Goal: Transaction & Acquisition: Purchase product/service

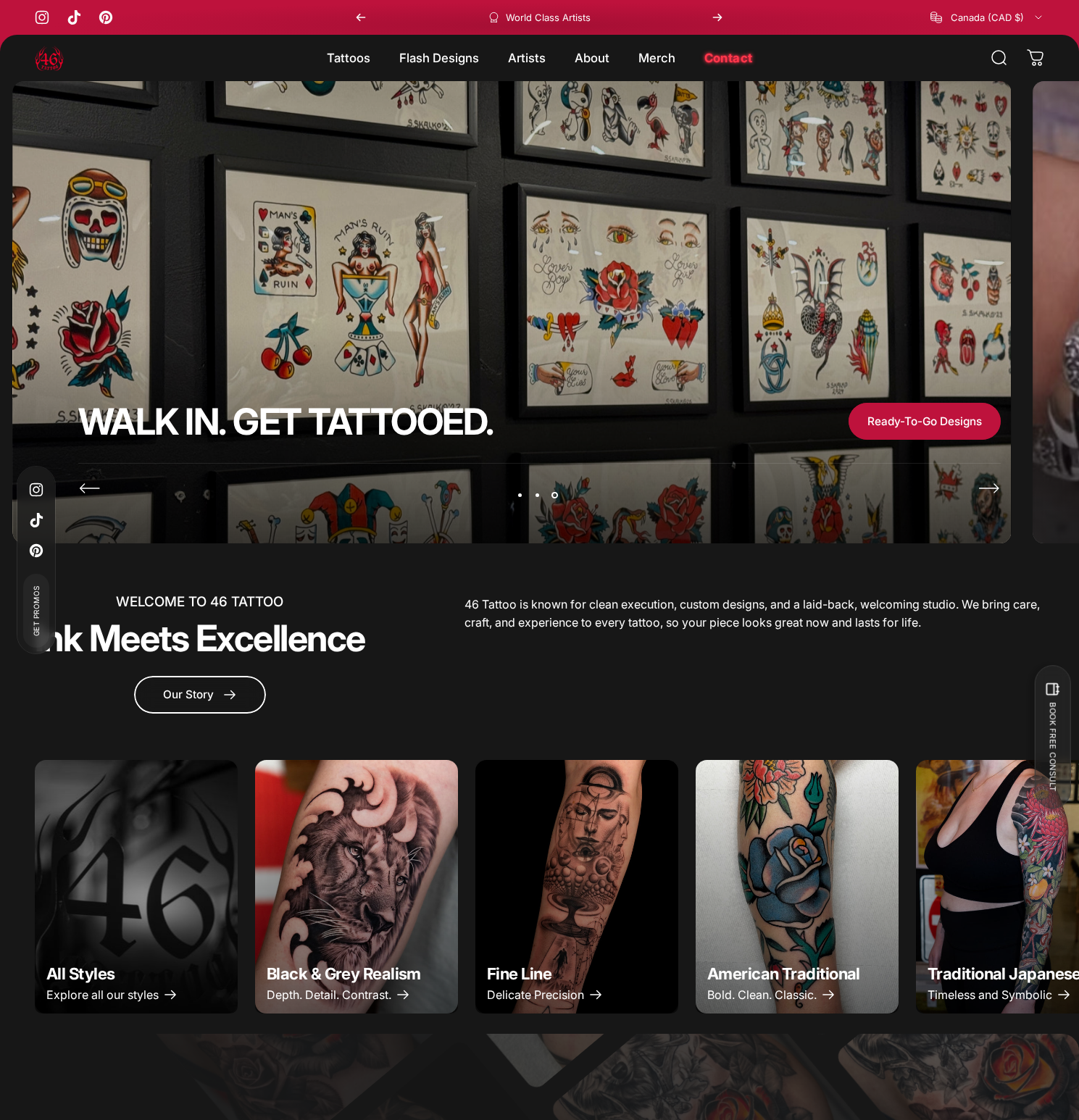
click at [537, 501] on button "Page 2" at bounding box center [538, 496] width 17 height 17
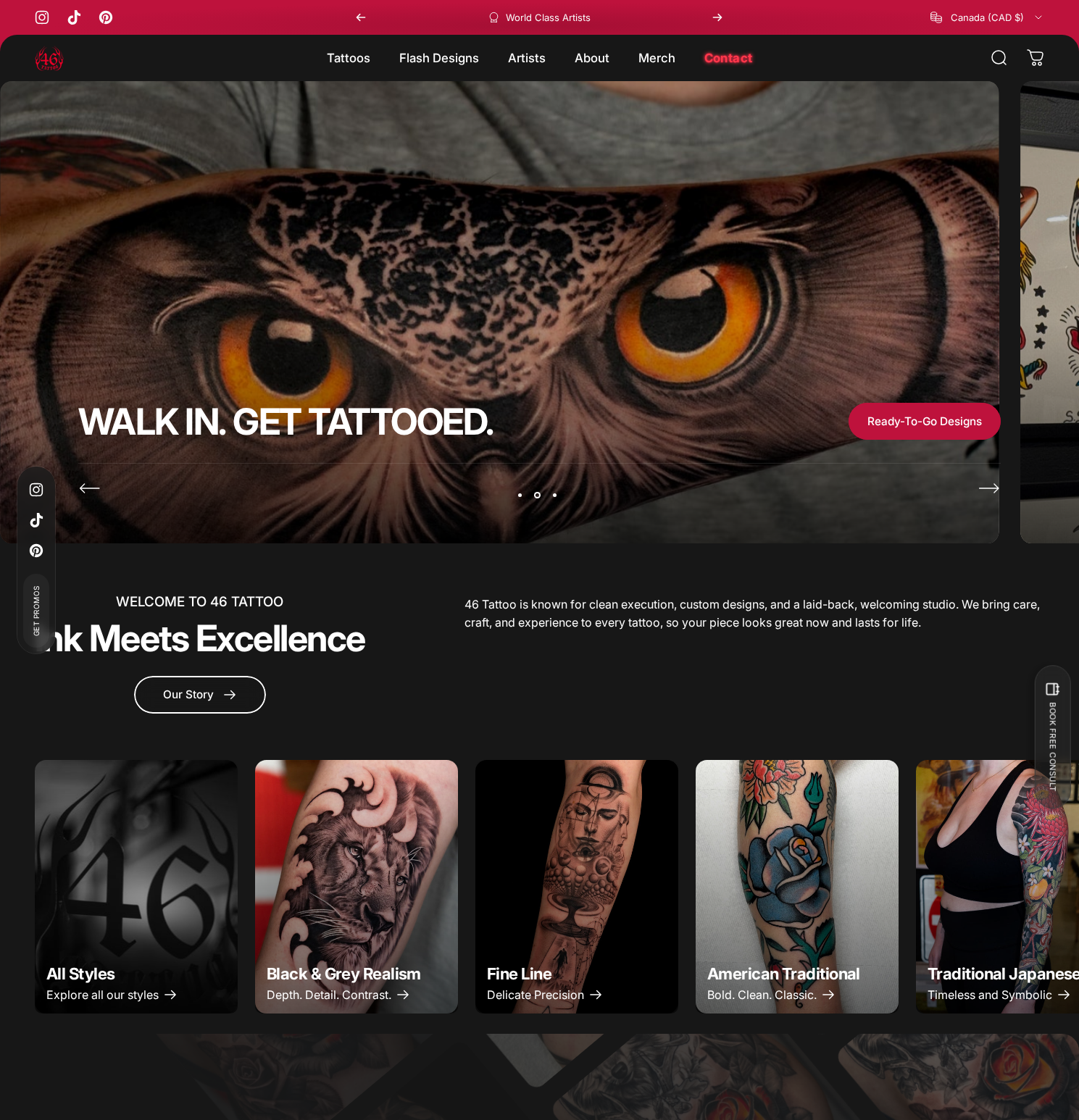
click at [517, 499] on button "Page 1" at bounding box center [520, 496] width 17 height 17
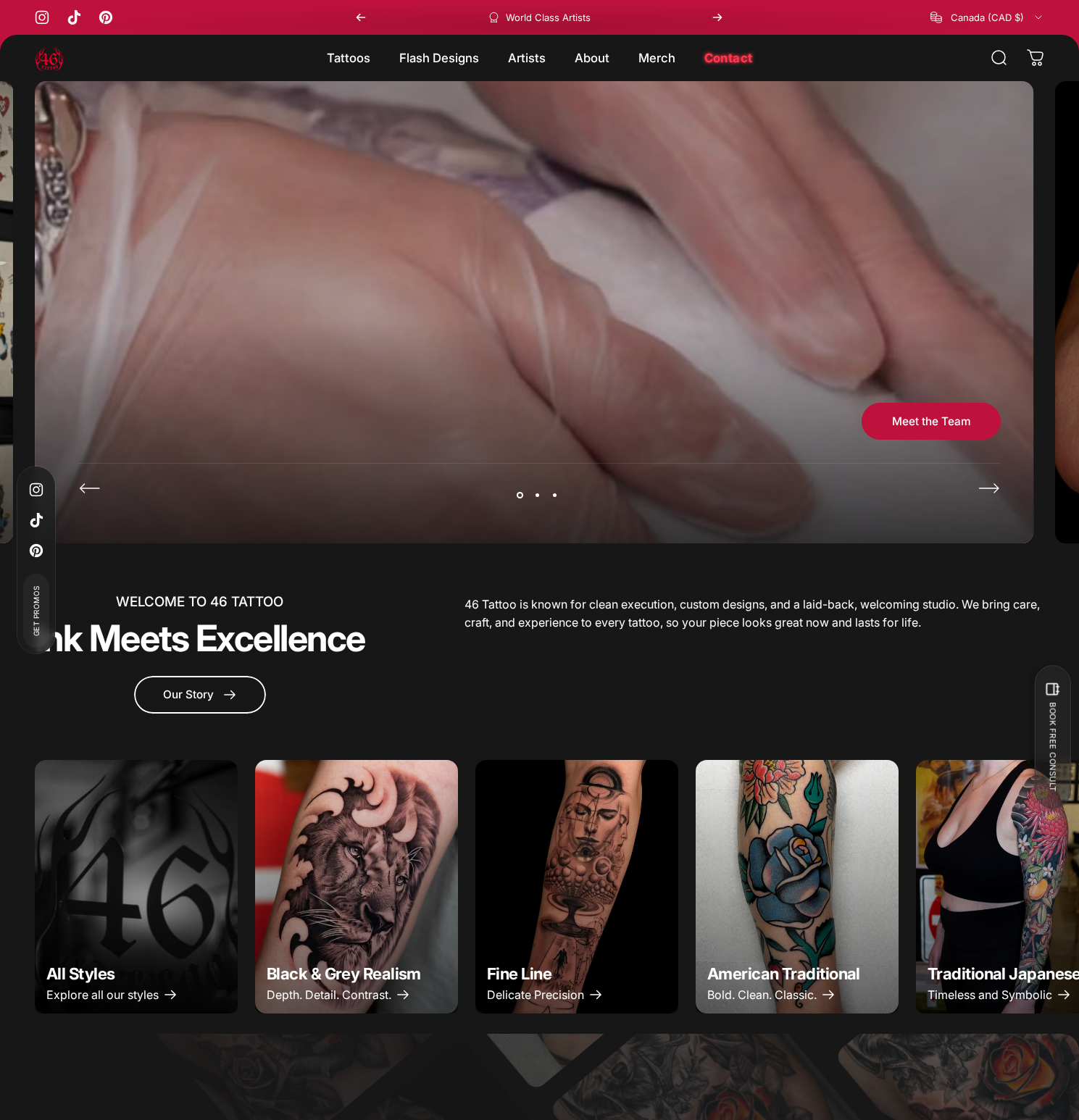
click at [531, 497] on button "Page 2" at bounding box center [538, 496] width 17 height 17
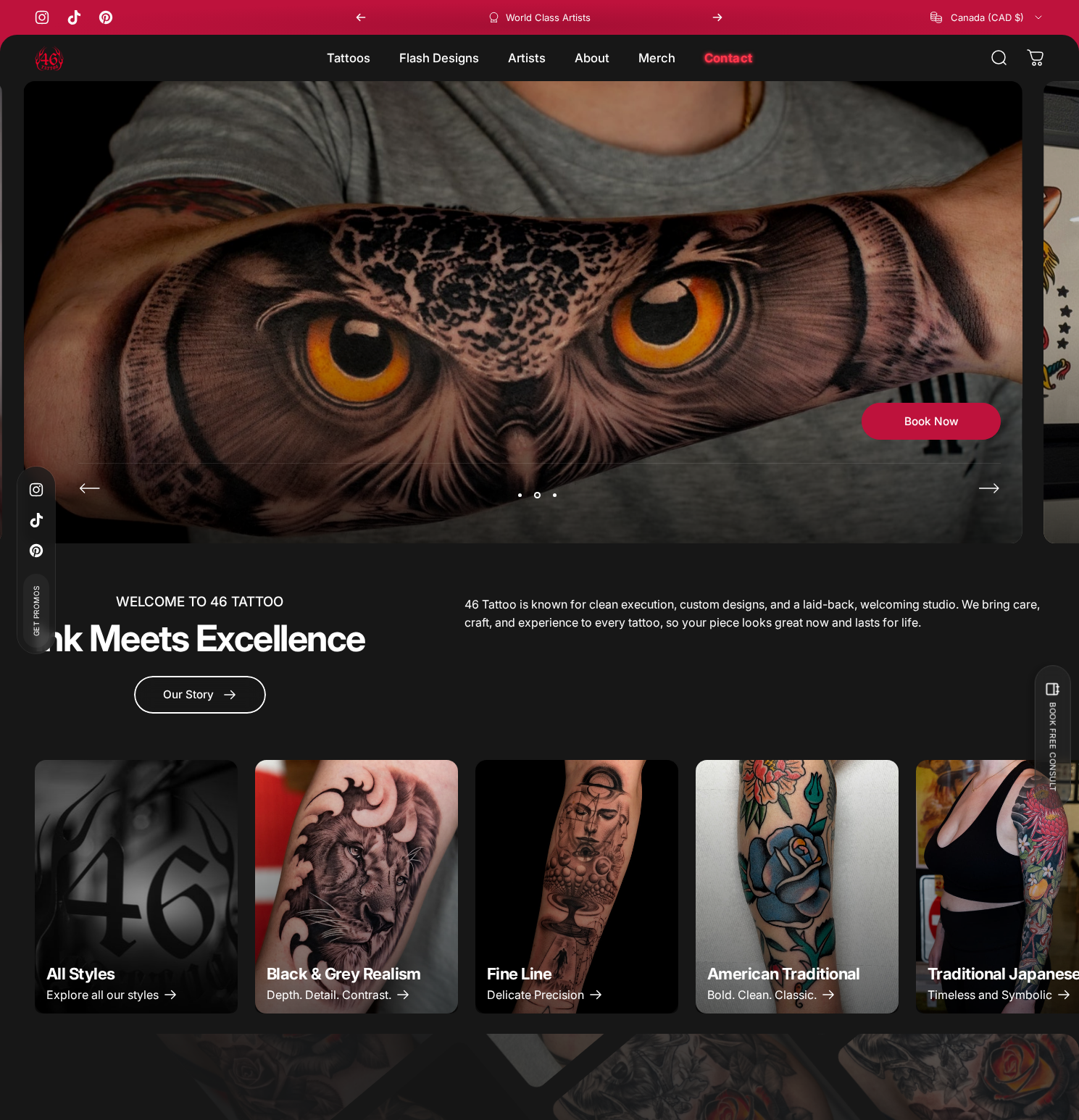
click at [521, 495] on button "Page 1" at bounding box center [520, 496] width 17 height 17
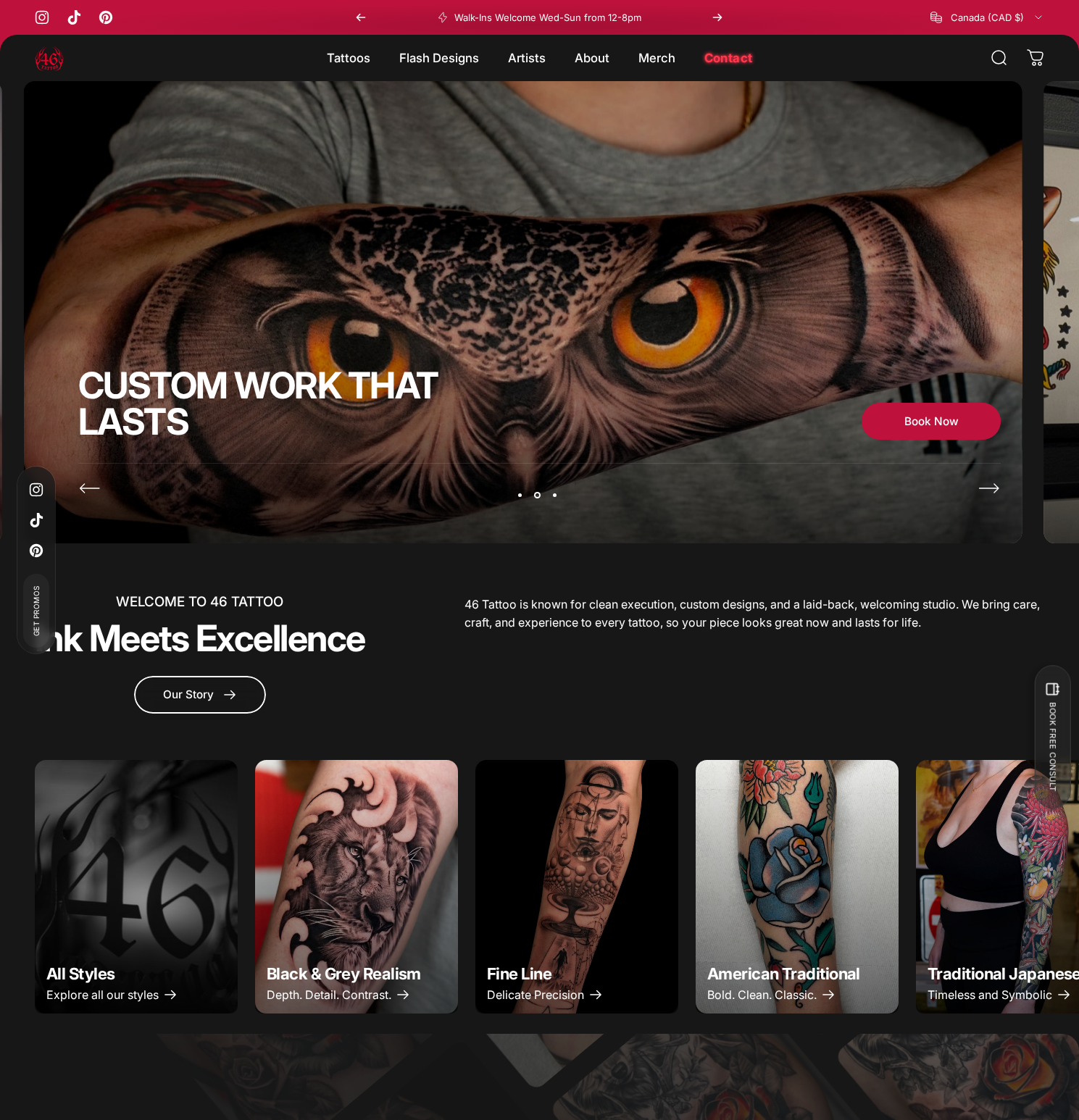
click at [87, 489] on icon "Previous" at bounding box center [89, 488] width 23 height 23
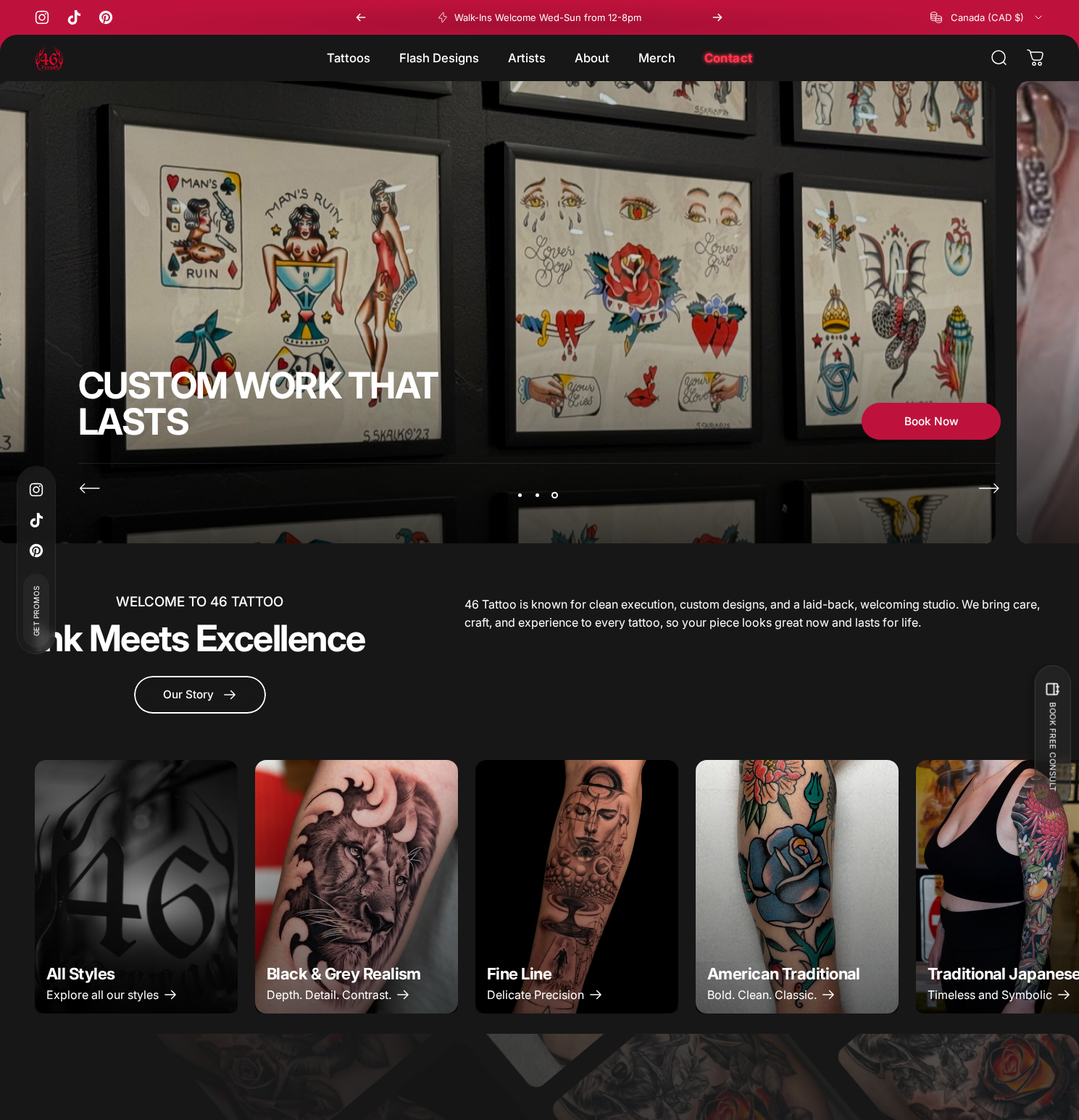
click at [92, 489] on icon "Previous" at bounding box center [89, 488] width 23 height 23
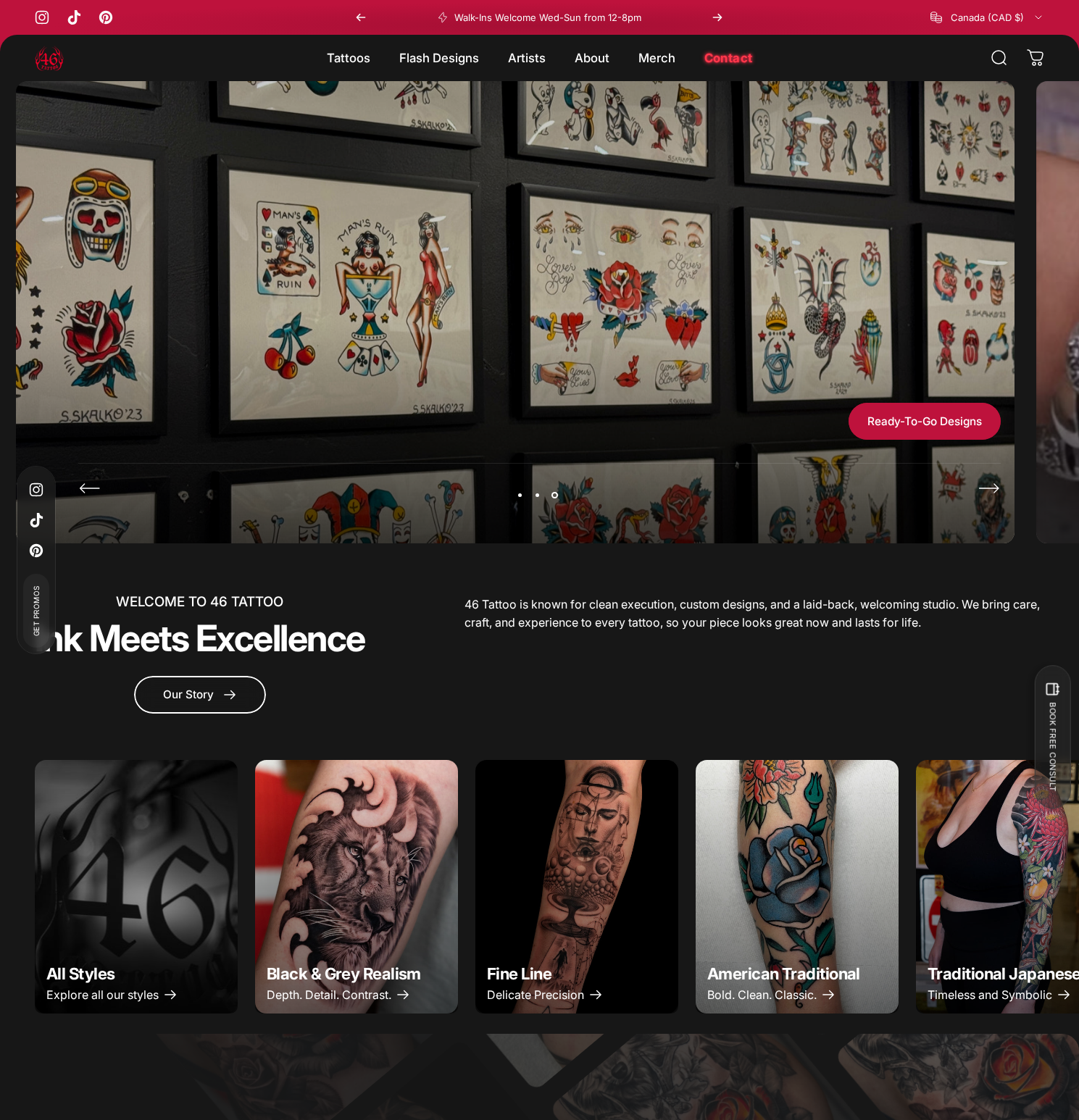
click at [92, 488] on icon "Previous" at bounding box center [89, 488] width 23 height 23
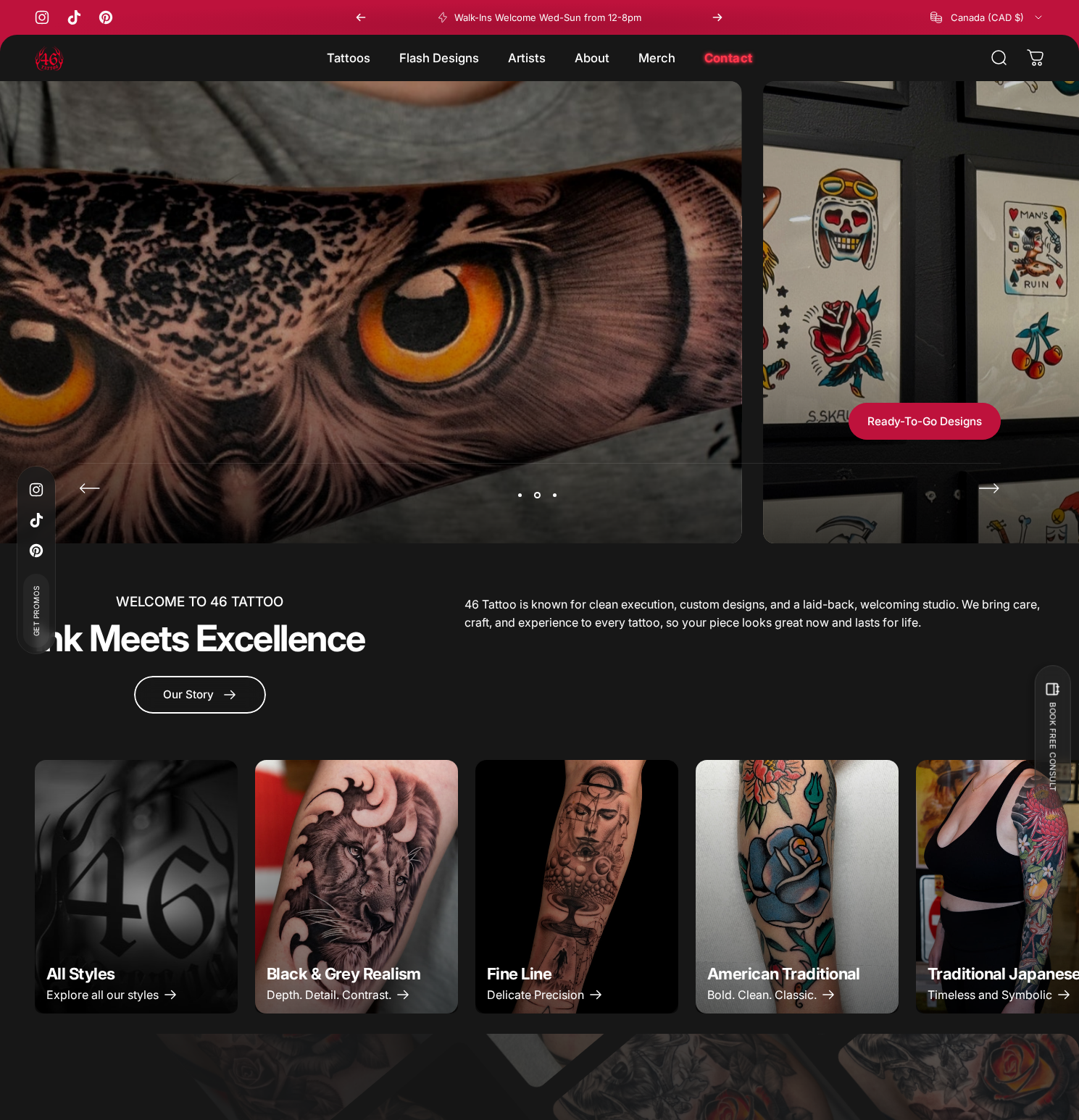
click at [92, 488] on icon "Previous" at bounding box center [89, 488] width 23 height 23
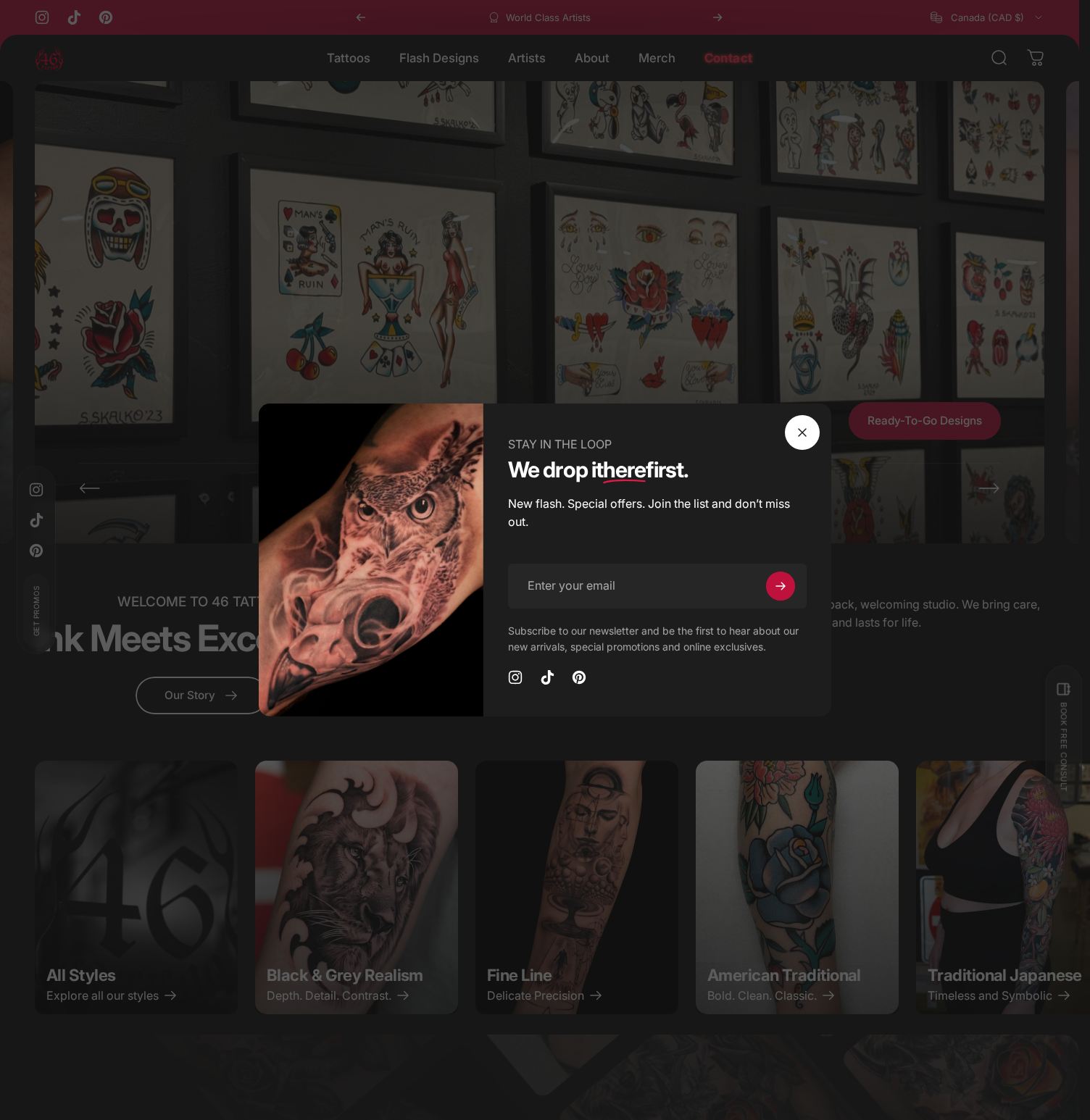
click at [806, 432] on span "Close" at bounding box center [803, 432] width 52 height 69
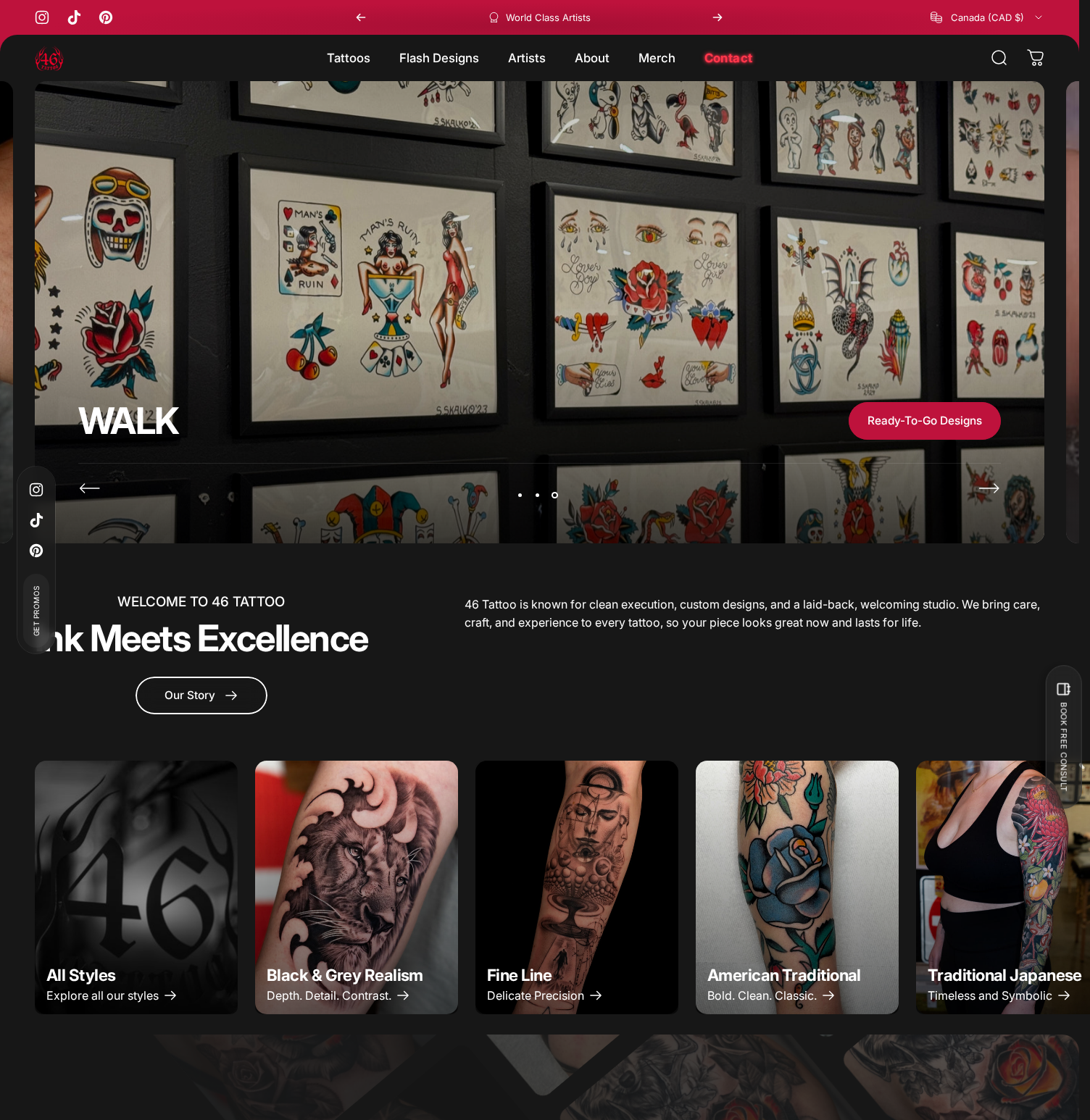
click at [806, 432] on img "Slideshow about our brand" at bounding box center [540, 320] width 1010 height 479
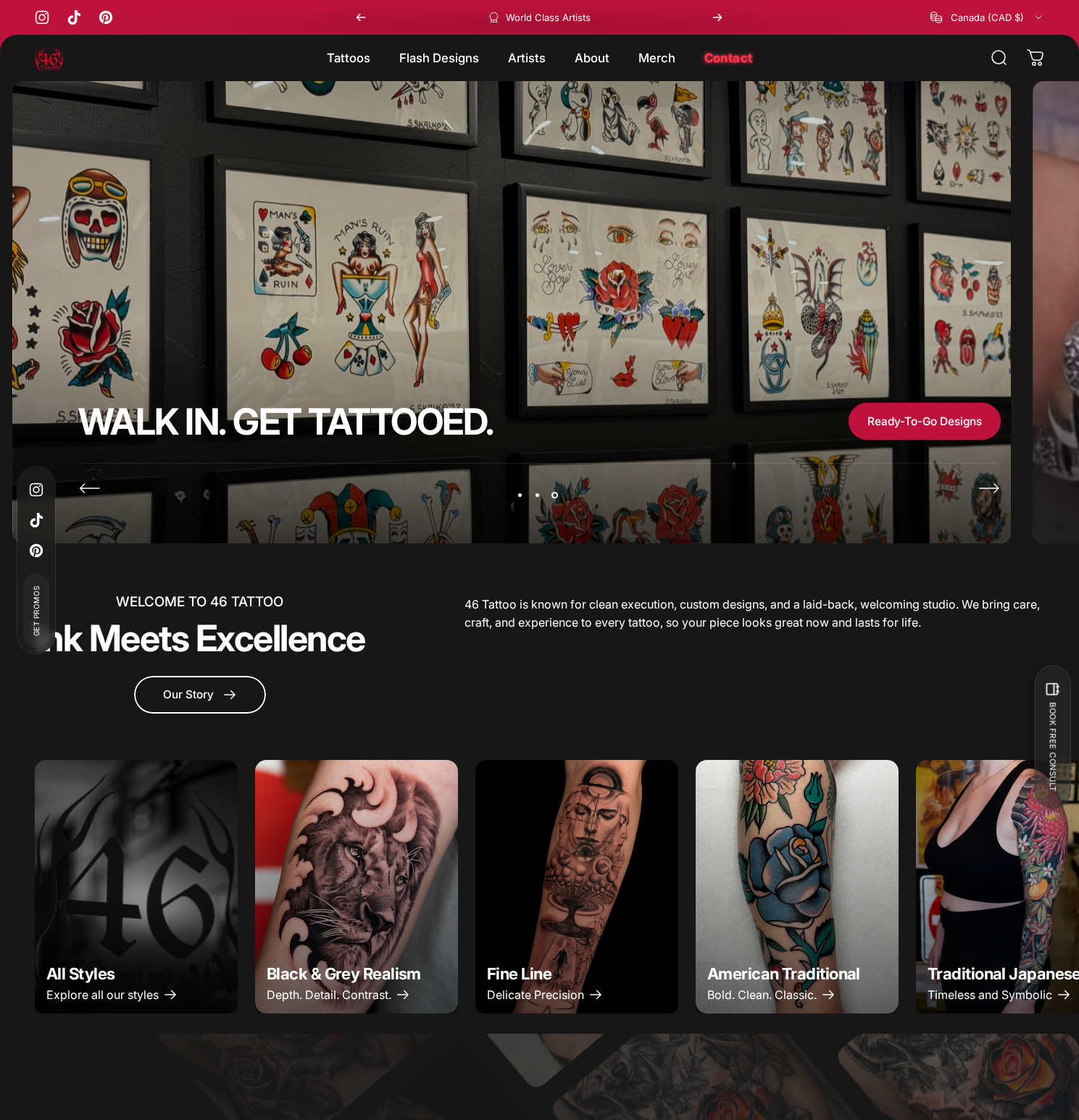
click at [98, 492] on icon "Previous" at bounding box center [89, 488] width 23 height 23
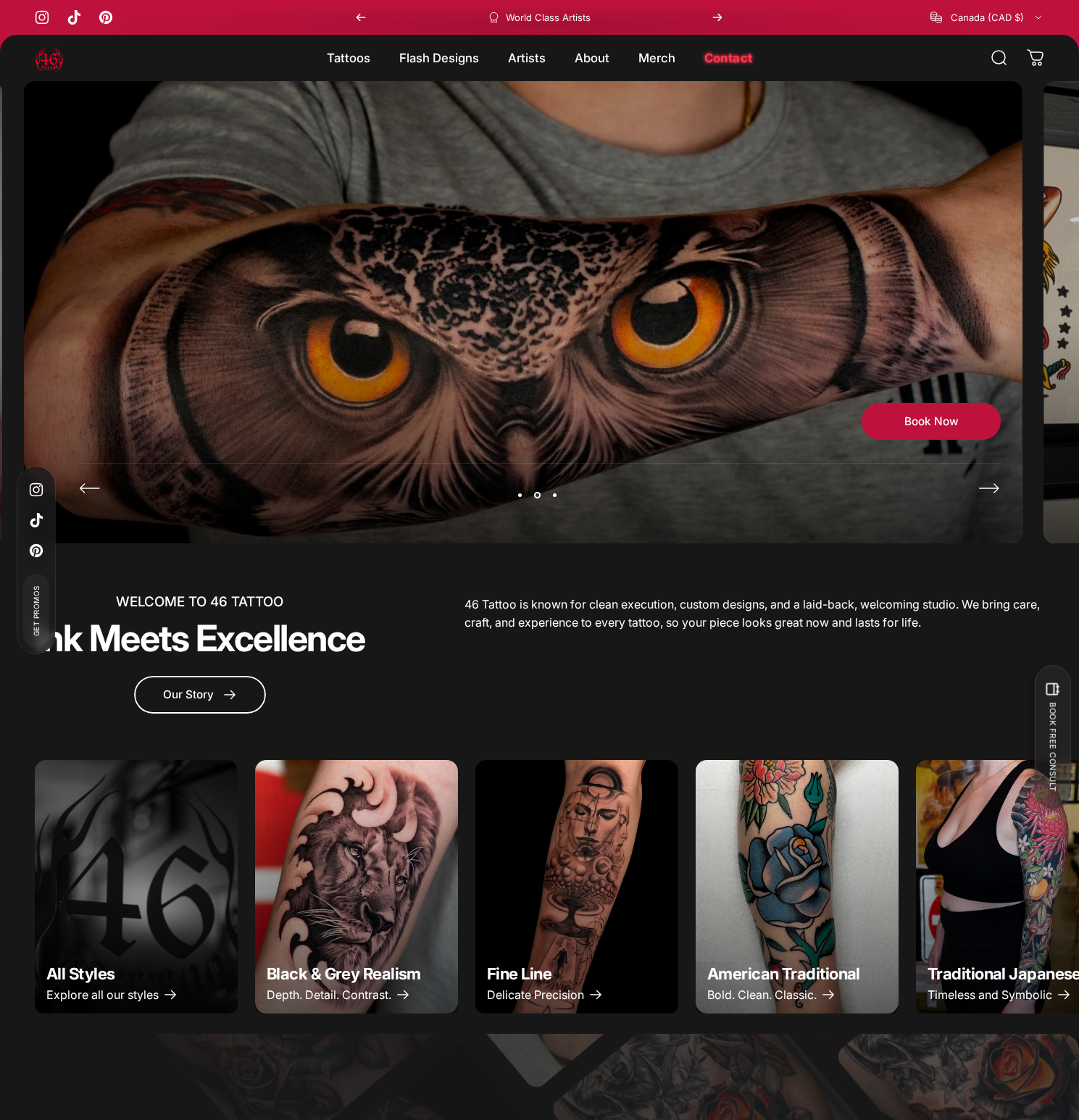
click at [98, 492] on icon "Previous" at bounding box center [89, 488] width 23 height 23
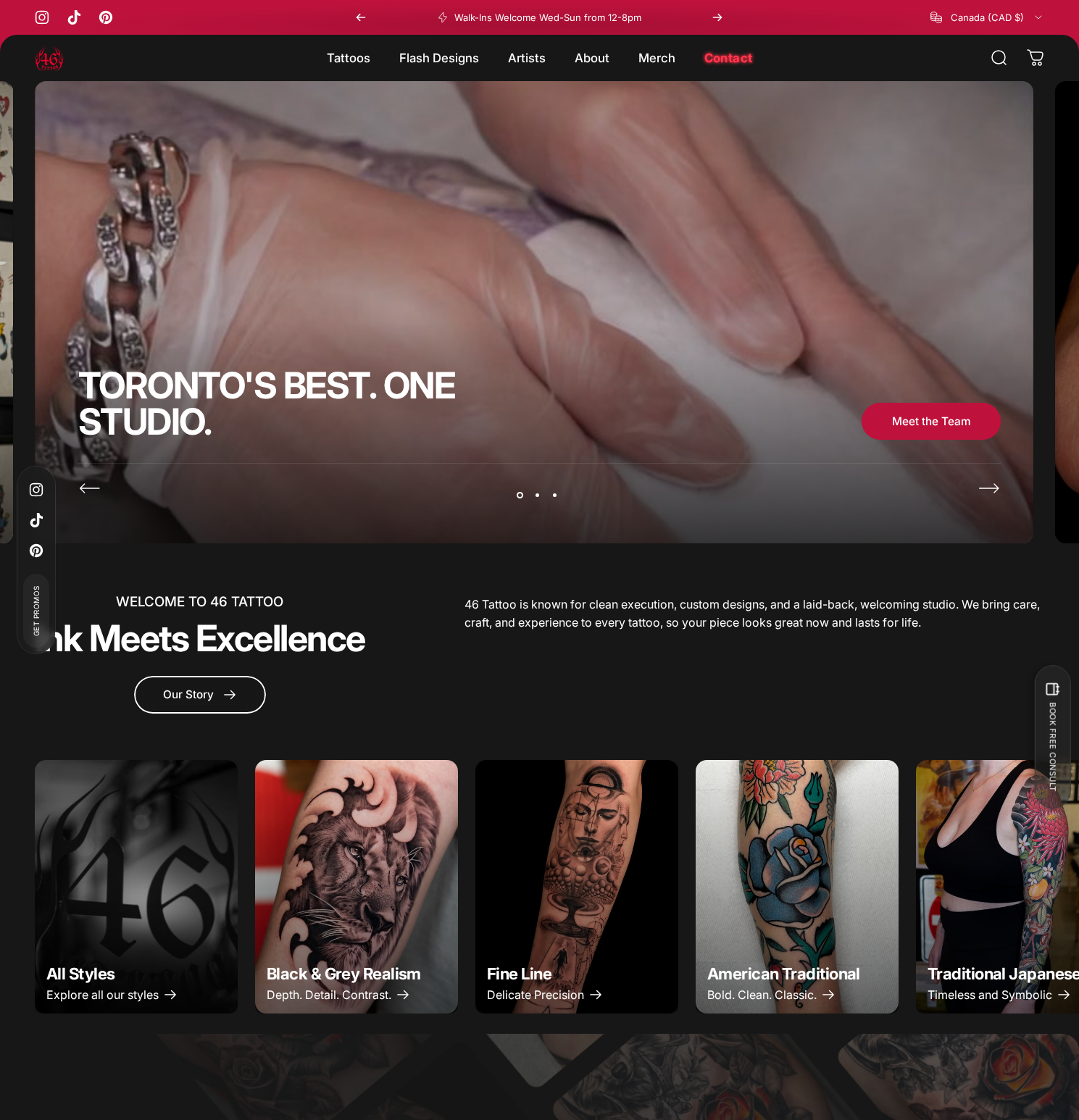
click at [995, 497] on icon "Next" at bounding box center [989, 488] width 23 height 23
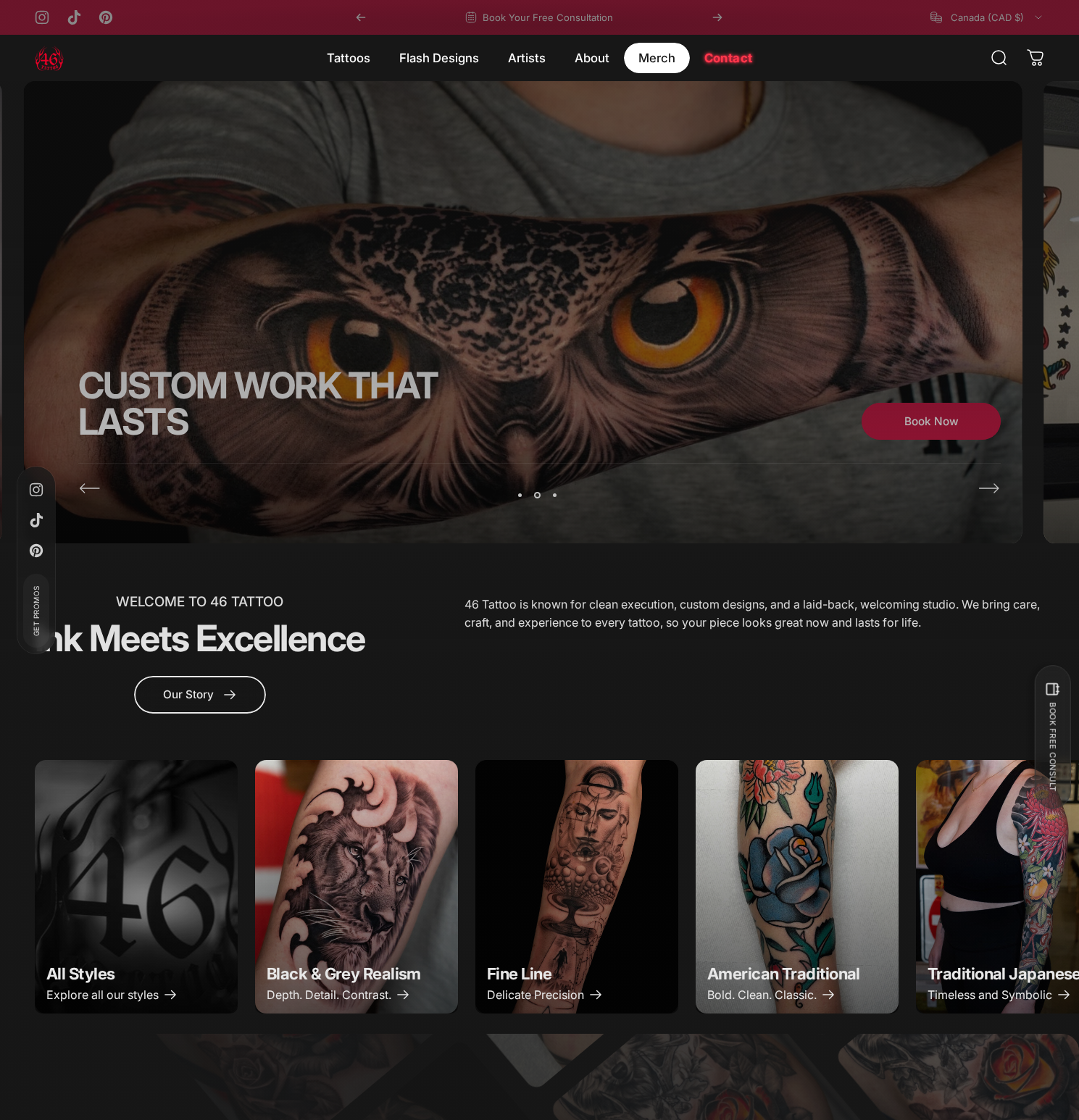
click at [663, 60] on magnet-element "Merch Merch" at bounding box center [657, 58] width 66 height 30
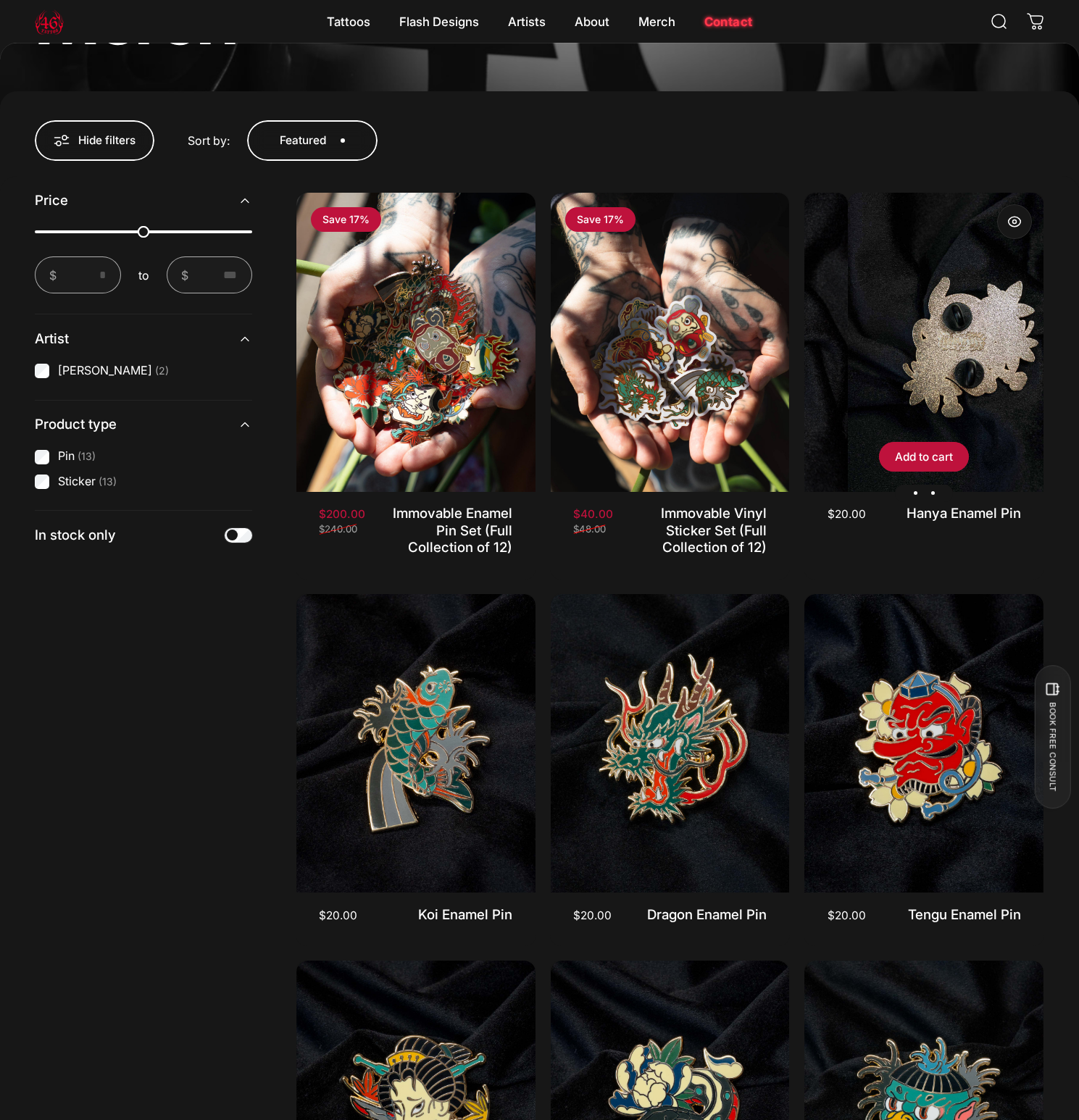
scroll to position [515, 0]
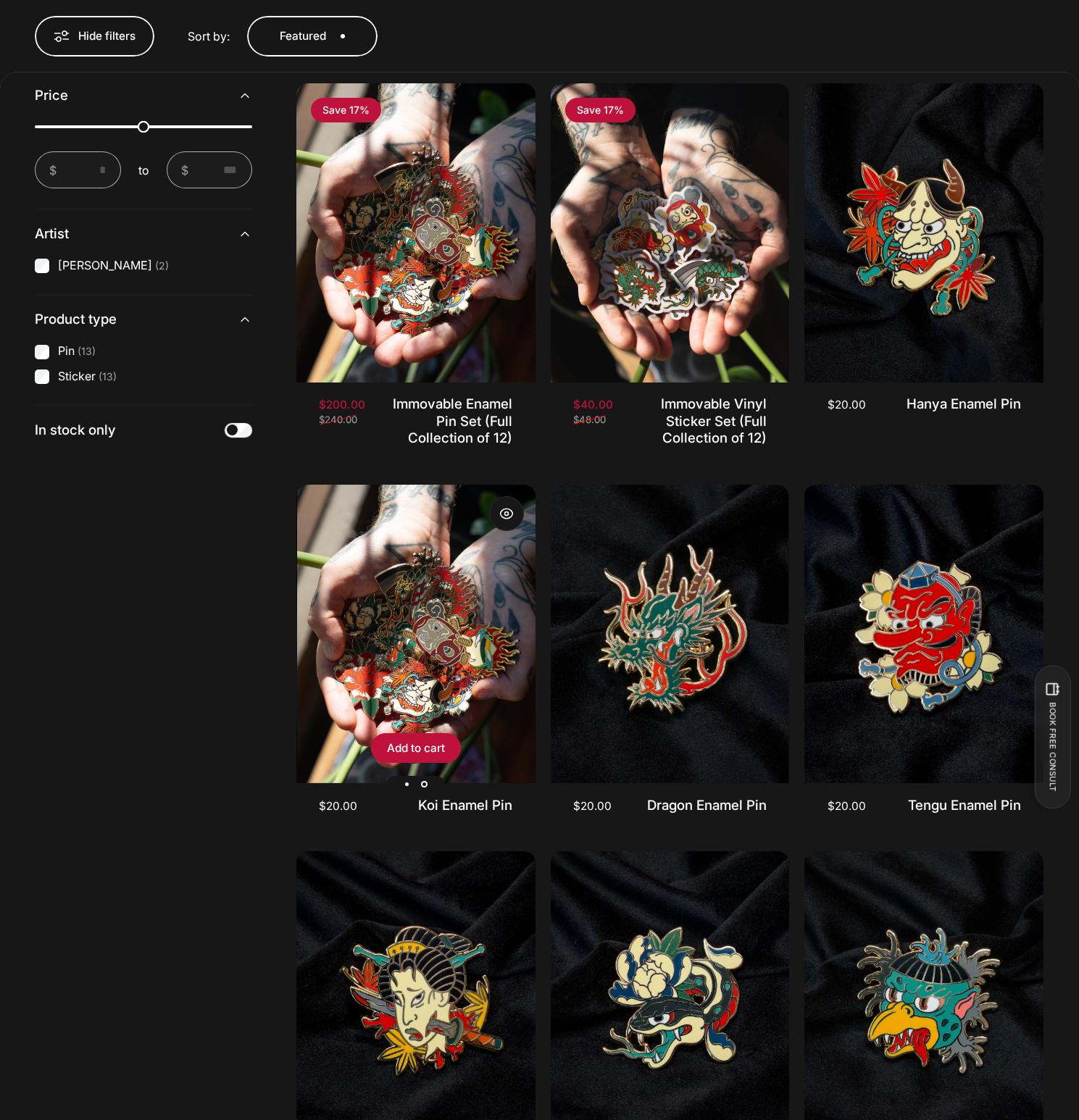
click at [431, 641] on img "Koi Enamel Pin" at bounding box center [416, 634] width 239 height 299
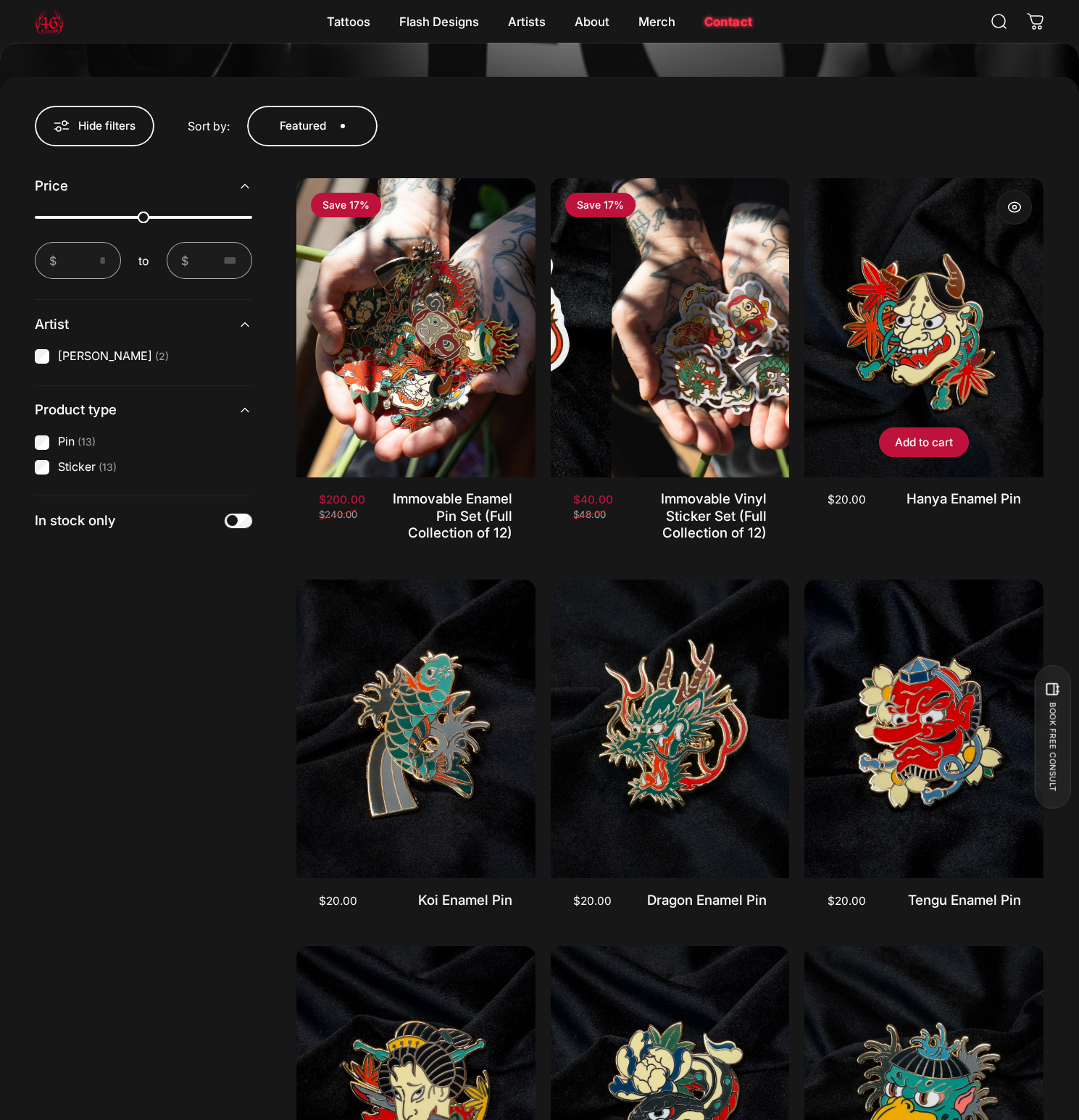
scroll to position [486, 0]
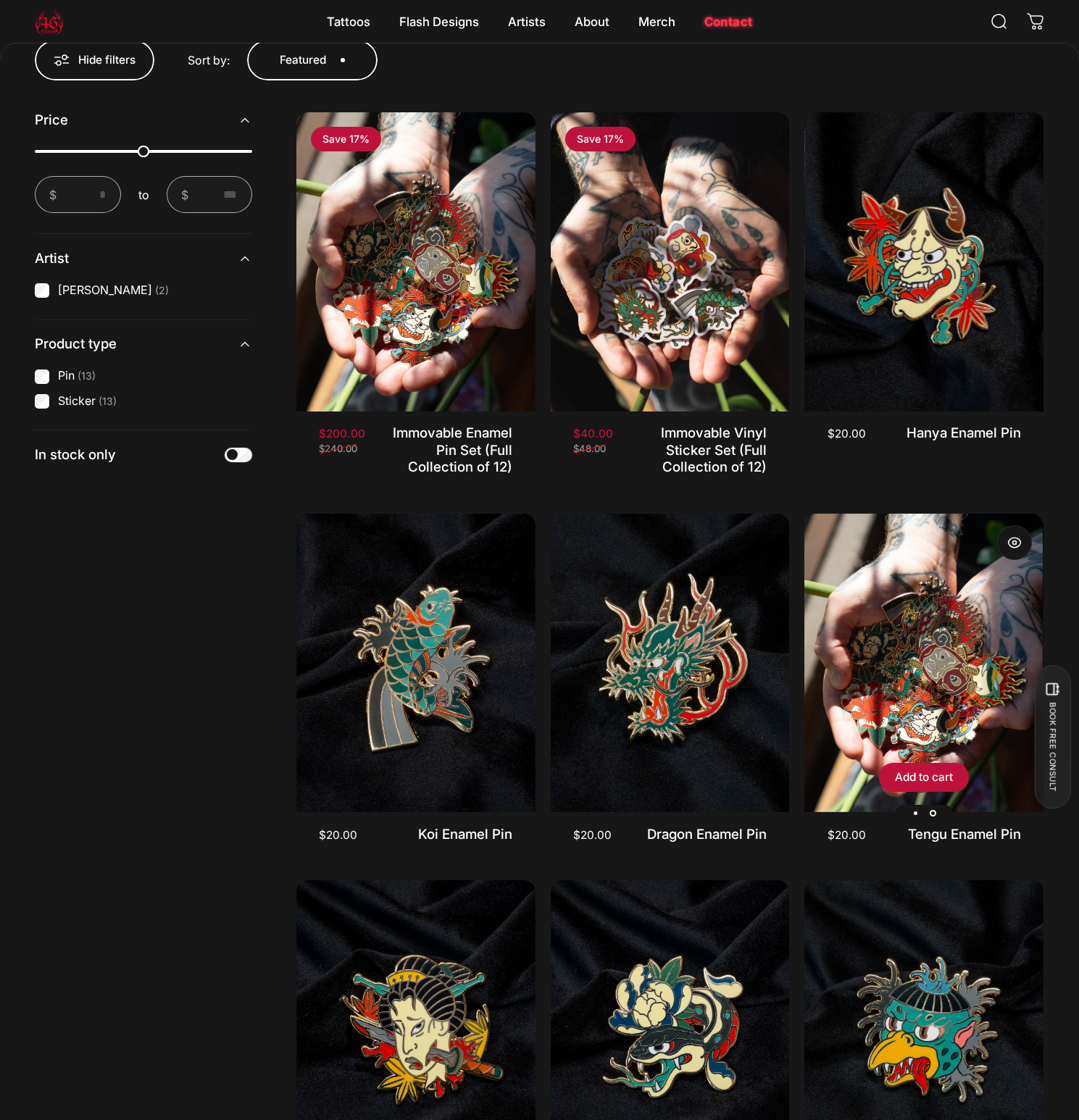
click at [949, 654] on img "Tengu Enamel Pin" at bounding box center [923, 663] width 239 height 299
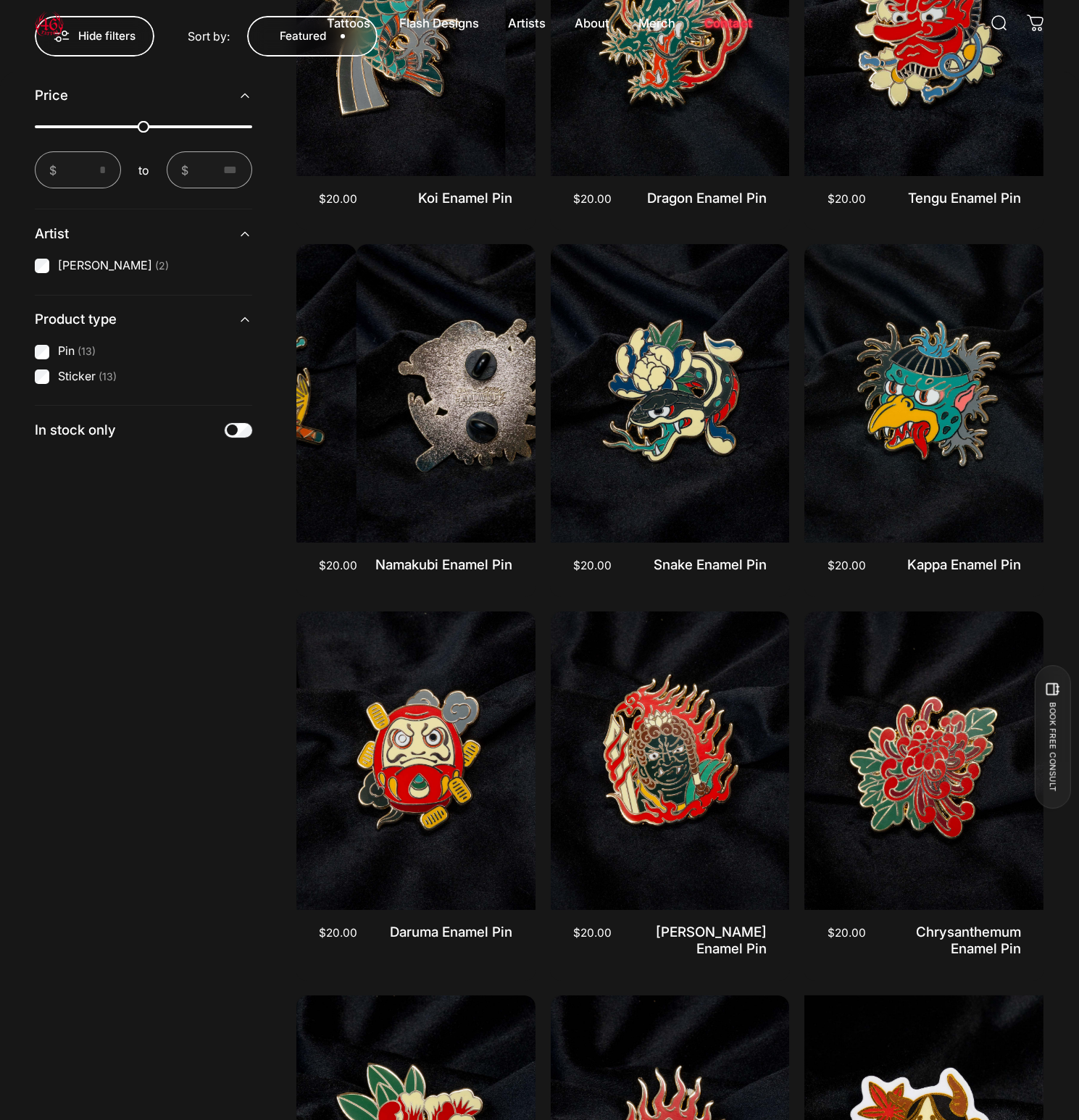
scroll to position [0, 0]
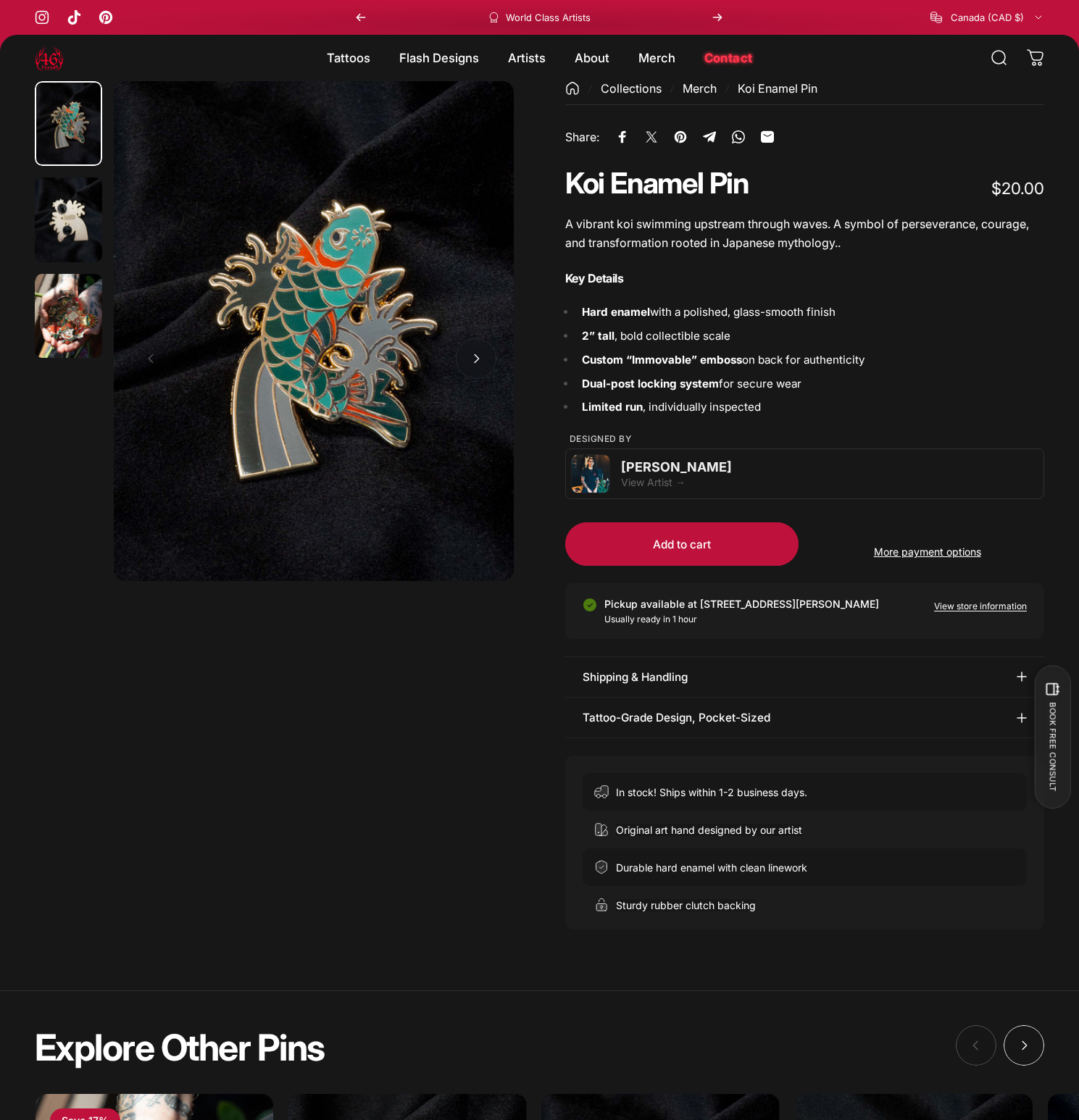
click at [64, 221] on img "Go to item 2" at bounding box center [69, 220] width 68 height 85
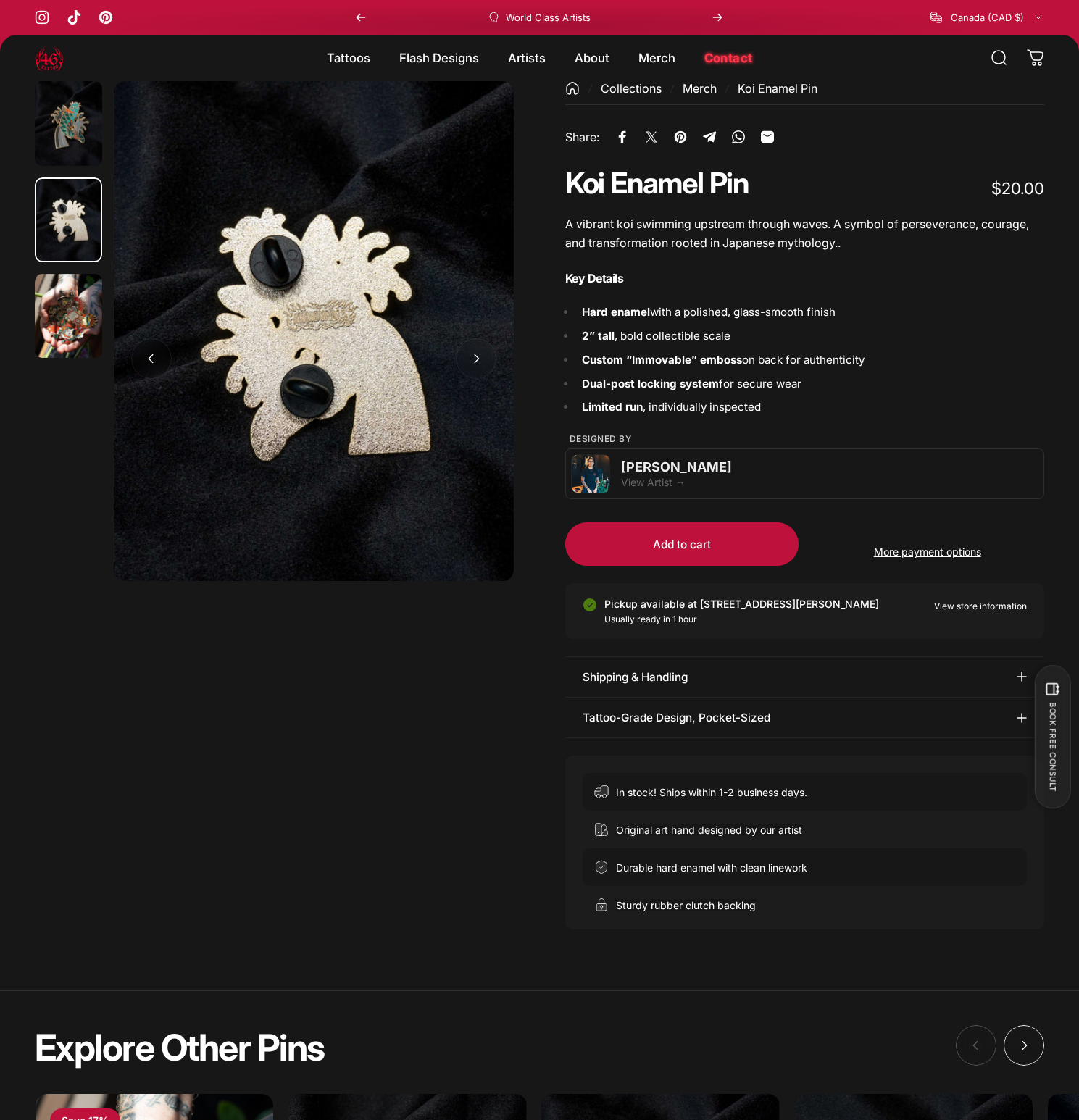
click at [63, 280] on img "Go to item 3" at bounding box center [69, 316] width 68 height 85
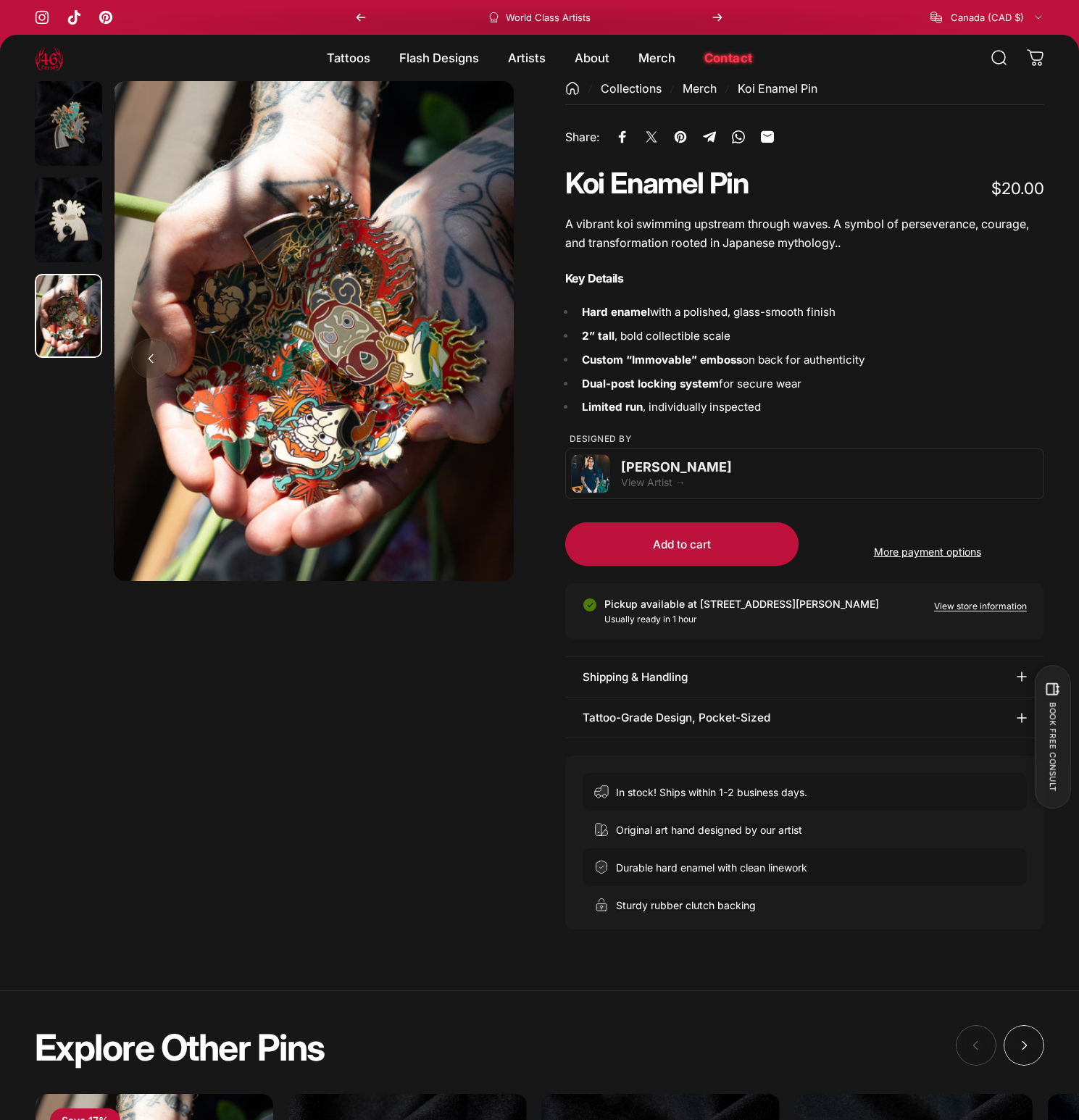
click at [61, 123] on img "Go to item 0" at bounding box center [69, 123] width 68 height 85
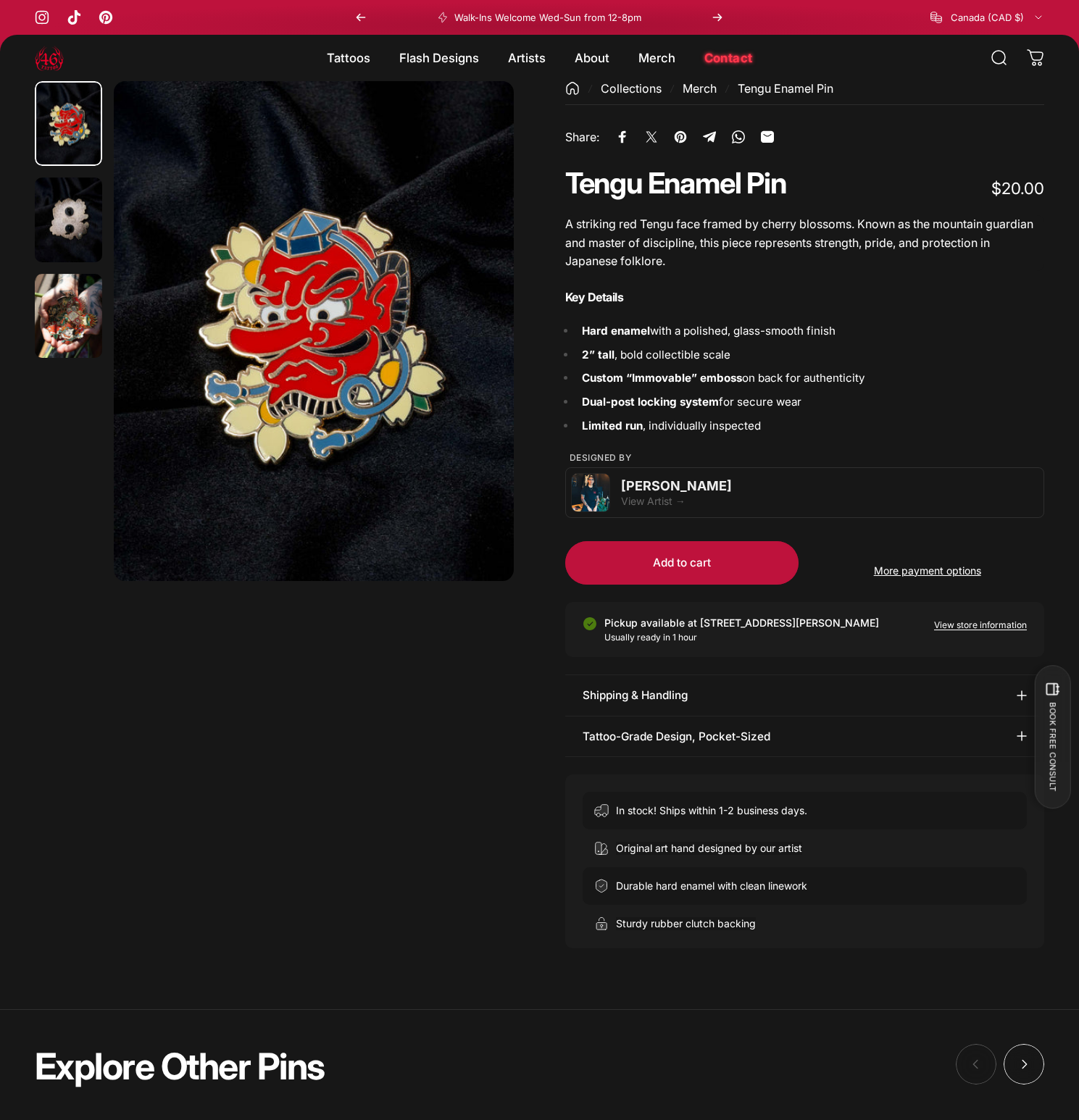
click at [846, 352] on li "2” tall , bold collectible scale" at bounding box center [810, 356] width 468 height 17
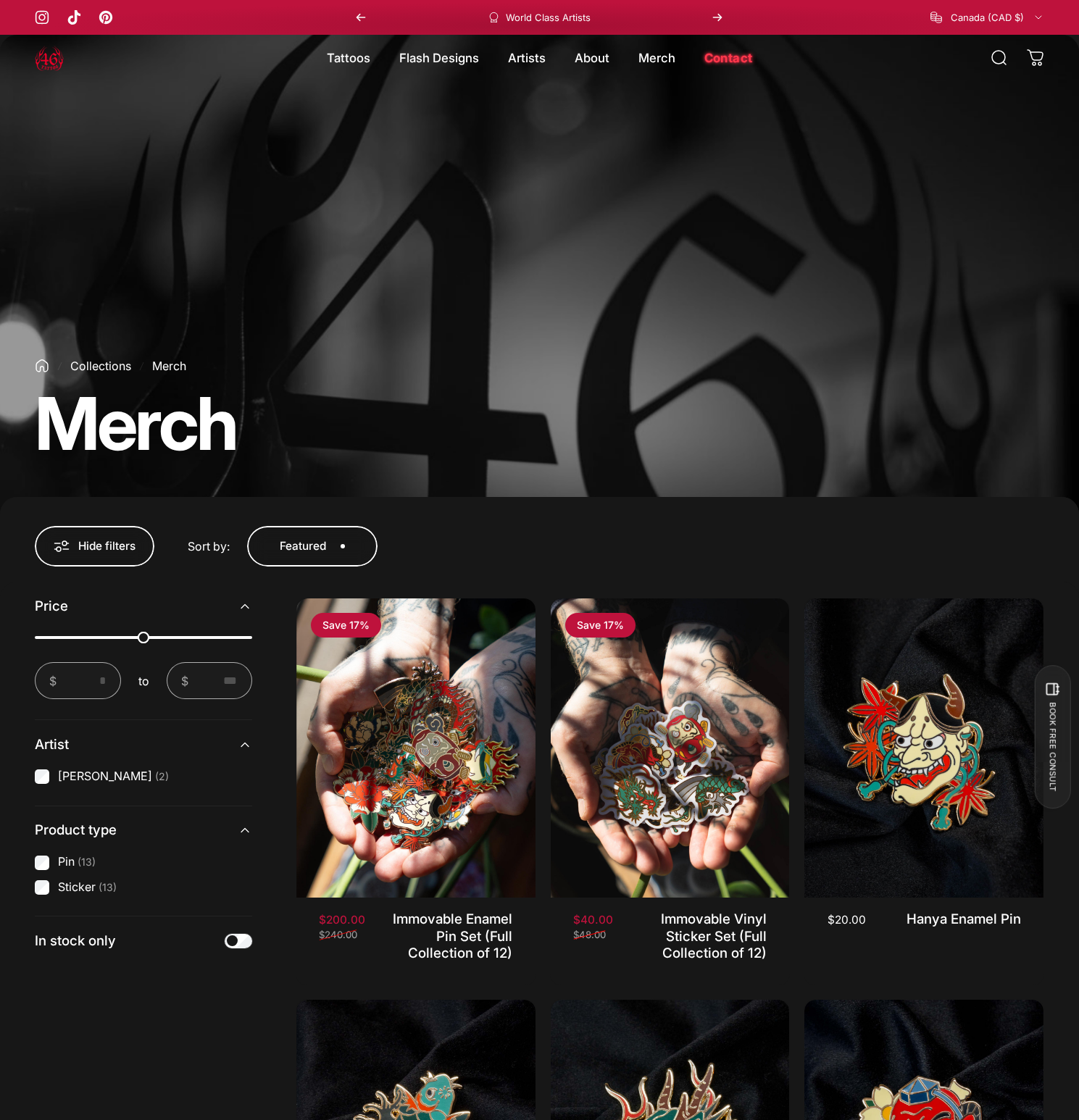
click at [55, 60] on img at bounding box center [49, 58] width 29 height 29
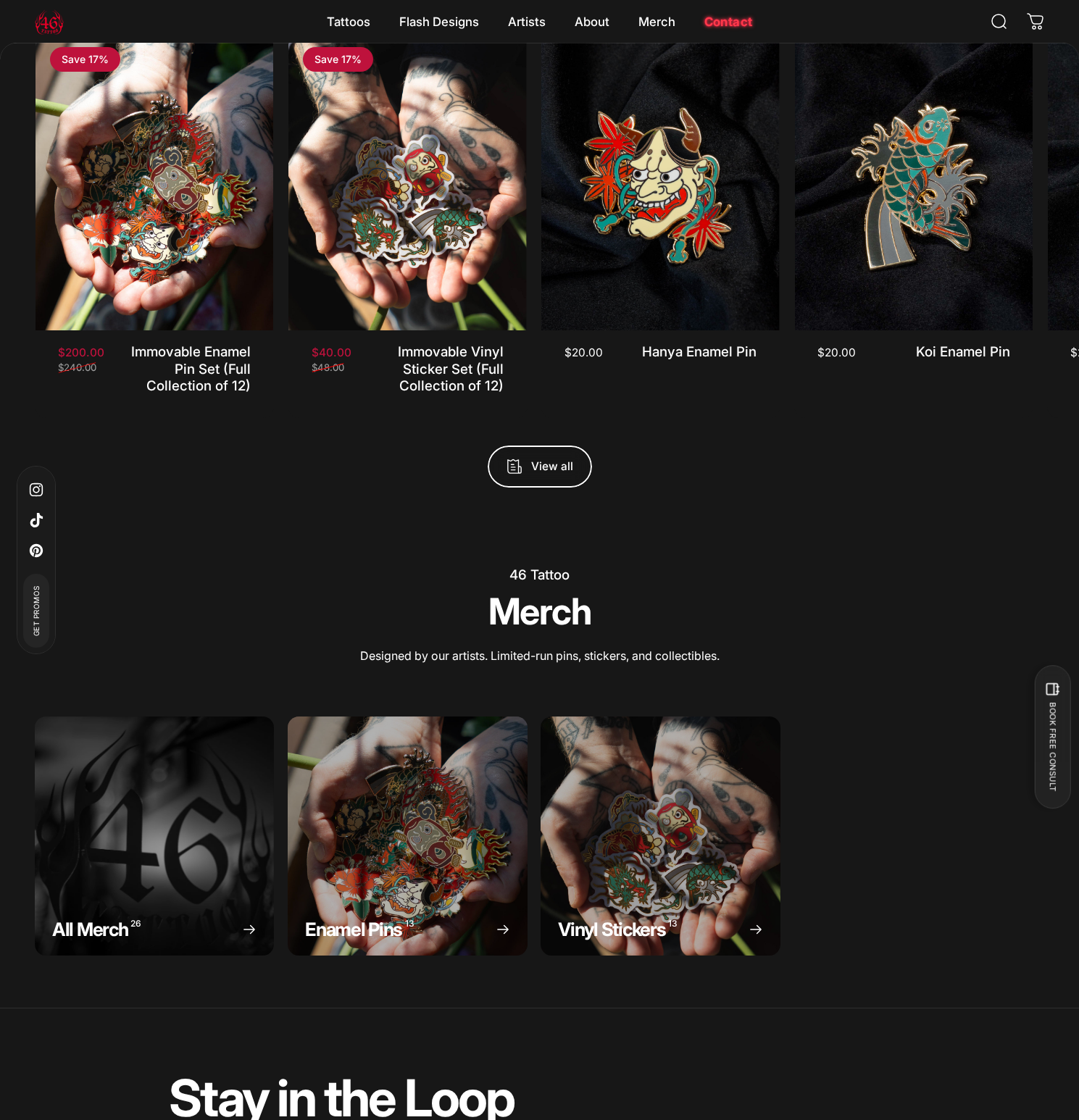
scroll to position [5411, 0]
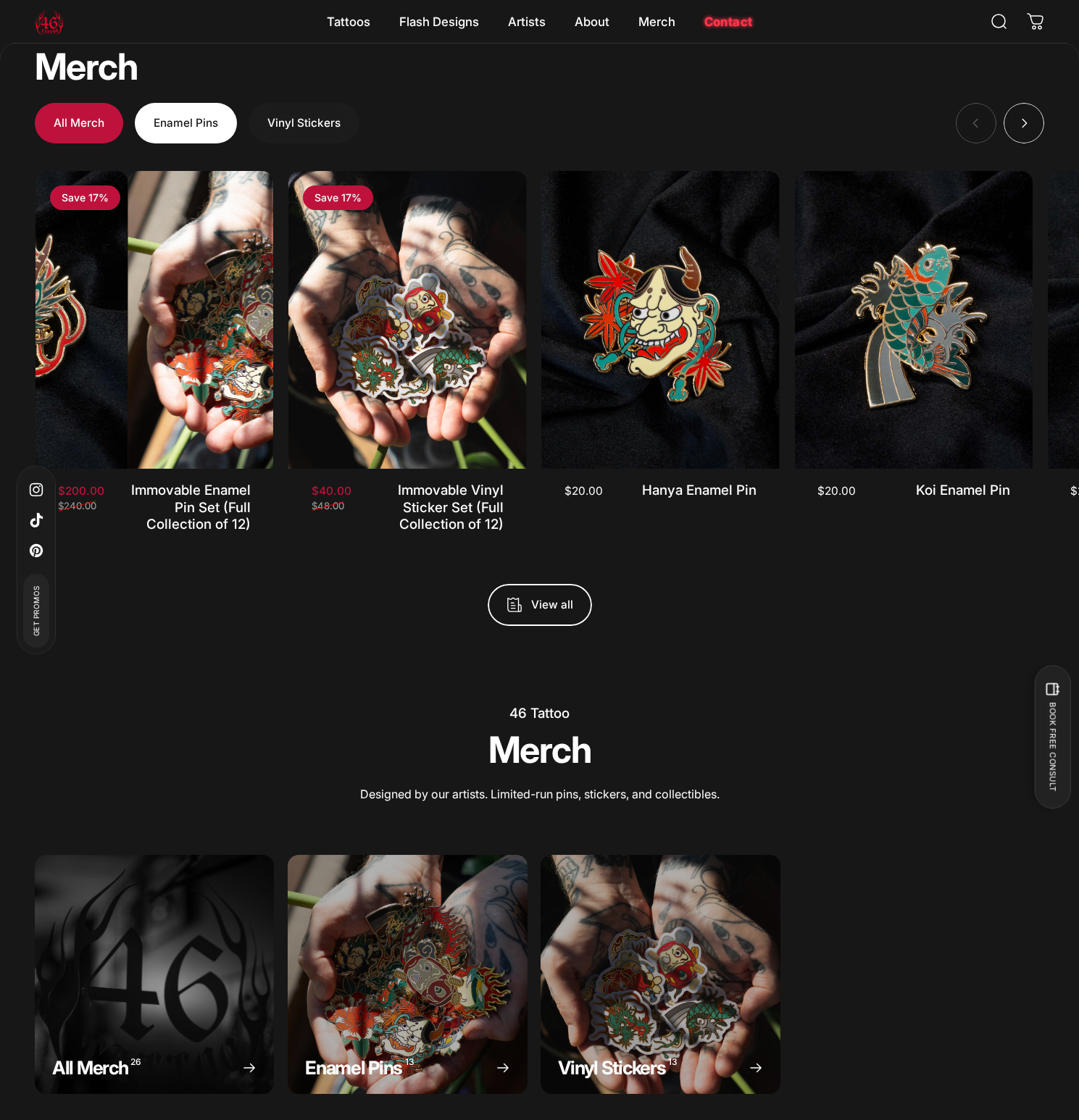
click at [186, 126] on span "button" at bounding box center [186, 123] width 153 height 81
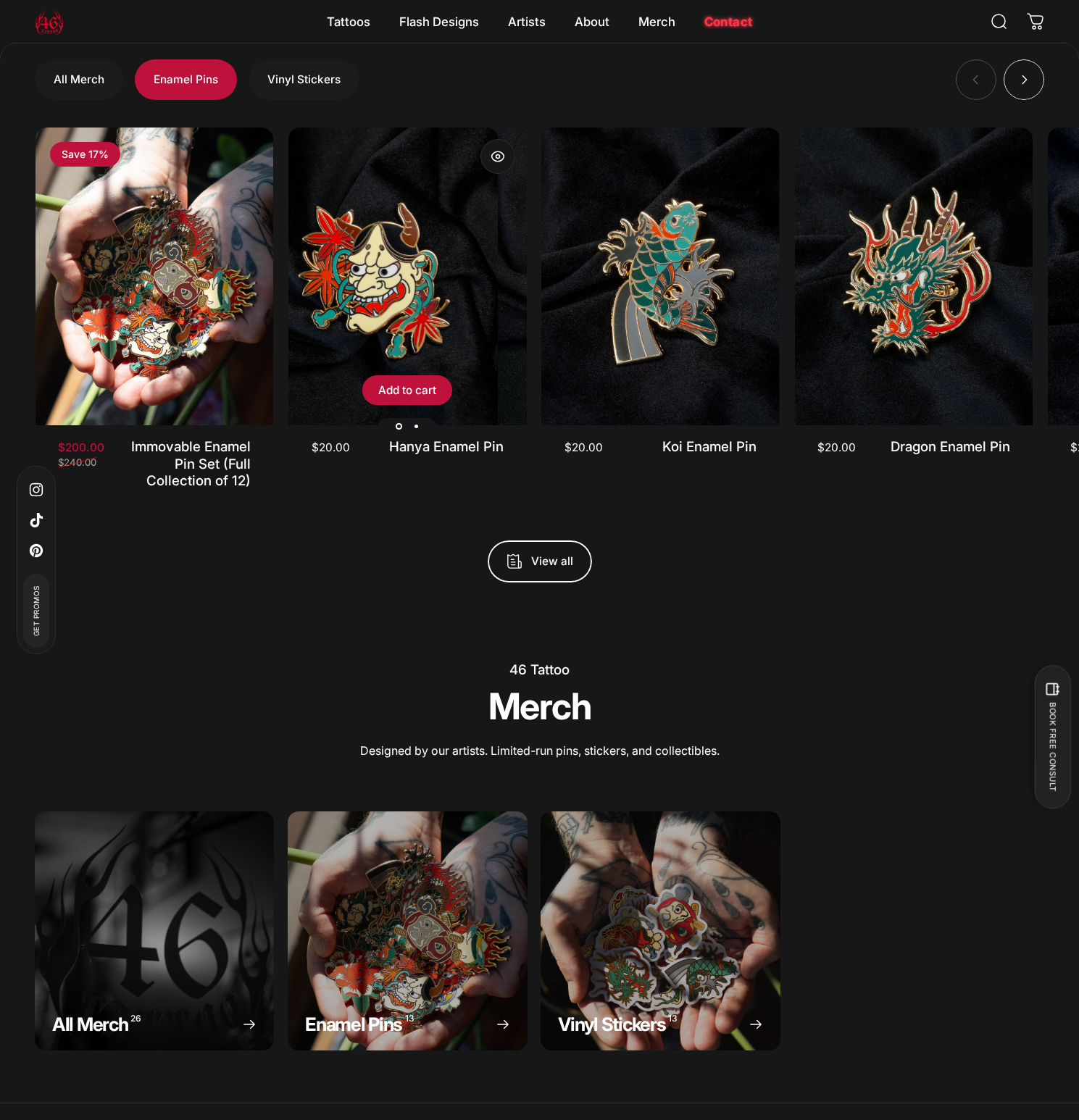
scroll to position [5578, 0]
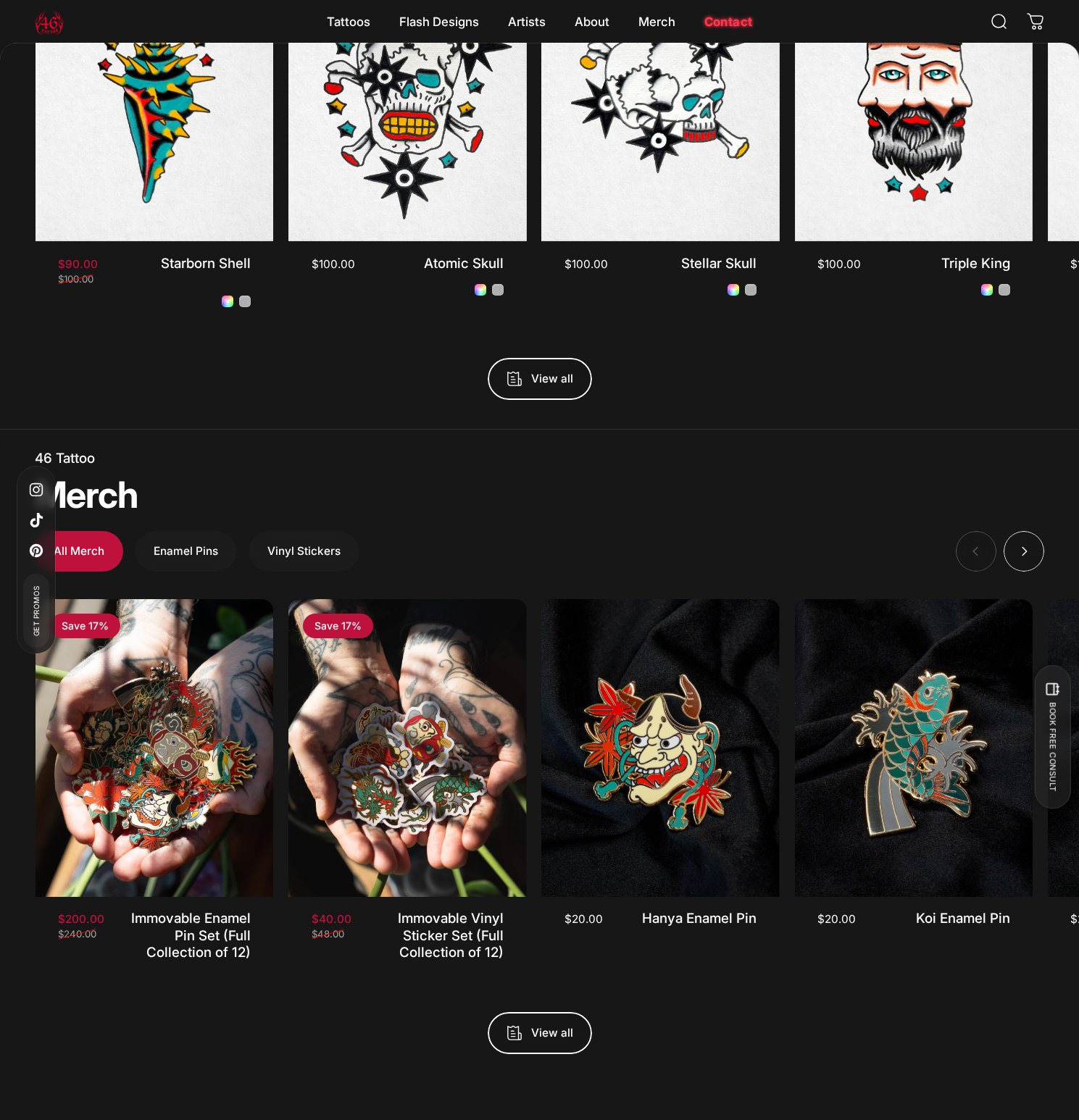
scroll to position [4838, 0]
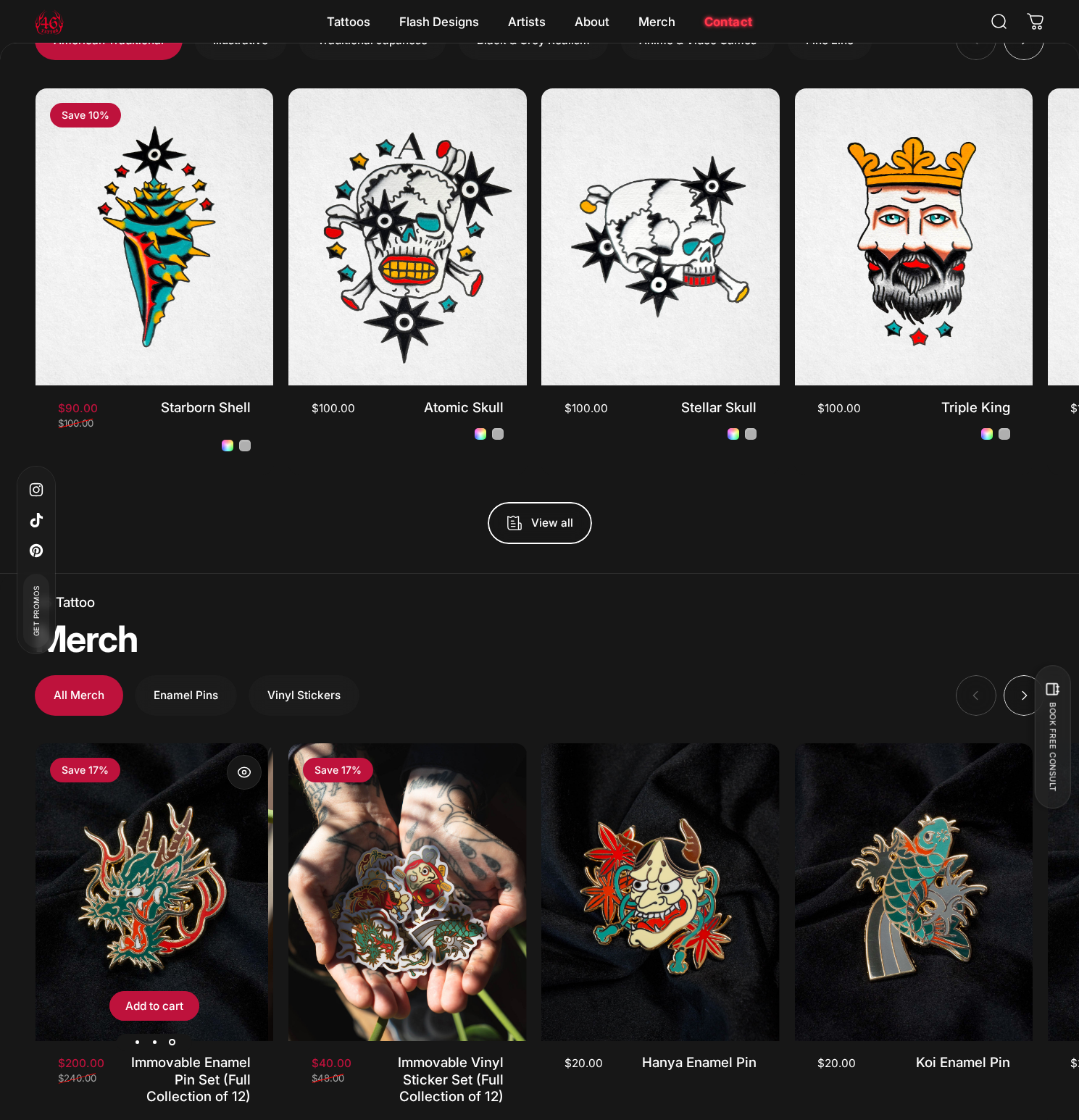
click at [246, 858] on img "Immovable Enamel Pin Set (Full Collection of 12)" at bounding box center [149, 892] width 238 height 297
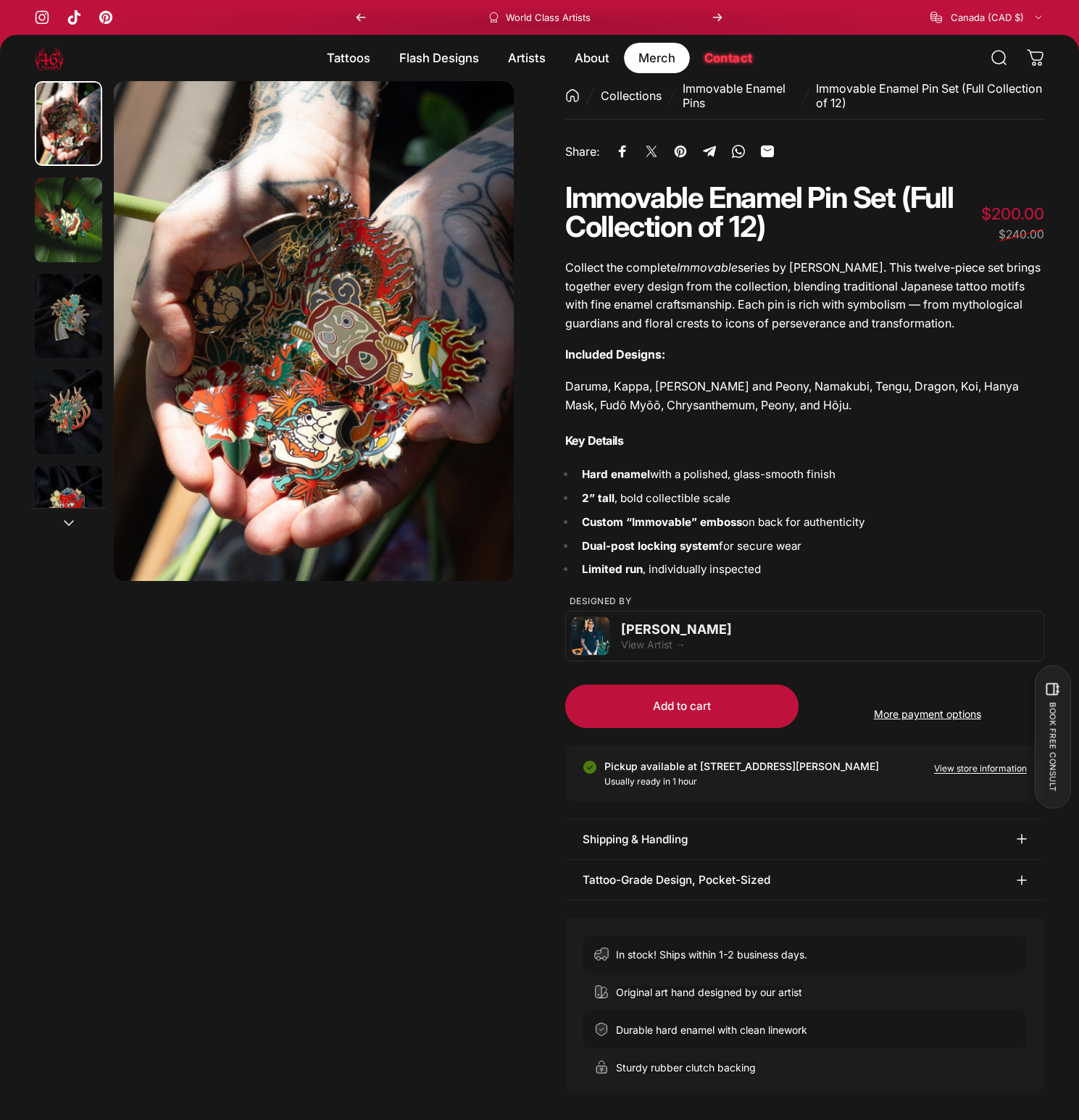
click at [648, 57] on magnet-element "Merch Merch" at bounding box center [657, 58] width 66 height 30
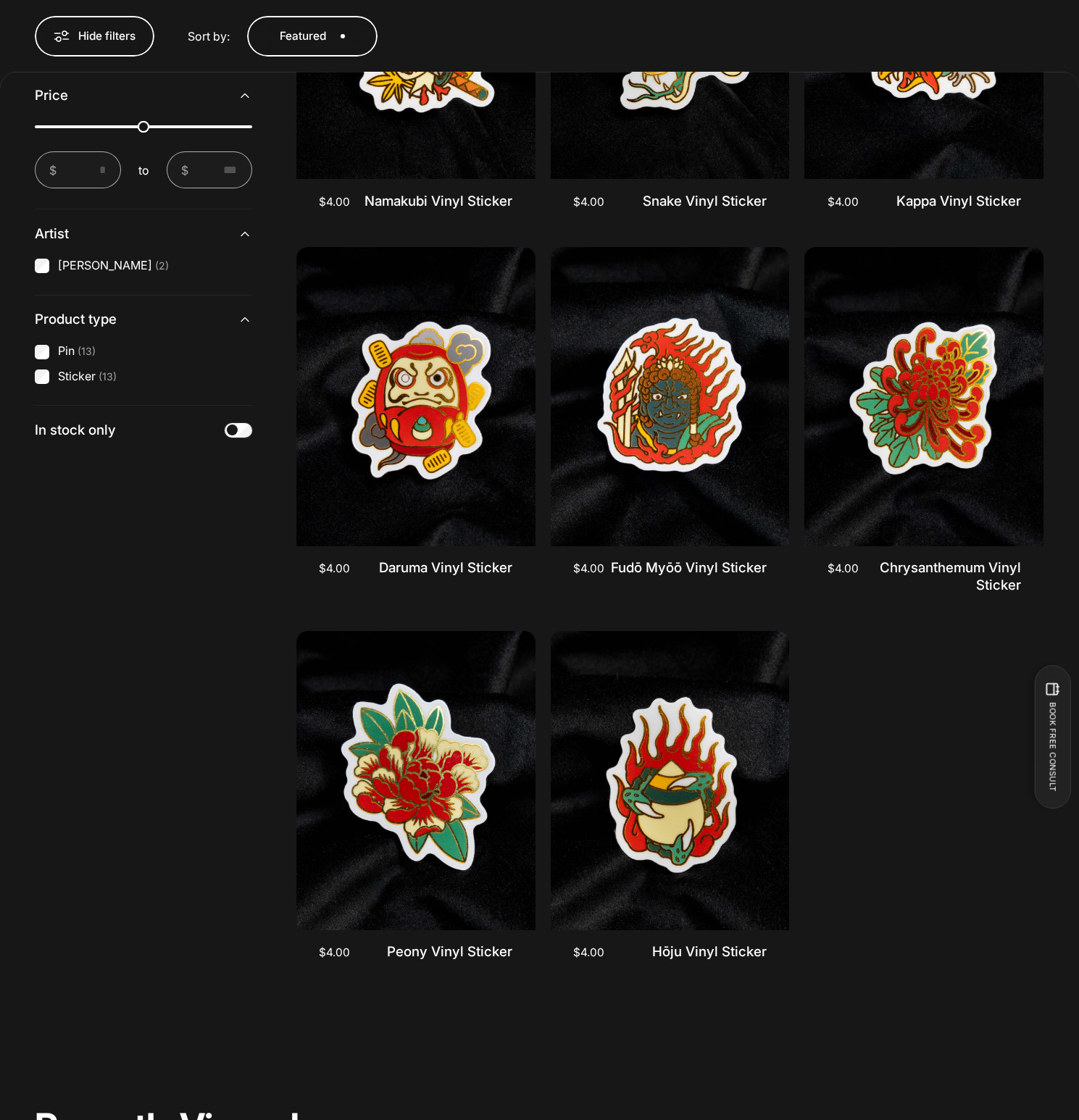
scroll to position [2994, 0]
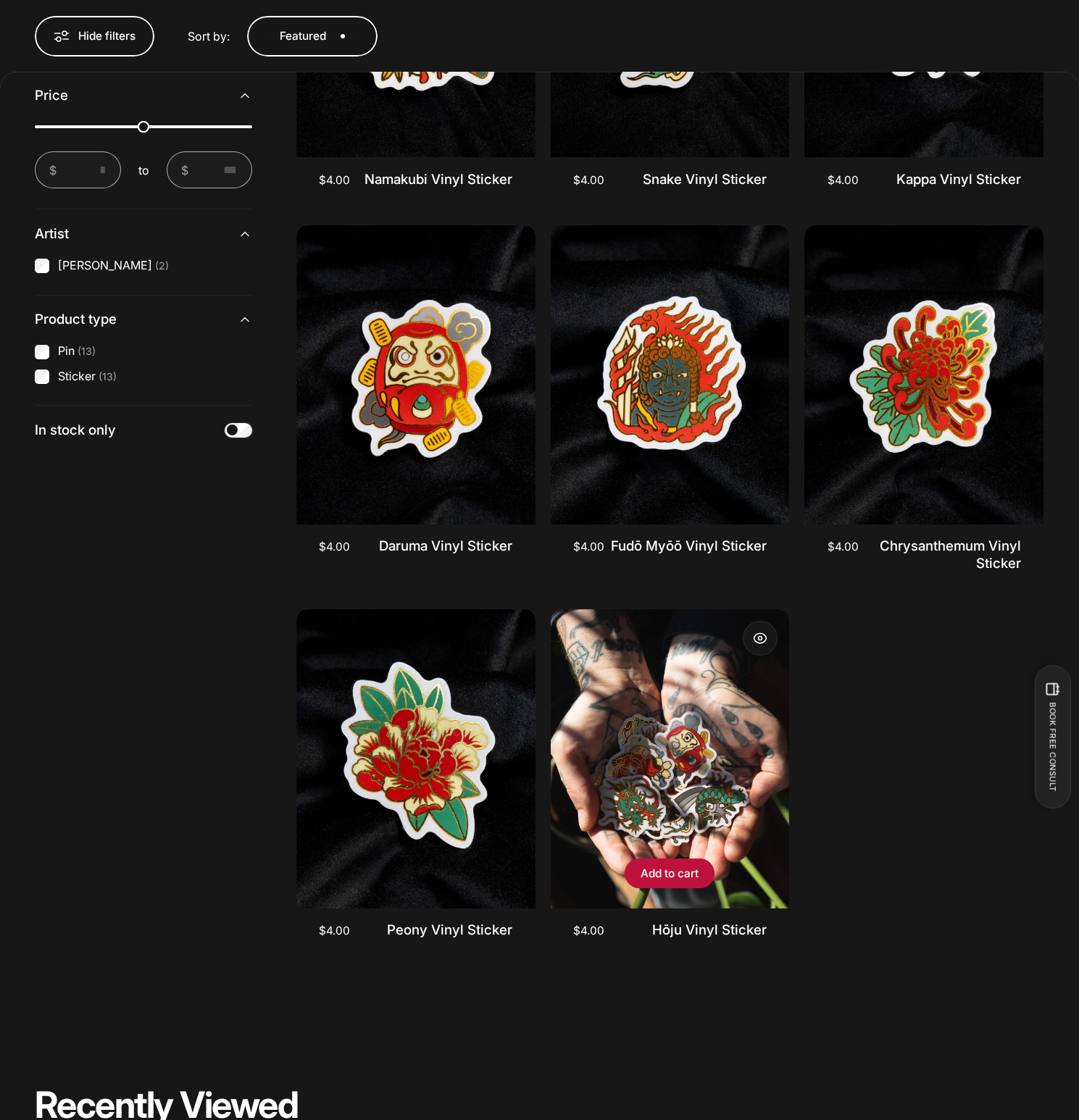
click at [637, 743] on img "Hōju Vinyl Sticker" at bounding box center [670, 758] width 239 height 299
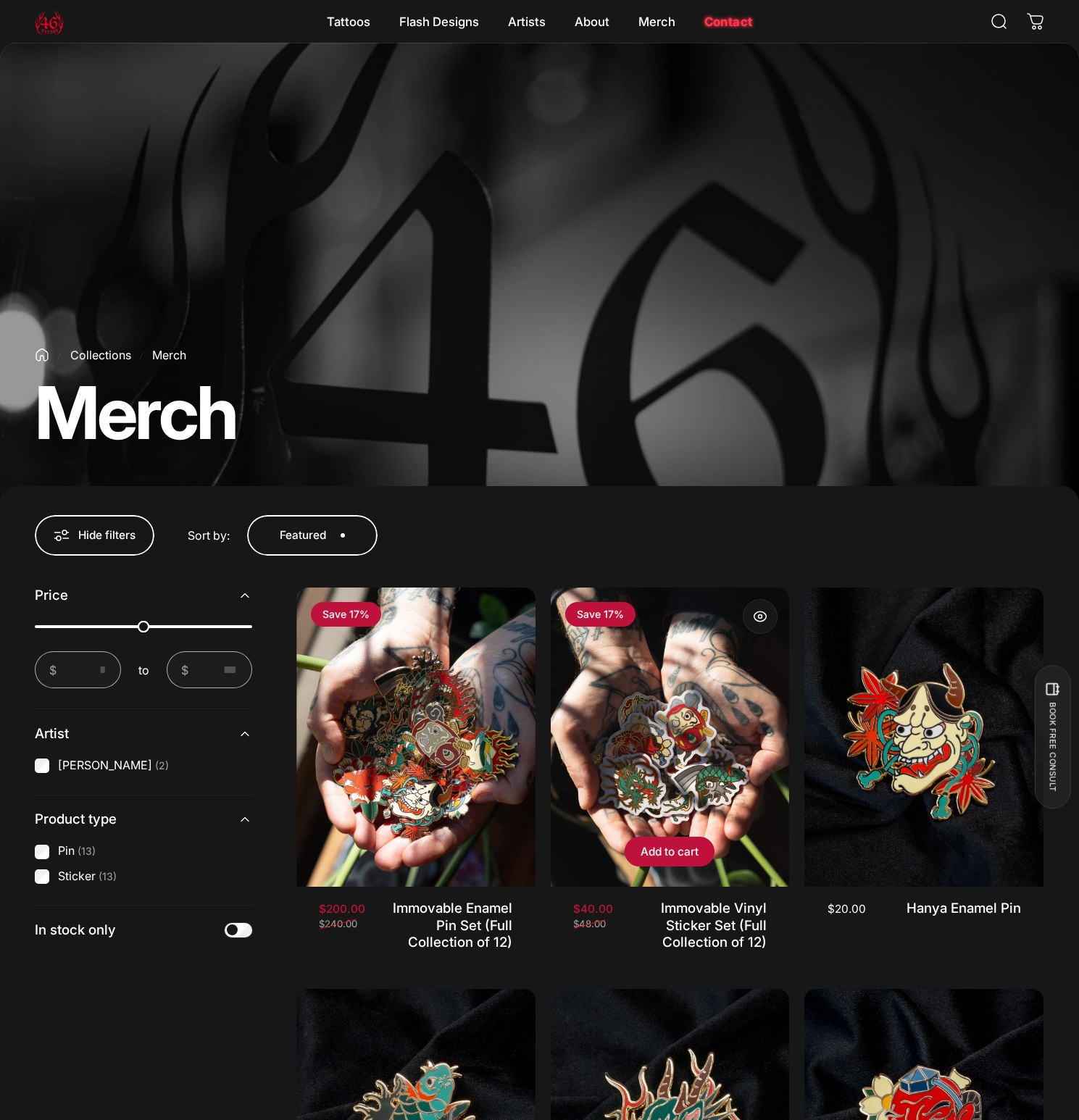
scroll to position [0, 0]
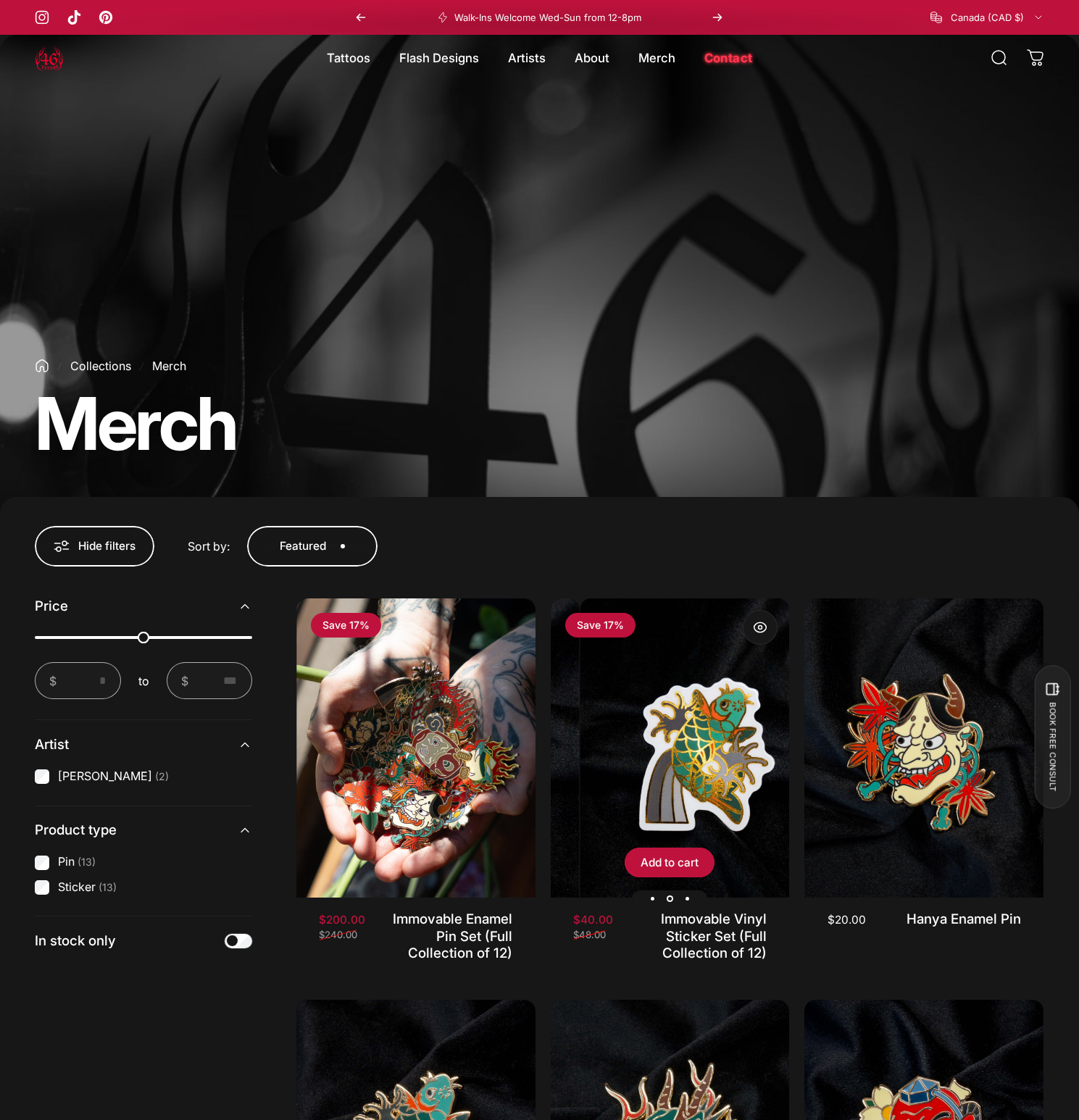
click at [660, 707] on img "Immovable Vinyl Sticker Set (Full Collection of 12)" at bounding box center [698, 748] width 239 height 299
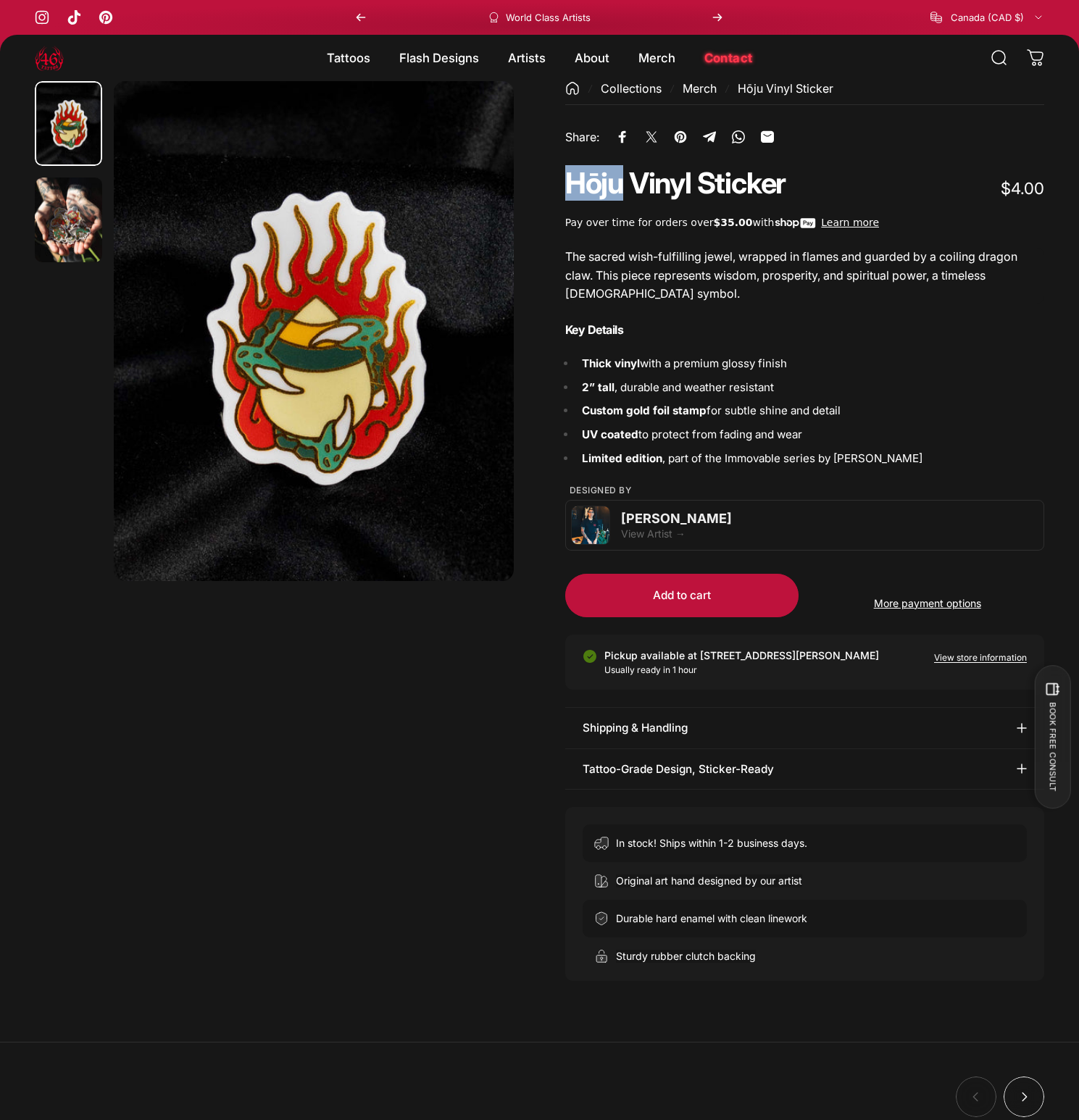
drag, startPoint x: 622, startPoint y: 187, endPoint x: 563, endPoint y: 187, distance: 59.0
click at [563, 187] on span "Hōju" at bounding box center [594, 183] width 61 height 33
copy animate-element "Hōju"
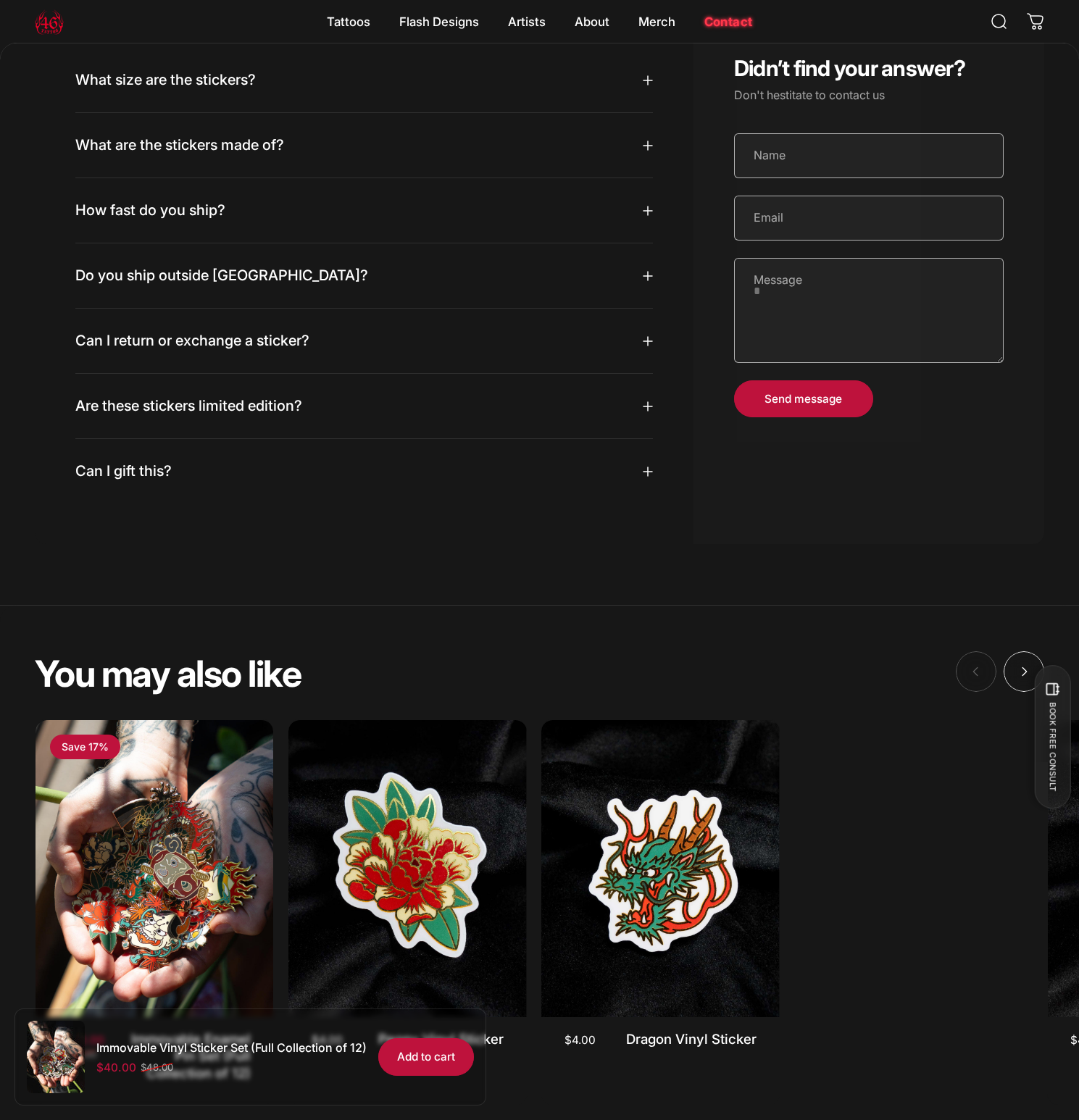
scroll to position [1731, 0]
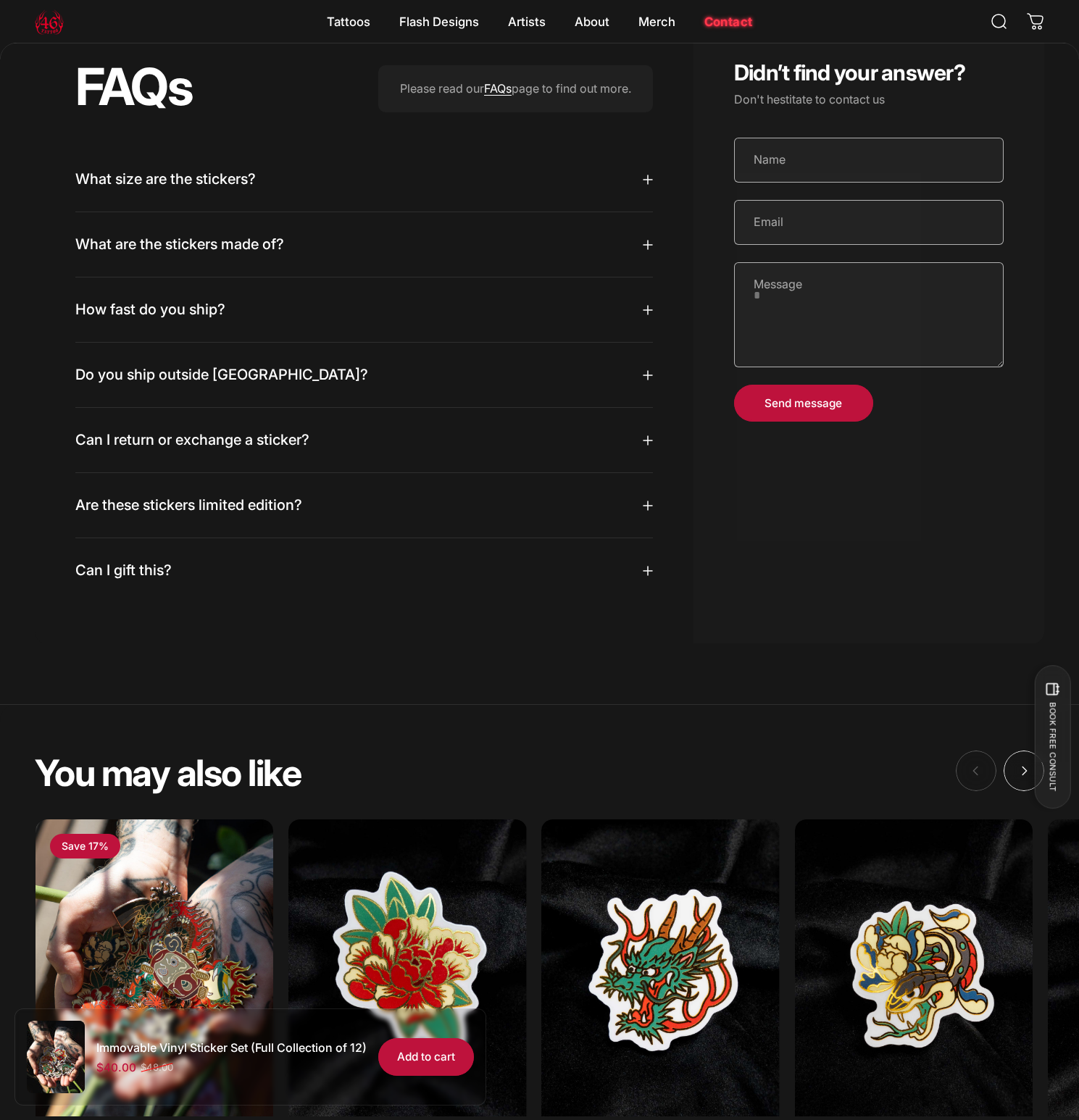
click at [351, 318] on summary "How fast do you ship?" at bounding box center [363, 310] width 578 height 65
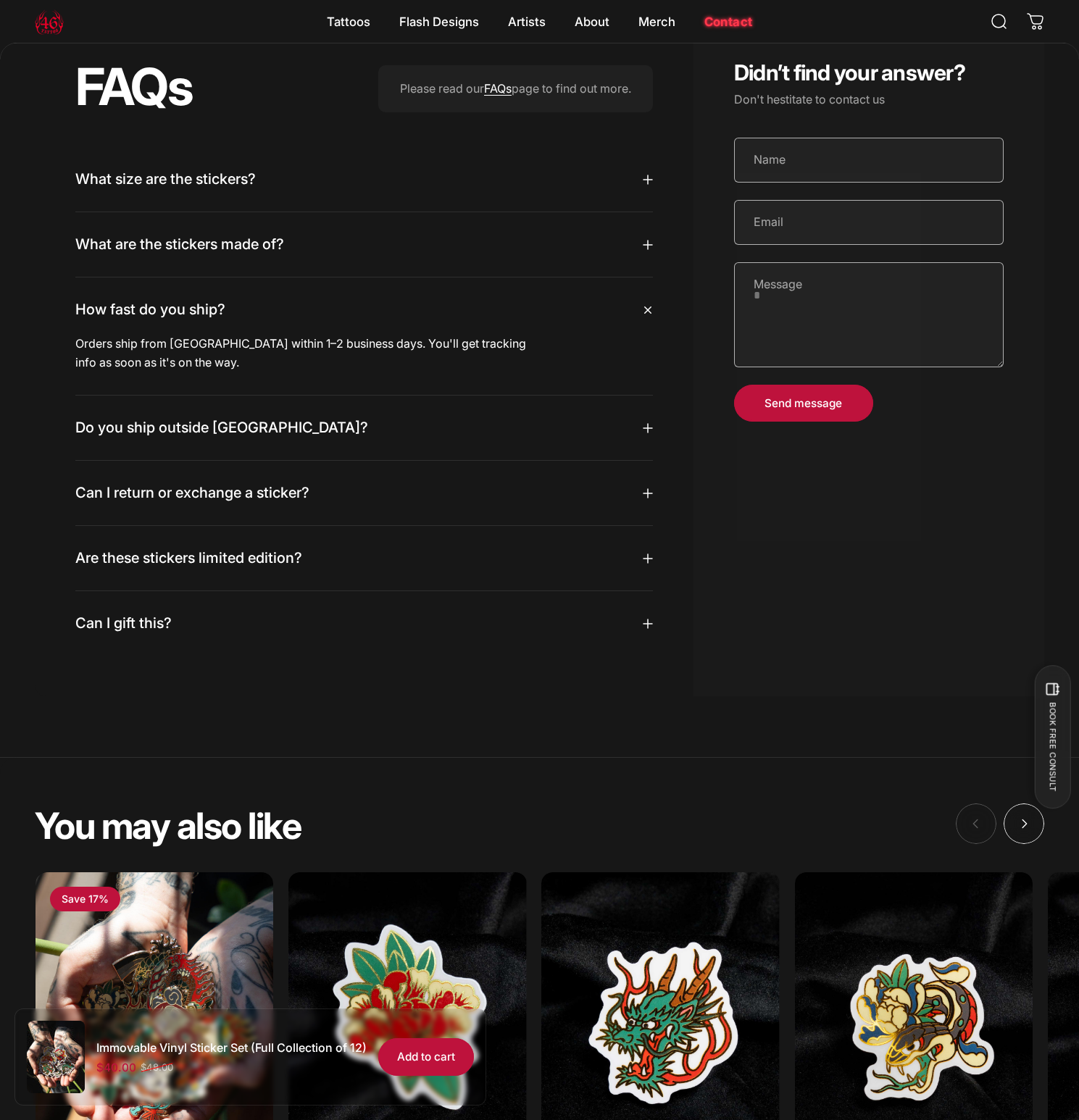
click at [342, 277] on summary "What are the stickers made of?" at bounding box center [363, 245] width 578 height 65
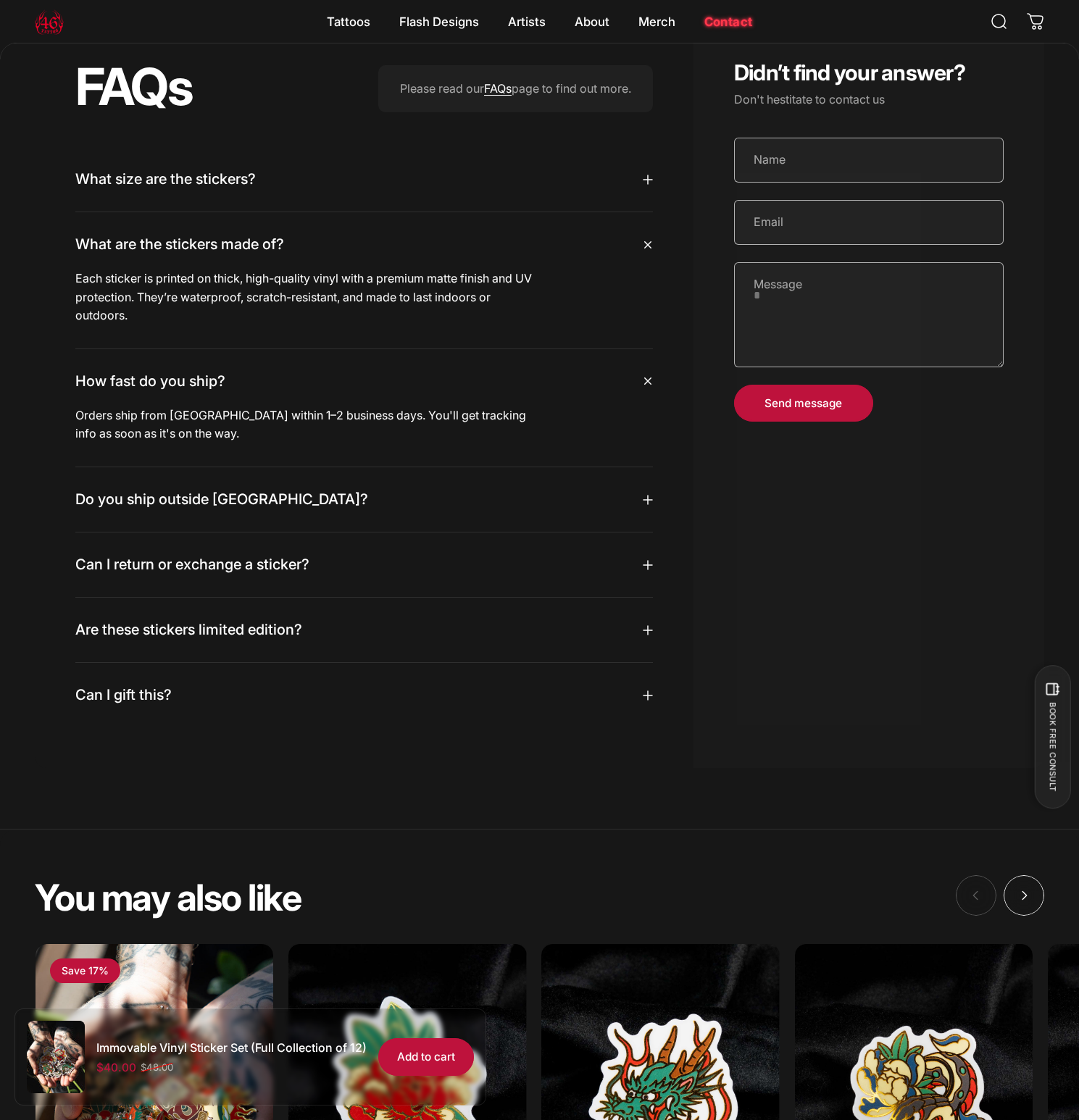
click at [350, 211] on summary "What size are the stickers?" at bounding box center [363, 180] width 578 height 65
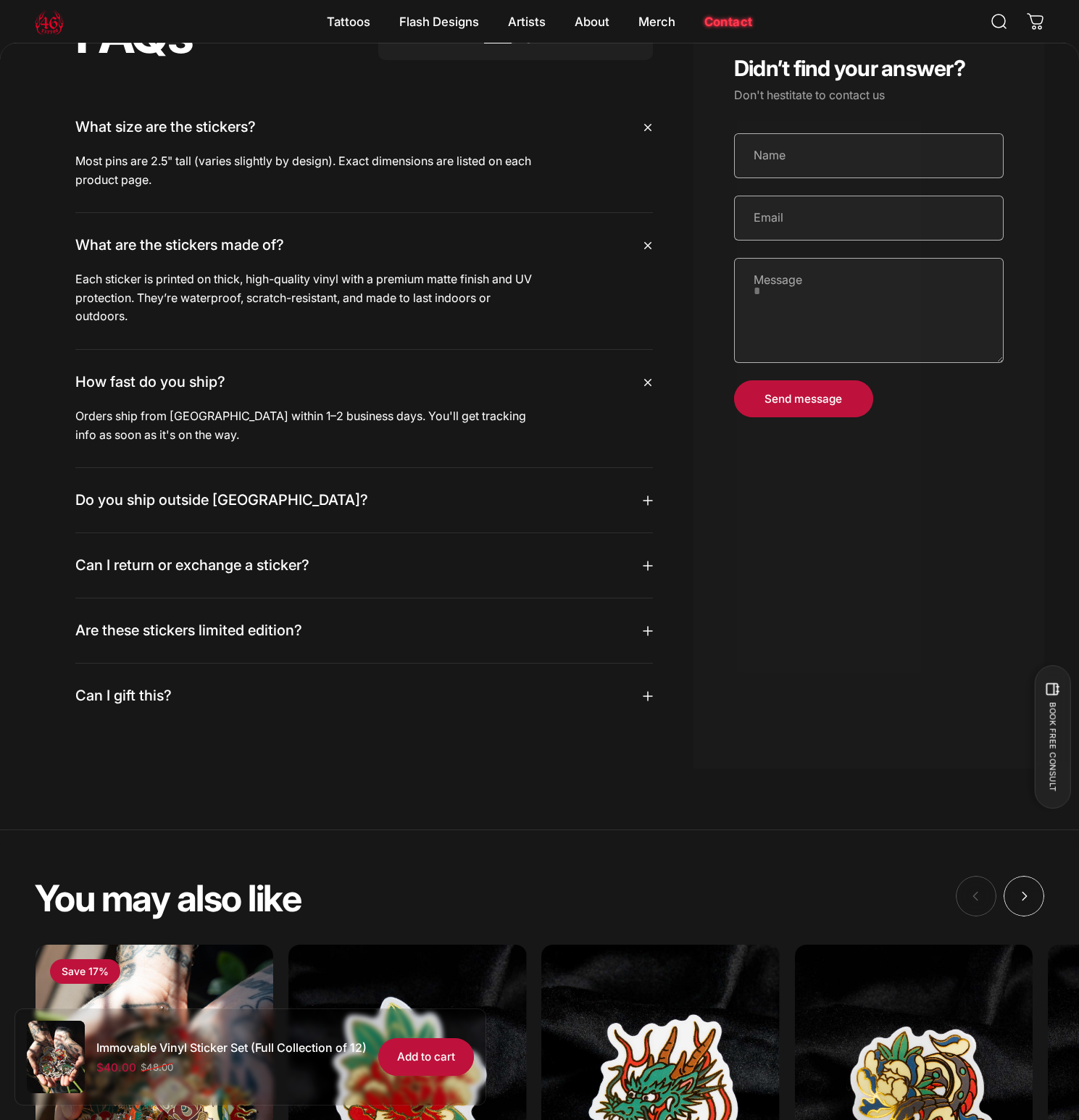
scroll to position [1785, 0]
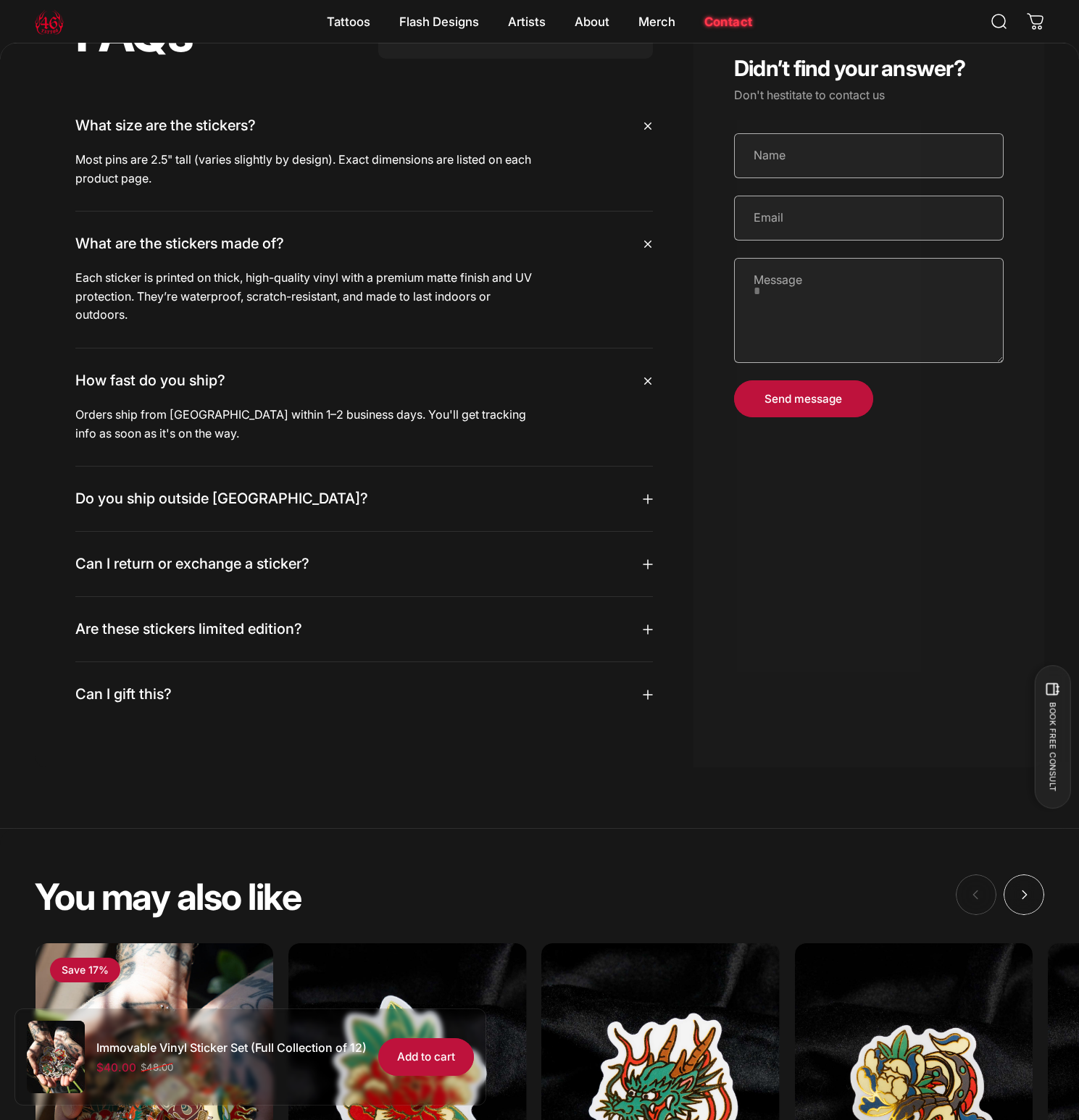
click at [295, 524] on summary "Do you ship outside Canada?" at bounding box center [363, 499] width 578 height 65
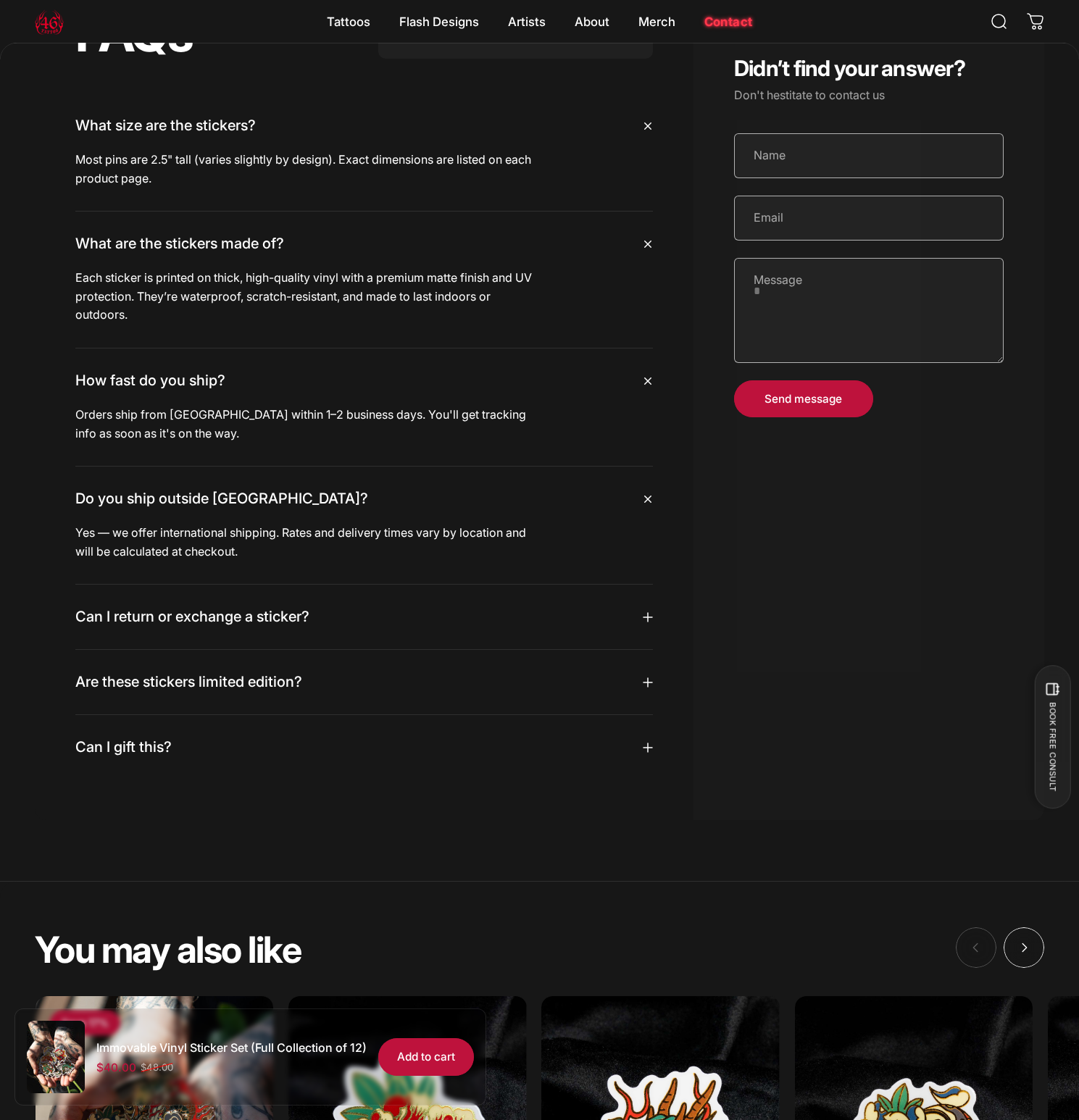
click at [273, 626] on span "Can I return or exchange a sticker?" at bounding box center [192, 617] width 234 height 18
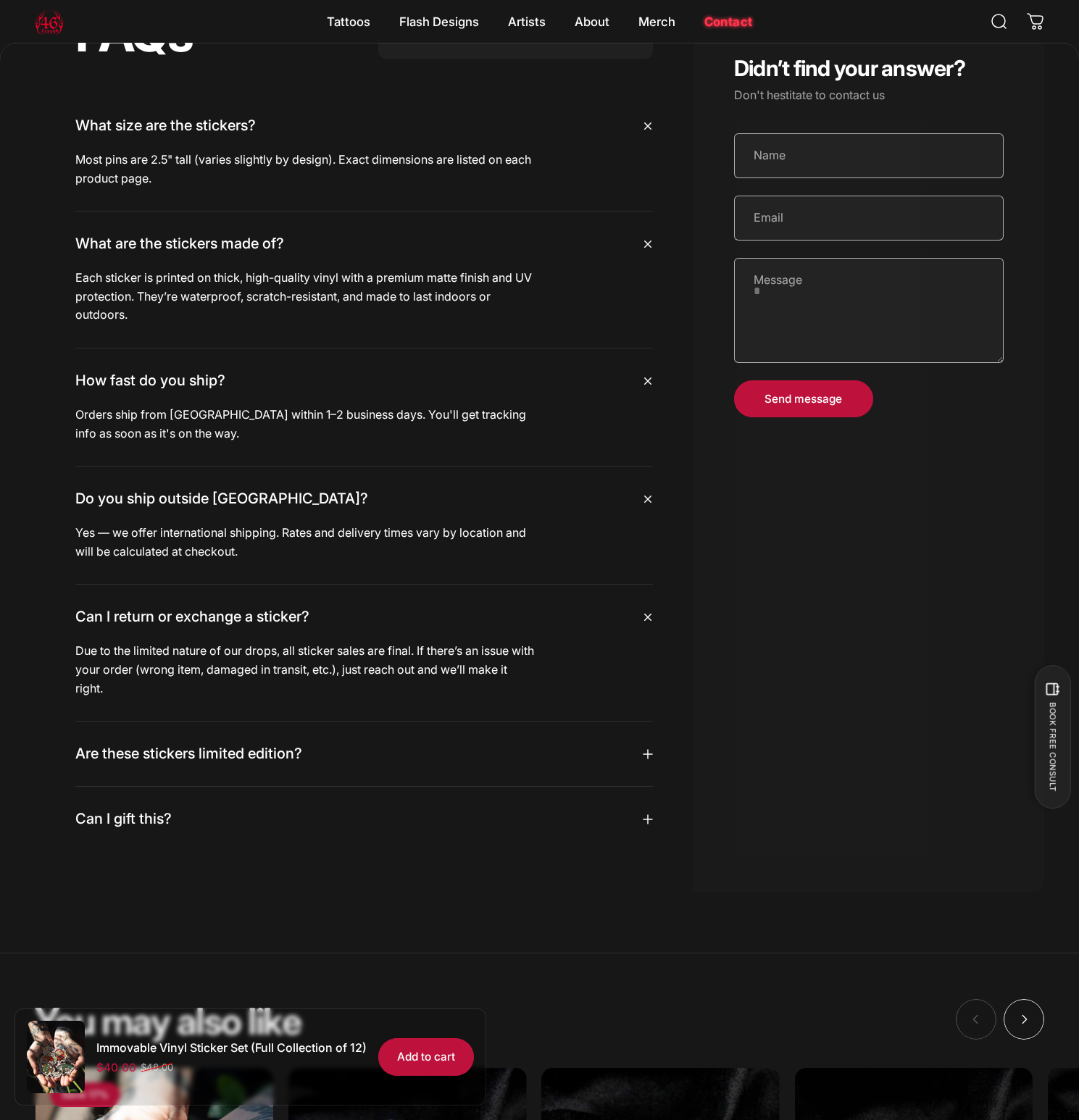
click at [265, 763] on span "Are these stickers limited edition?" at bounding box center [188, 754] width 226 height 18
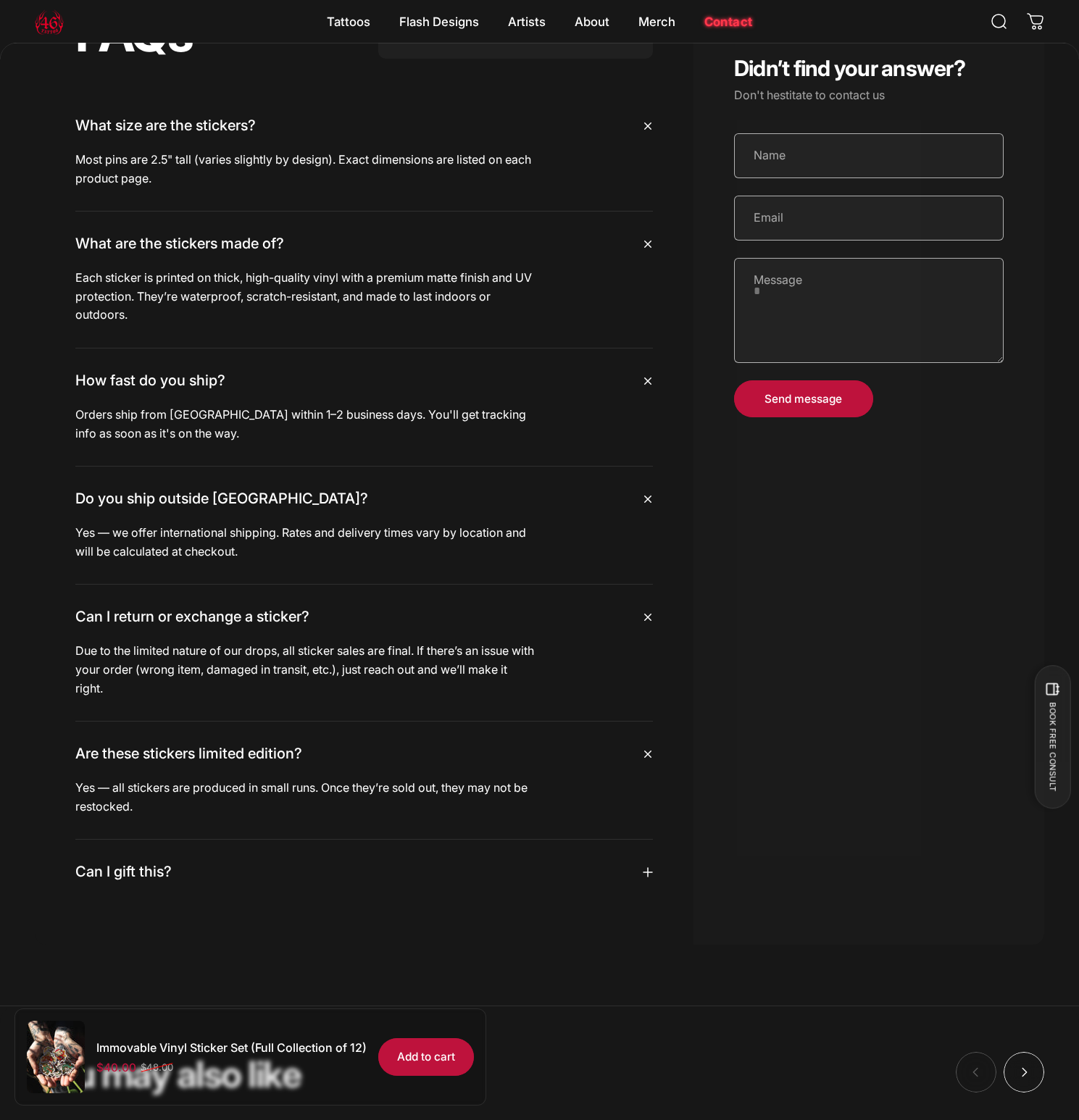
click at [229, 881] on summary "Can I gift this?" at bounding box center [363, 873] width 578 height 65
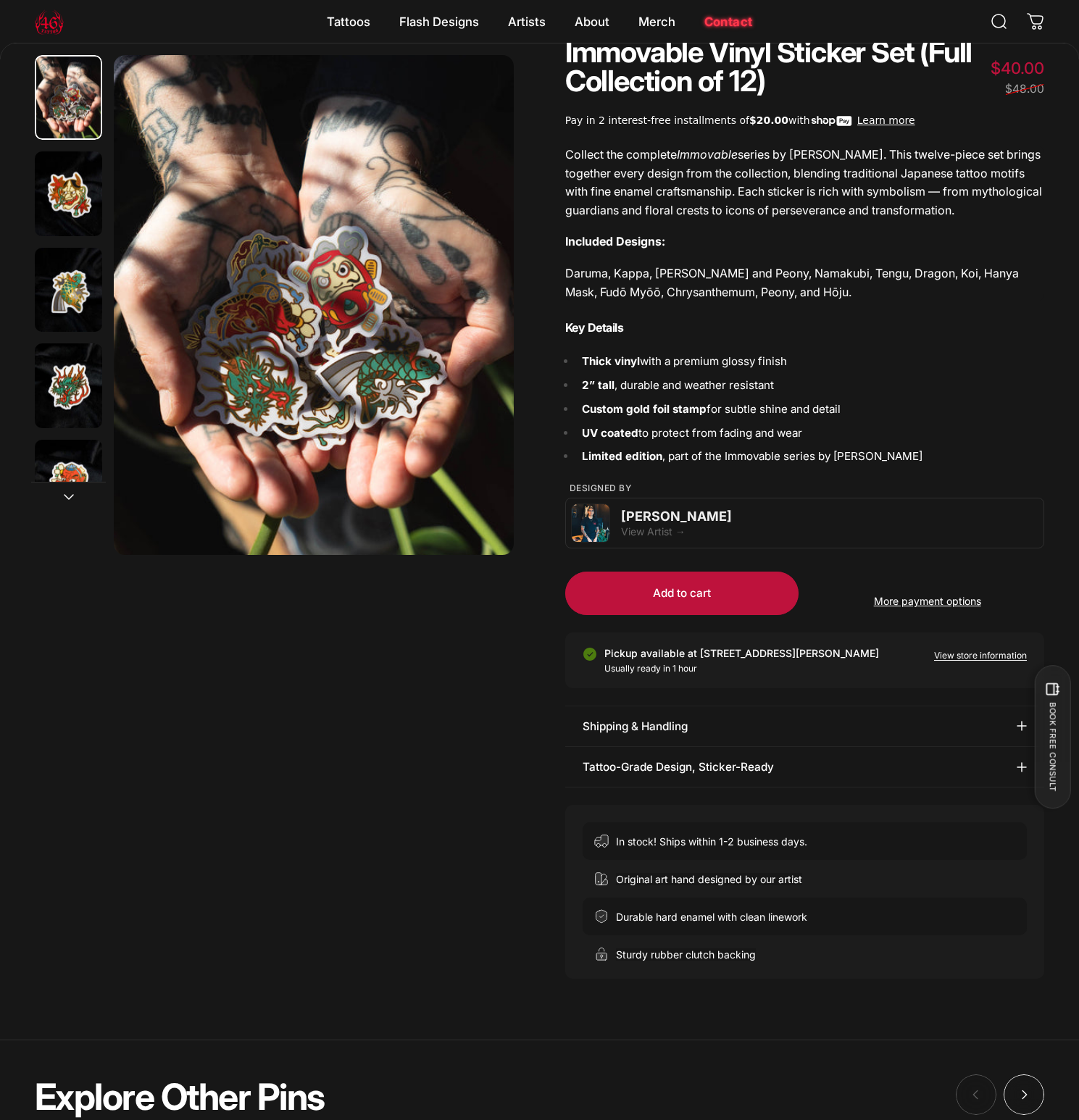
scroll to position [0, 0]
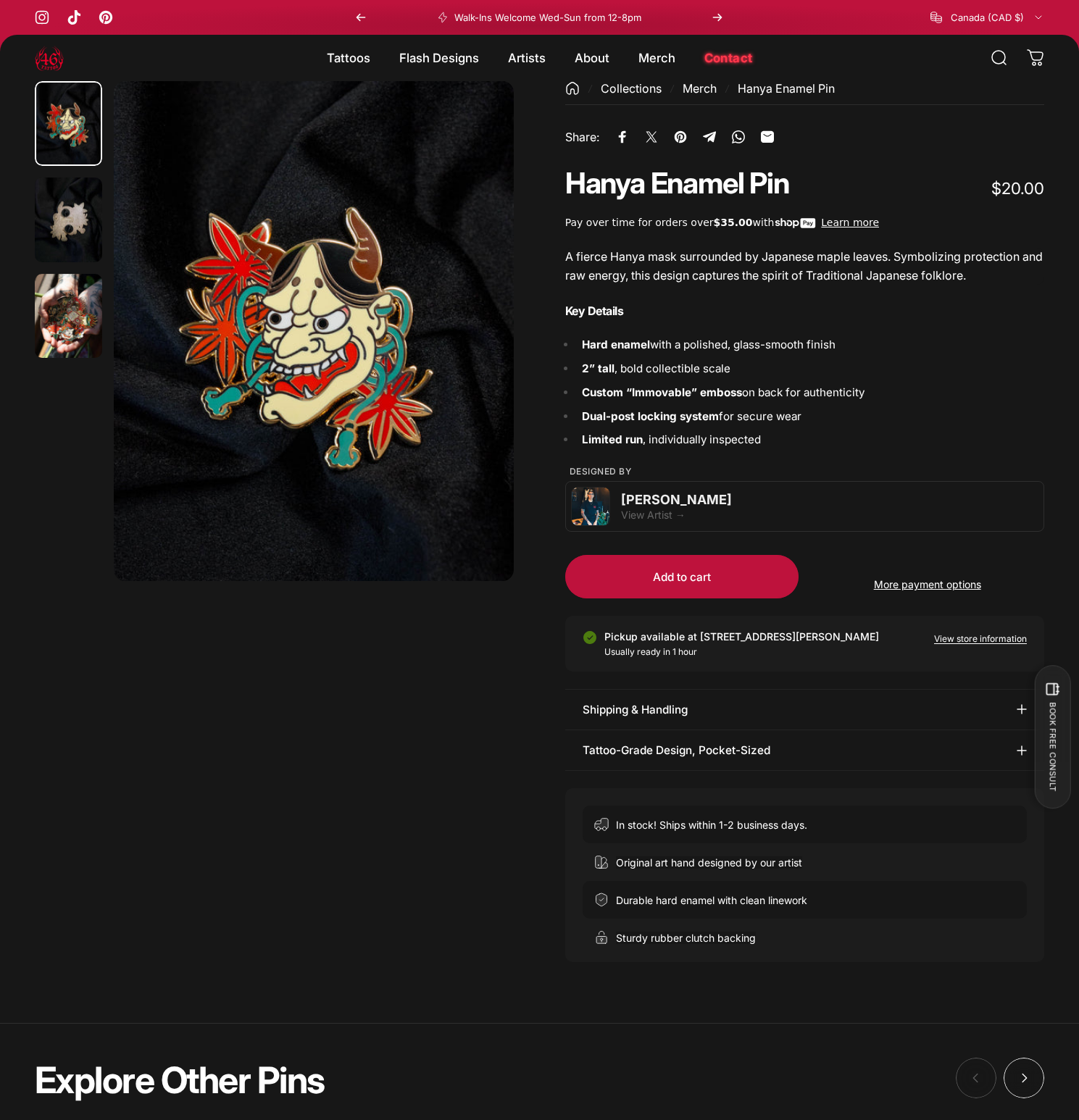
drag, startPoint x: 998, startPoint y: 275, endPoint x: 560, endPoint y: 264, distance: 438.1
click at [560, 264] on div "Collections Merch Hanya Enamel Pin Share: Share on Facebook Share on X Pin on P…" at bounding box center [540, 521] width 1010 height 881
copy p "A fierce Hanya mask surrounded by Japanese maple leaves. Symbolizing protection…"
click at [667, 57] on magnet-element "Merch Merch" at bounding box center [657, 58] width 66 height 30
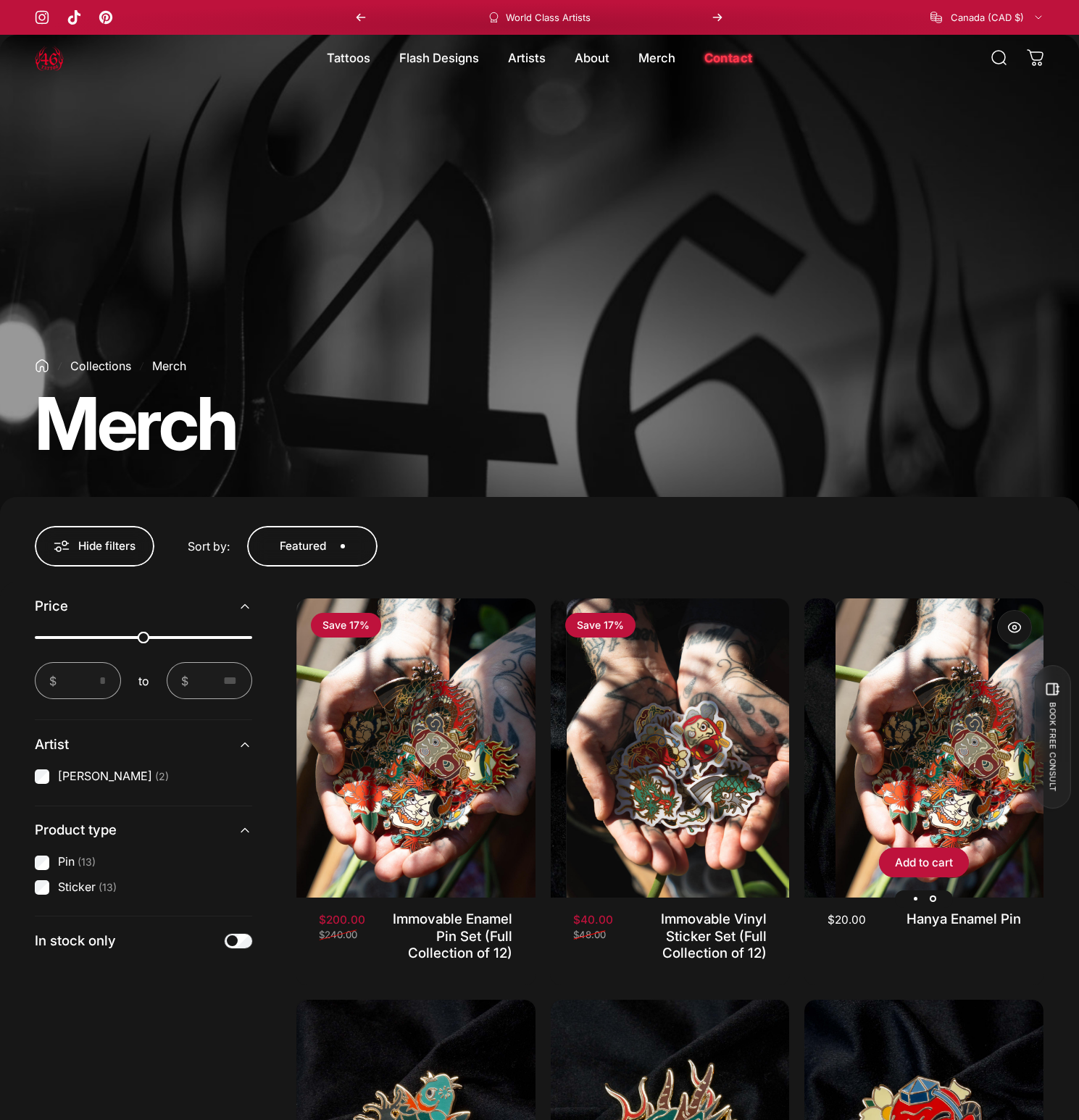
click at [943, 713] on img "Hanya Enamel Pin" at bounding box center [954, 748] width 239 height 299
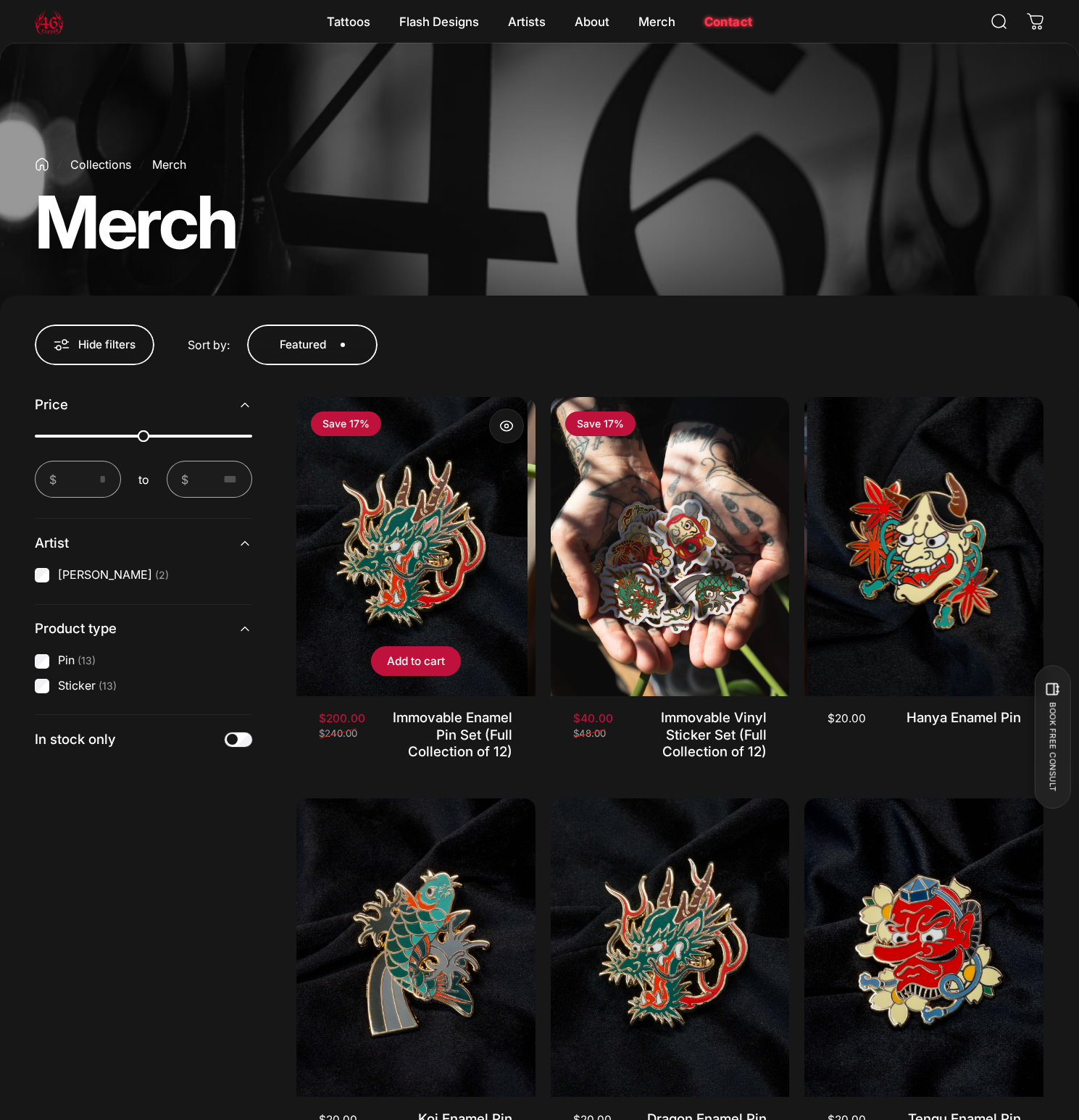
scroll to position [500, 0]
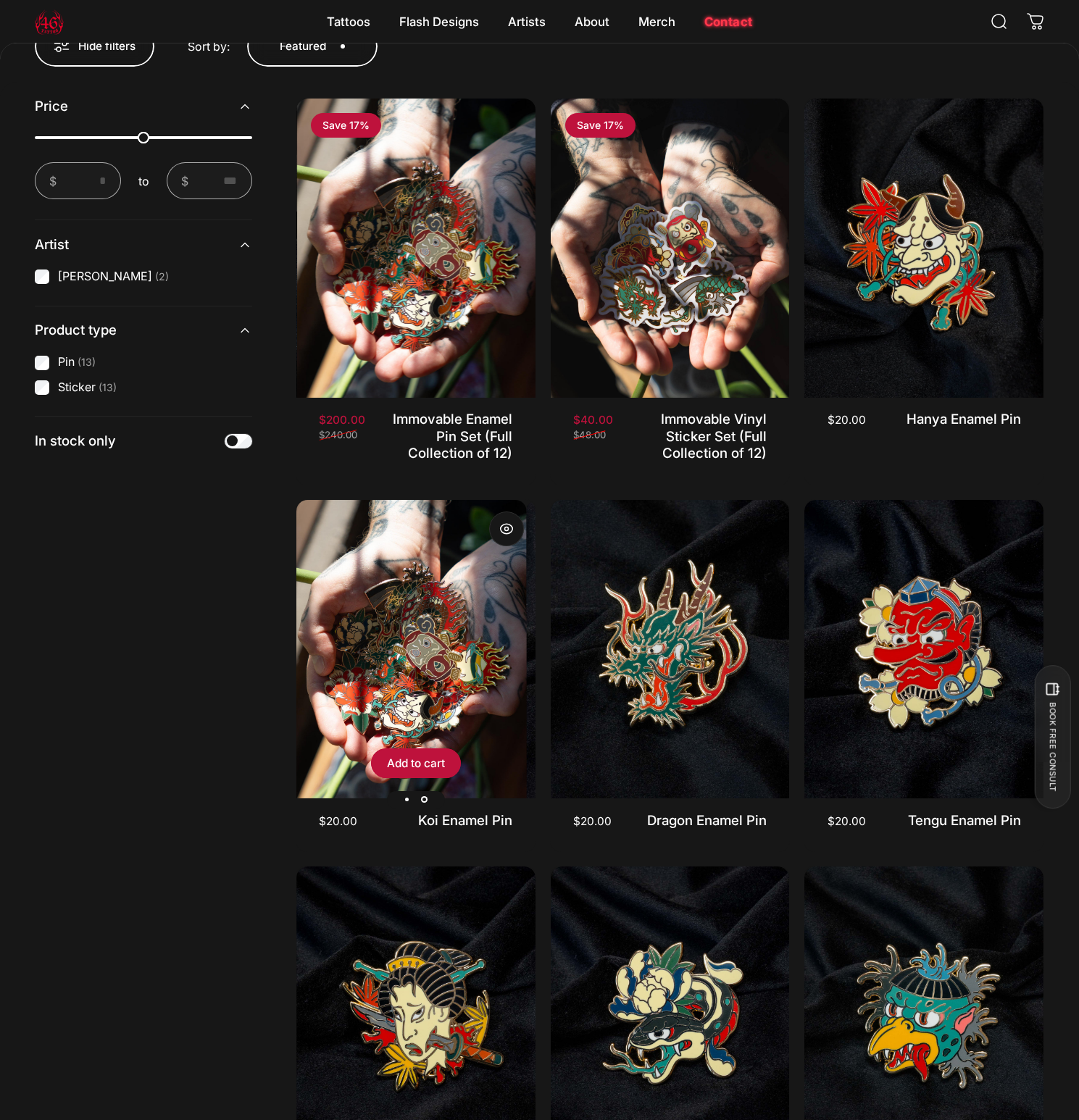
click at [485, 695] on img "Koi Enamel Pin" at bounding box center [406, 649] width 239 height 299
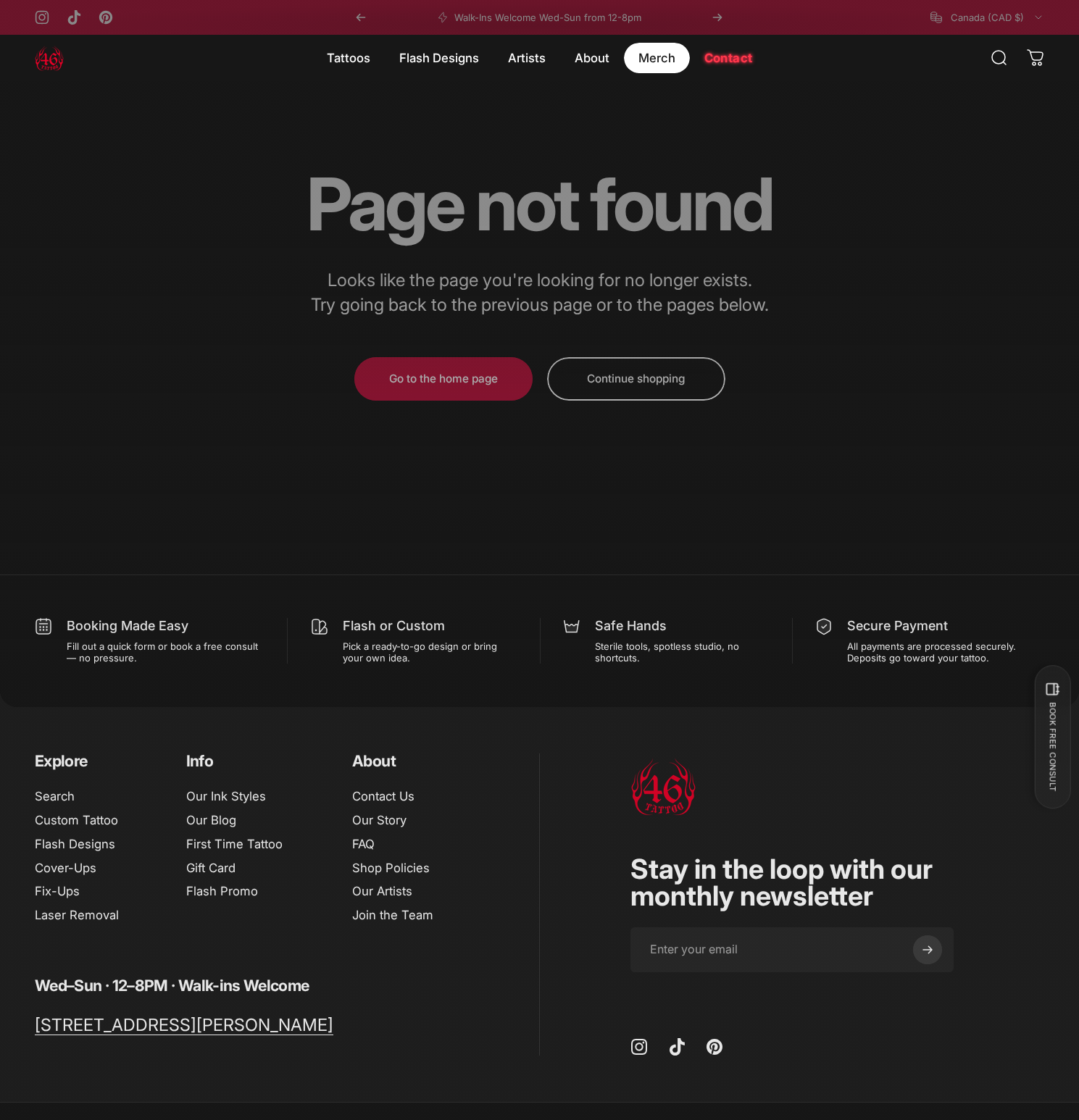
click at [657, 61] on magnet-element "Merch Merch" at bounding box center [657, 58] width 66 height 30
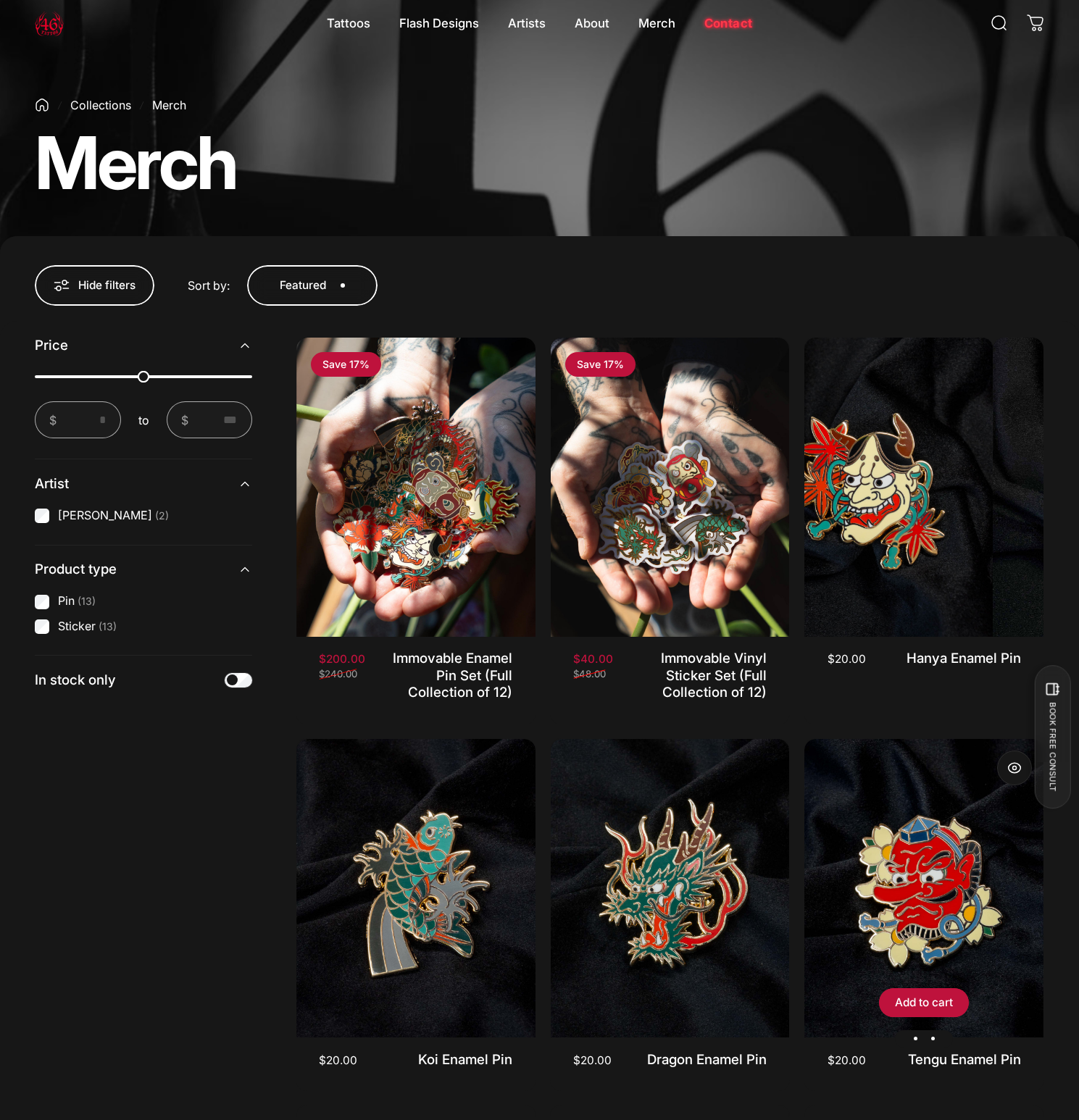
scroll to position [468, 0]
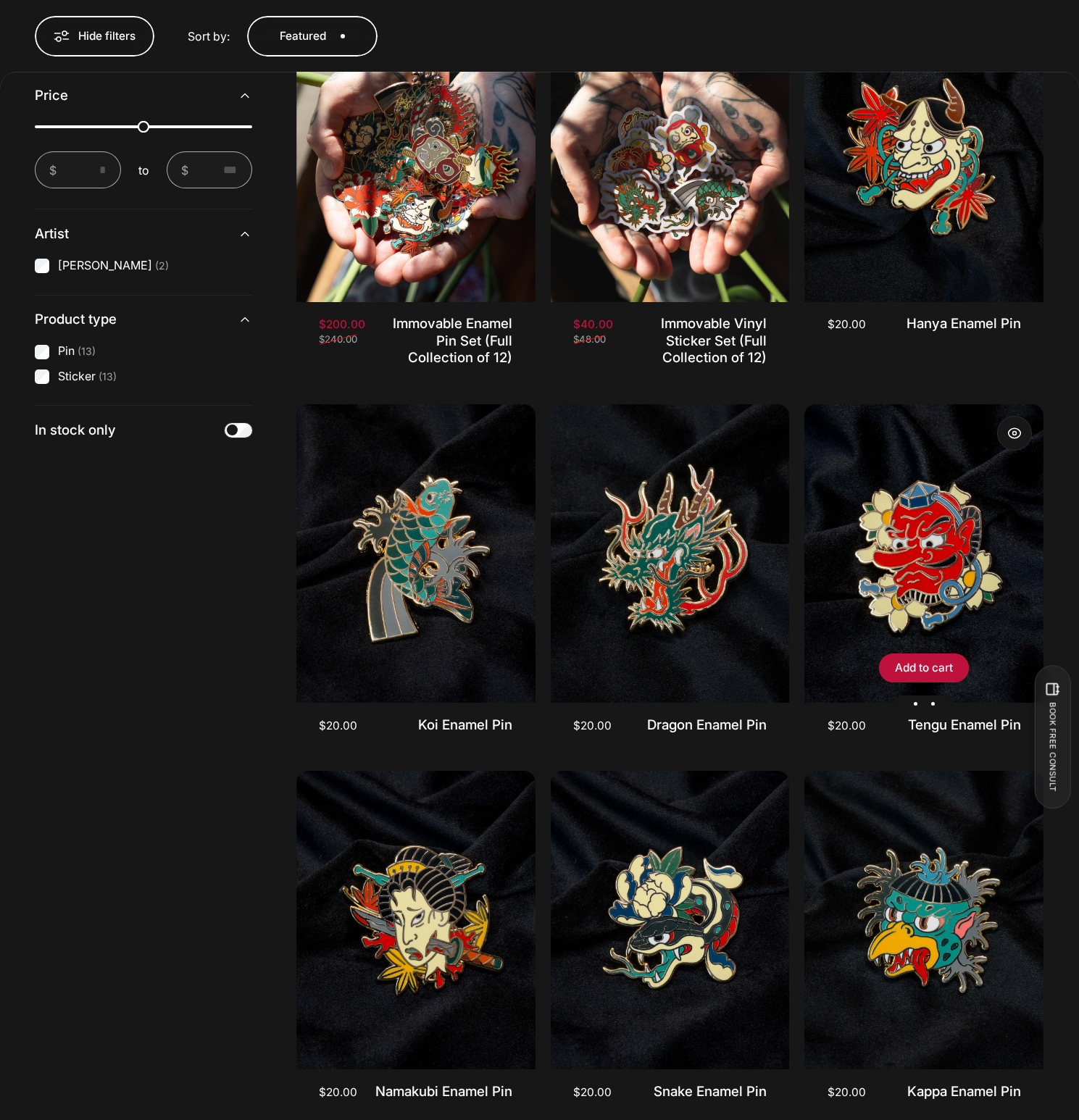
scroll to position [607, 0]
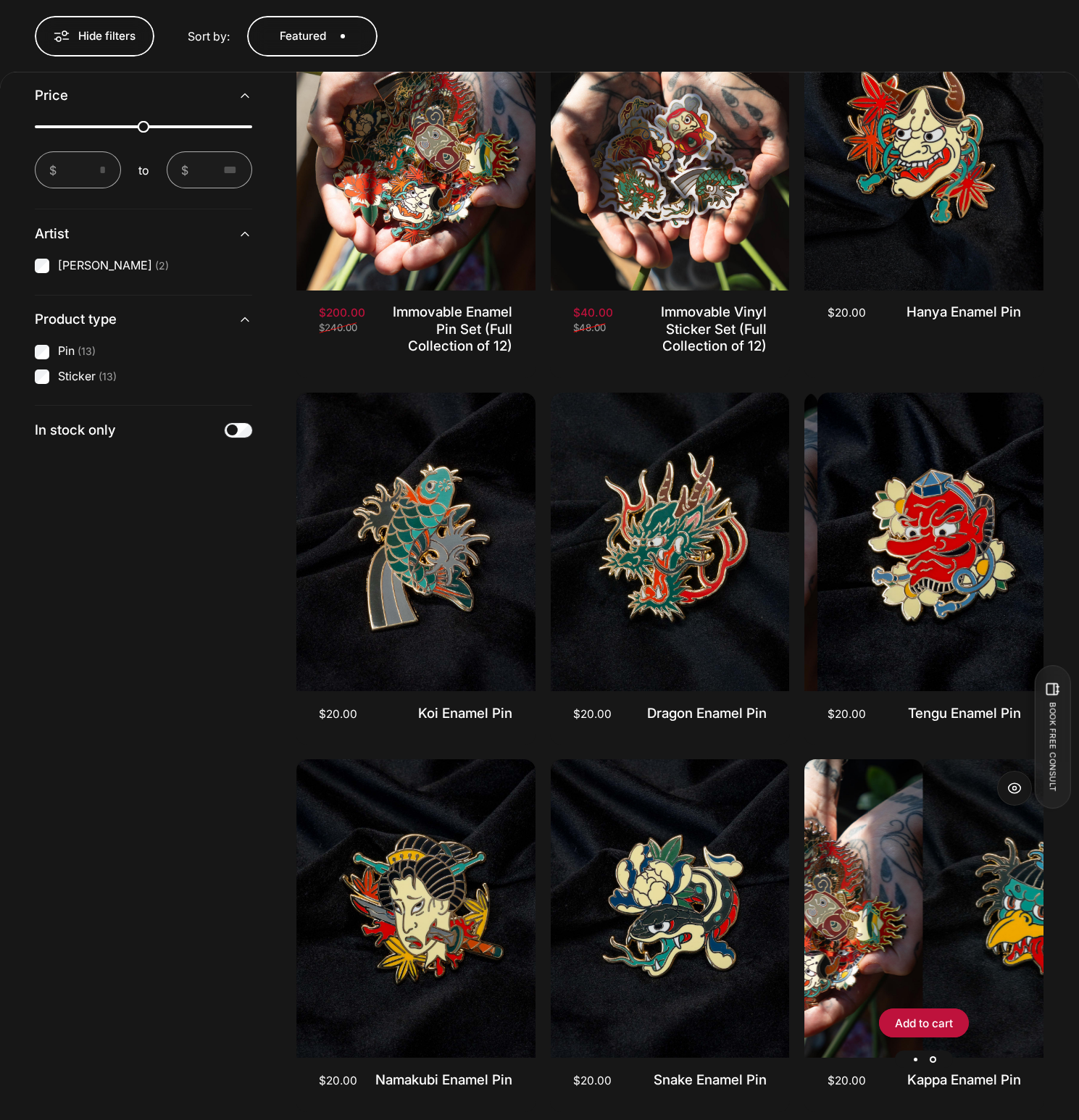
click at [923, 859] on img "Kappa Enamel Pin" at bounding box center [803, 909] width 239 height 299
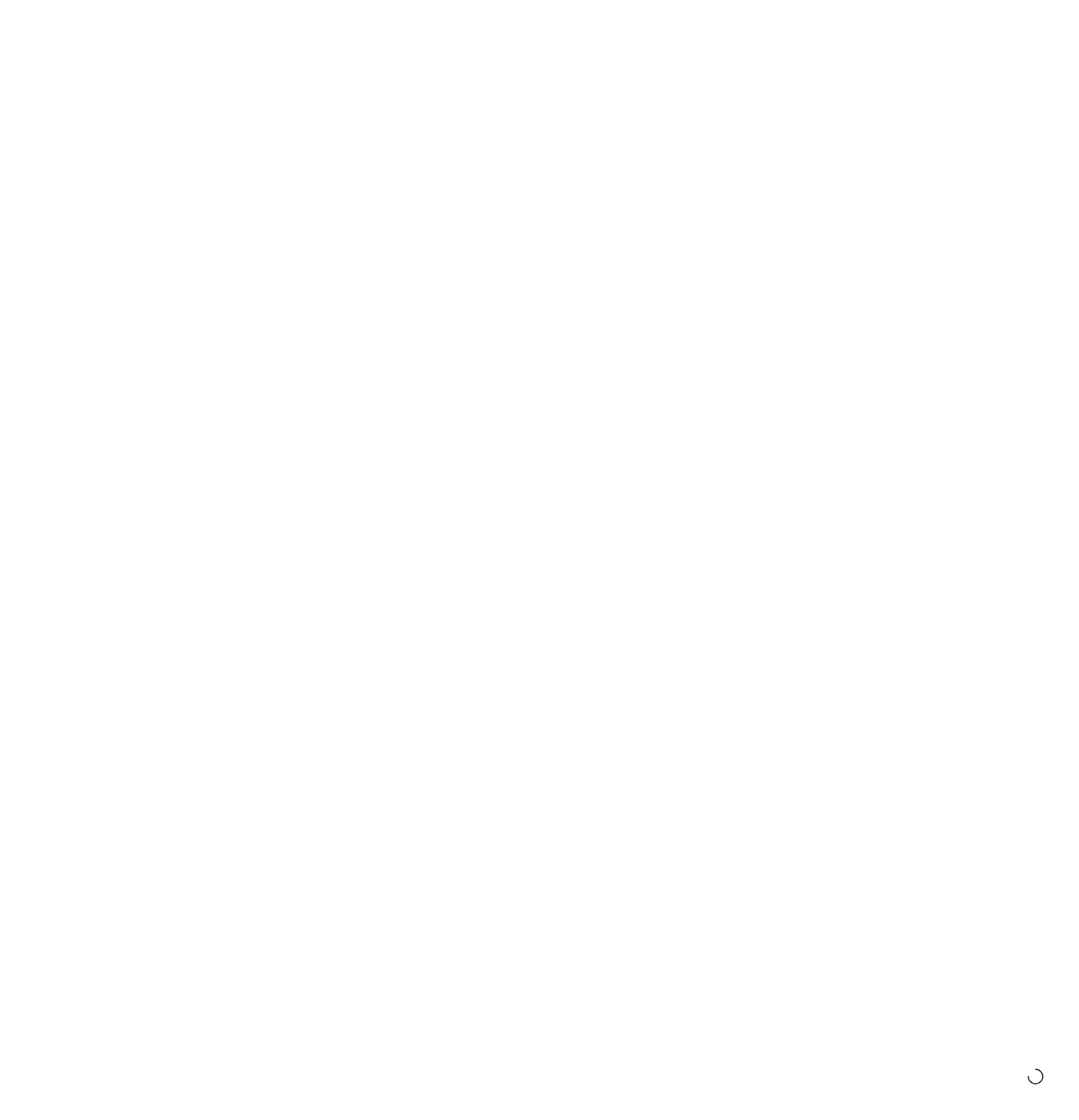
scroll to position [607, 0]
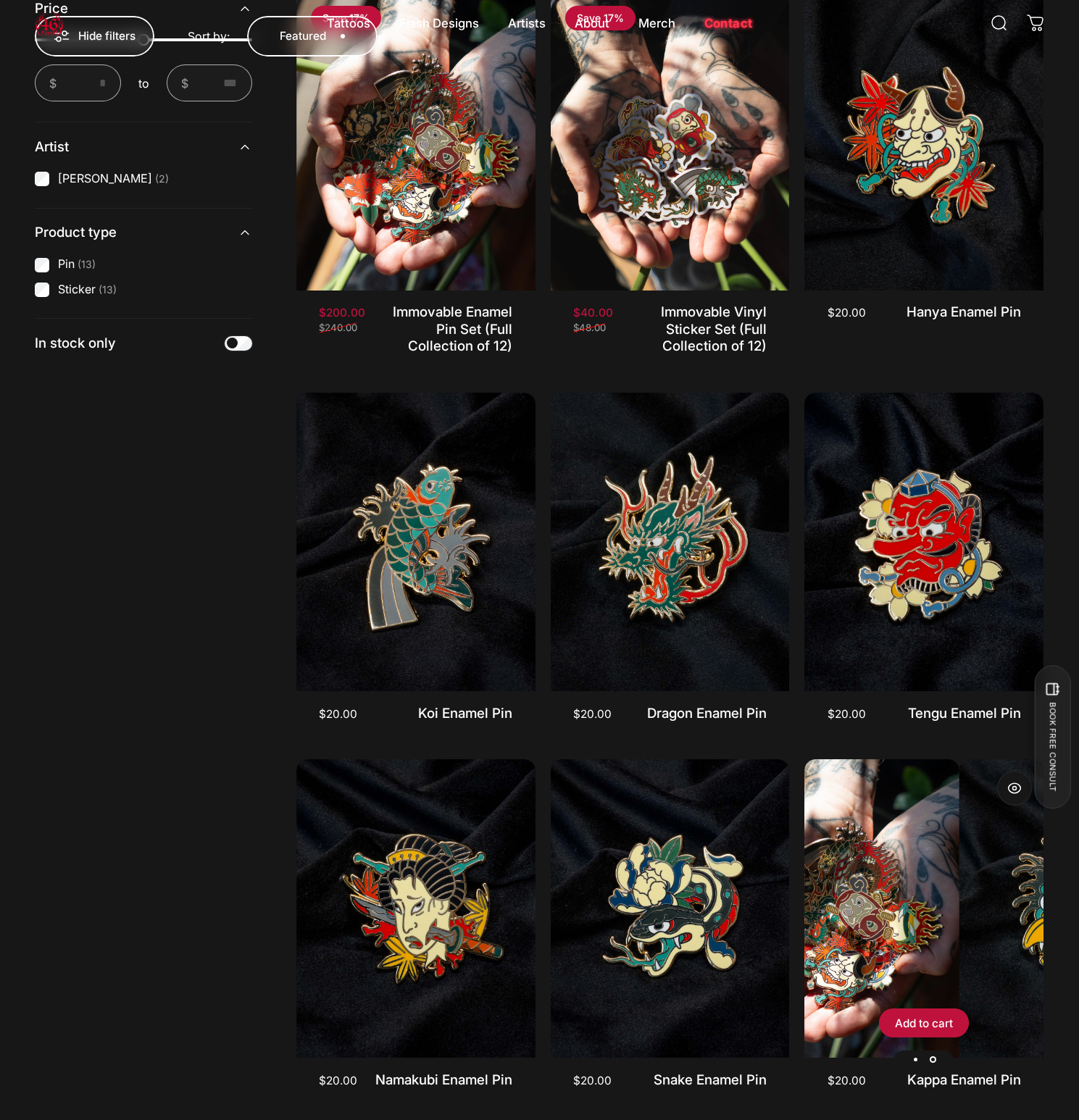
click at [481, 933] on div "Kappa Enamel Pin" at bounding box center [361, 909] width 239 height 299
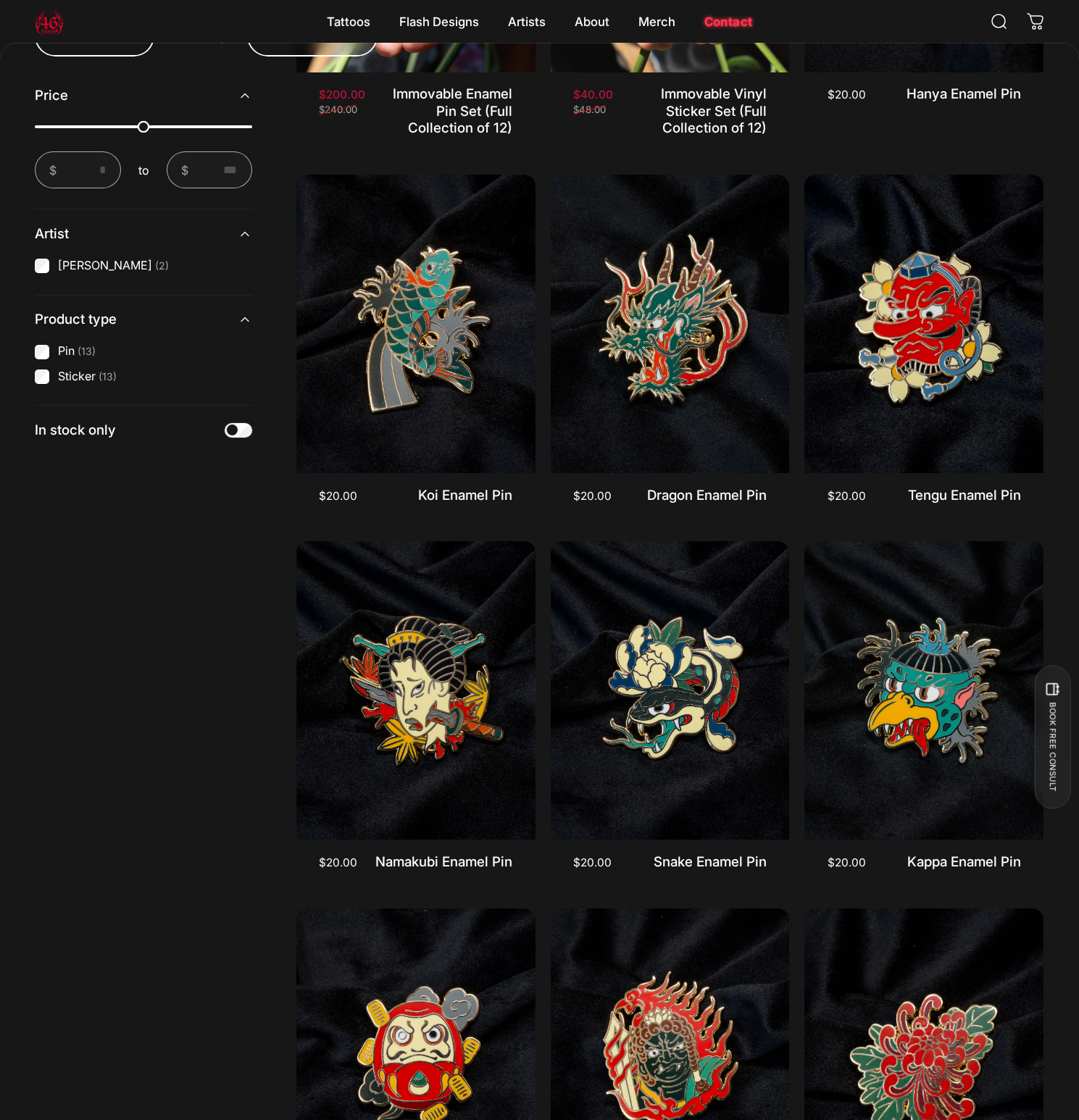
scroll to position [0, 0]
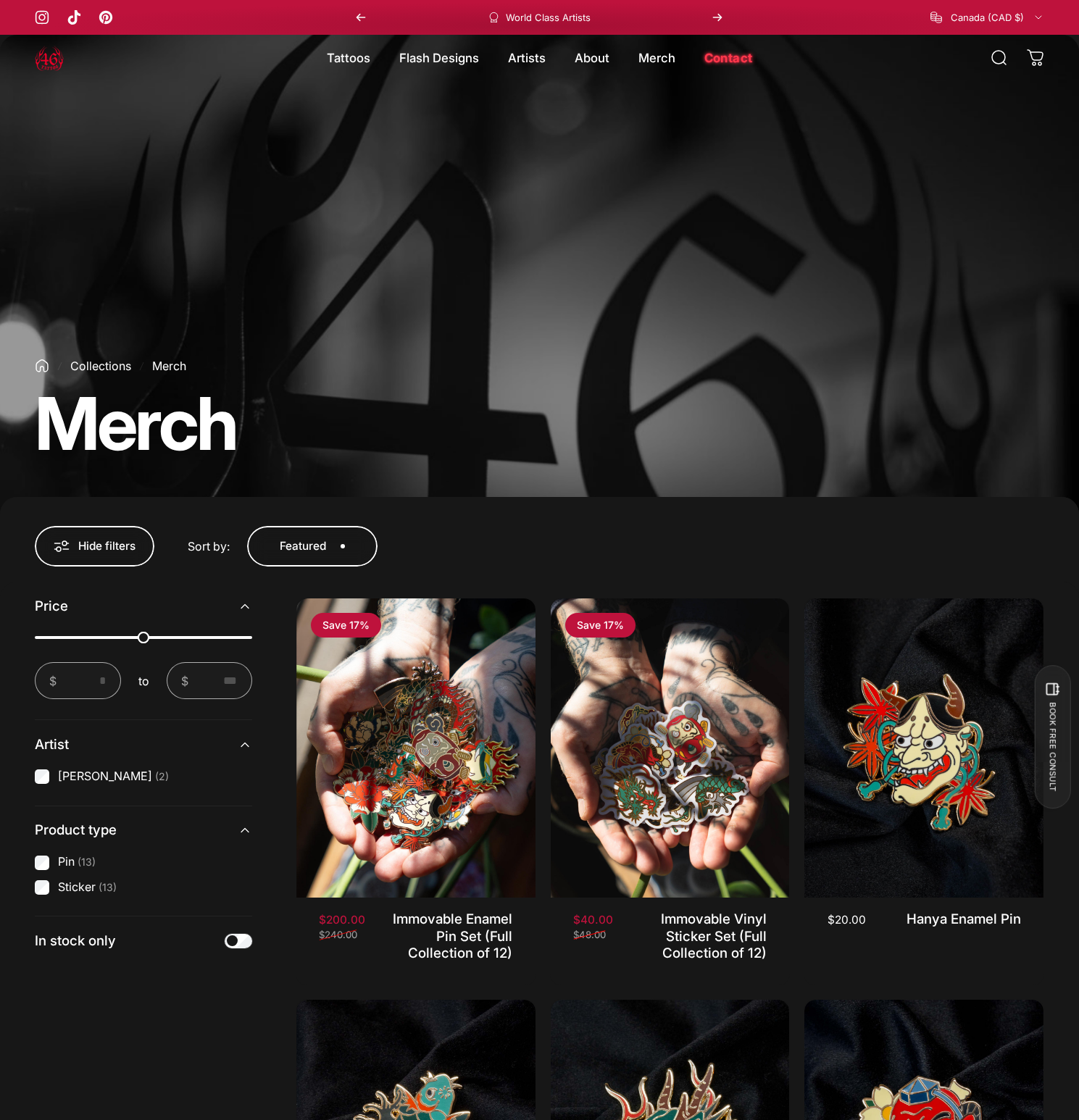
click at [65, 891] on label "Sticker (13)" at bounding box center [88, 888] width 59 height 16
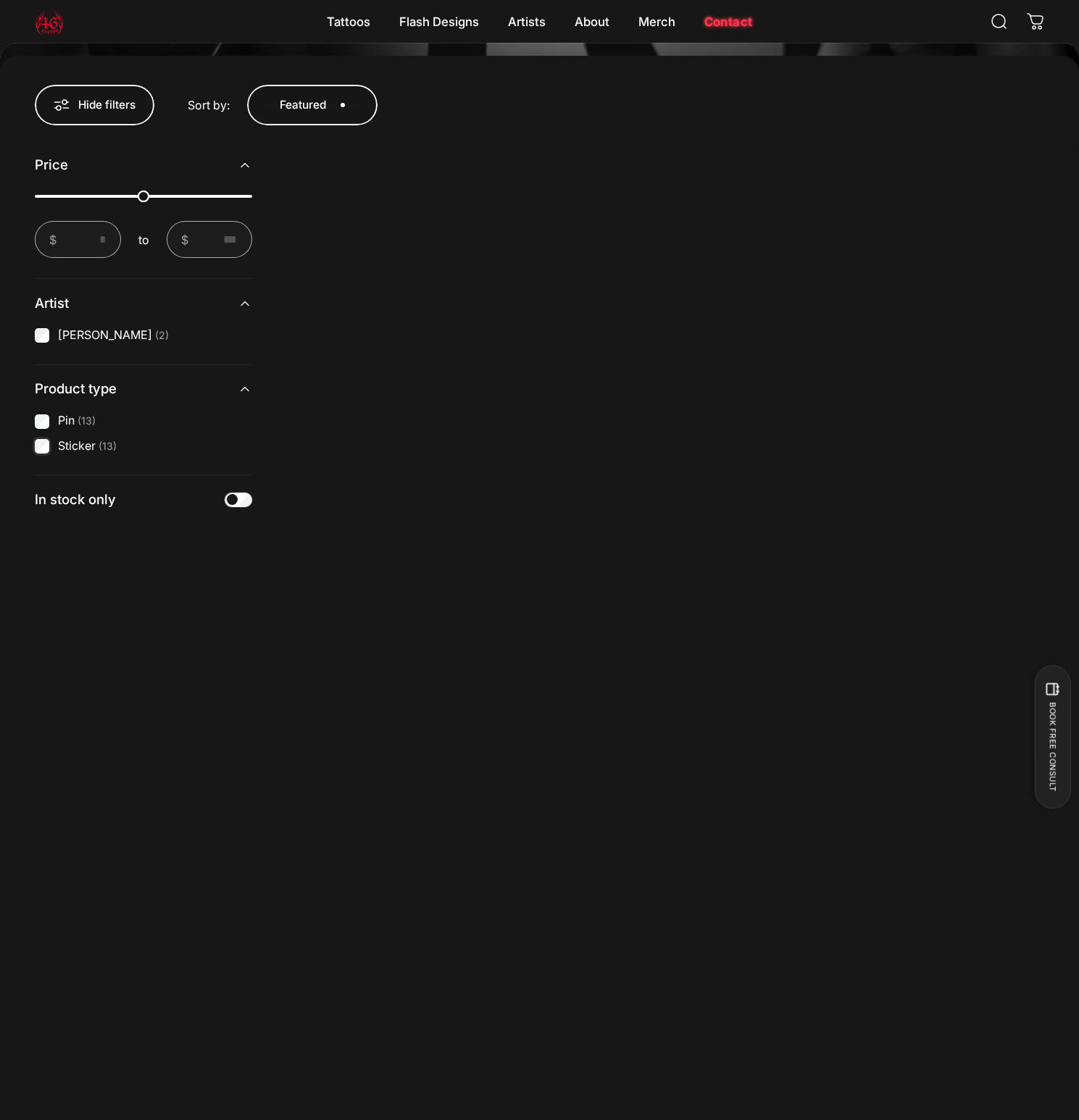
scroll to position [448, 0]
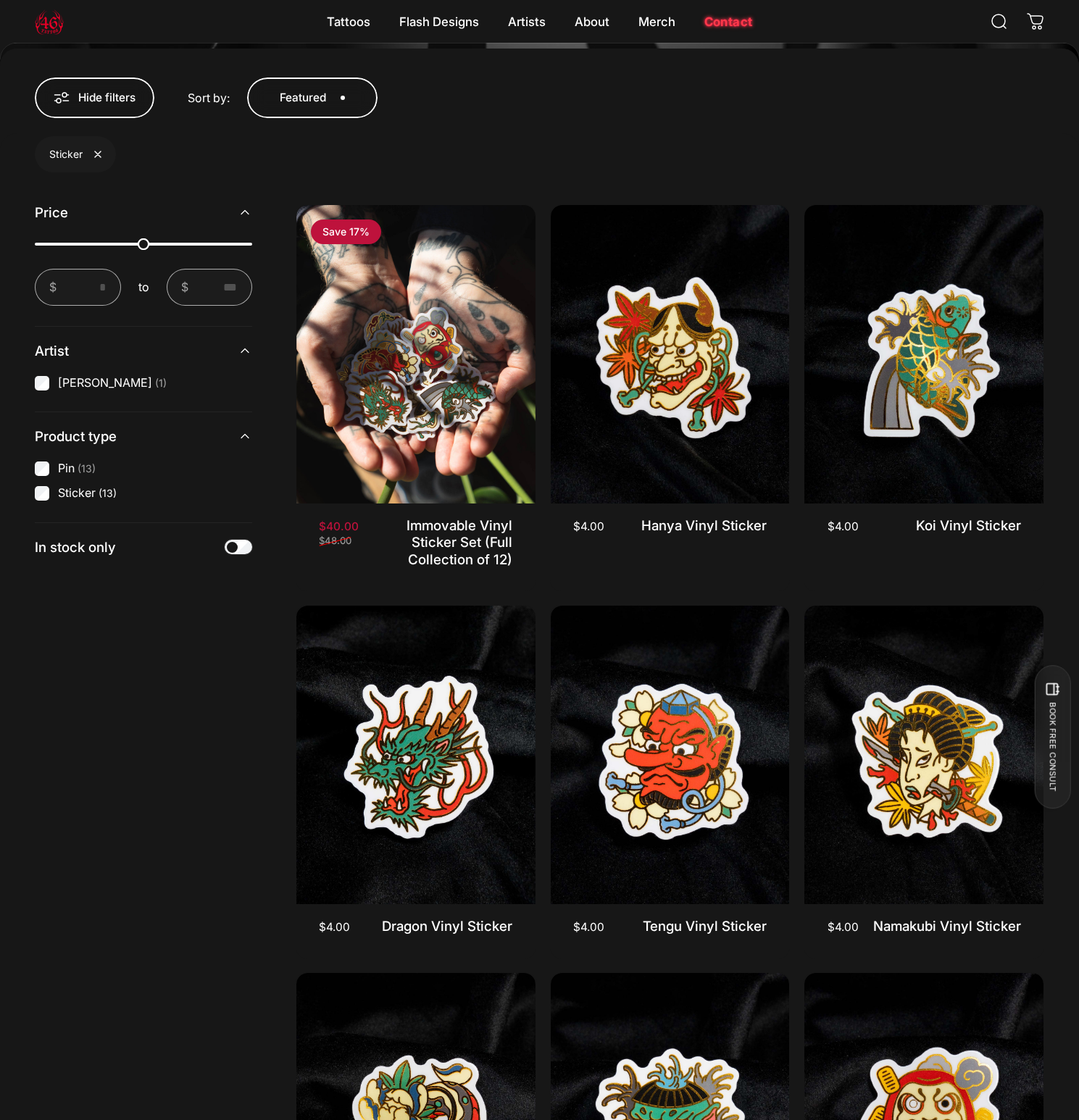
click at [88, 500] on label "Sticker (13)" at bounding box center [88, 493] width 59 height 16
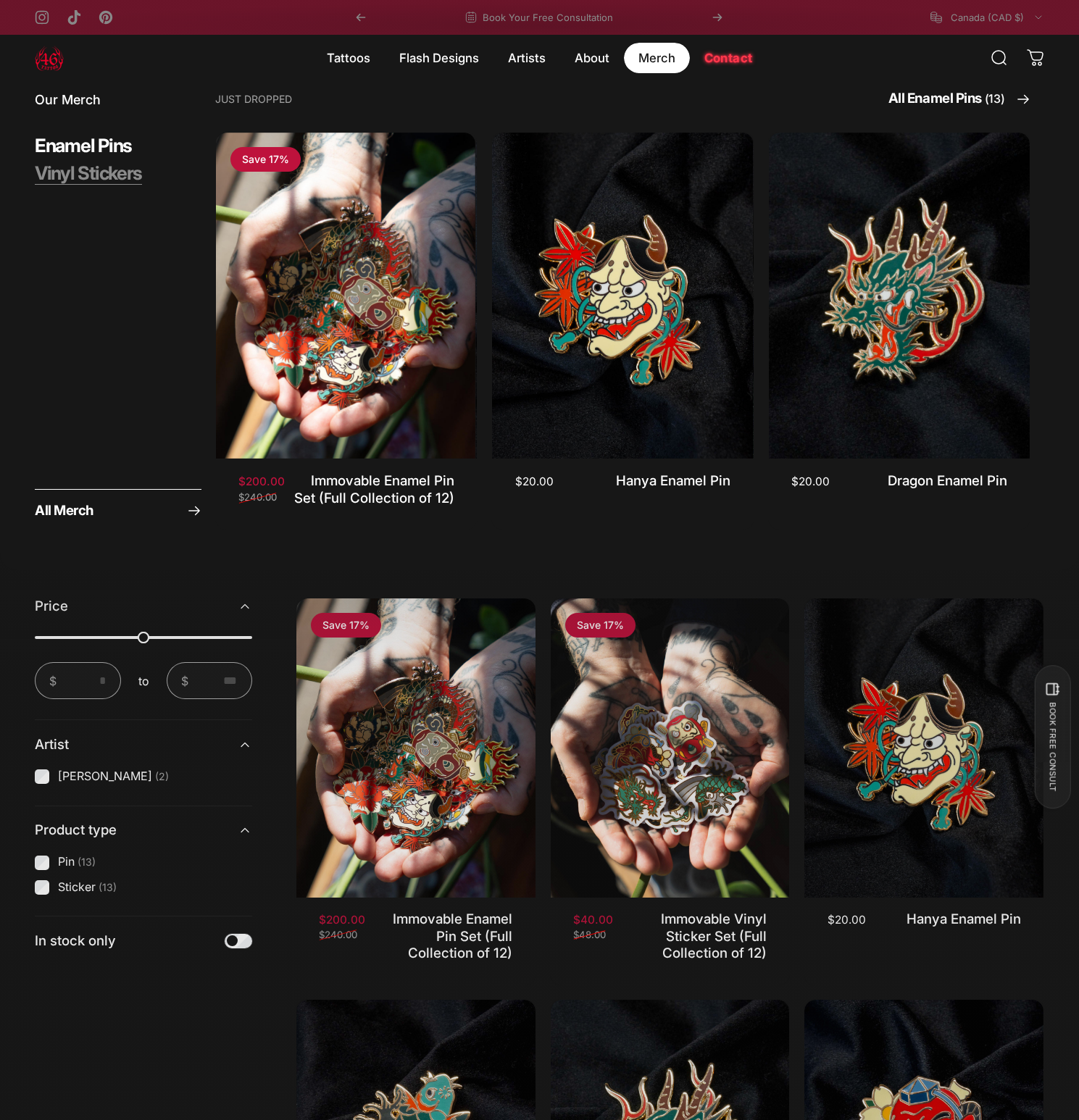
click at [78, 178] on span "Vinyl Stickers" at bounding box center [88, 173] width 108 height 23
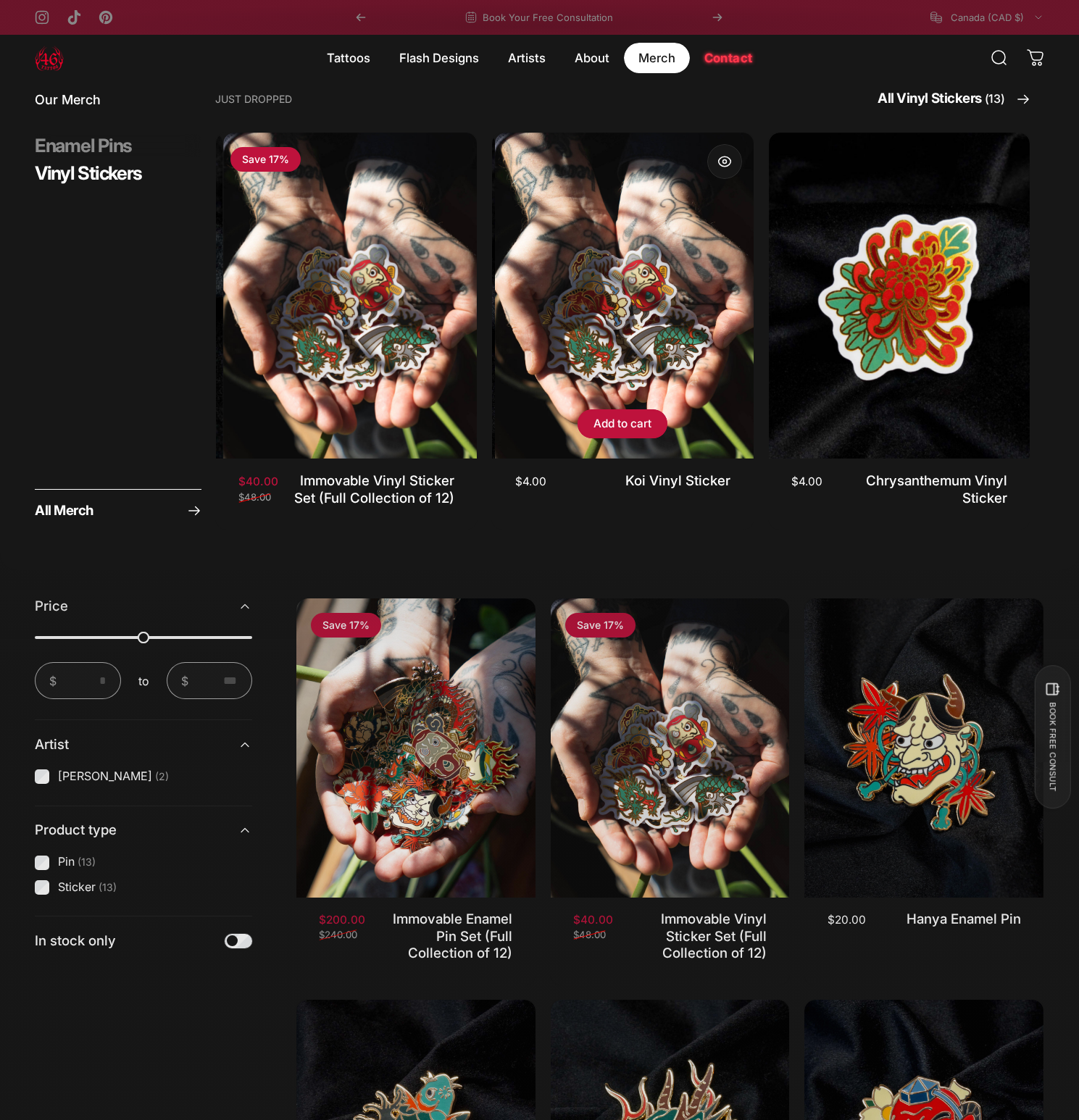
click at [616, 269] on img "Koi Vinyl Sticker" at bounding box center [625, 295] width 262 height 326
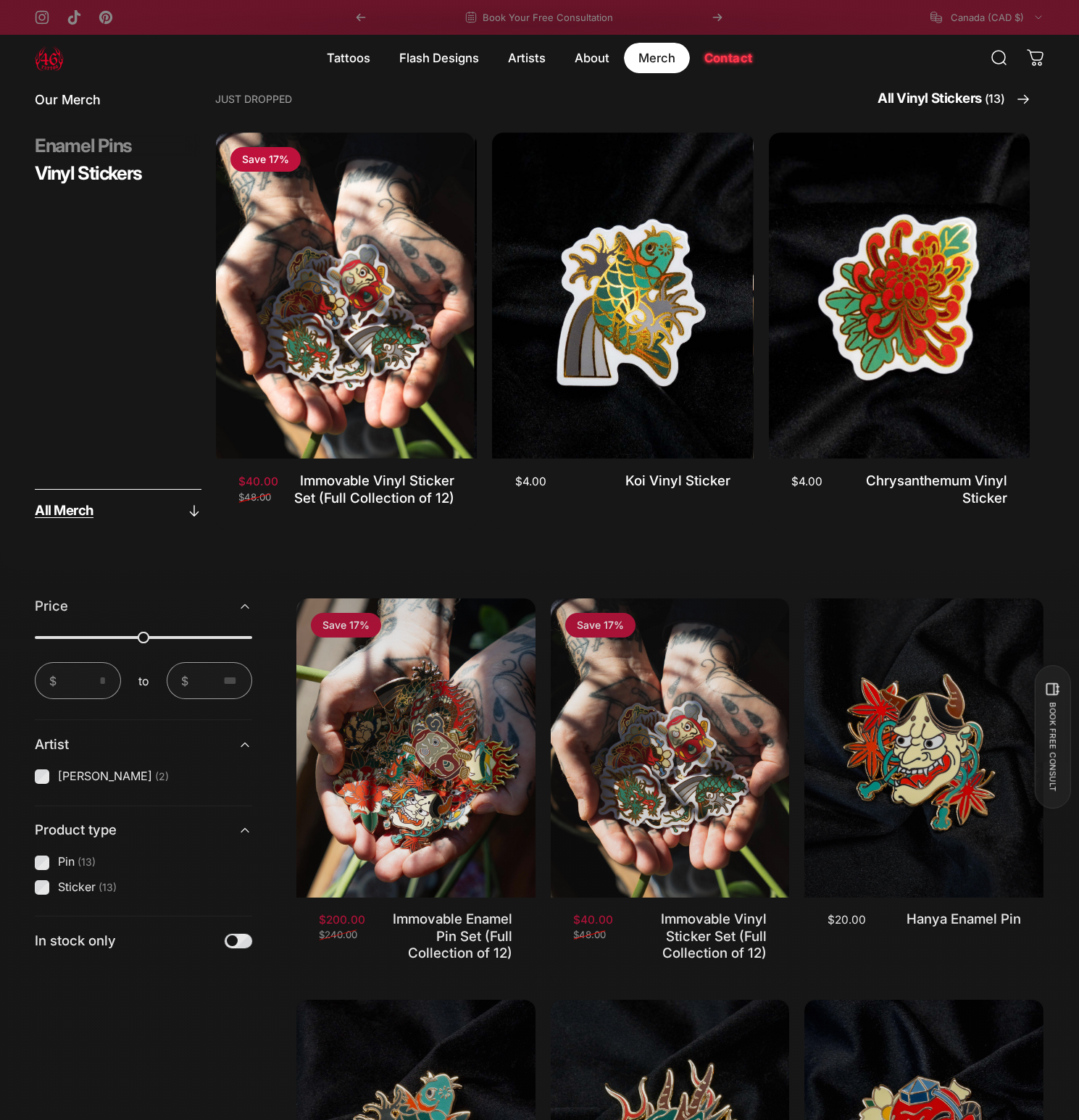
click at [93, 505] on link "All Merch" at bounding box center [118, 509] width 167 height 41
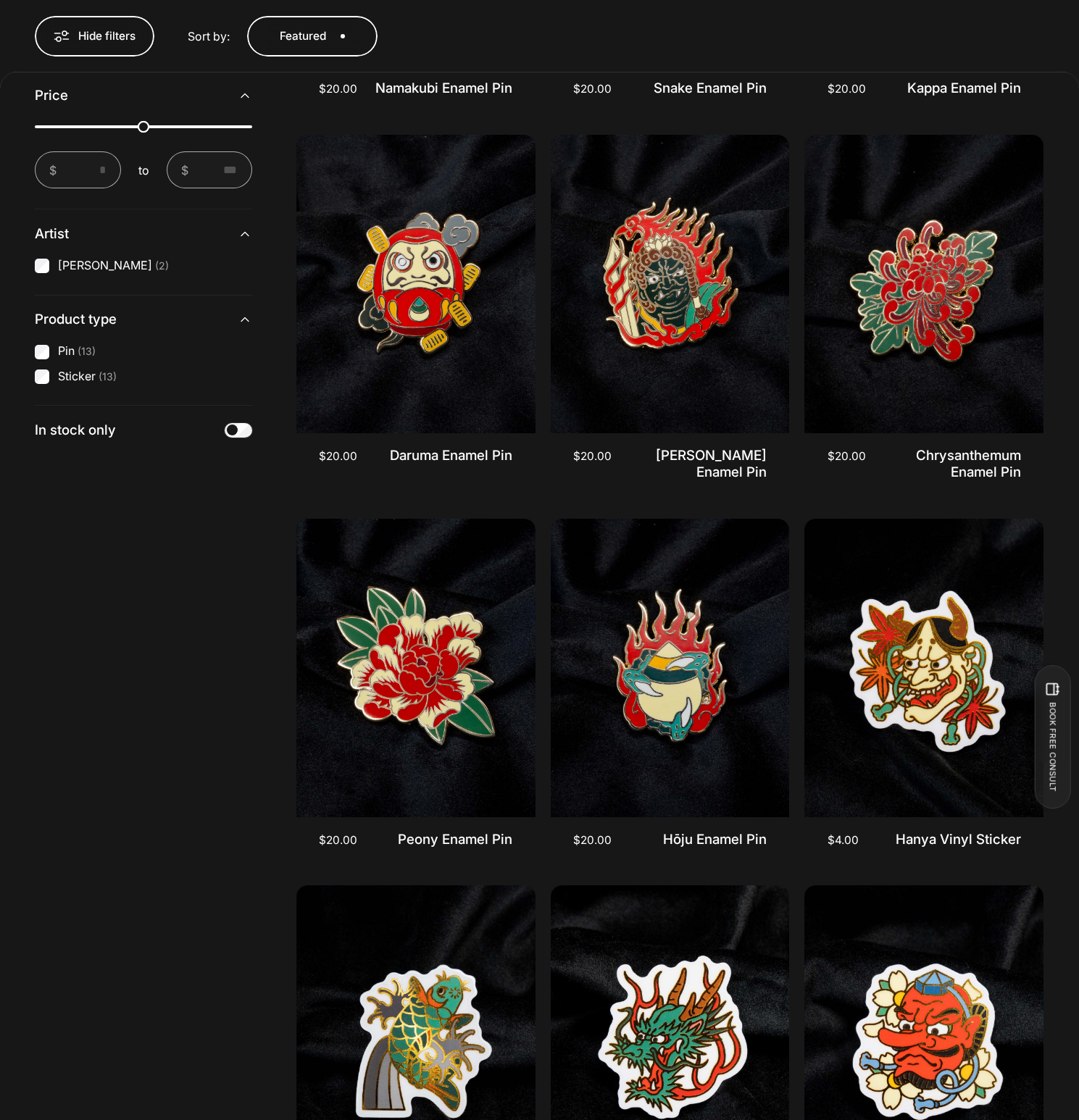
scroll to position [1078, 0]
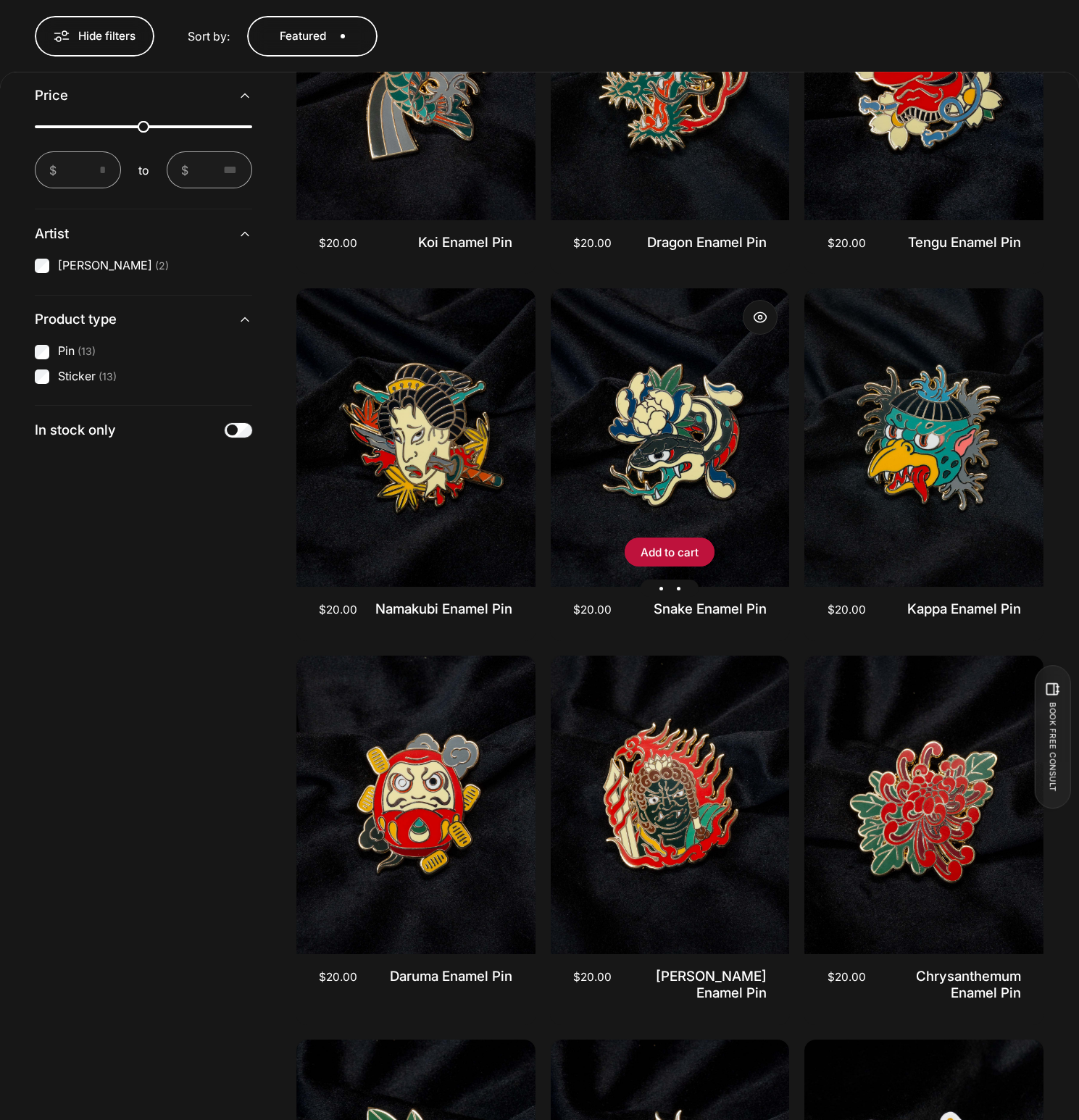
click at [685, 466] on div "Snake Enamel Pin" at bounding box center [670, 438] width 239 height 299
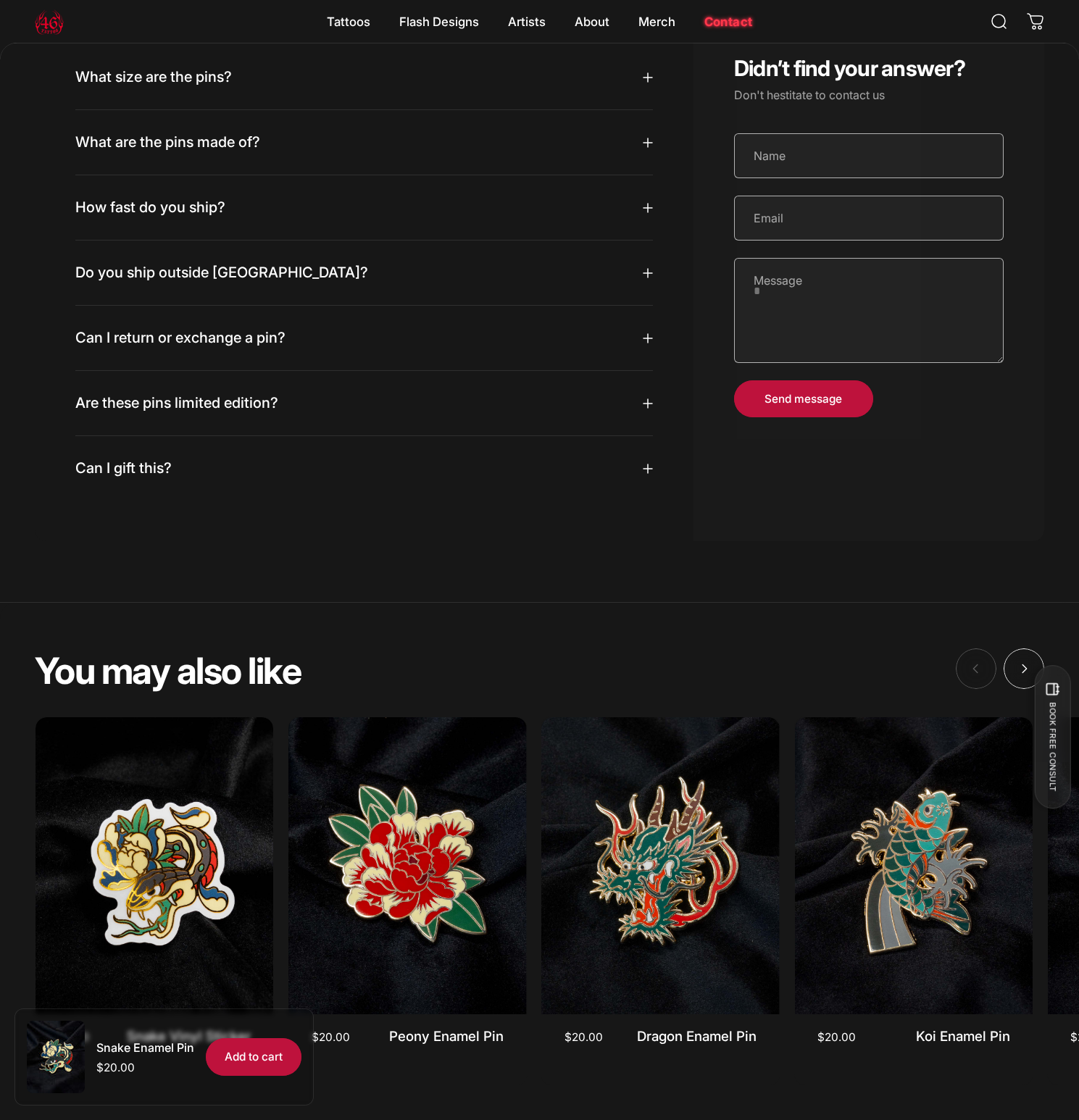
scroll to position [1584, 0]
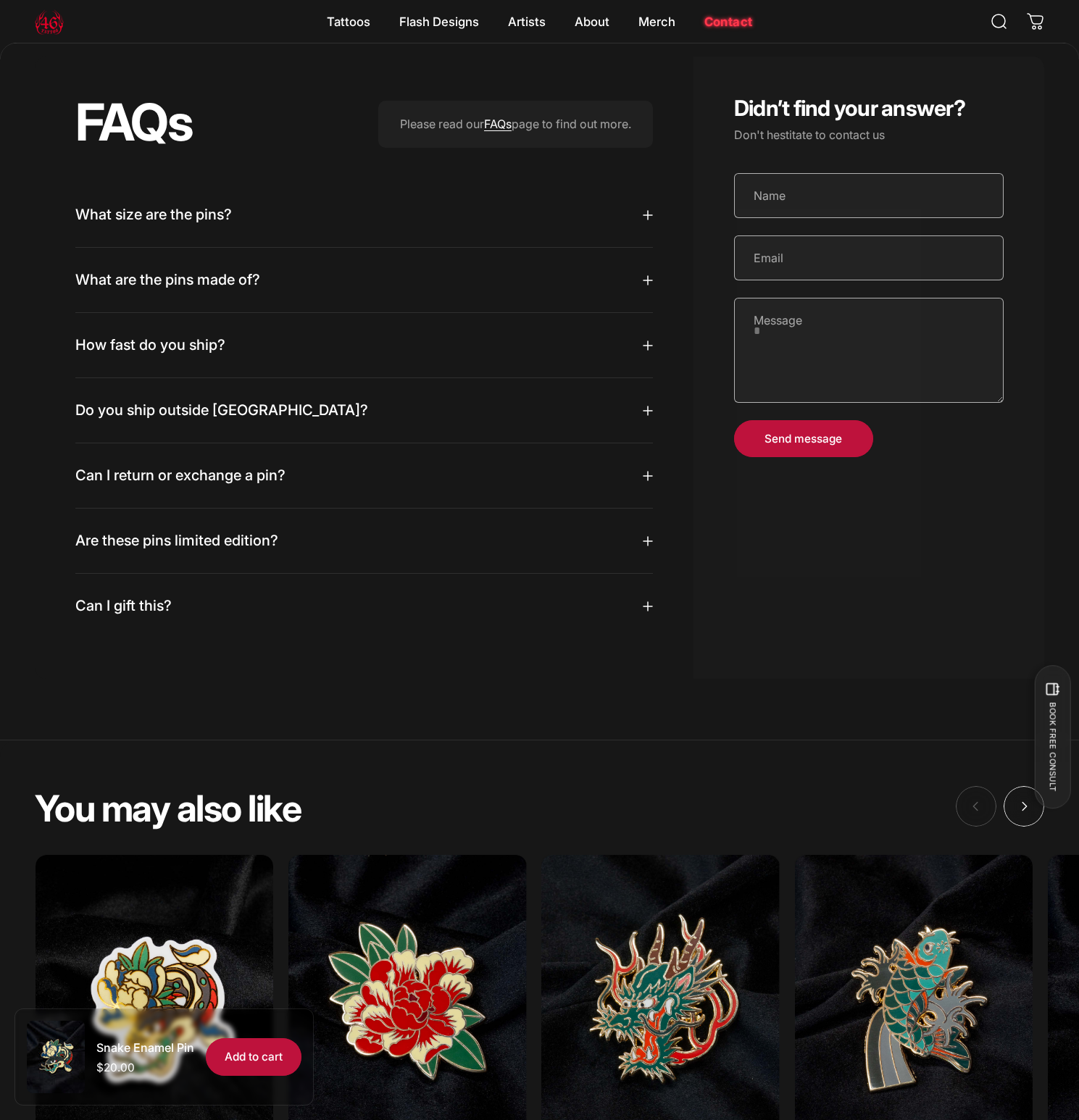
click at [211, 224] on span "What size are the pins?" at bounding box center [153, 214] width 156 height 18
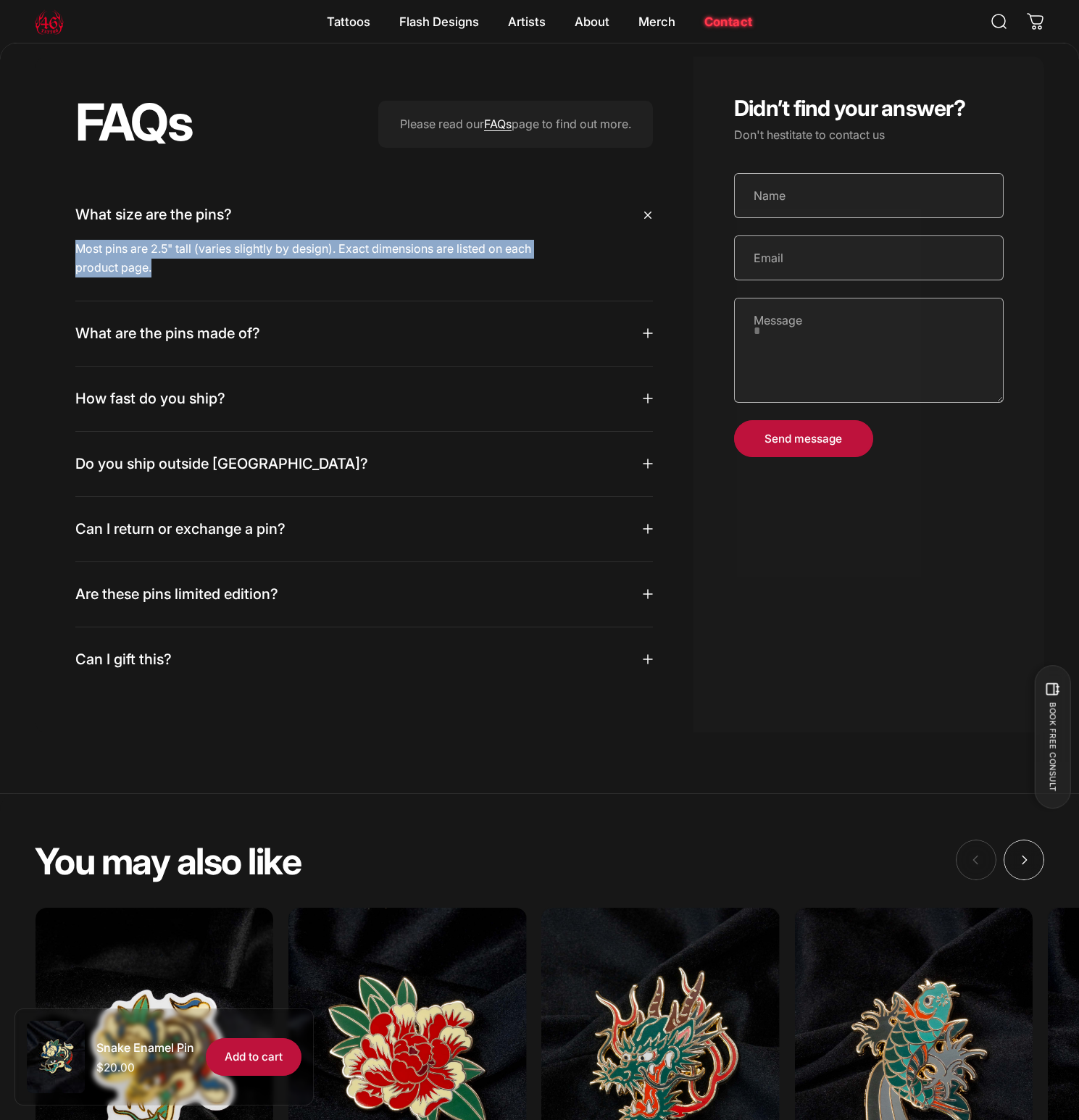
drag, startPoint x: 188, startPoint y: 292, endPoint x: 69, endPoint y: 272, distance: 120.7
click at [69, 272] on div "FAQs Please read our FAQs page to find out more. What size are the pins? Most p…" at bounding box center [364, 394] width 658 height 677
copy p "Most pins are 2.5" tall (varies slightly by design). Exact dimensions are liste…"
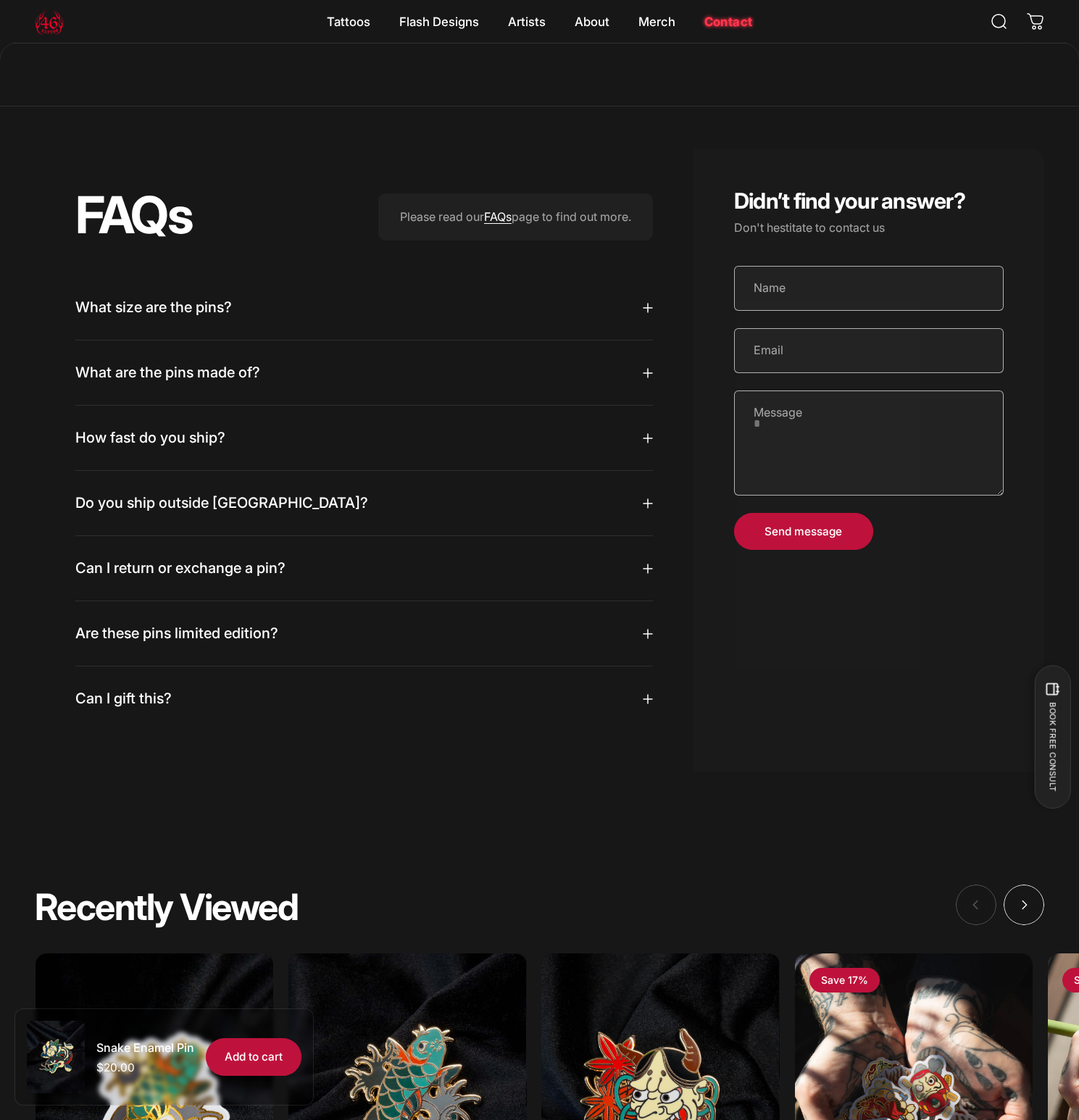
scroll to position [1584, 0]
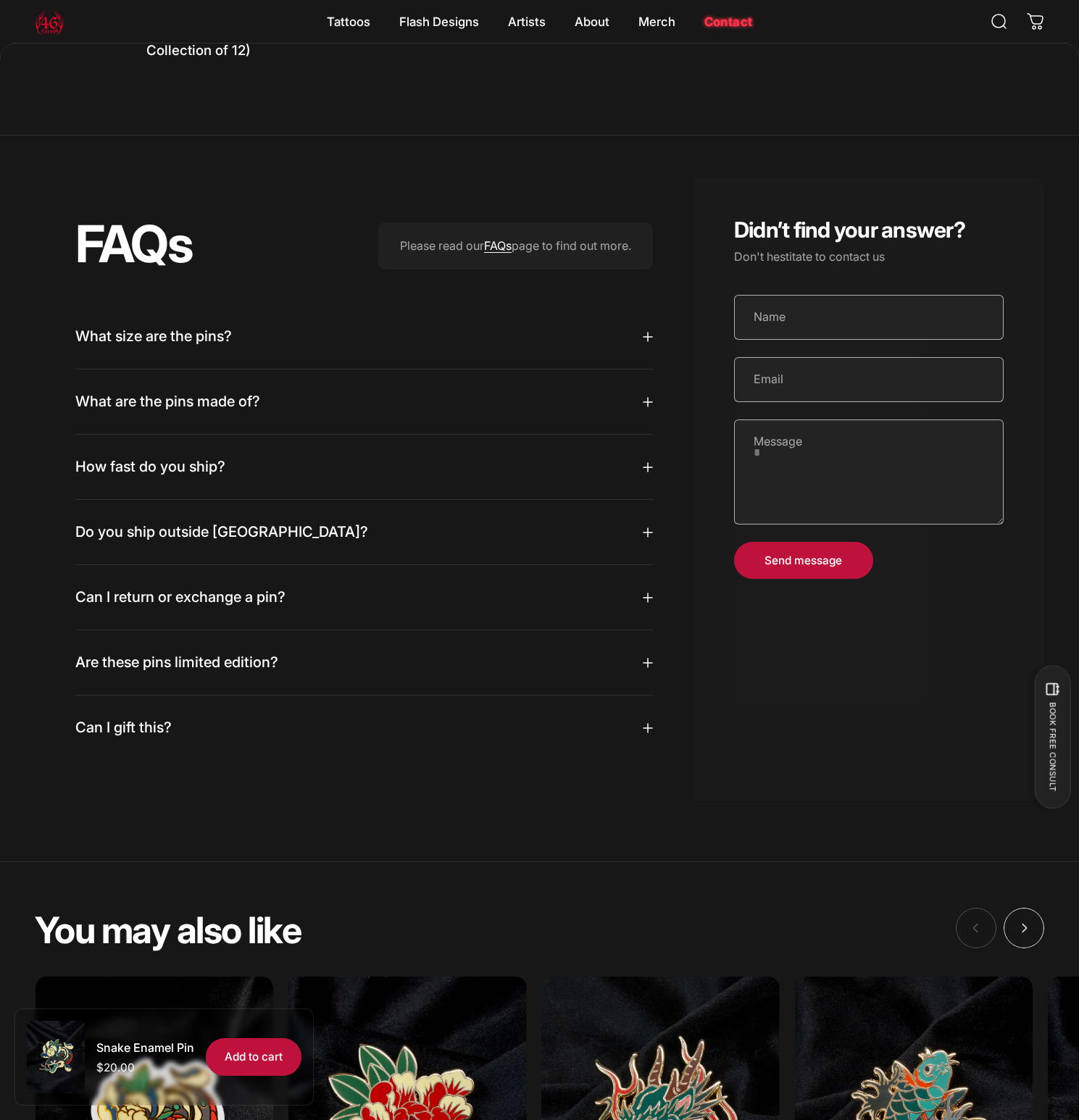
click at [278, 356] on summary "What size are the pins?" at bounding box center [363, 337] width 578 height 65
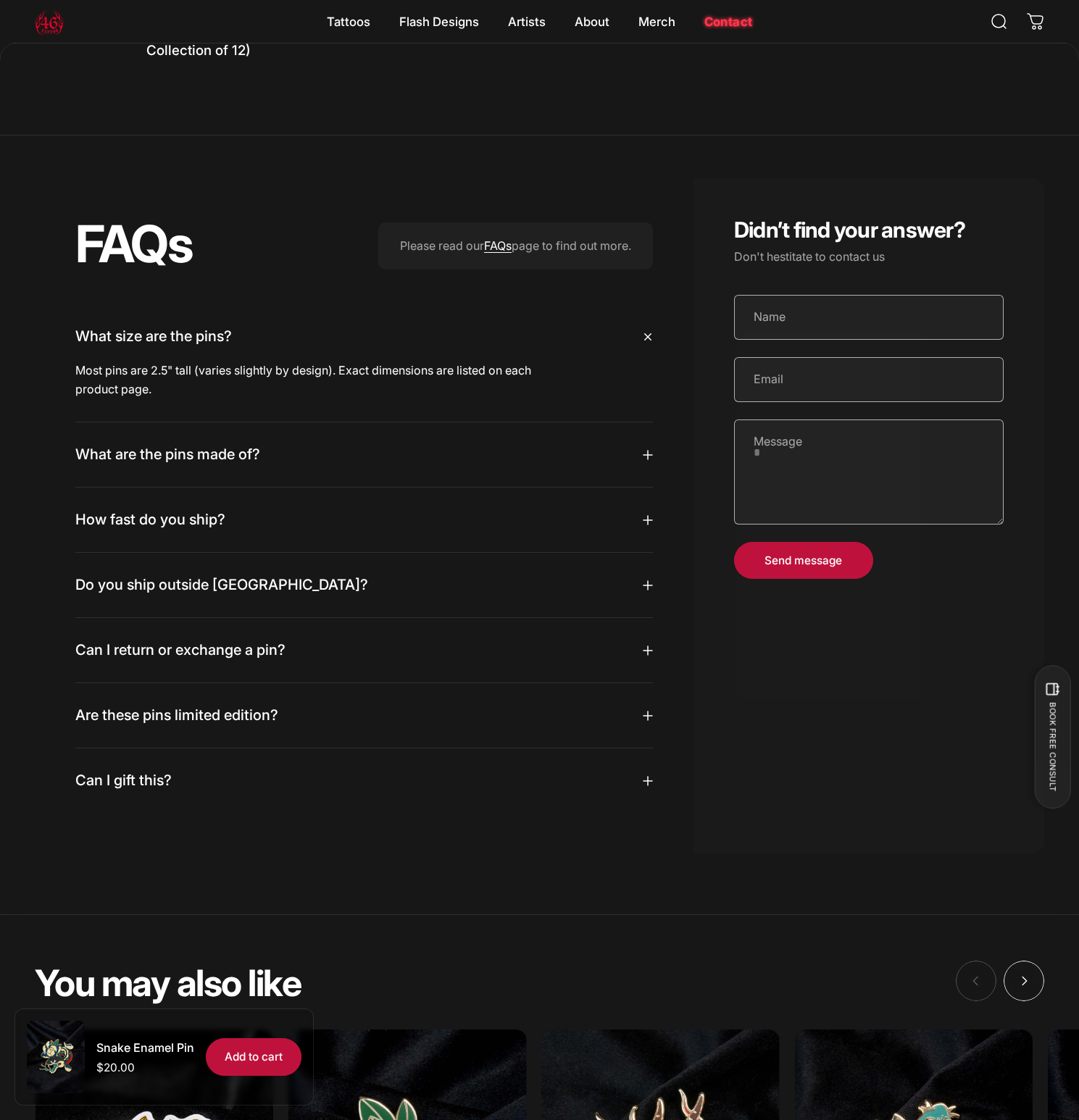
click at [276, 356] on summary "What size are the pins?" at bounding box center [363, 337] width 578 height 65
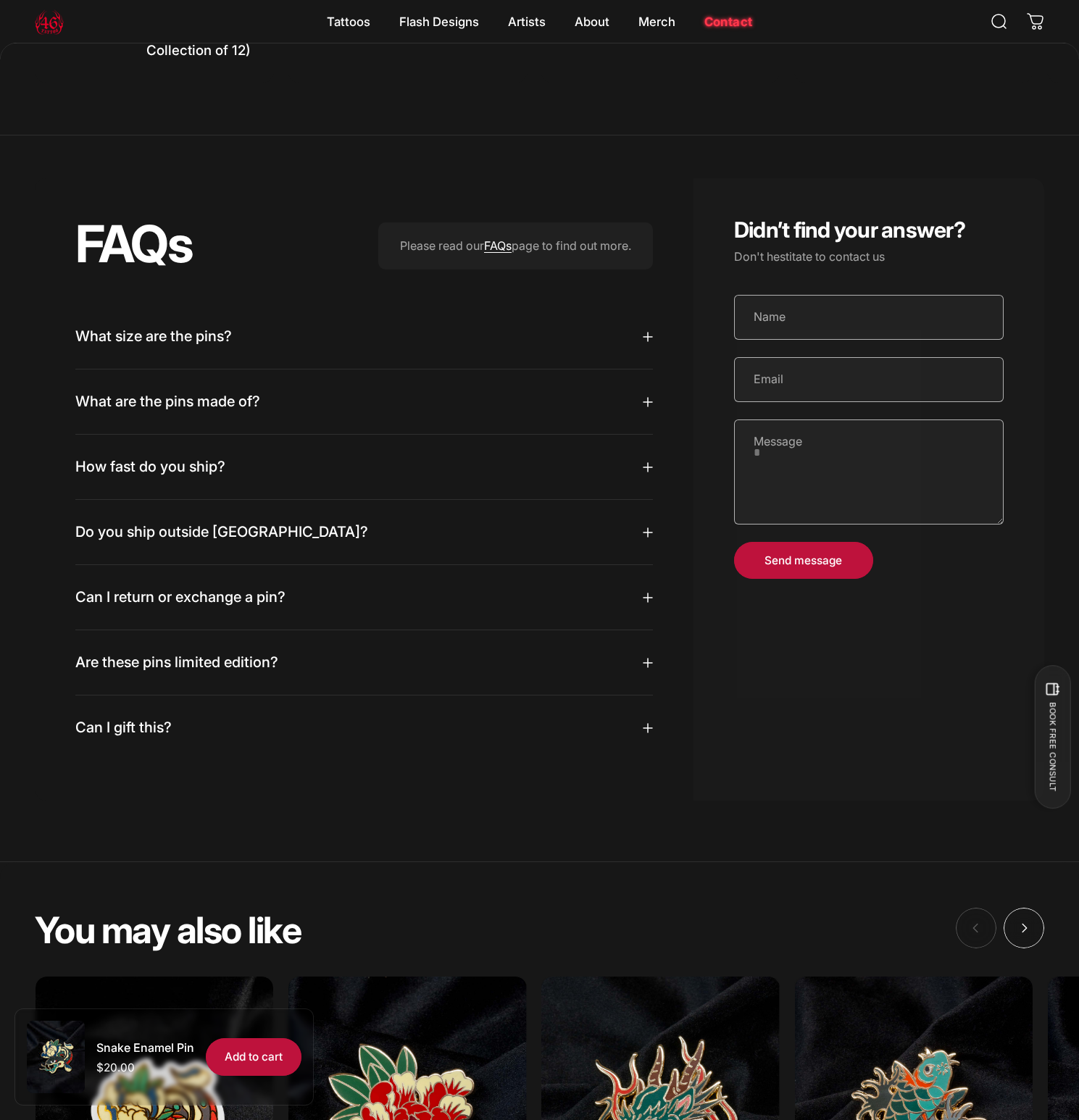
click at [245, 411] on span "What are the pins made of?" at bounding box center [167, 402] width 185 height 18
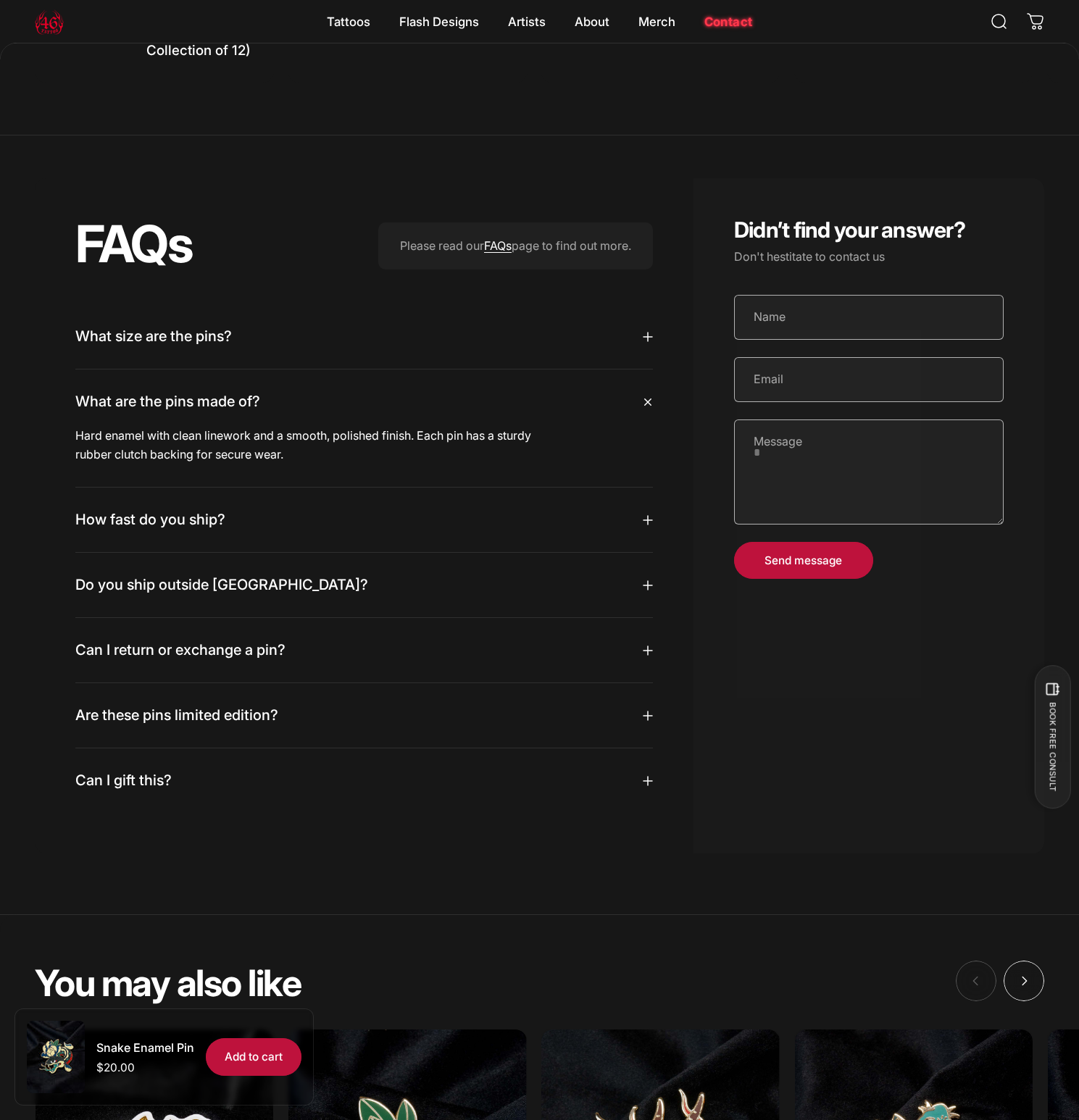
click at [245, 411] on span "What are the pins made of?" at bounding box center [167, 402] width 185 height 18
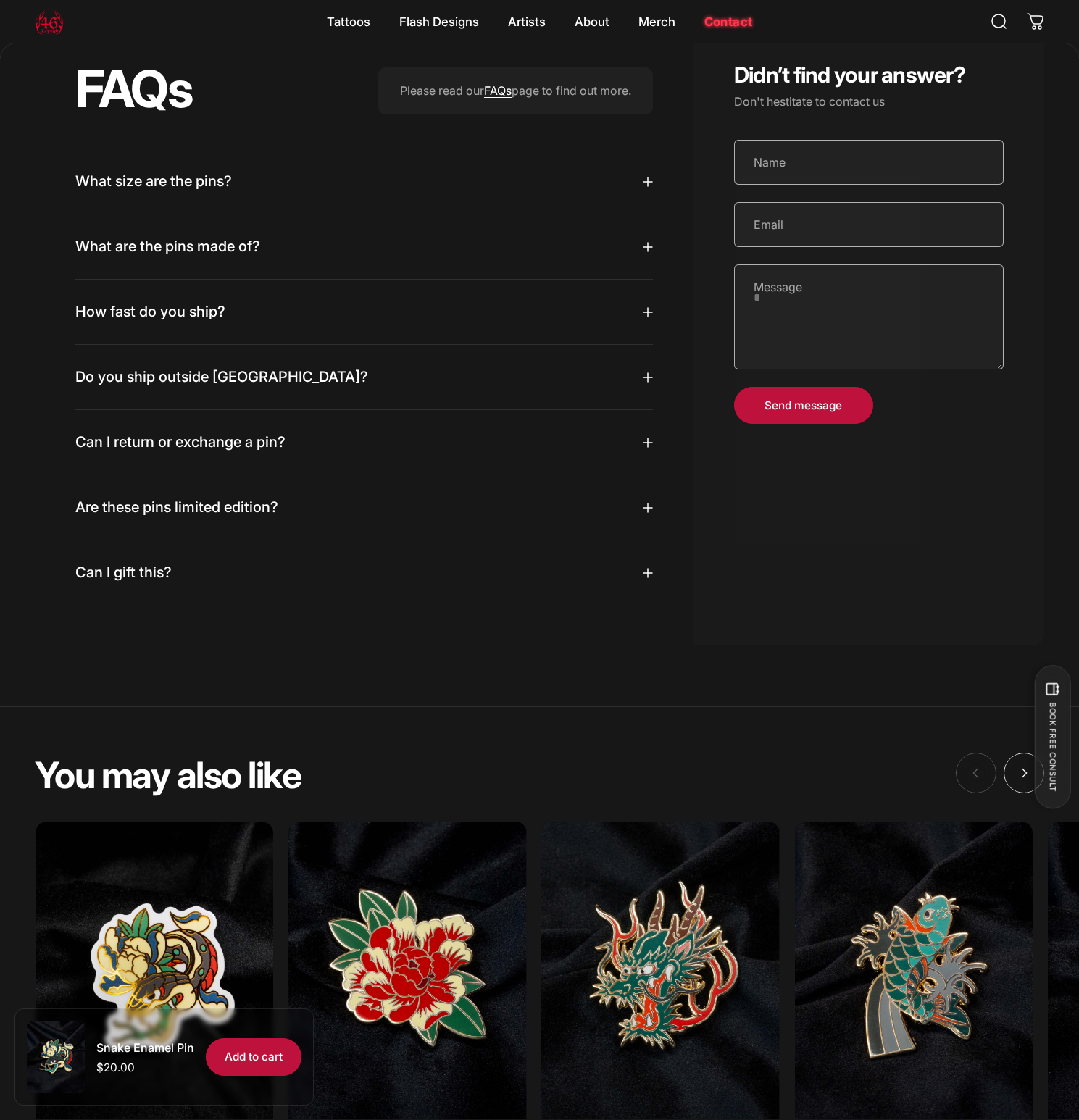
scroll to position [1642, 0]
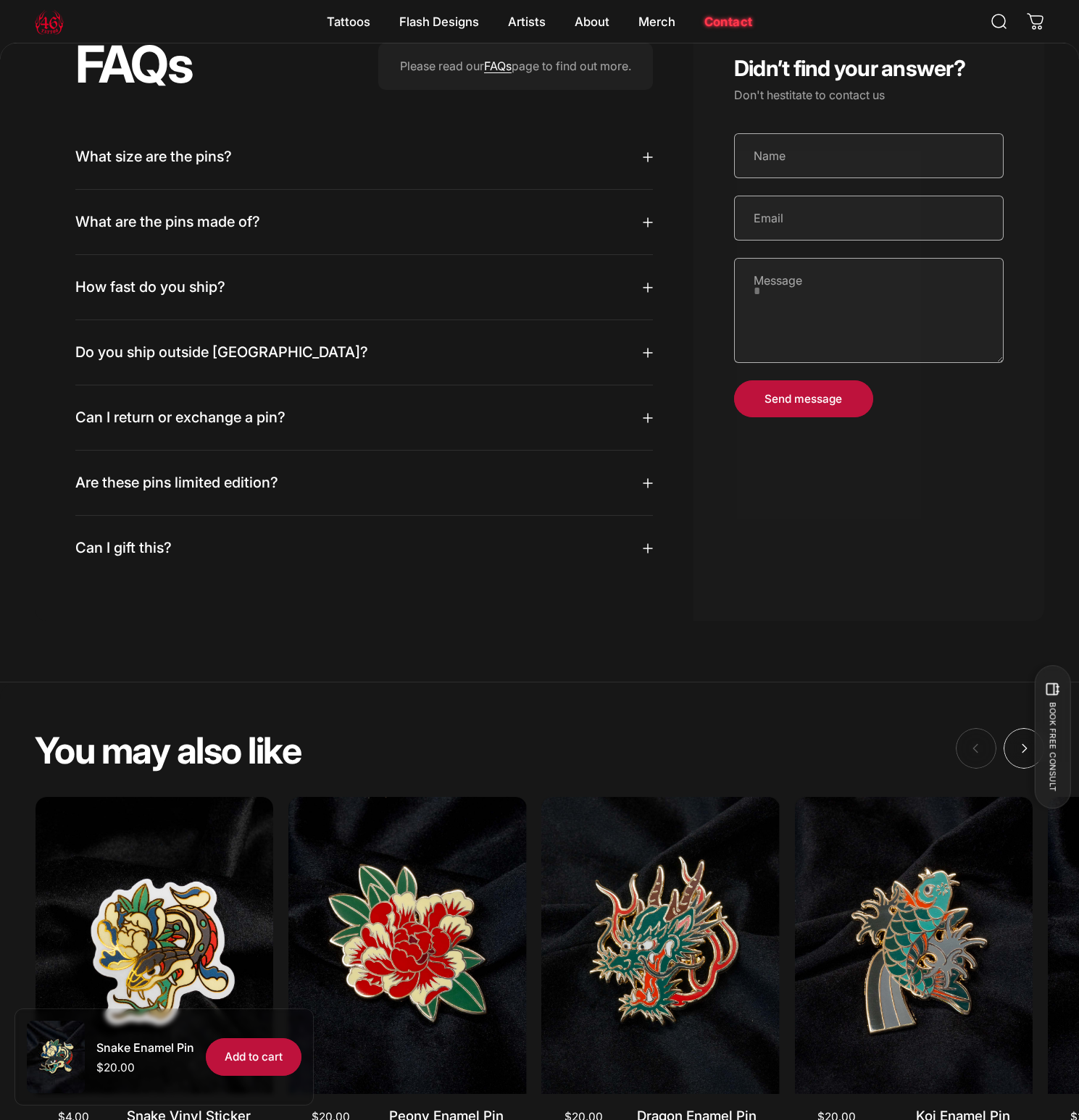
click at [252, 231] on span "What are the pins made of?" at bounding box center [167, 222] width 185 height 18
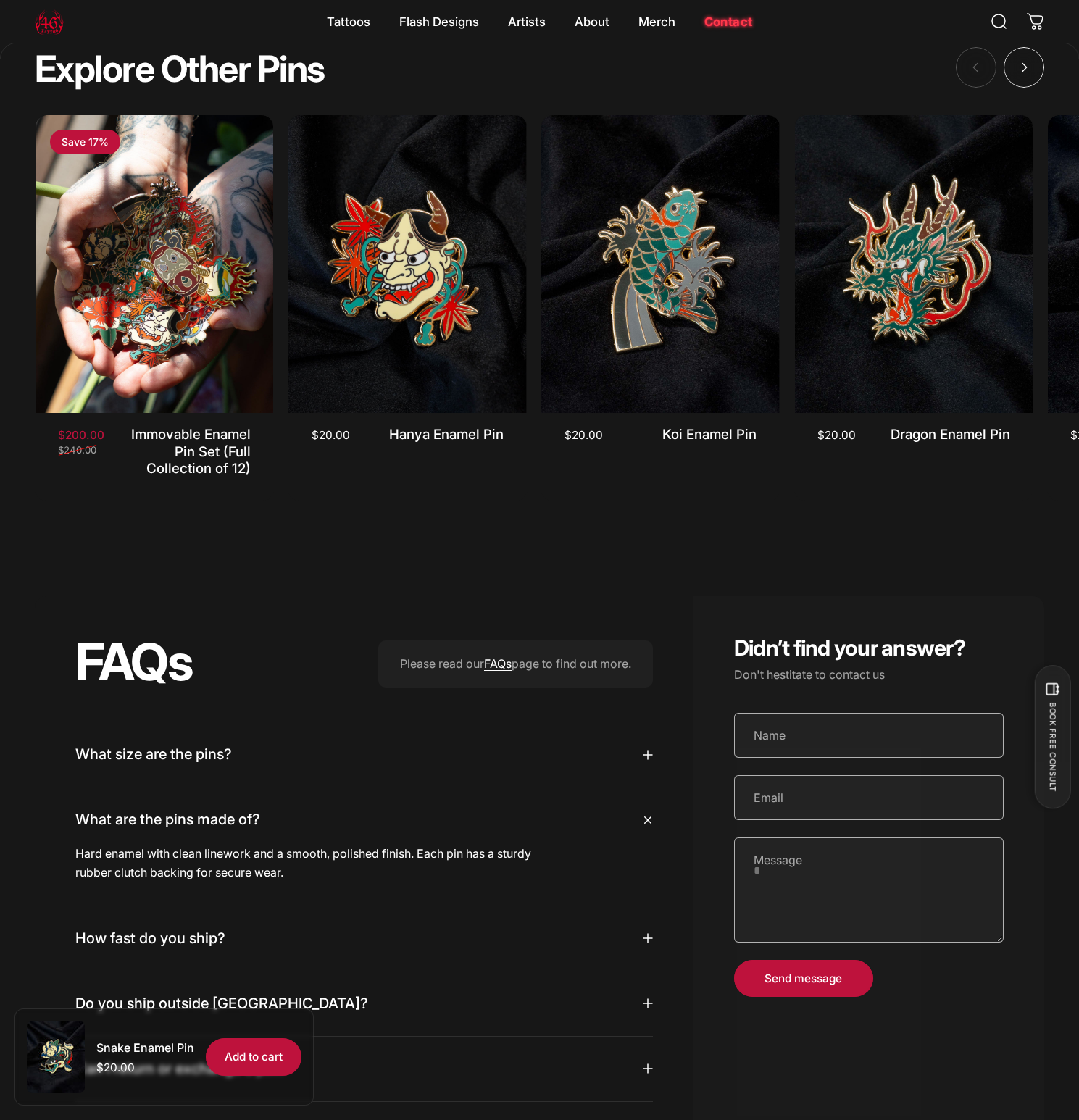
scroll to position [1184, 0]
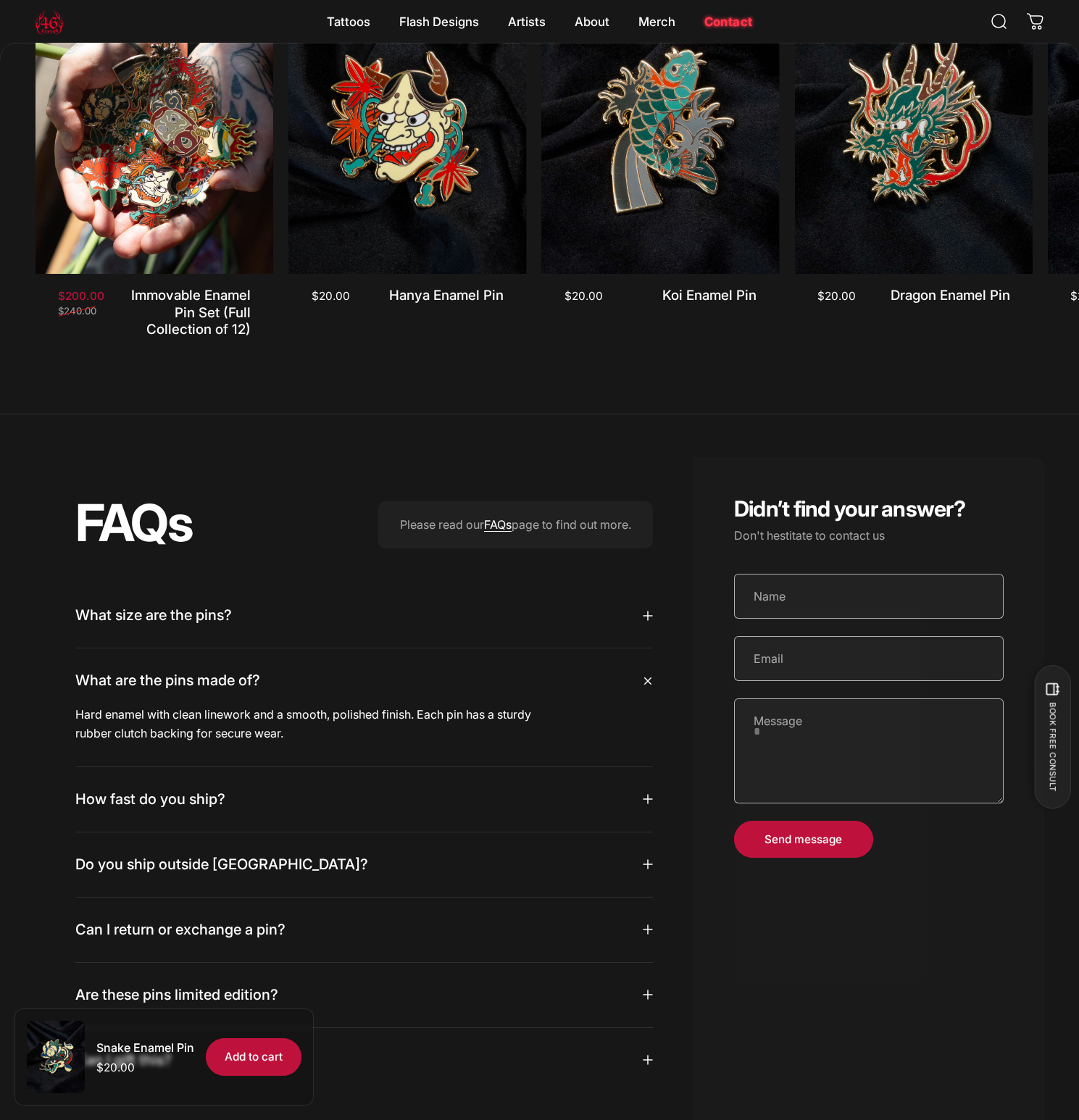
click at [449, 642] on summary "What size are the pins?" at bounding box center [363, 616] width 578 height 65
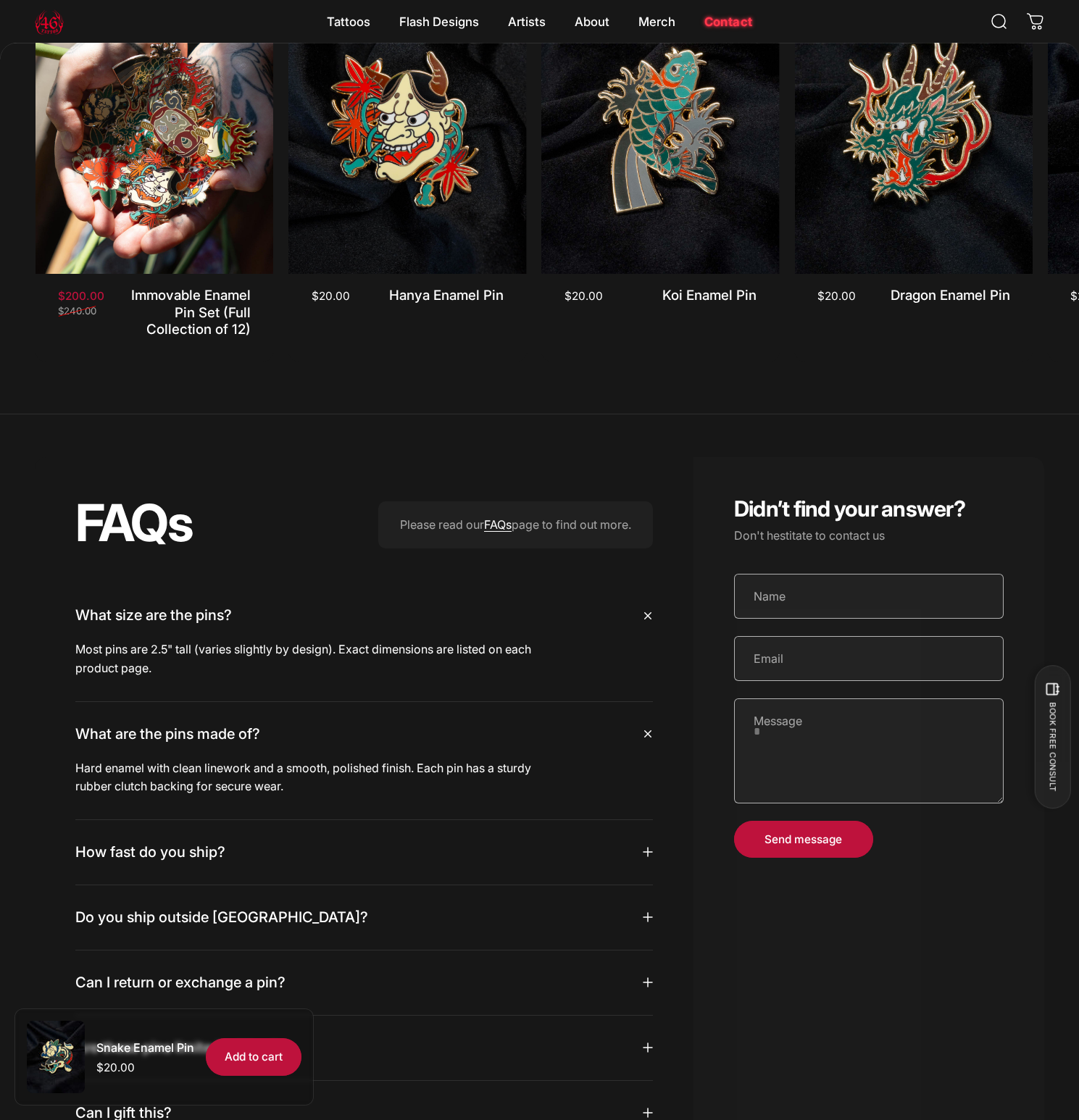
click at [540, 642] on summary "What size are the pins?" at bounding box center [363, 616] width 578 height 65
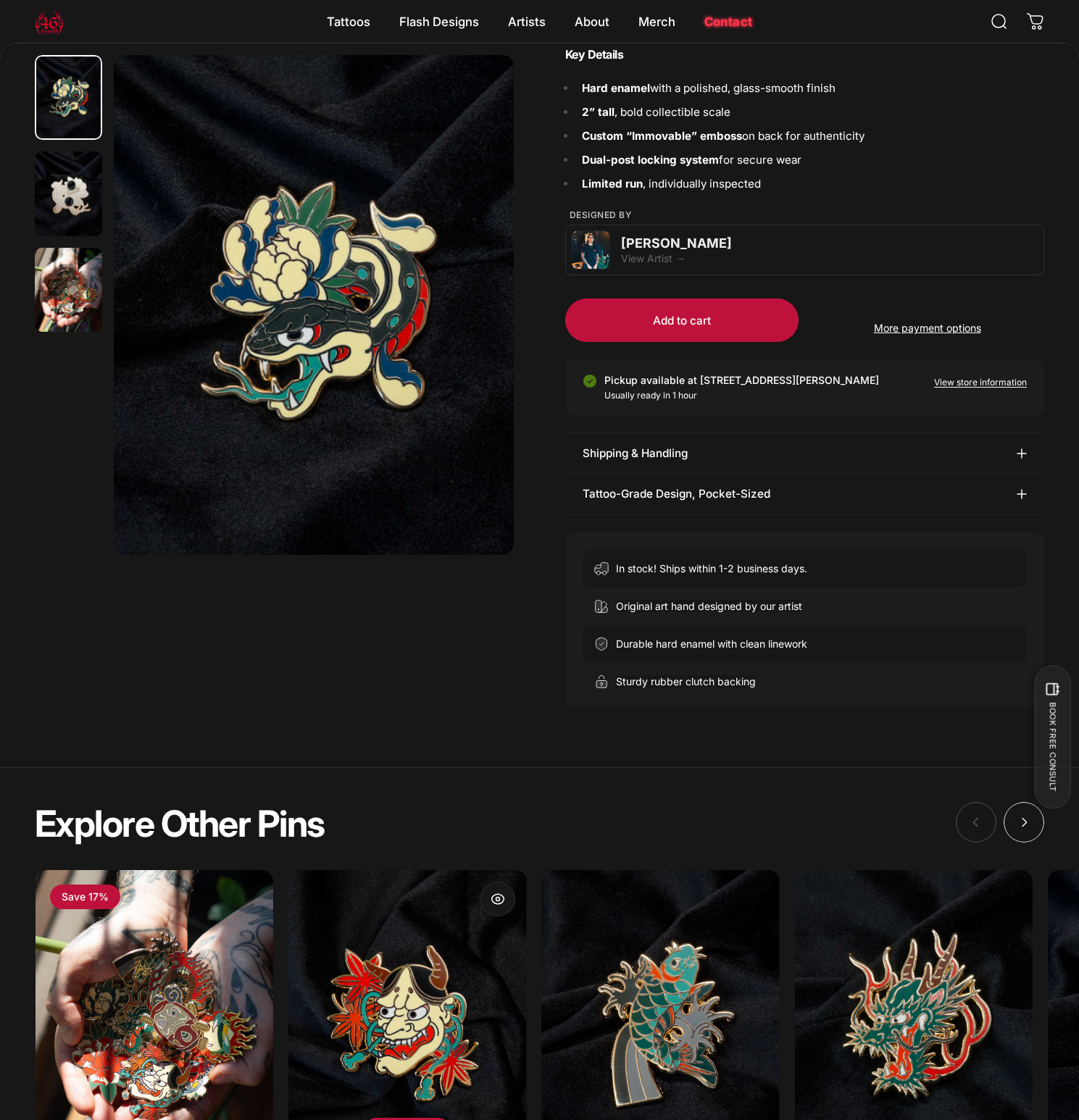
scroll to position [0, 0]
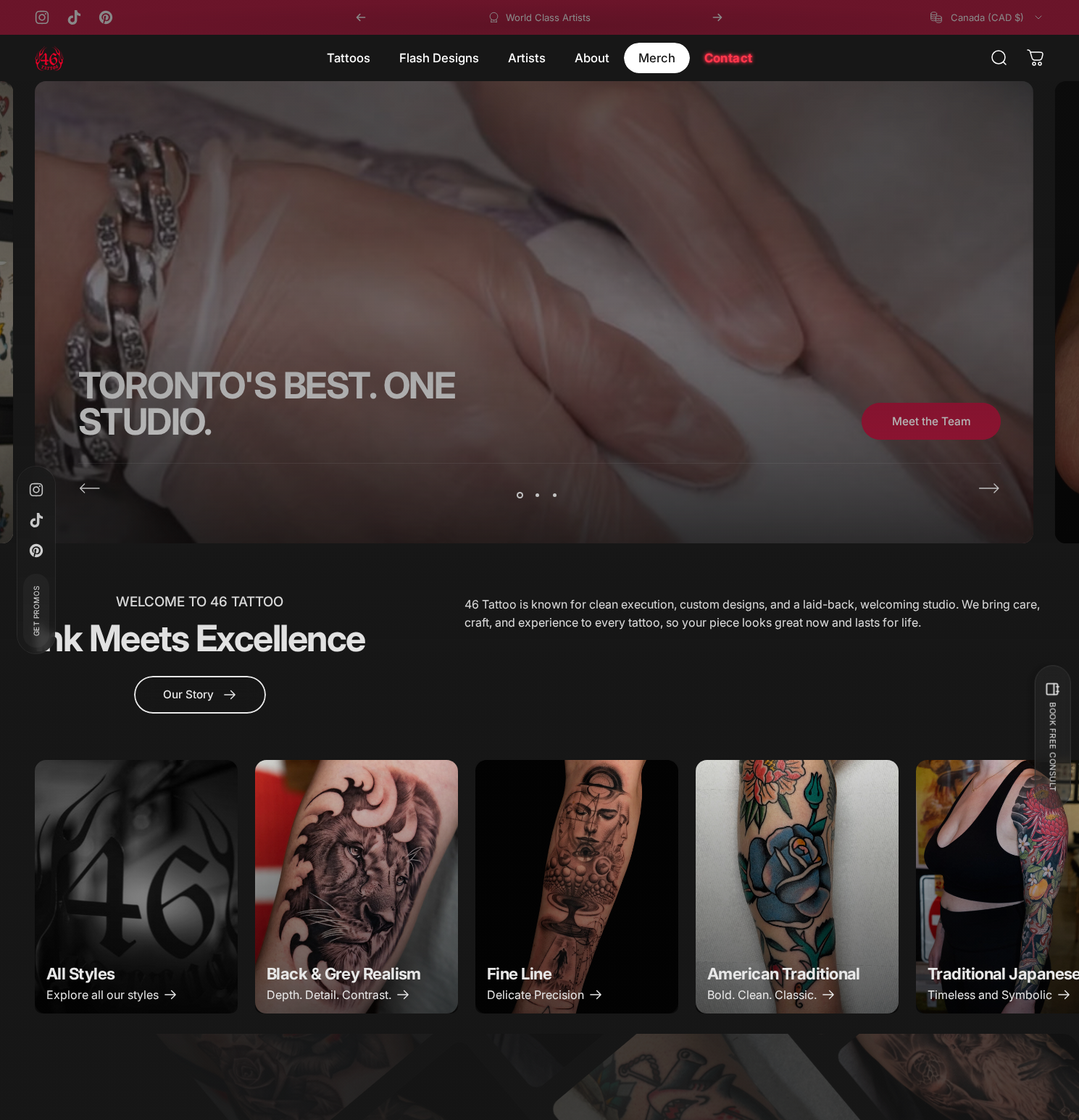
click at [639, 60] on magnet-element "Merch Merch" at bounding box center [657, 58] width 66 height 30
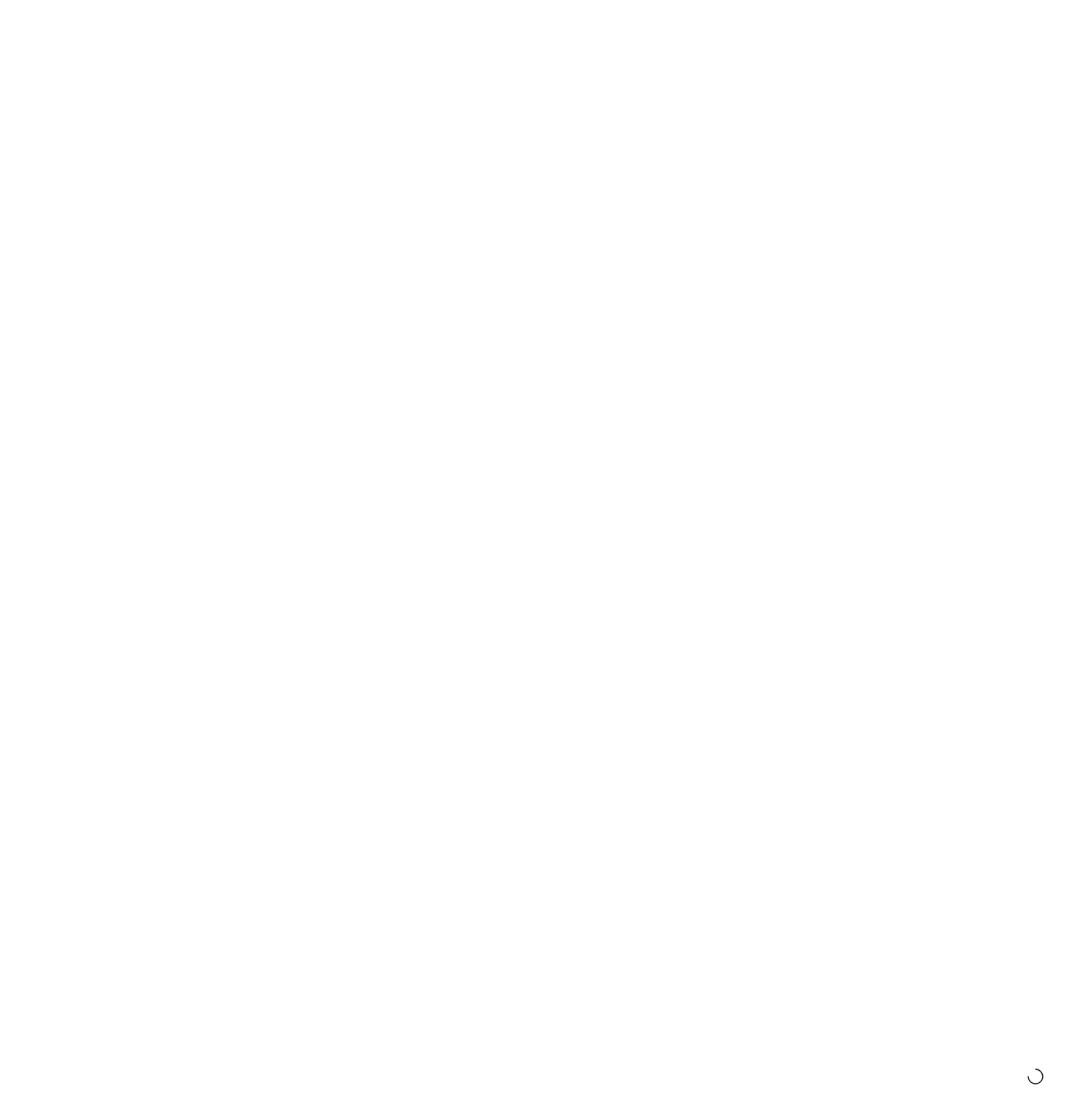
scroll to position [488, 0]
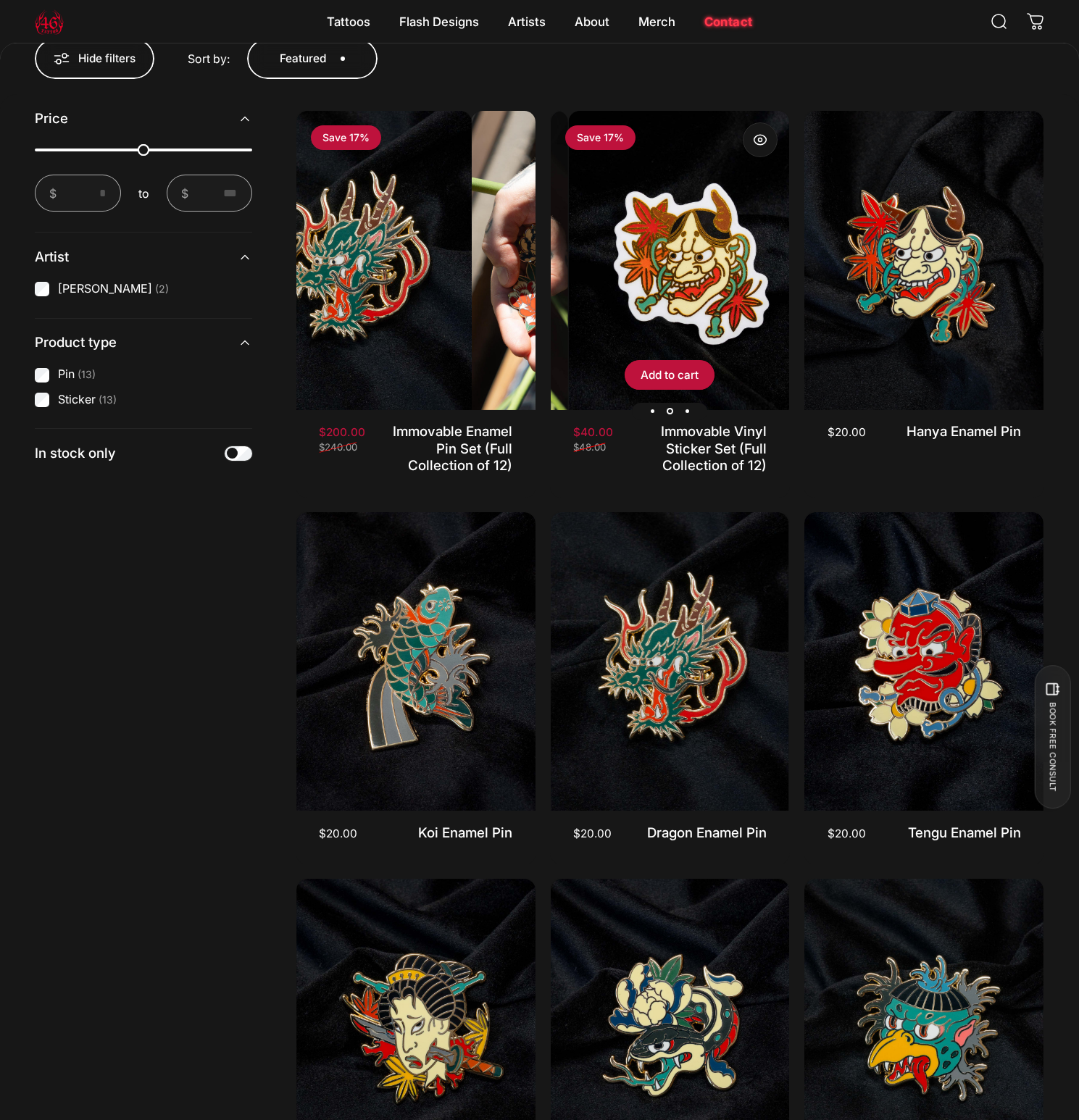
click at [692, 281] on img "Immovable Vinyl Sticker Set (Full Collection of 12)" at bounding box center [687, 261] width 239 height 299
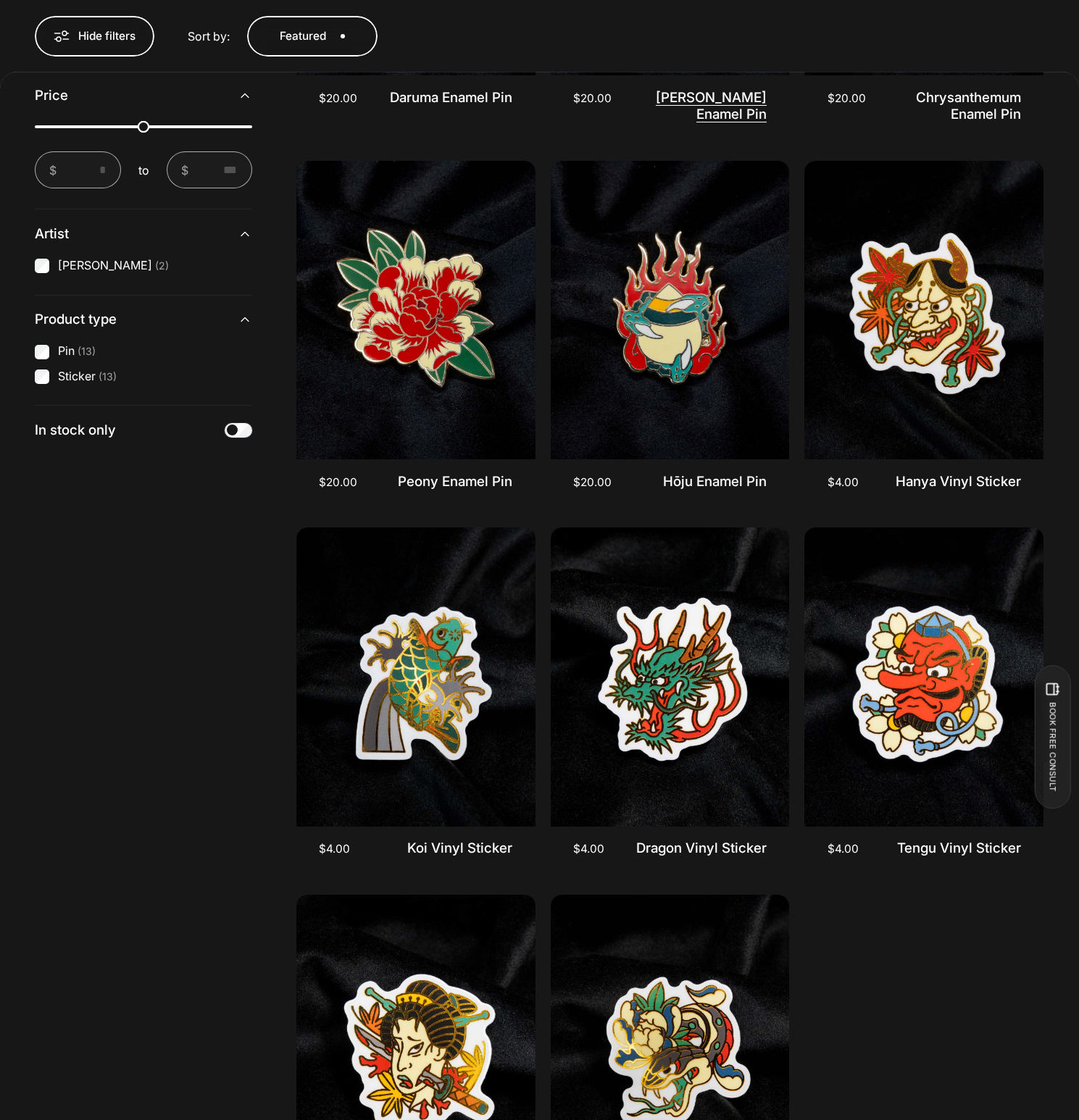
scroll to position [2350, 0]
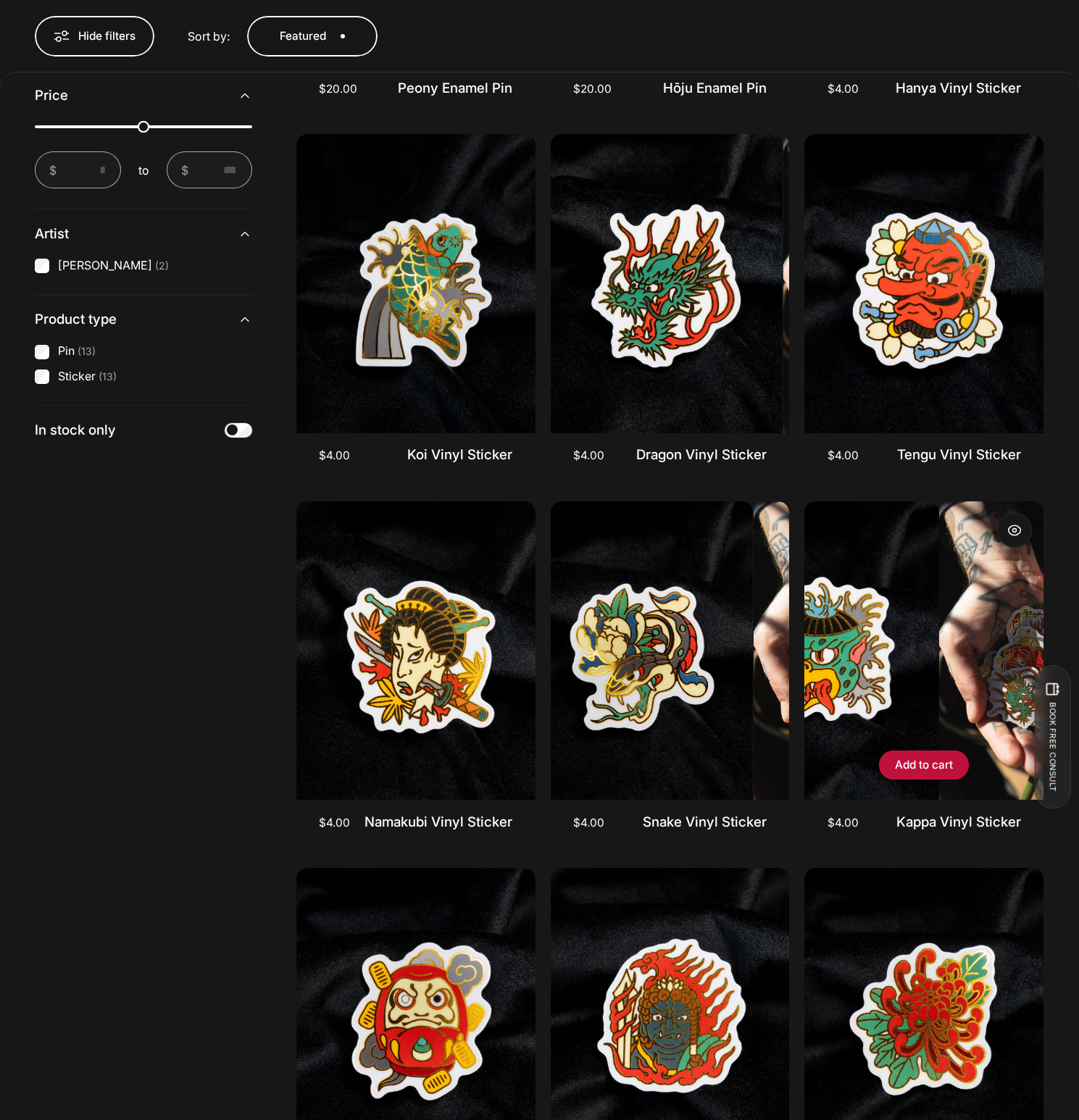
click at [939, 658] on img "Kappa Vinyl Sticker" at bounding box center [1058, 651] width 239 height 299
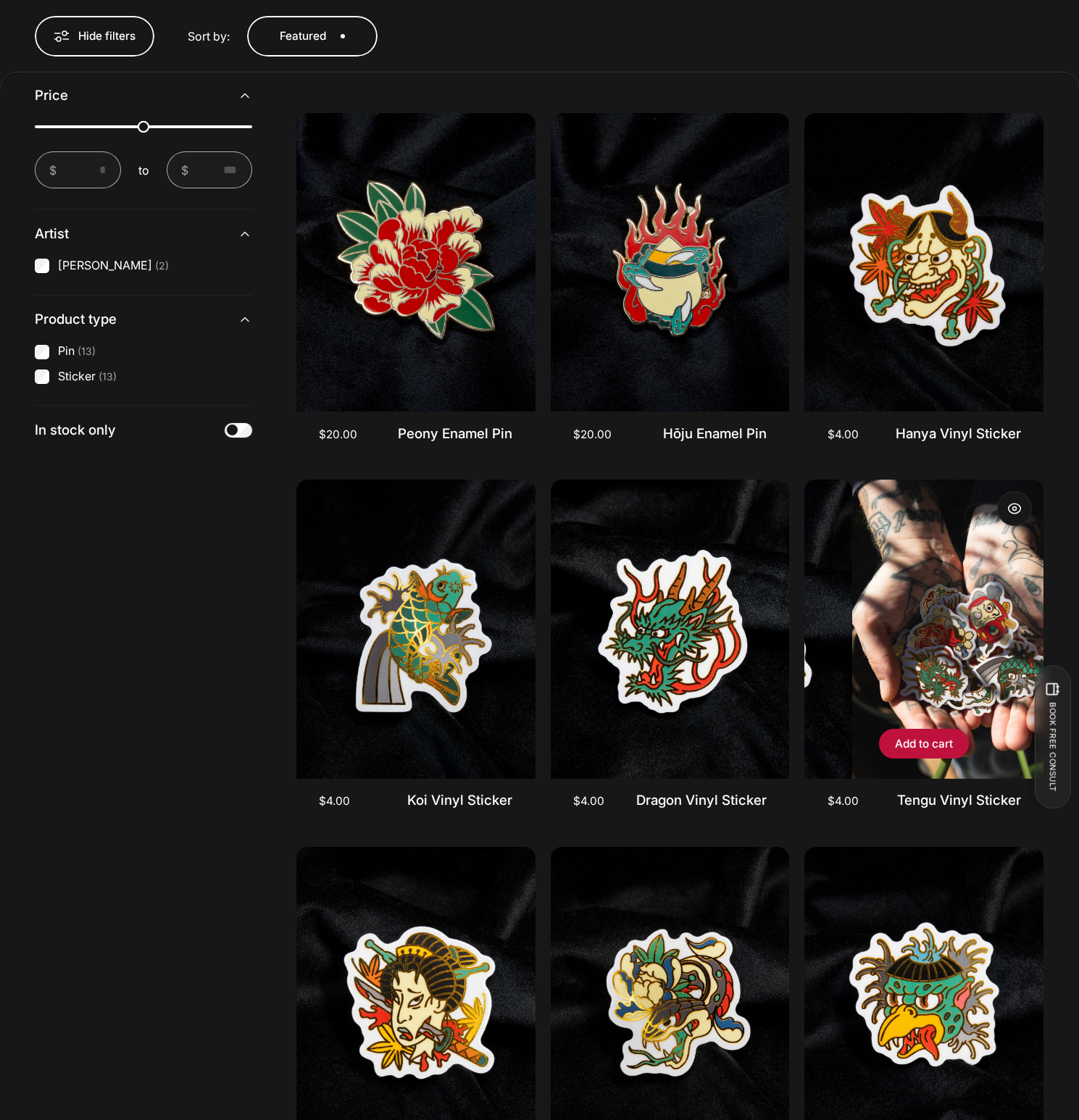
scroll to position [1784, 0]
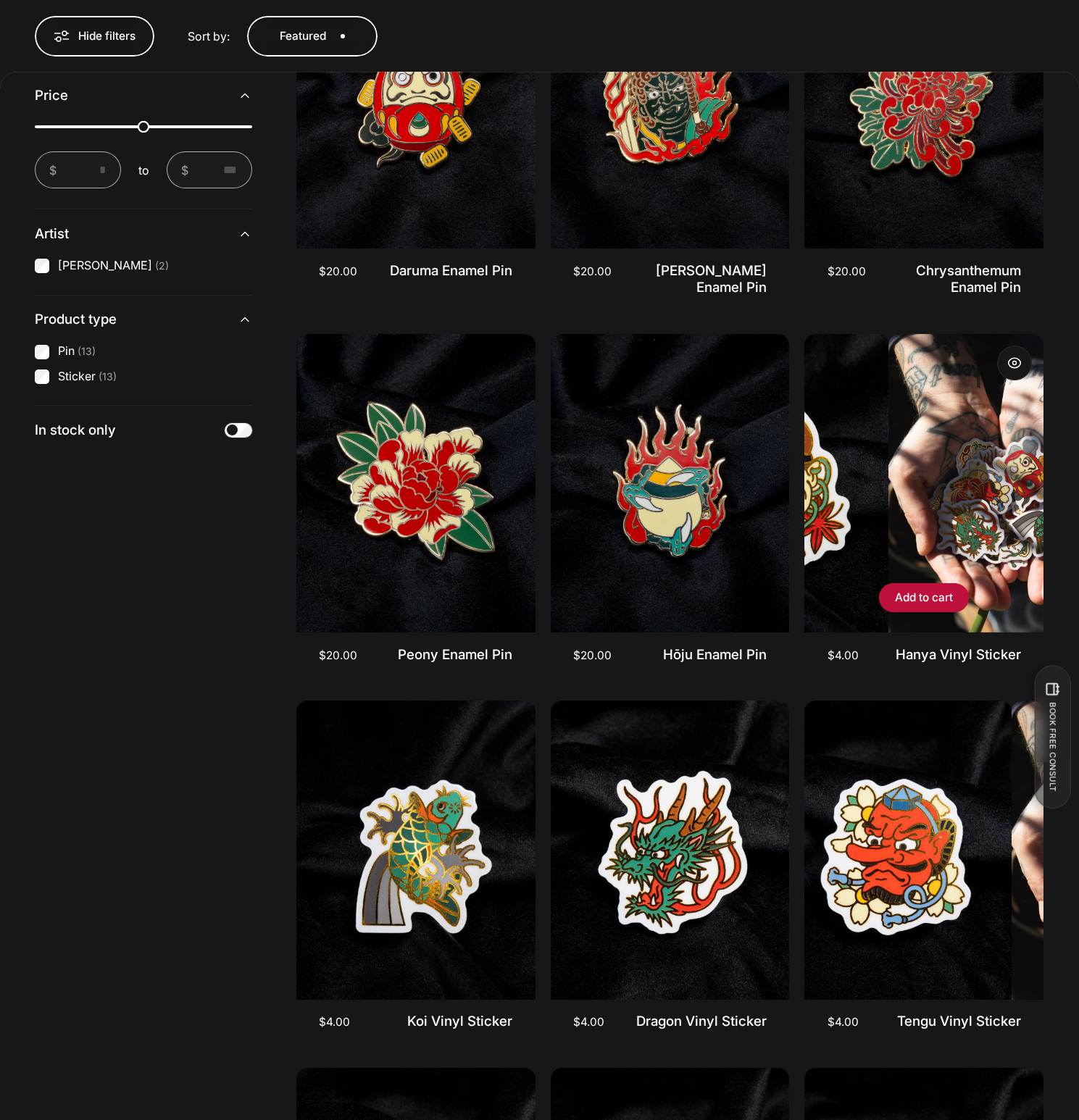
click at [889, 491] on img "Hanya Vinyl Sticker" at bounding box center [1008, 483] width 239 height 299
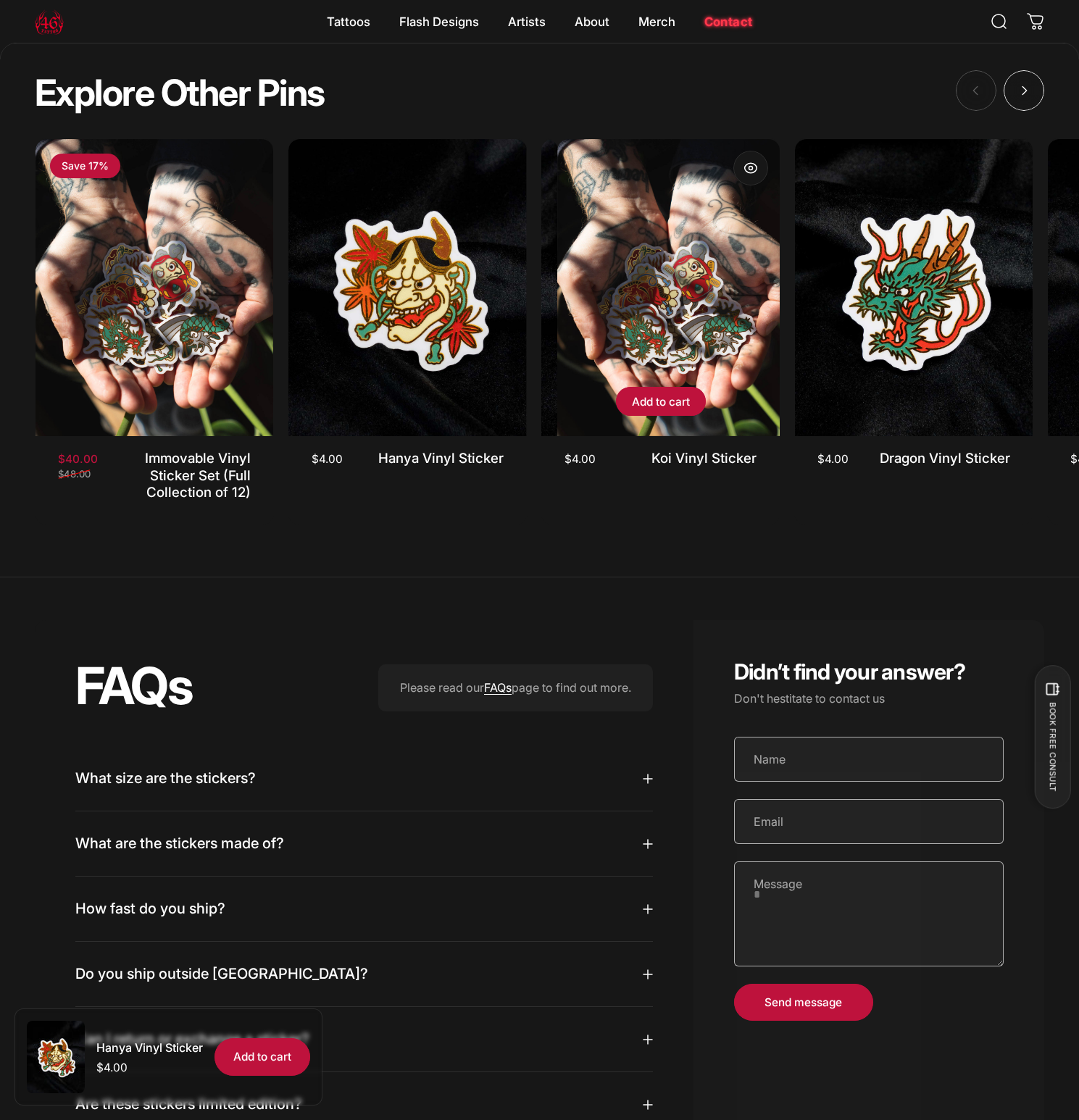
scroll to position [1363, 0]
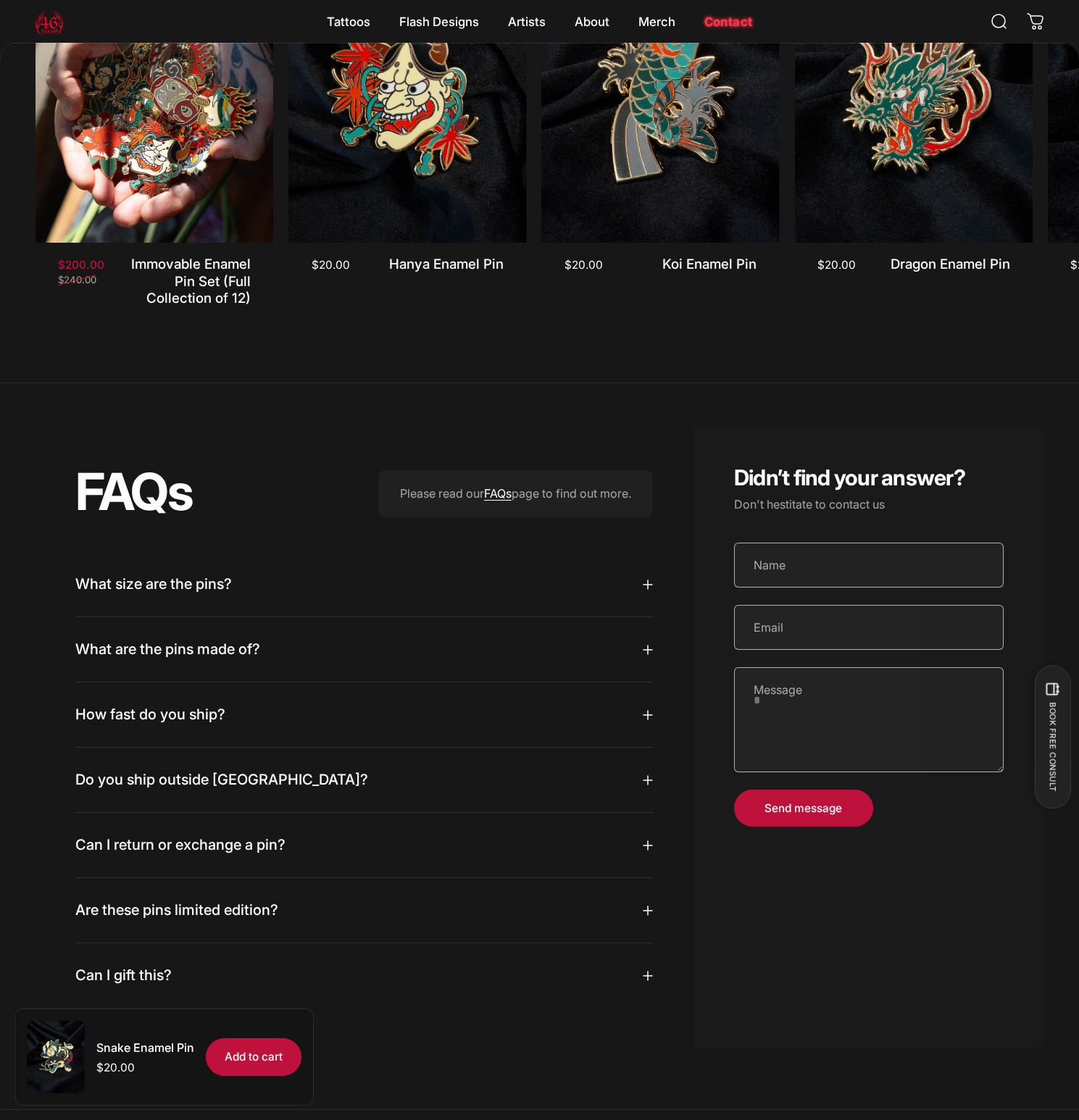
scroll to position [1434, 0]
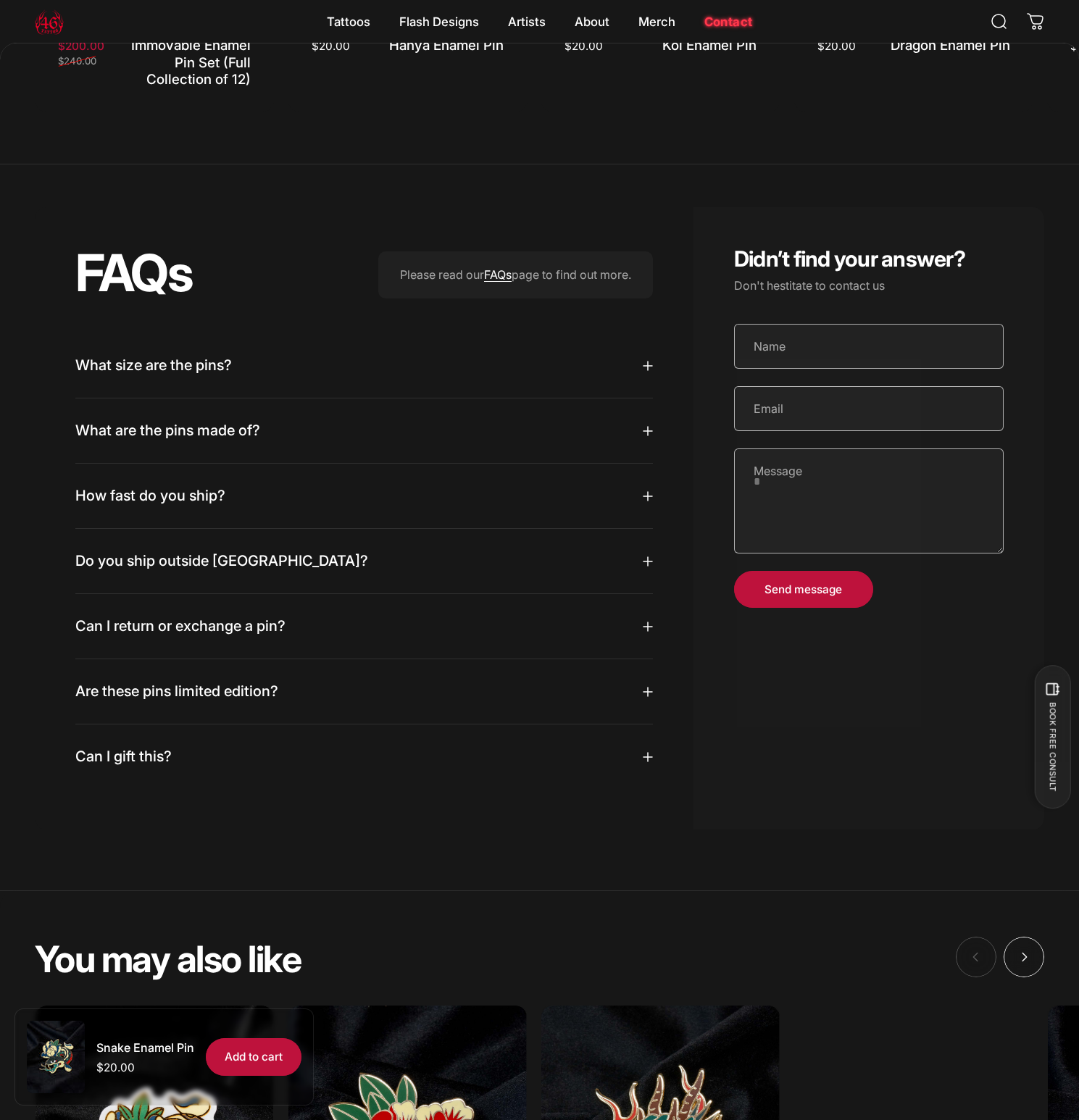
click at [384, 388] on summary "What size are the pins?" at bounding box center [363, 365] width 578 height 65
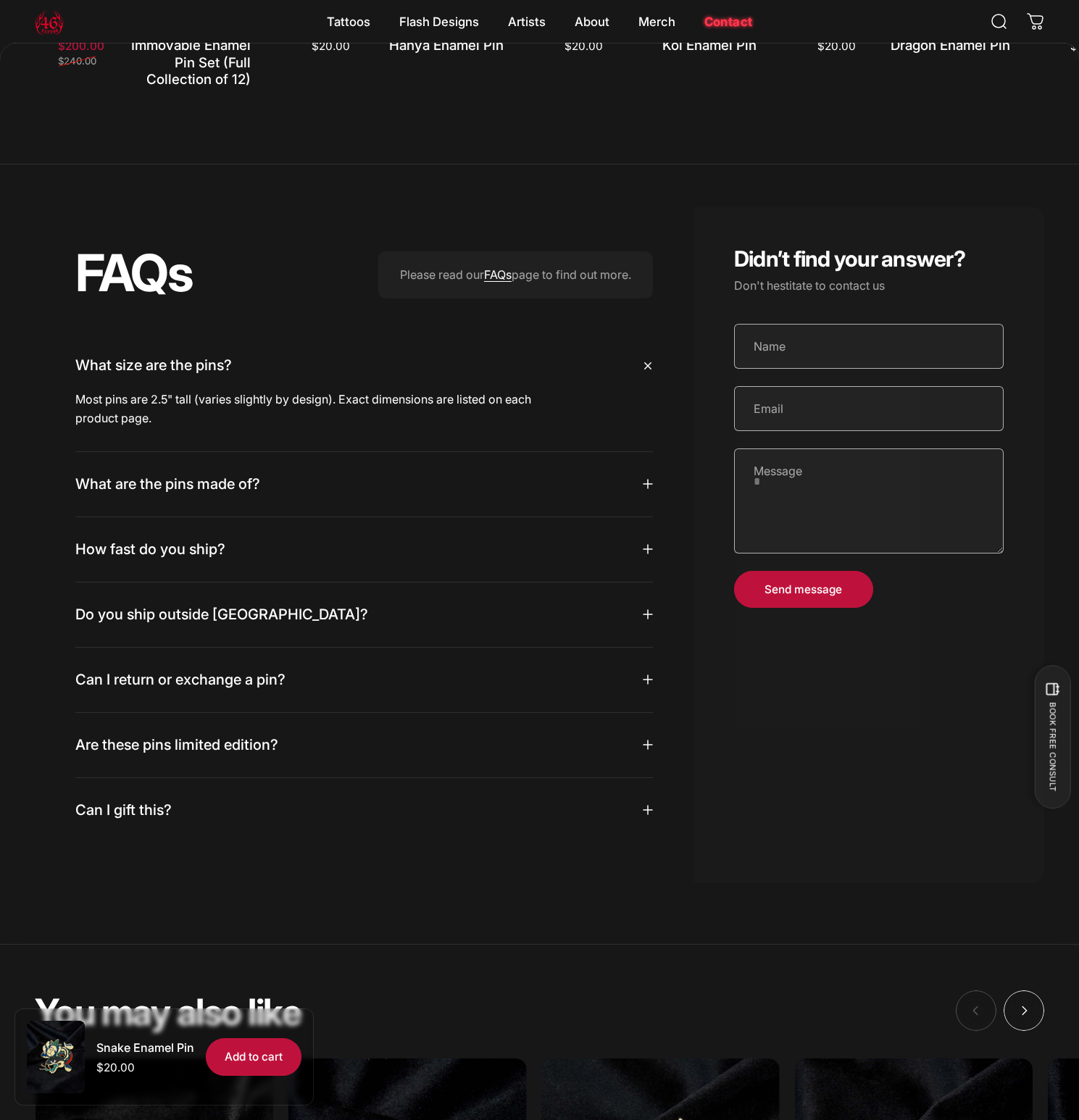
click at [384, 388] on summary "What size are the pins?" at bounding box center [363, 365] width 578 height 65
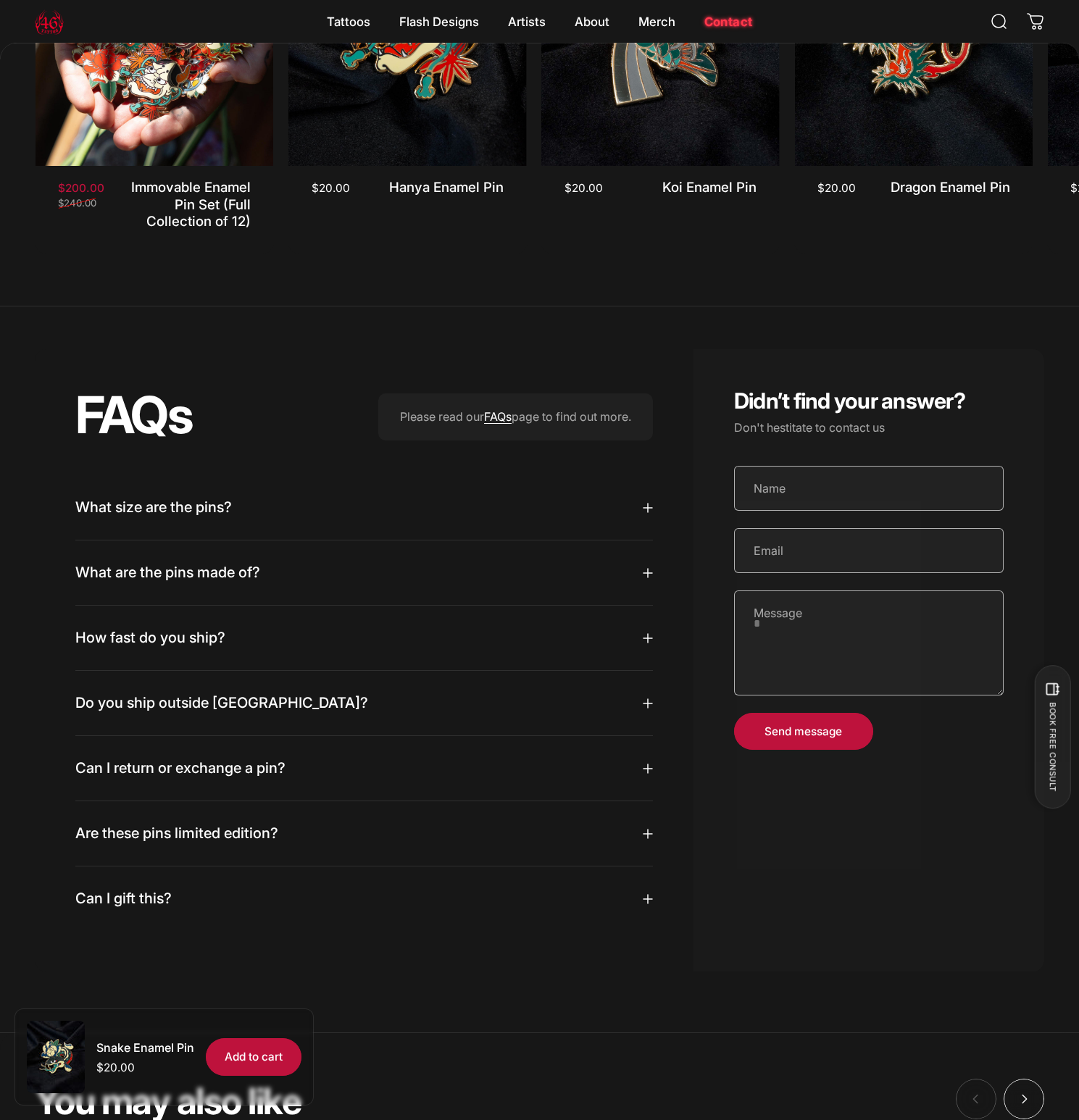
scroll to position [710, 0]
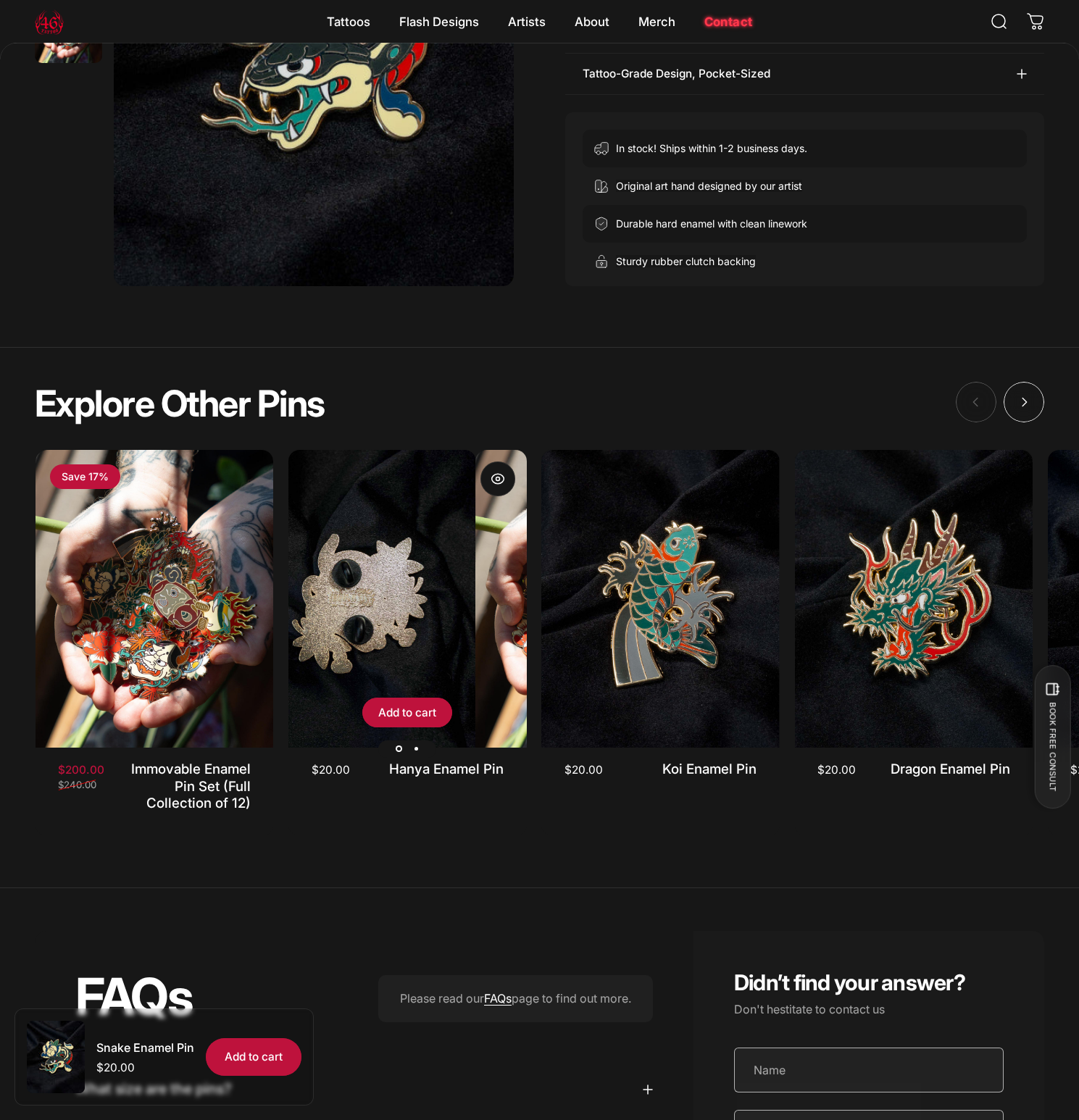
click at [410, 588] on img "Hanya Enamel Pin" at bounding box center [357, 599] width 238 height 297
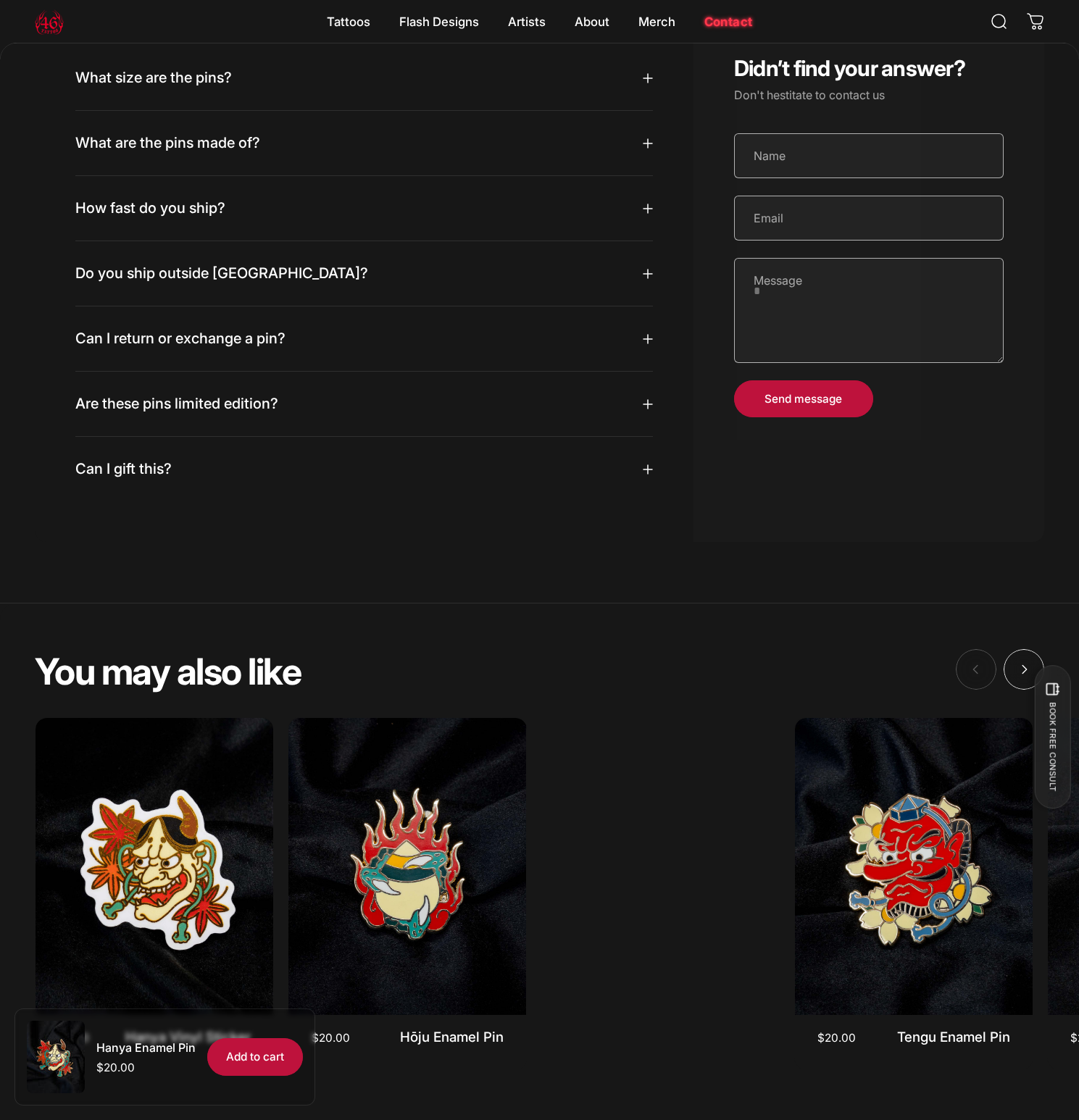
scroll to position [1569, 0]
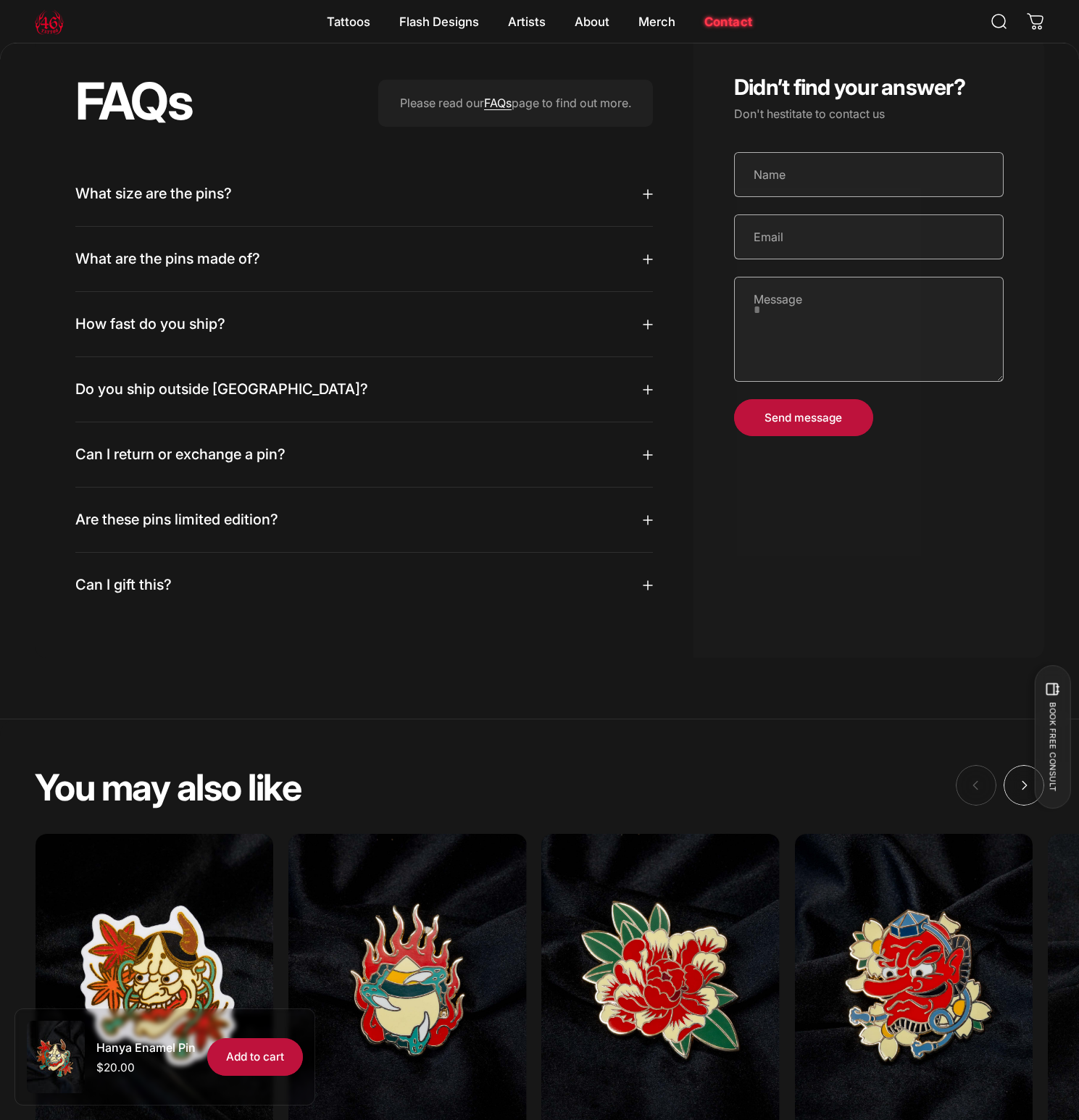
click at [259, 224] on summary "What size are the pins?" at bounding box center [363, 194] width 578 height 65
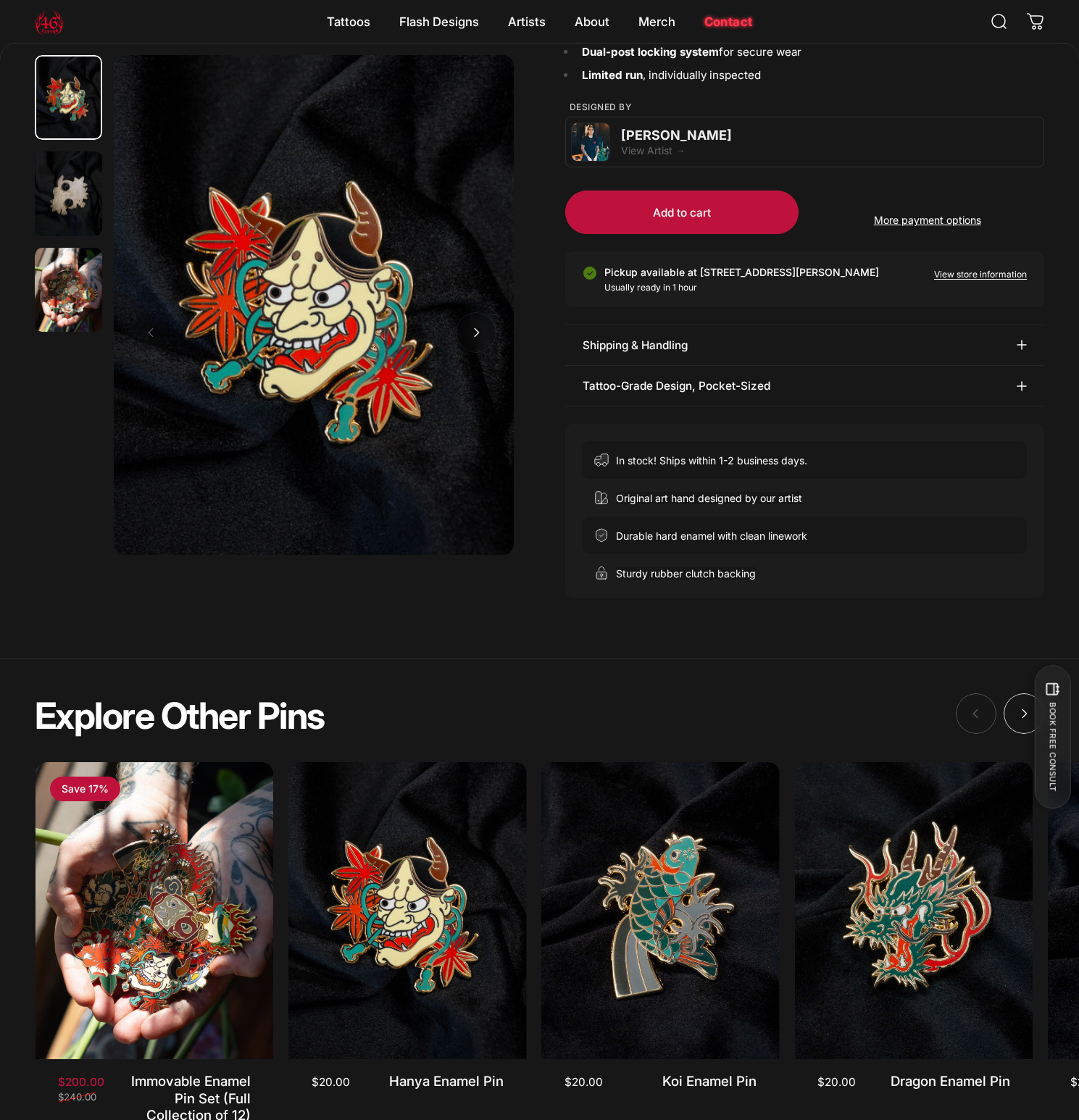
scroll to position [0, 0]
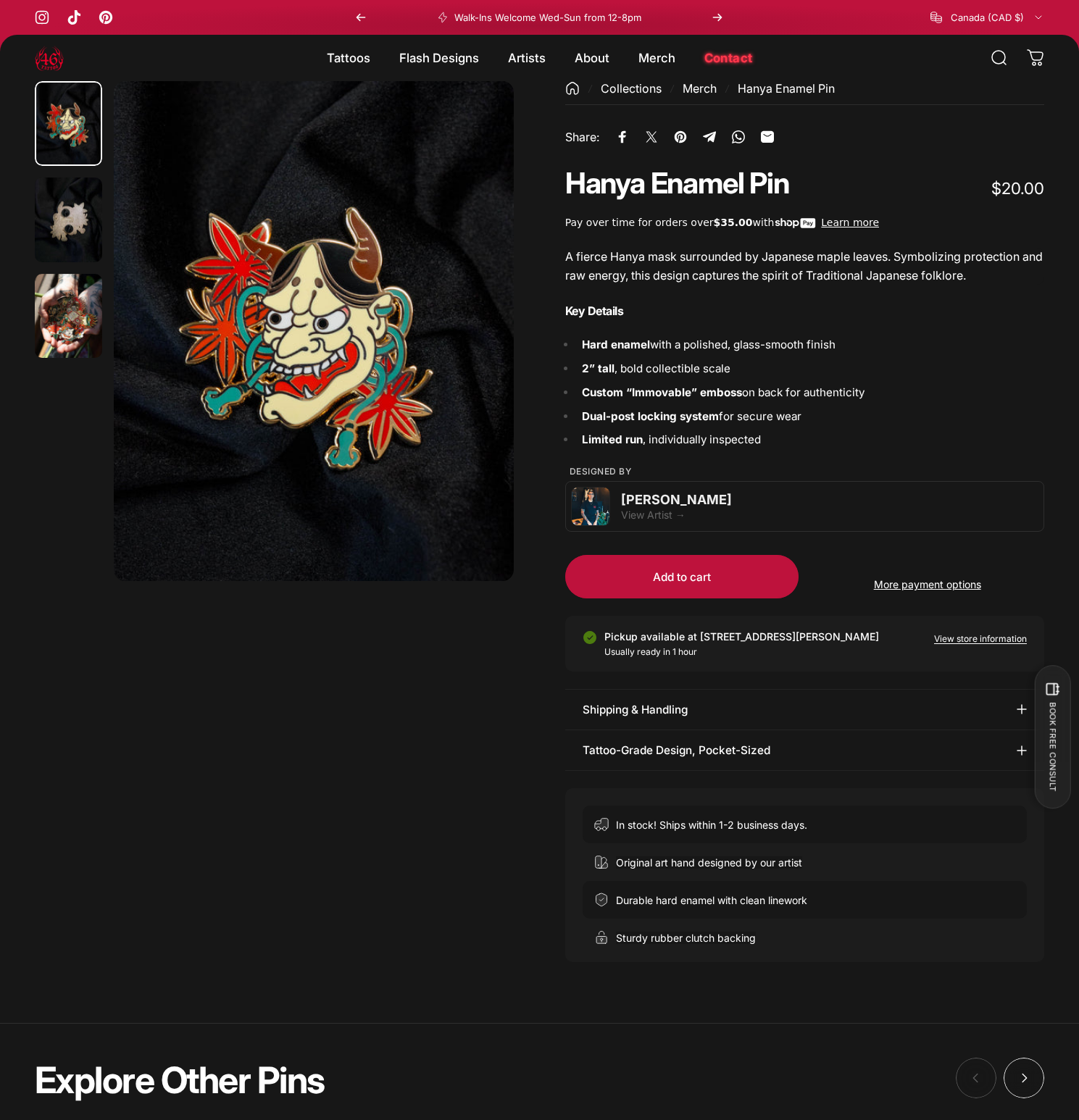
click at [50, 64] on img at bounding box center [49, 58] width 29 height 29
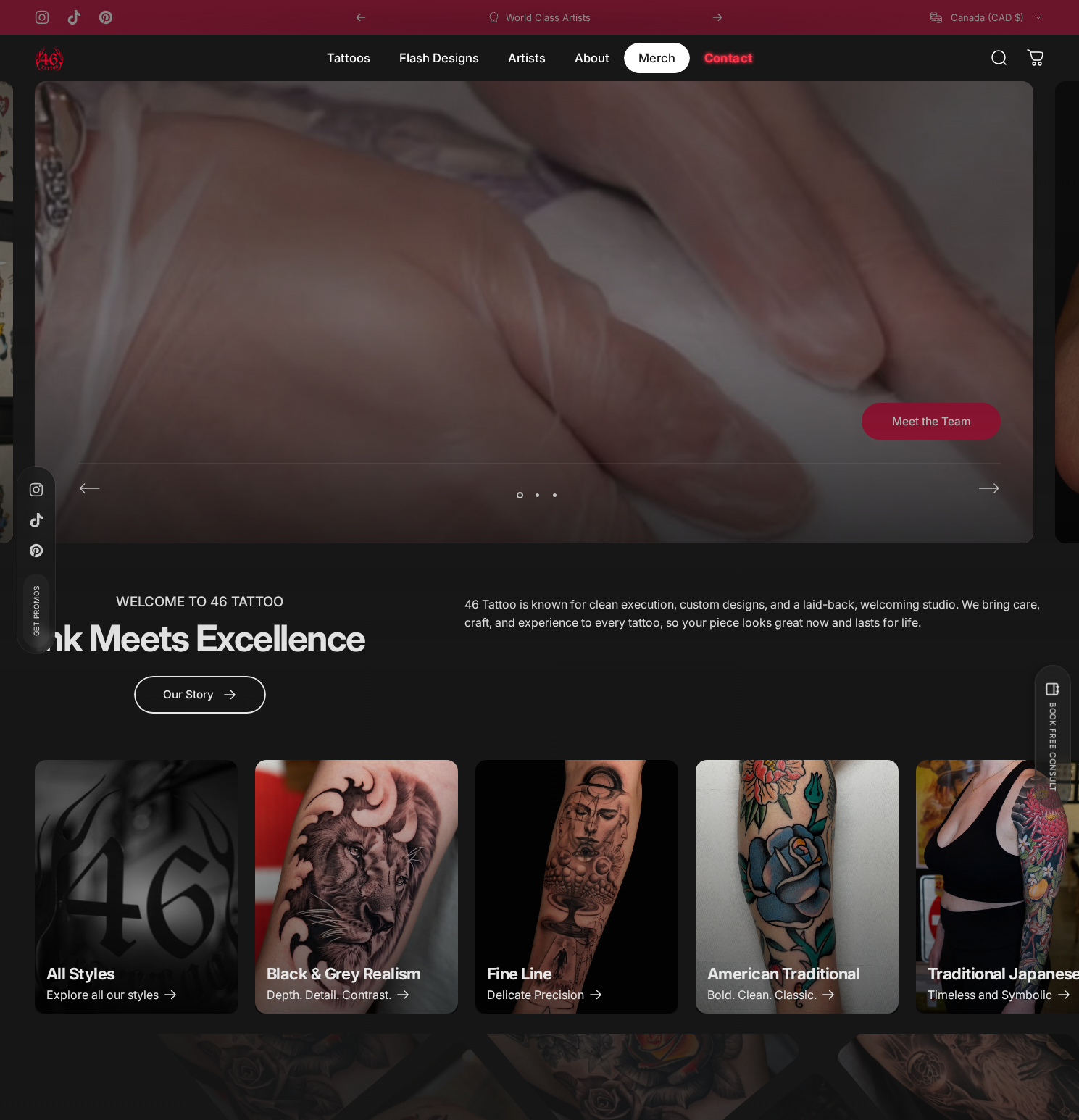
click at [655, 56] on magnet-element "Merch Merch" at bounding box center [657, 58] width 66 height 30
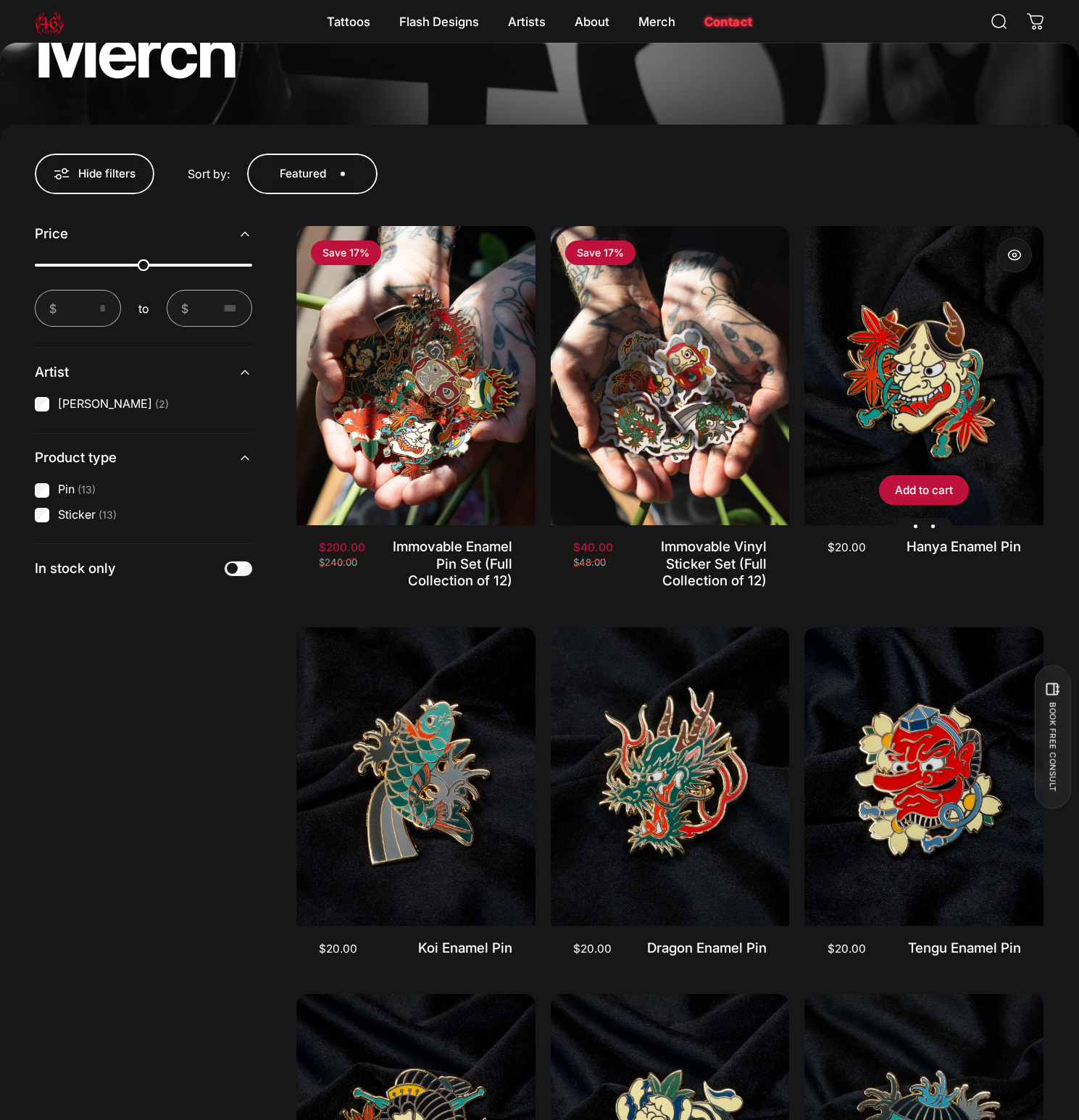
scroll to position [482, 0]
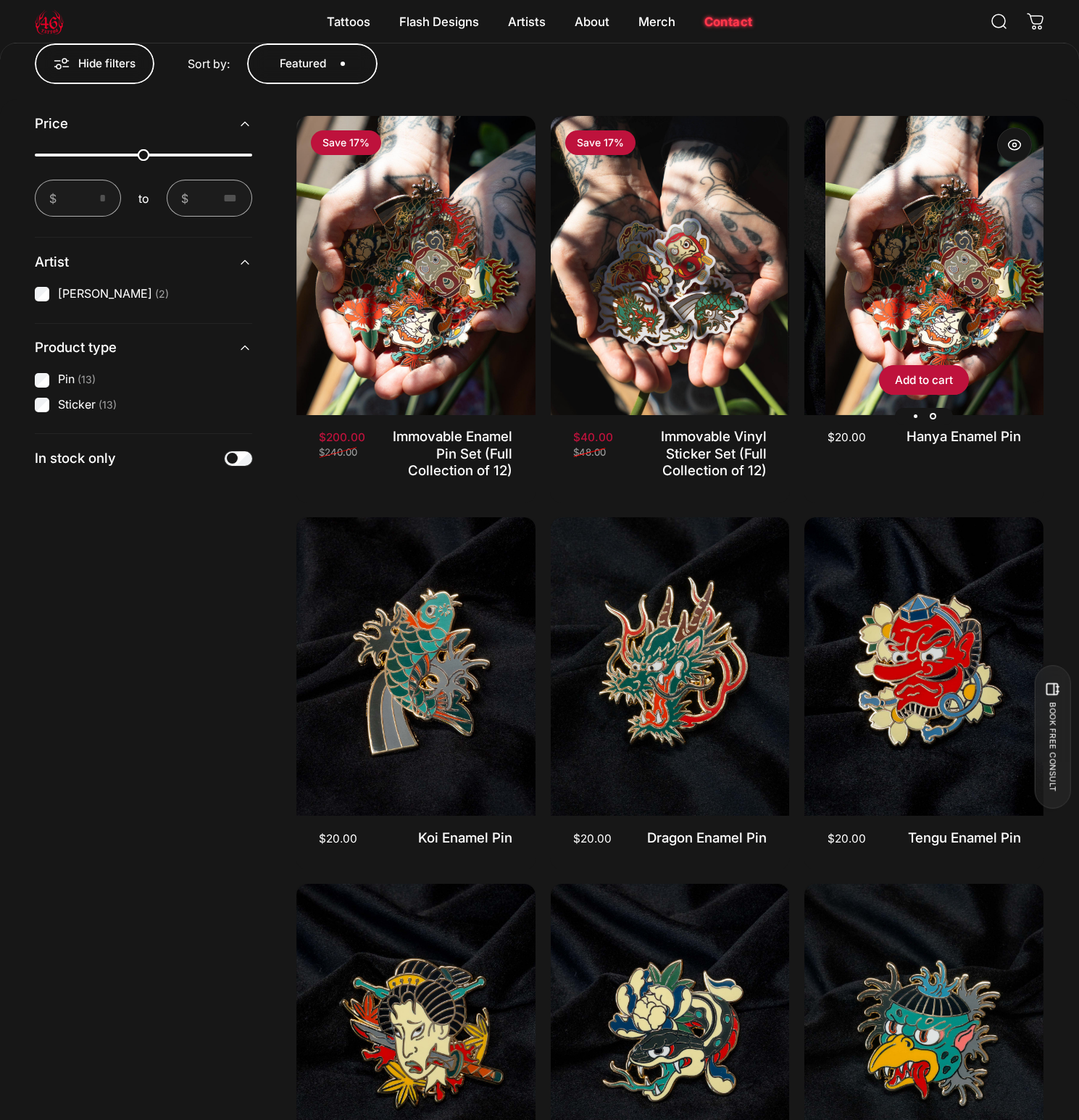
click at [934, 262] on img "Hanya Enamel Pin" at bounding box center [944, 265] width 239 height 299
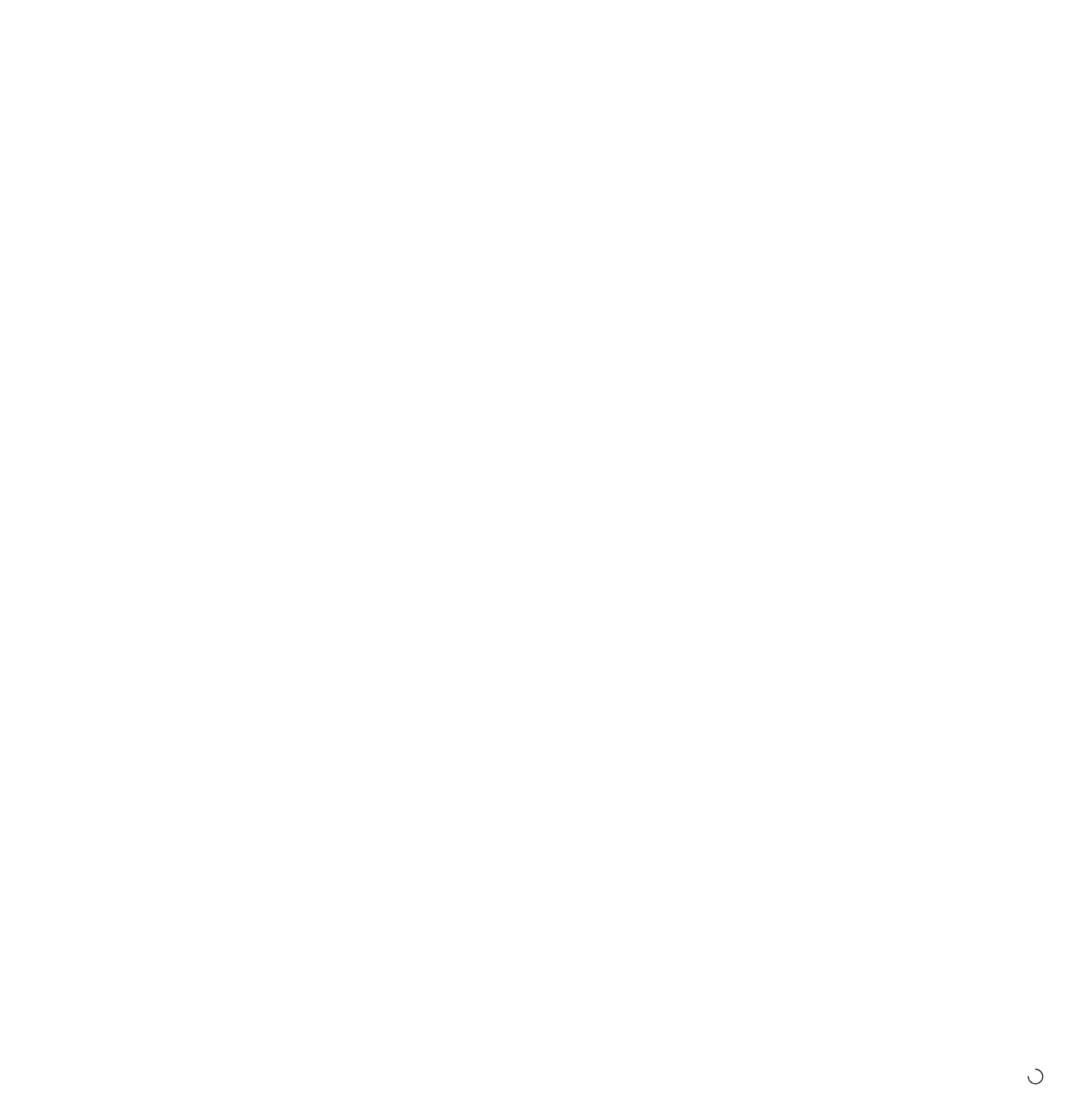
scroll to position [1578, 0]
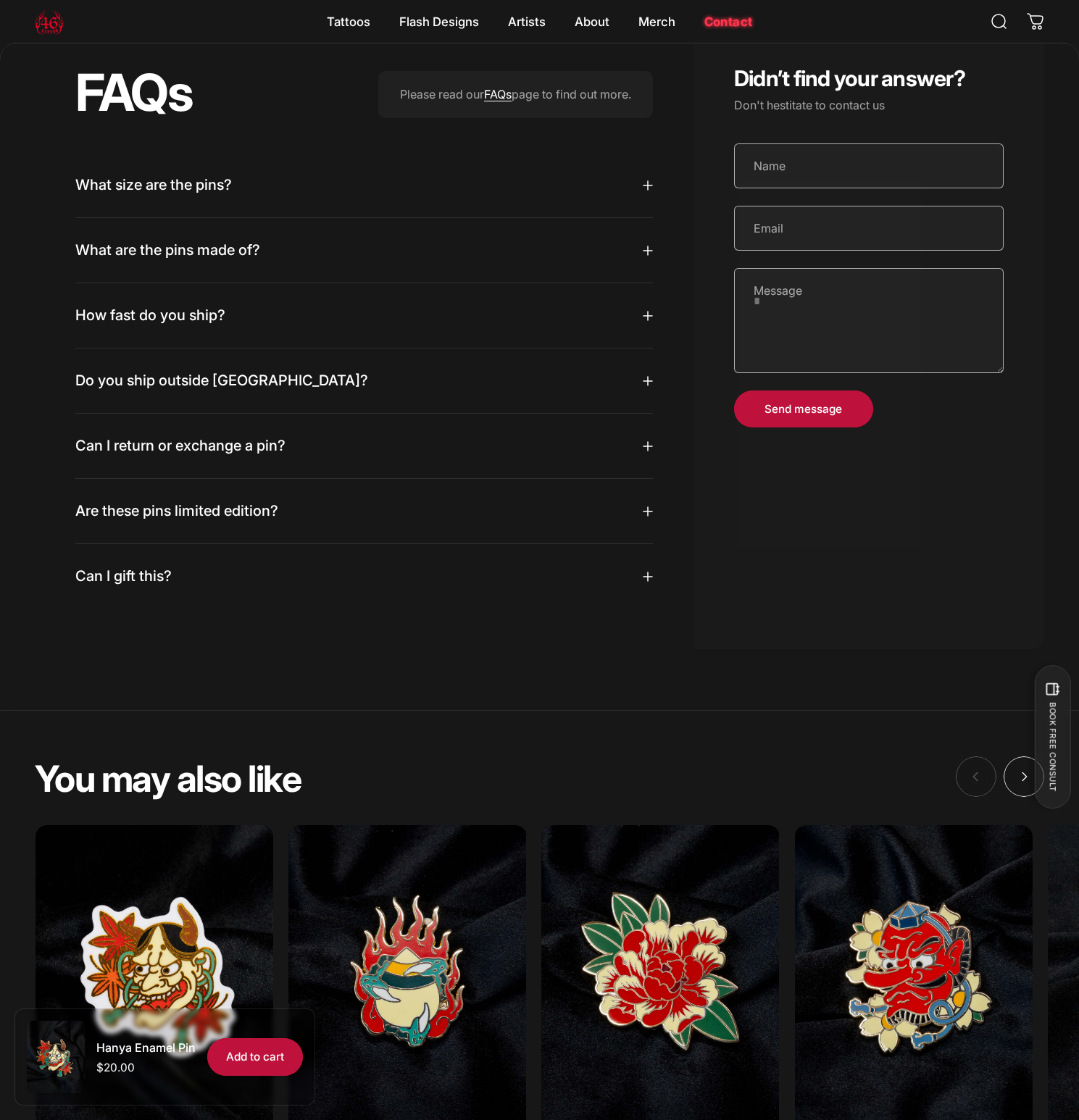
click at [351, 202] on summary "What size are the pins?" at bounding box center [363, 186] width 578 height 65
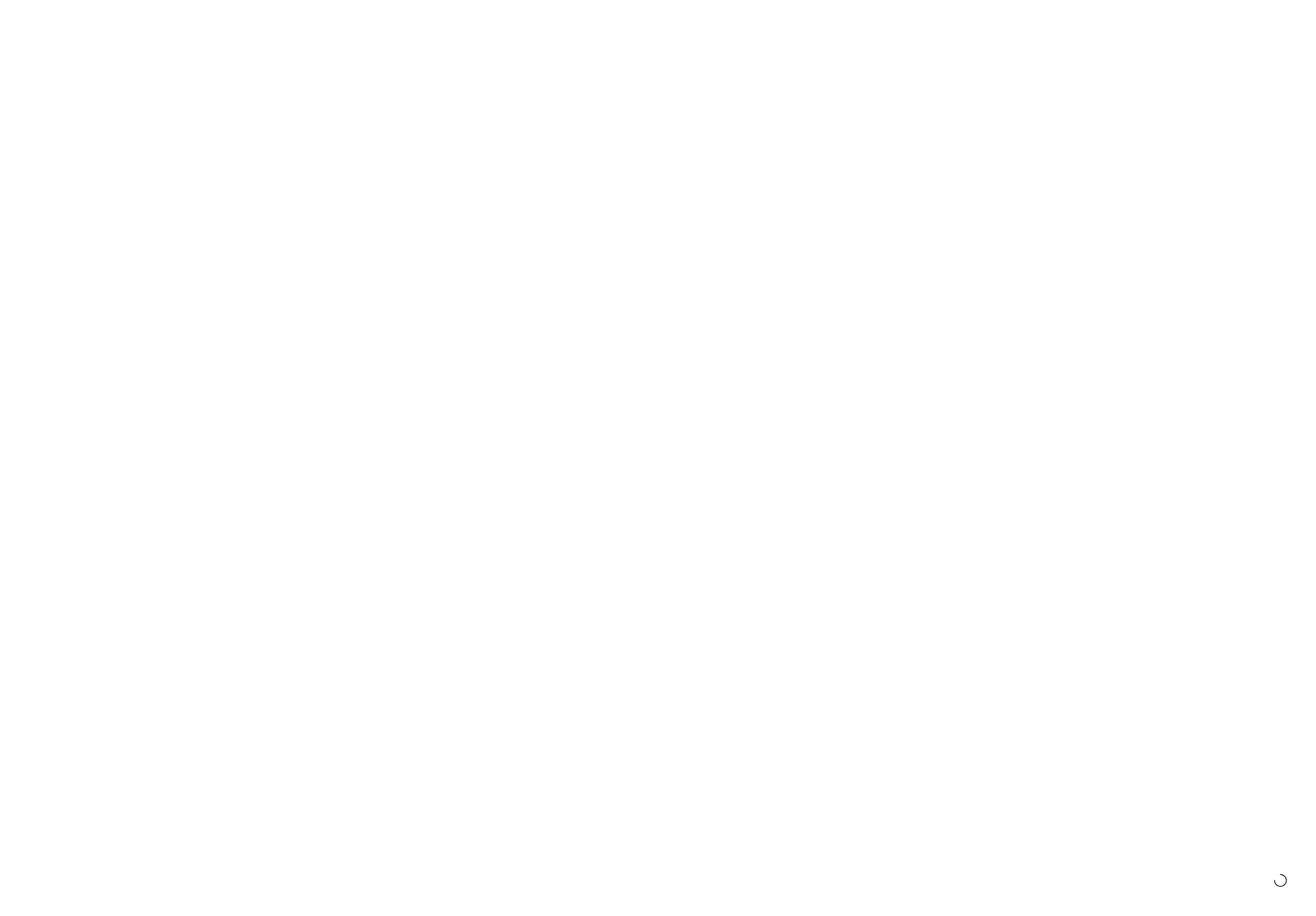
click at [753, 51] on magnet-element "Merch Merch" at bounding box center [760, 52] width 56 height 25
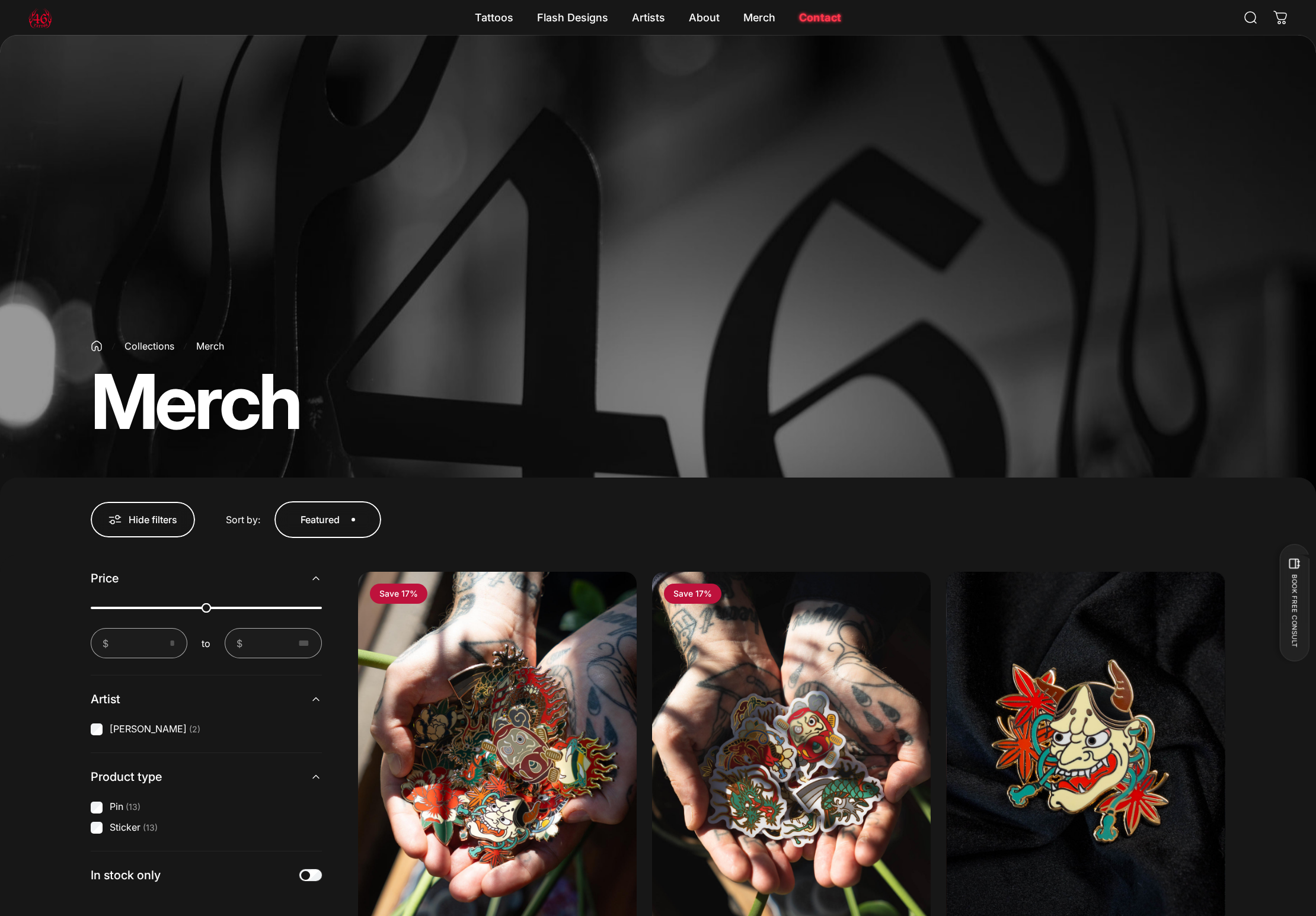
scroll to position [398, 0]
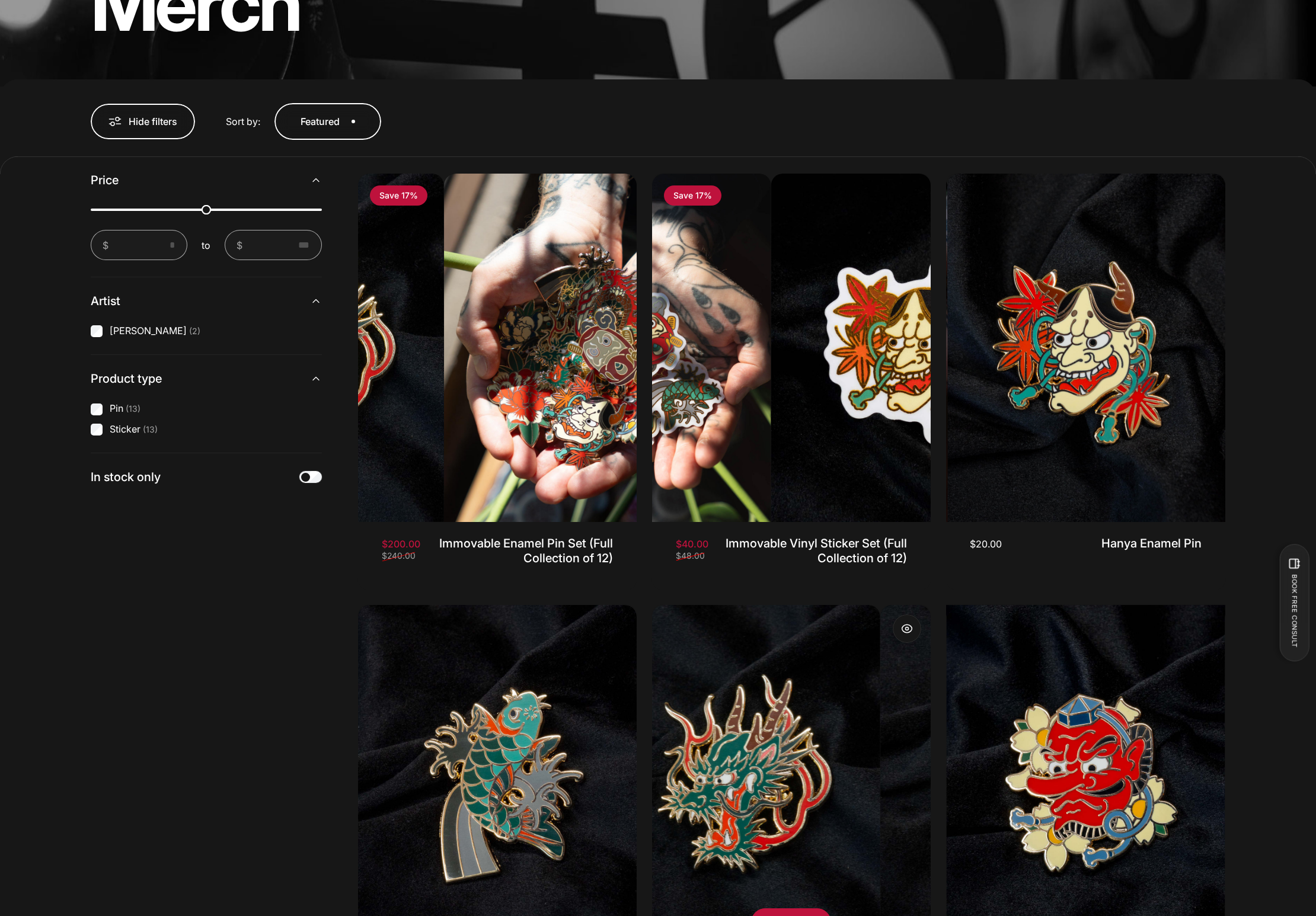
scroll to position [783, 0]
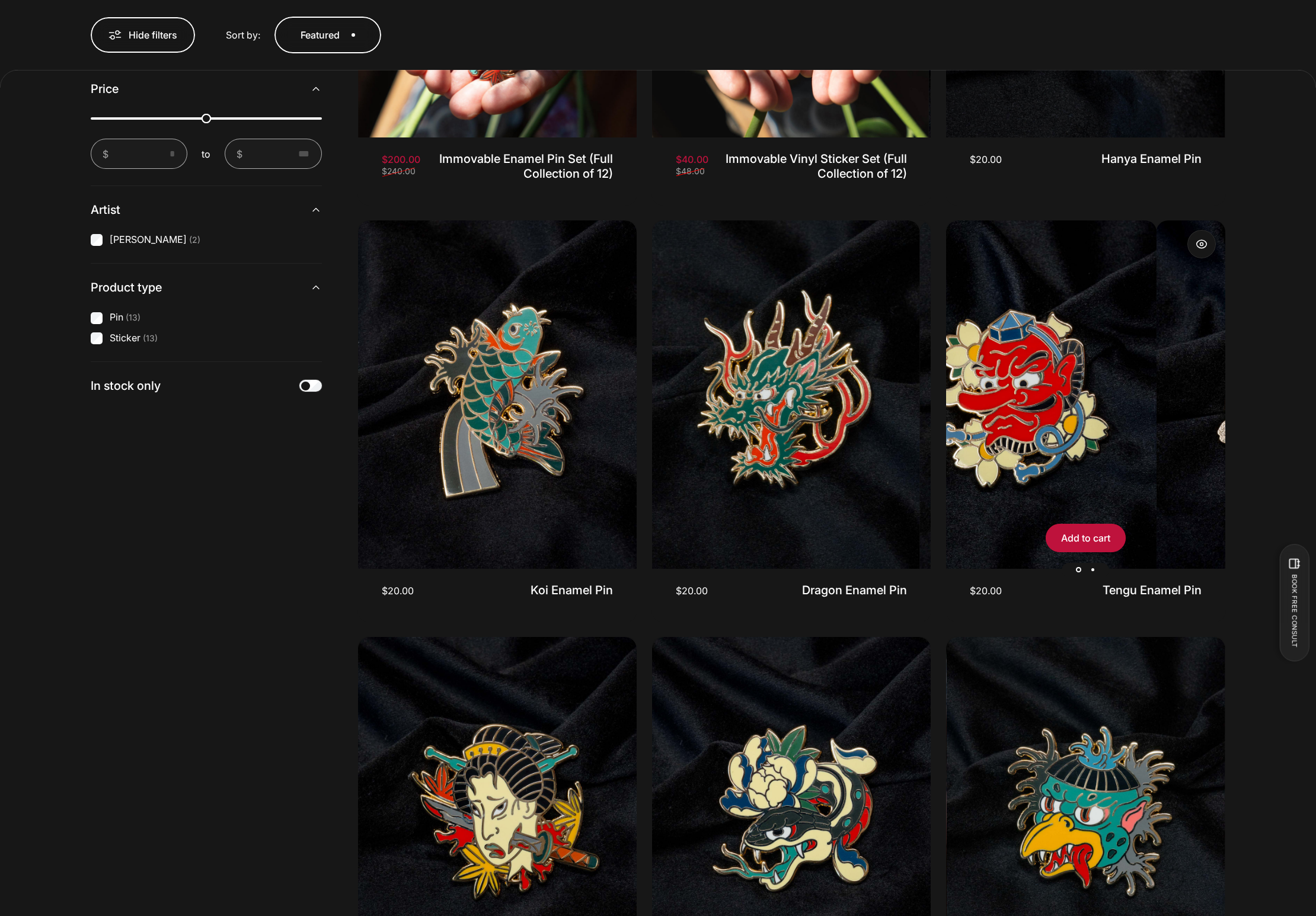
click at [1156, 402] on img "Tengu Enamel Pin" at bounding box center [1296, 395] width 279 height 349
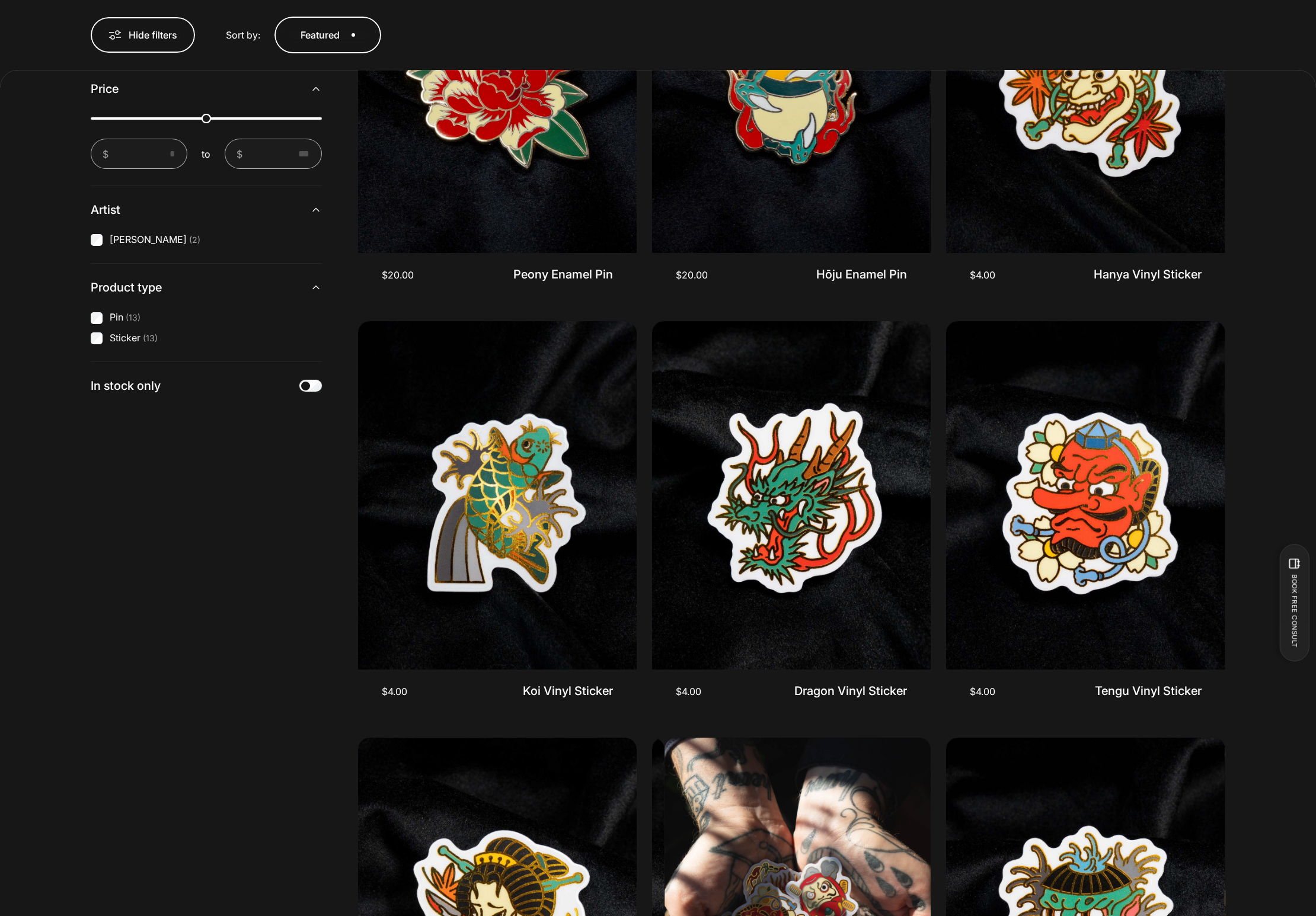
scroll to position [2221, 0]
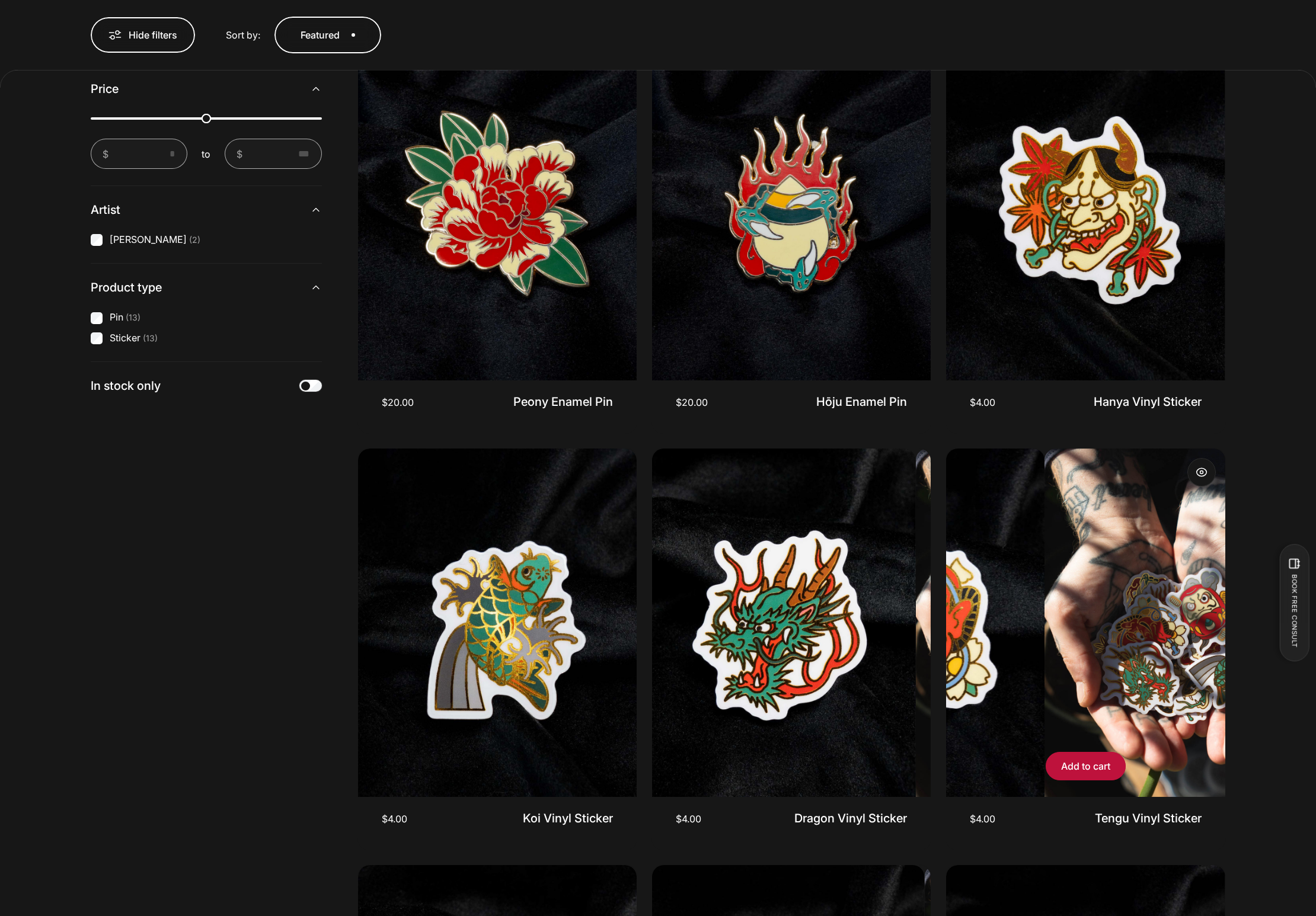
click at [1055, 563] on img "Tengu Vinyl Sticker" at bounding box center [1184, 623] width 279 height 349
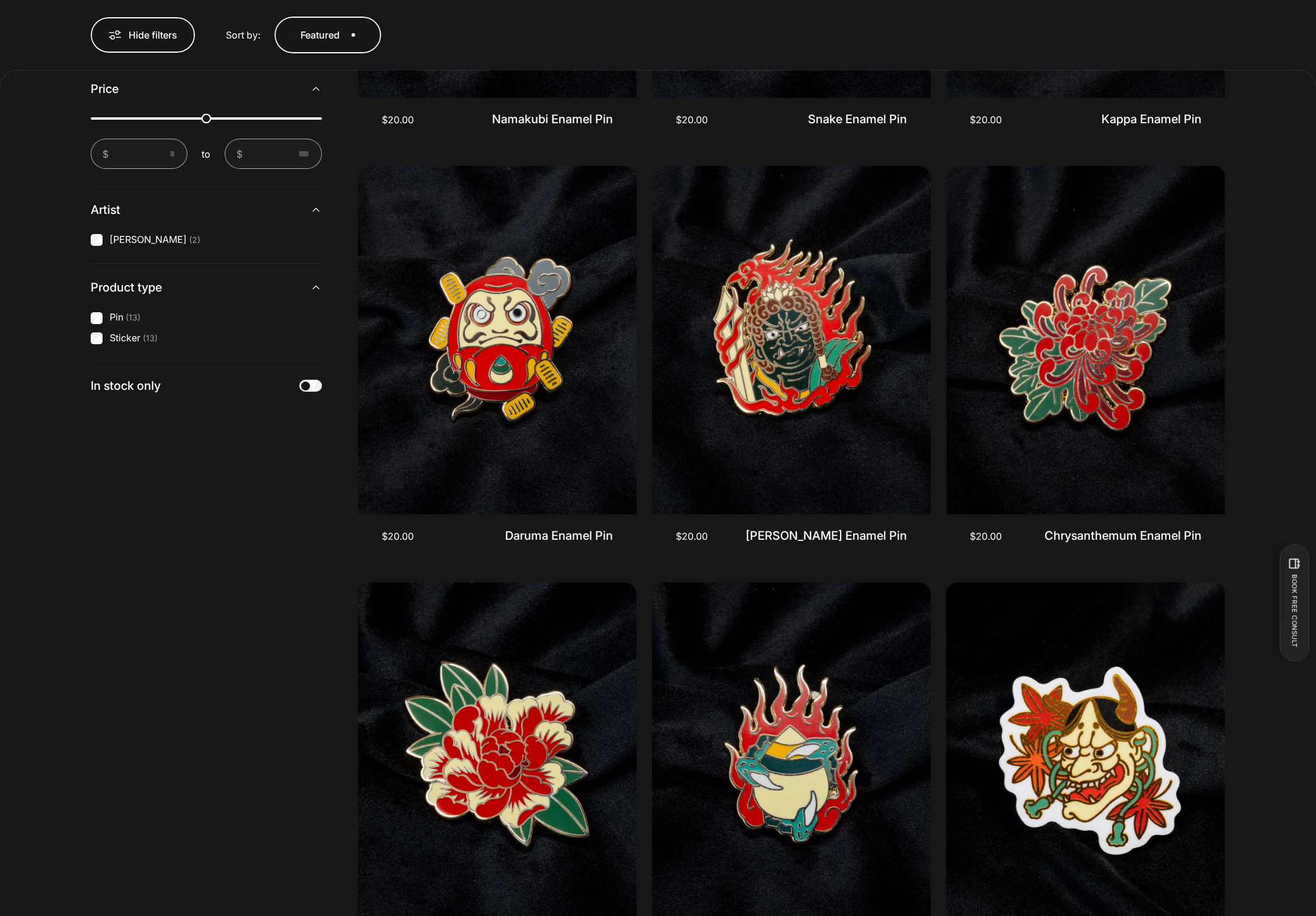
scroll to position [998, 0]
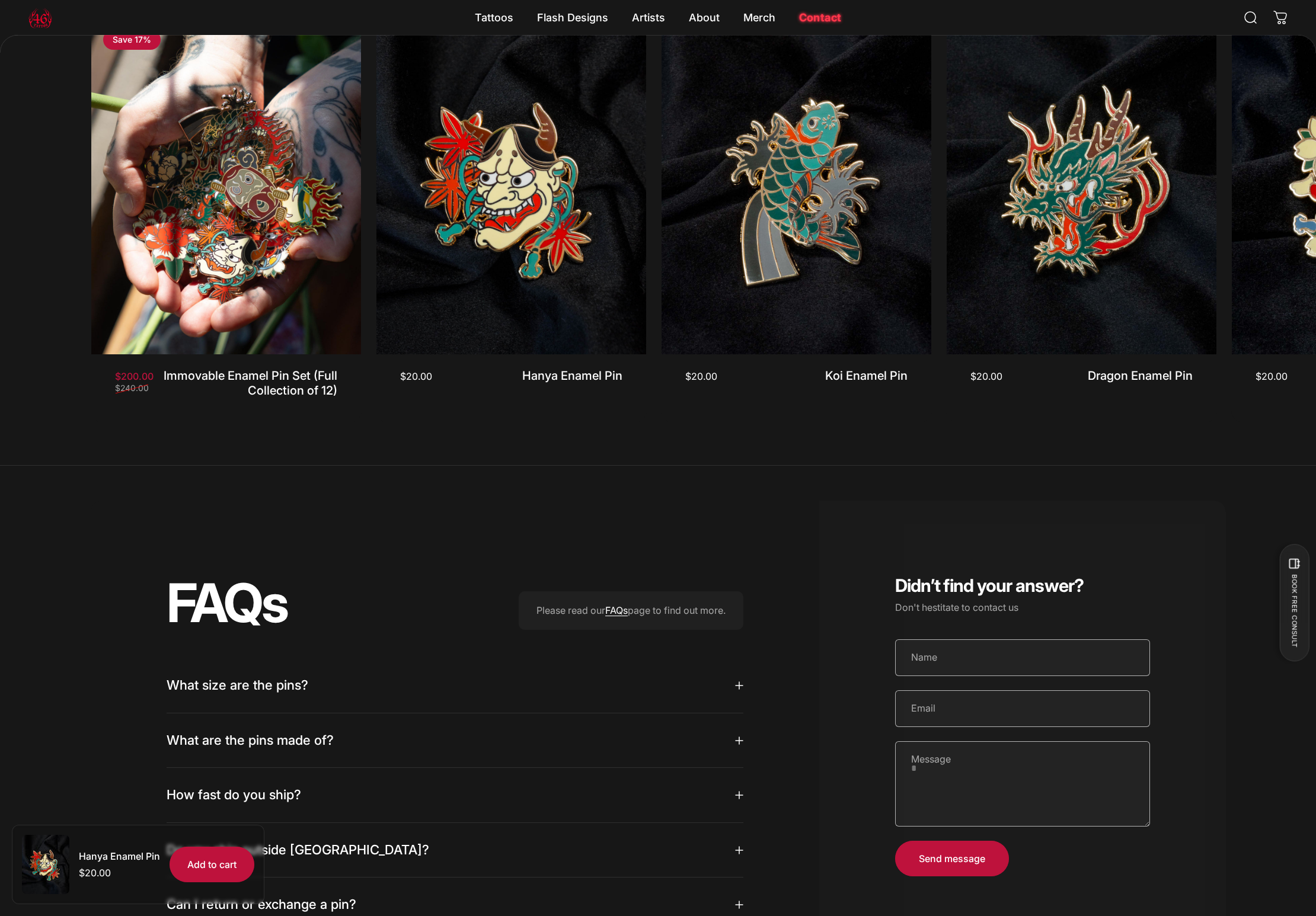
scroll to position [1168, 0]
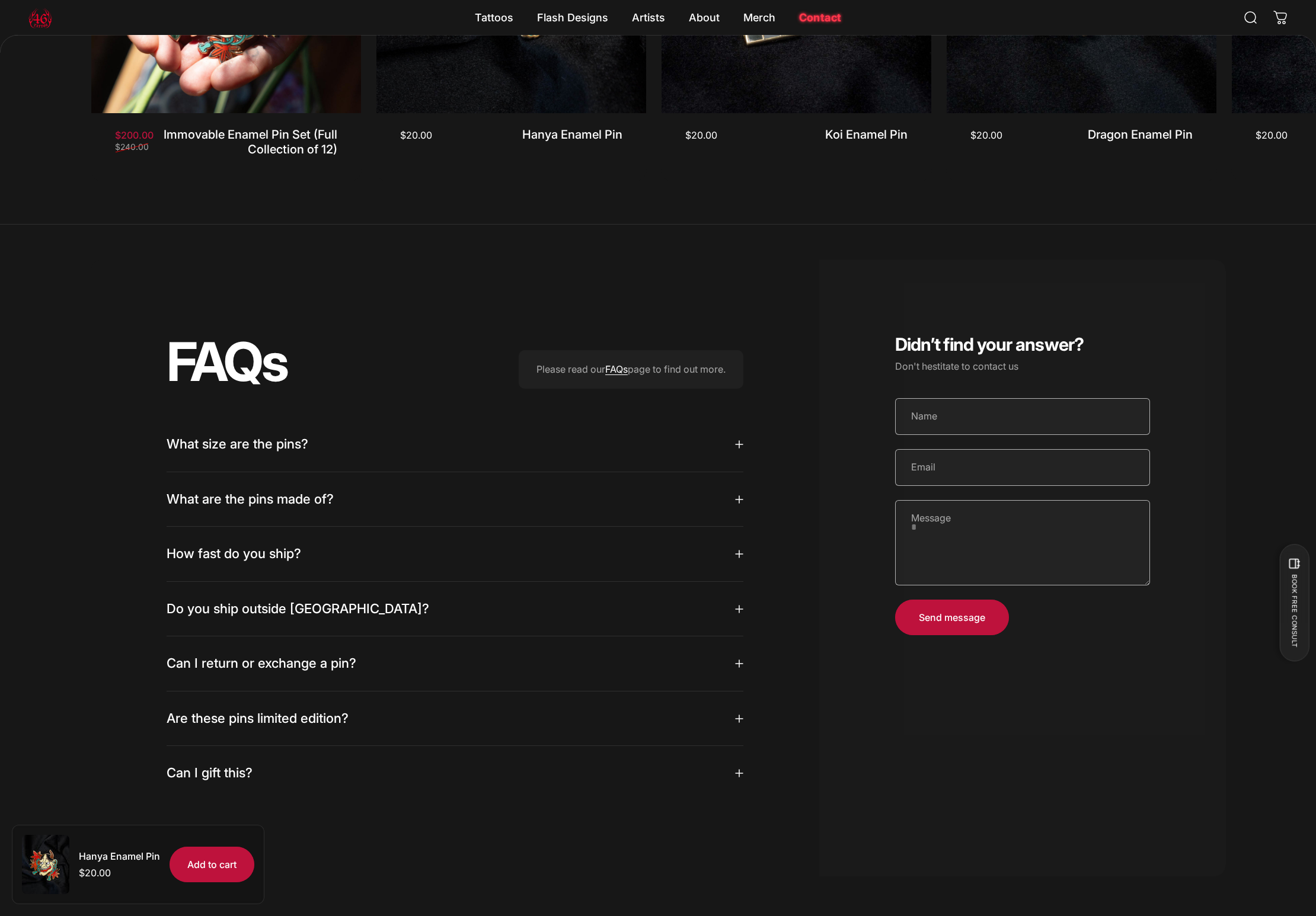
click at [421, 451] on summary "What size are the pins?" at bounding box center [454, 444] width 577 height 54
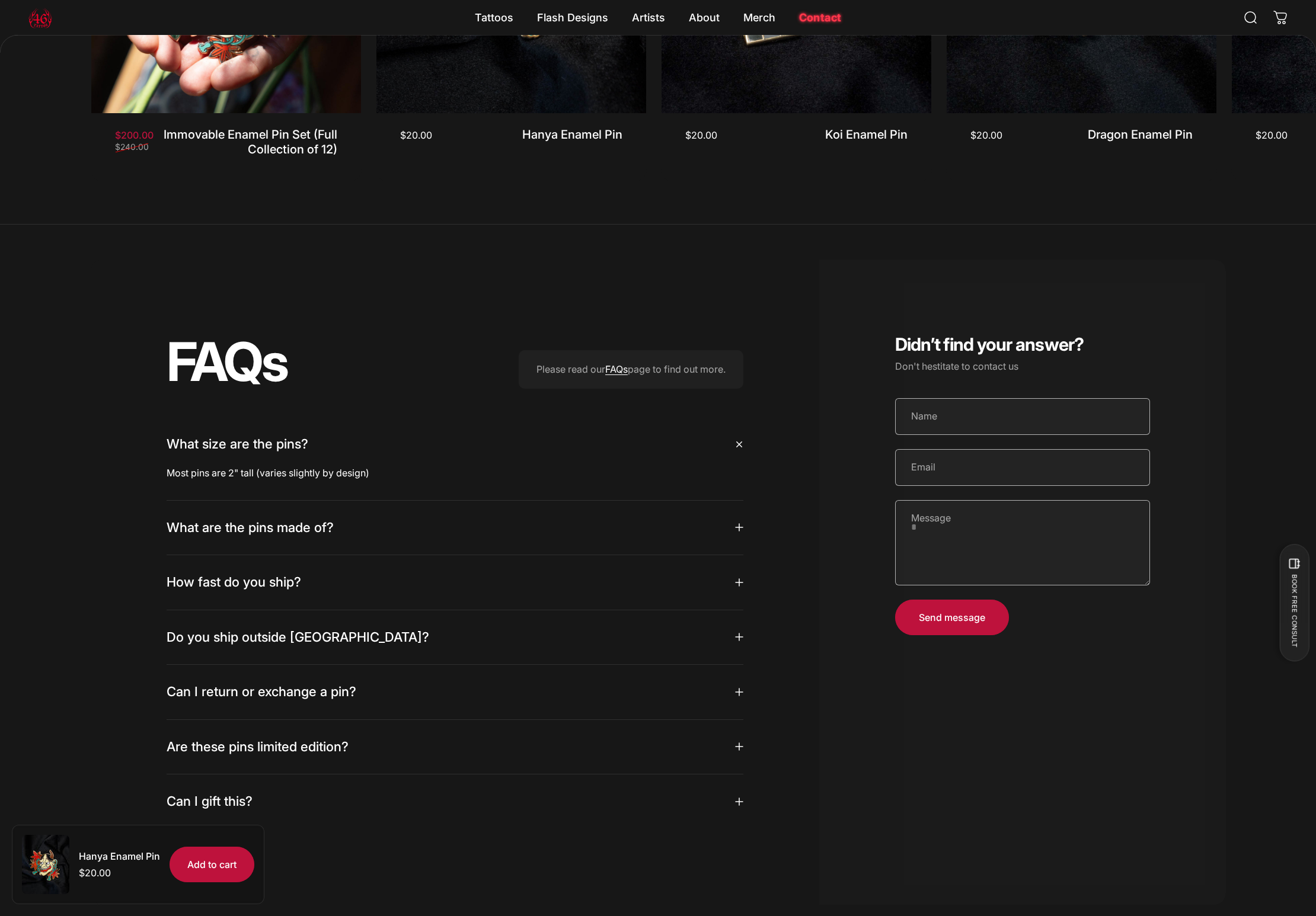
click at [391, 517] on summary "What are the pins made of?" at bounding box center [454, 528] width 577 height 54
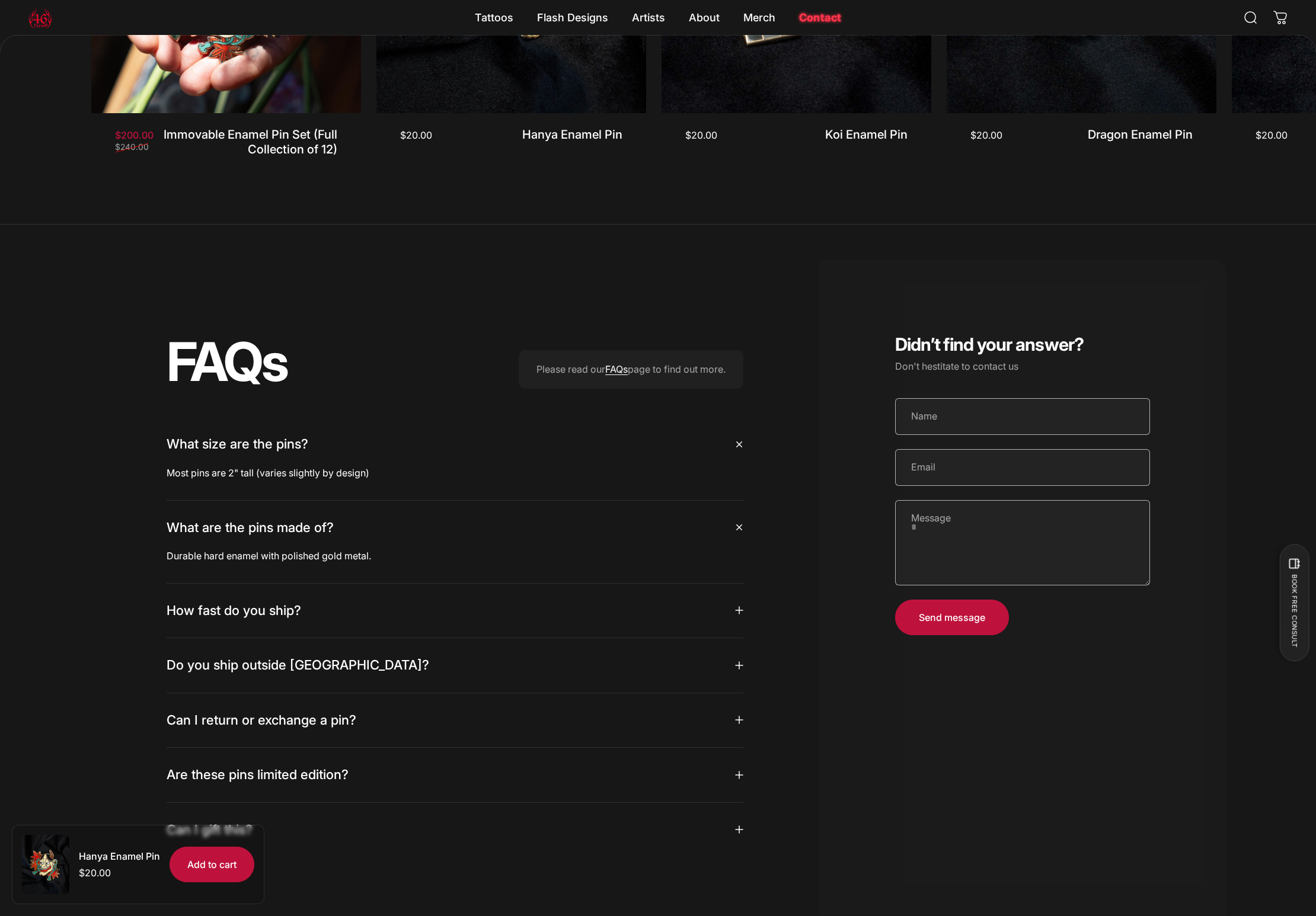
click at [316, 610] on summary "How fast do you ship?" at bounding box center [454, 611] width 577 height 54
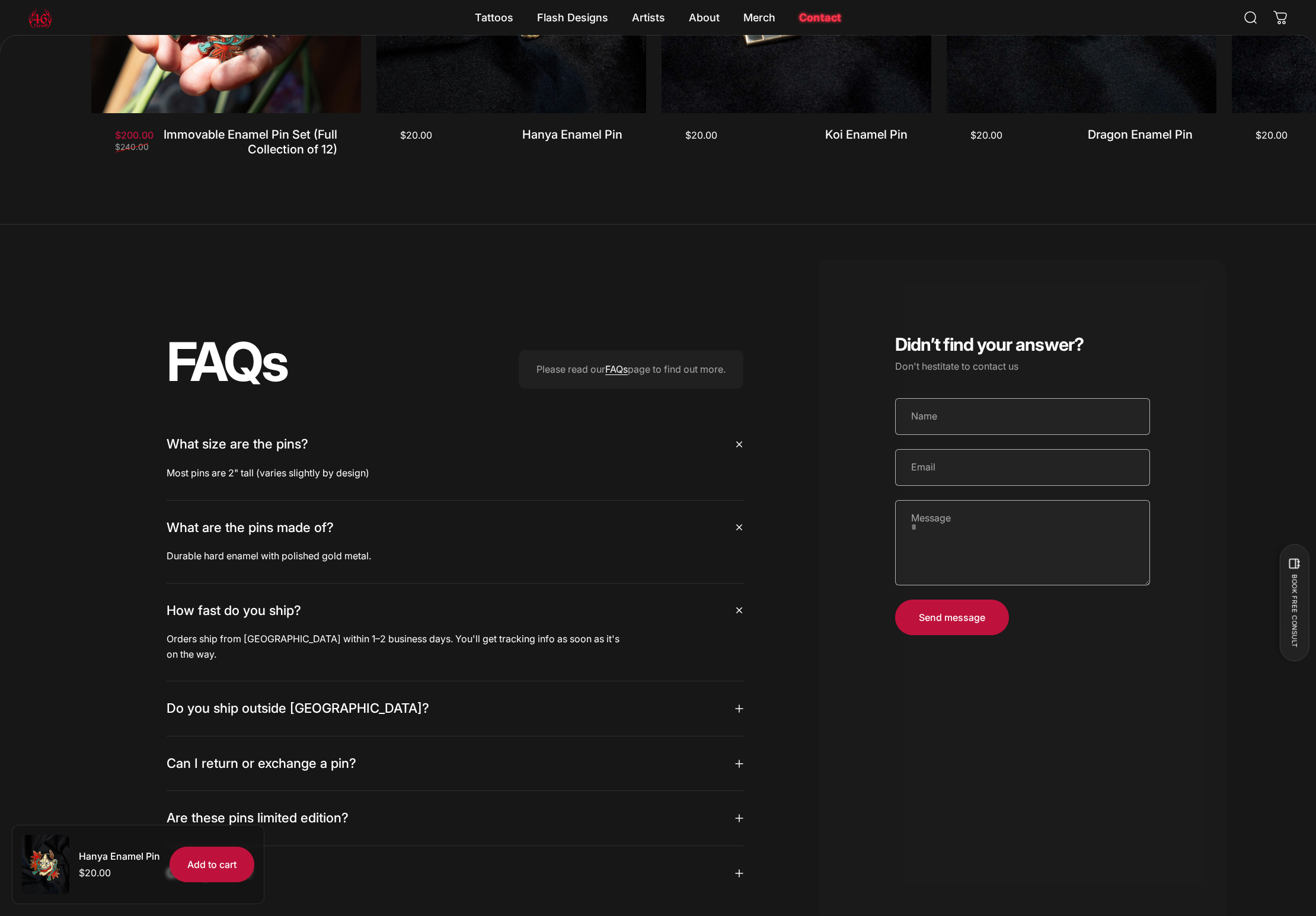
click at [86, 536] on div "FAQs Please read our FAQs page to find out more. What size are the pins? Most p…" at bounding box center [658, 618] width 1316 height 717
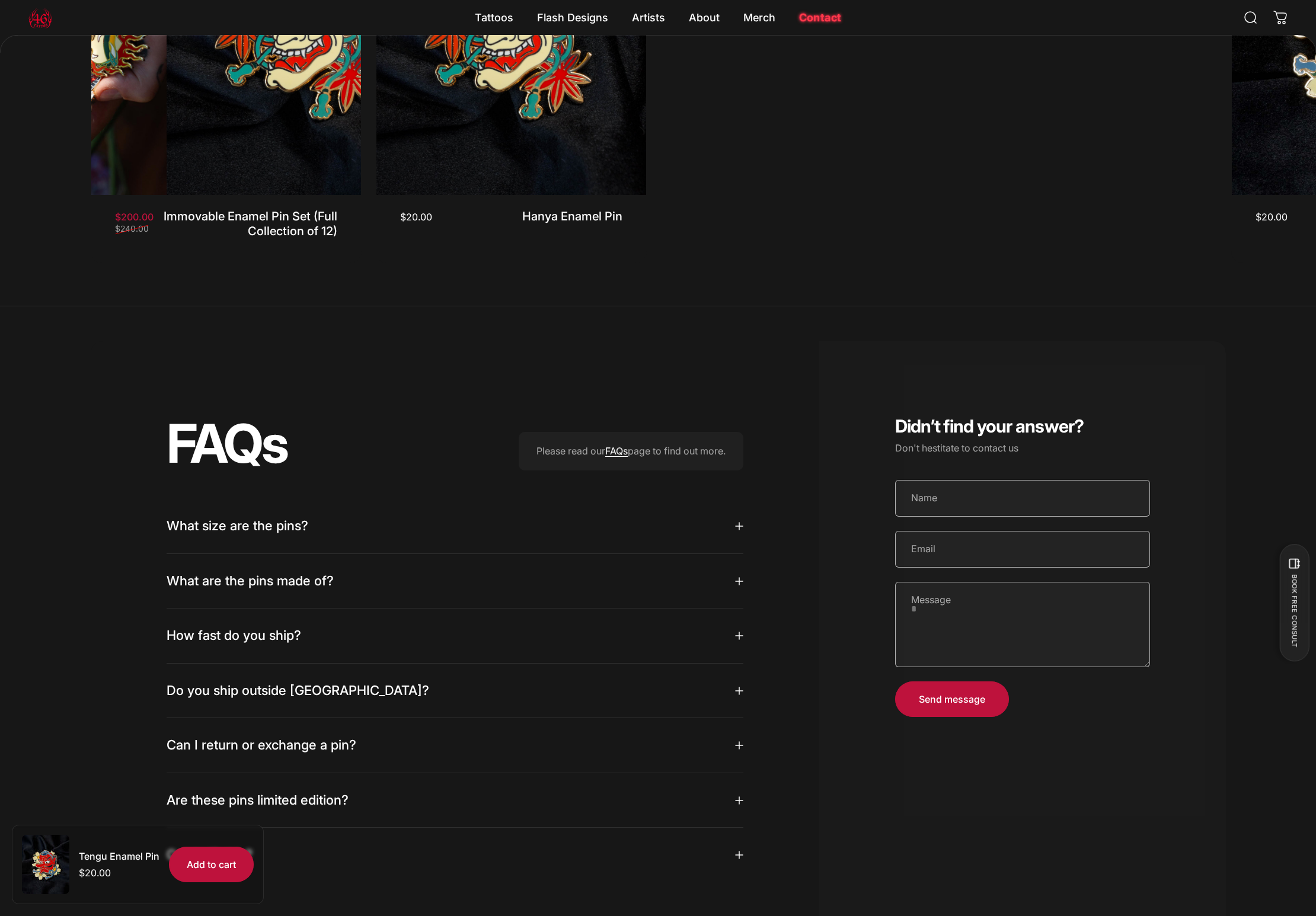
scroll to position [1147, 0]
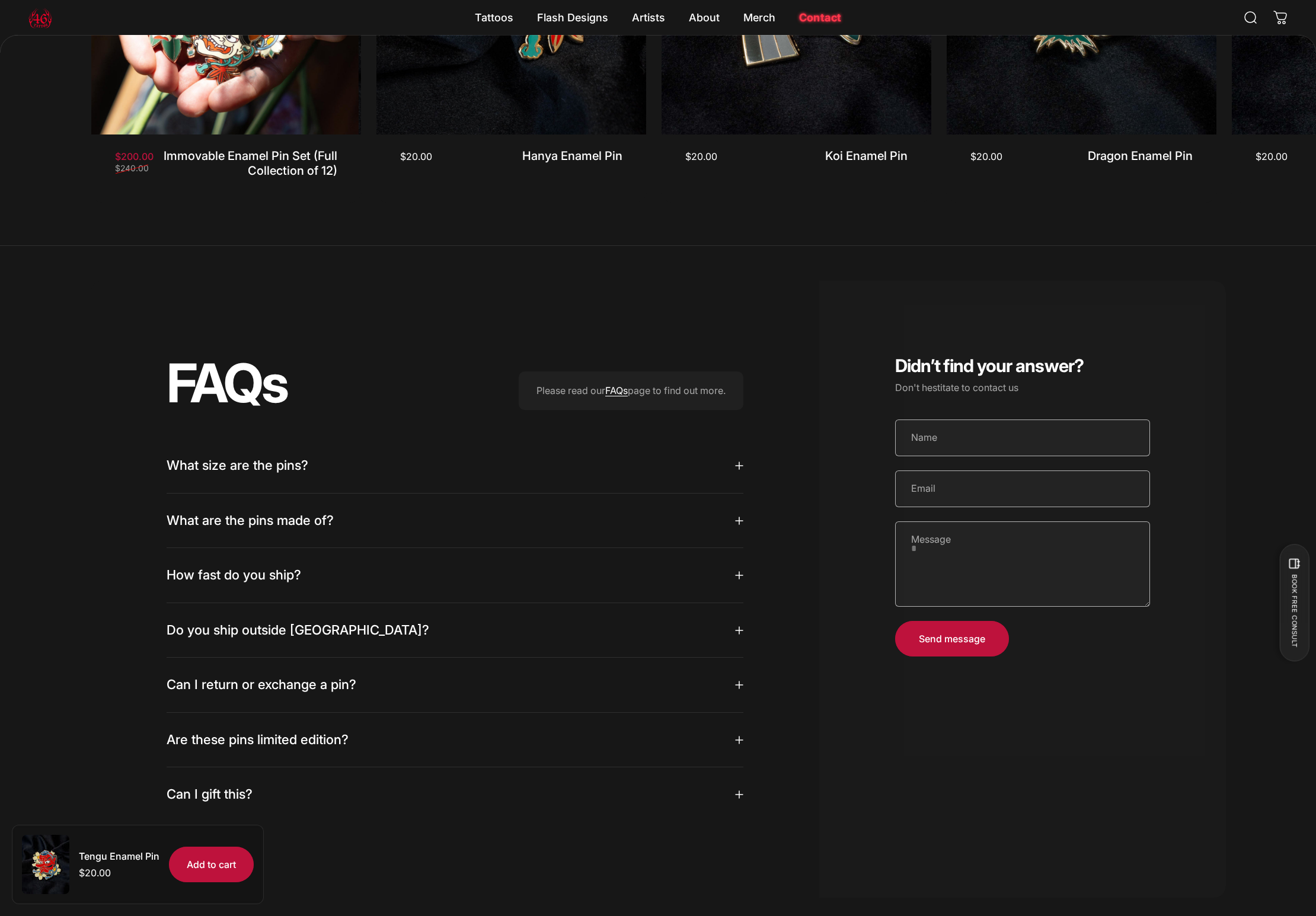
click at [251, 492] on summary "What size are the pins?" at bounding box center [454, 466] width 577 height 54
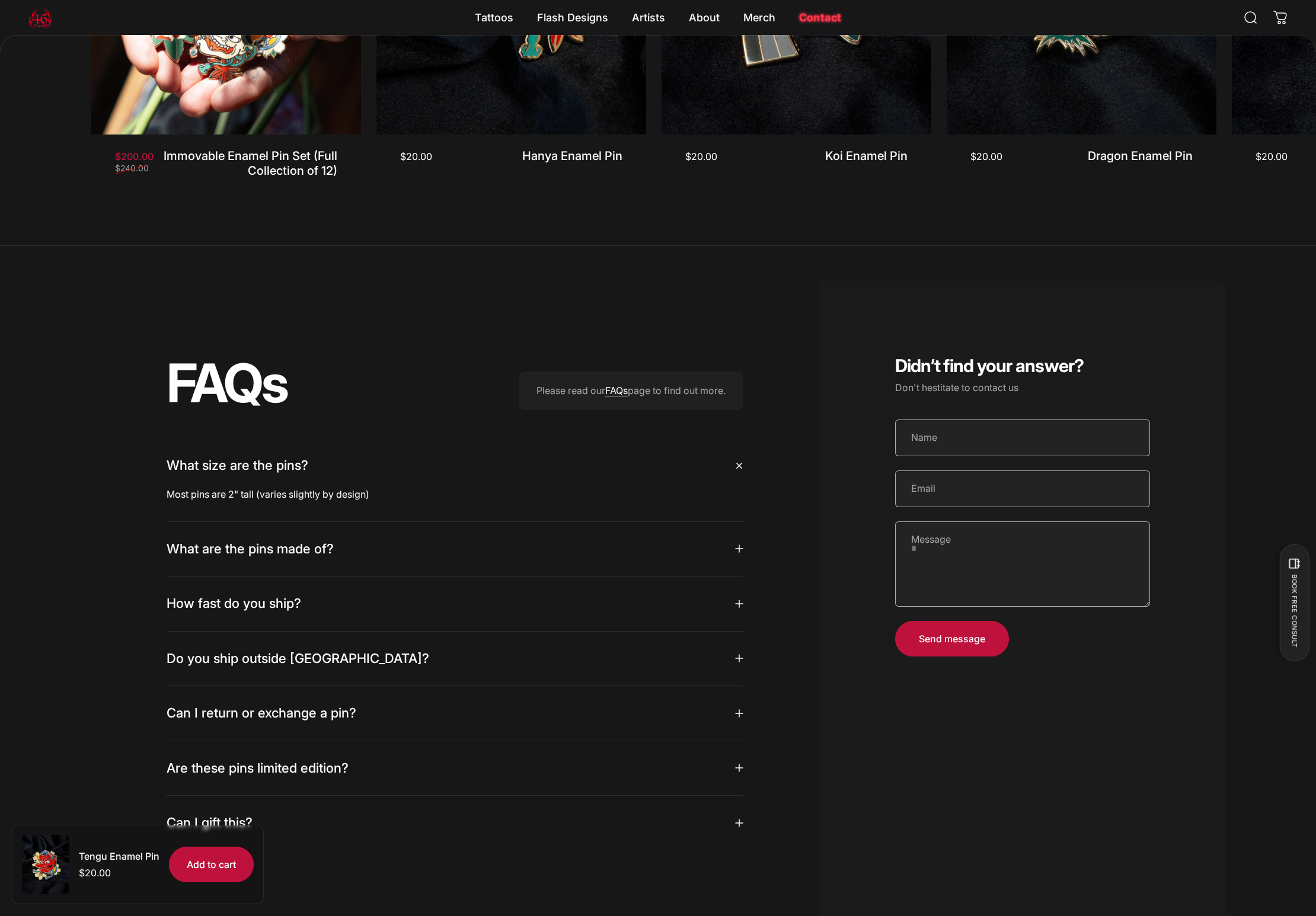
click at [347, 562] on summary "What are the pins made of?" at bounding box center [454, 549] width 577 height 54
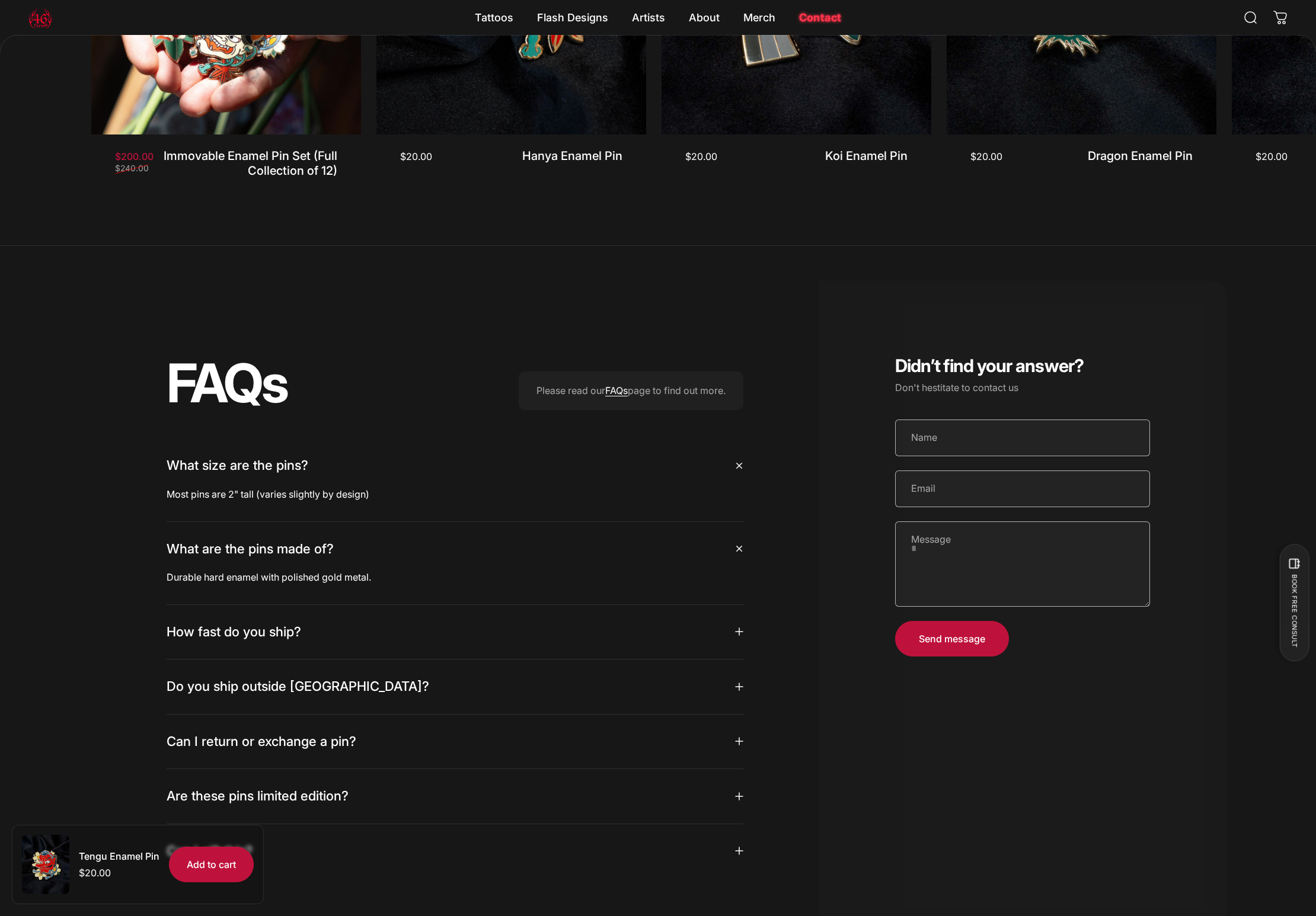
click at [101, 511] on div "FAQs Please read our FAQs page to find out more. What size are the pins? Most p…" at bounding box center [455, 617] width 728 height 673
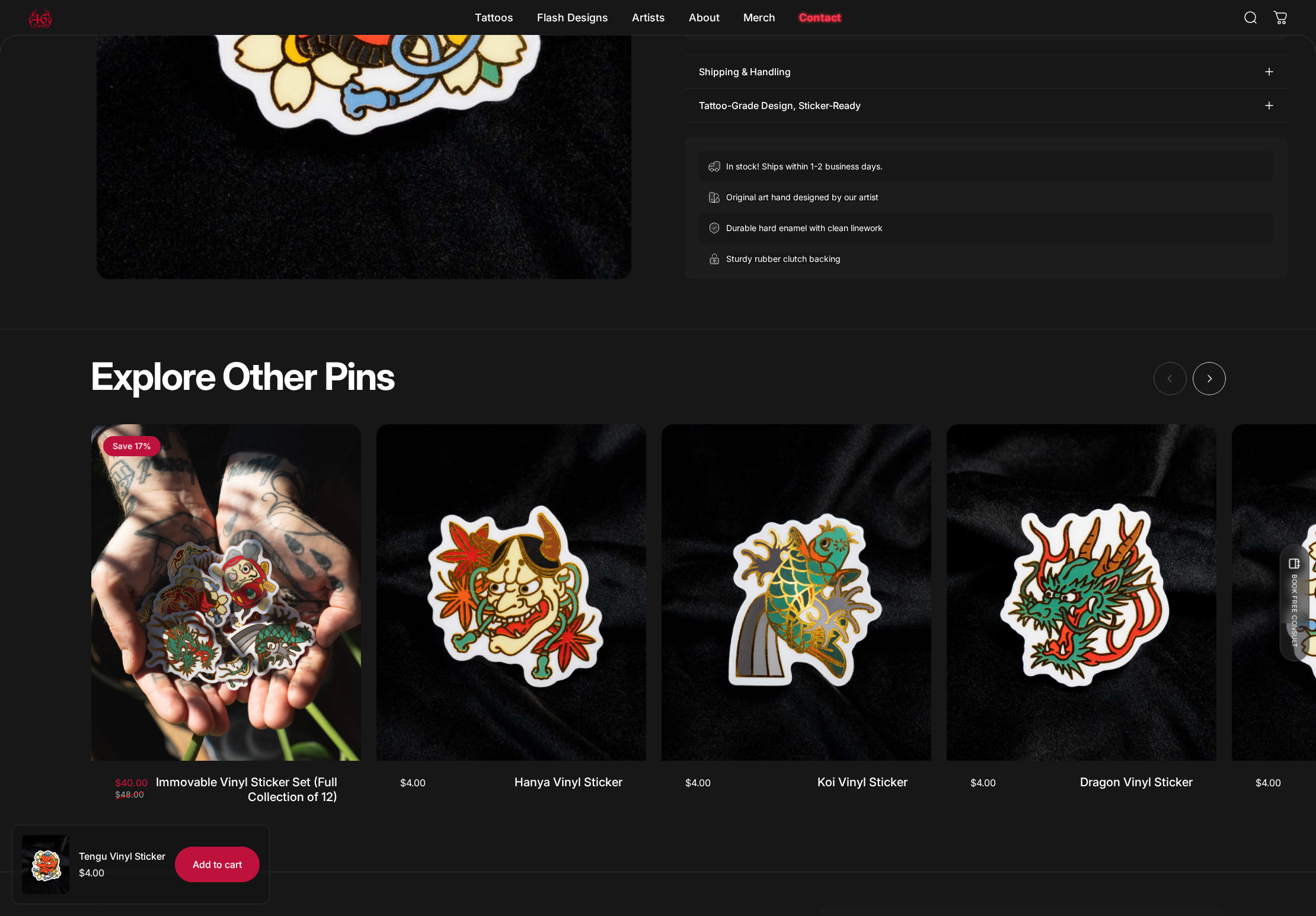
scroll to position [951, 0]
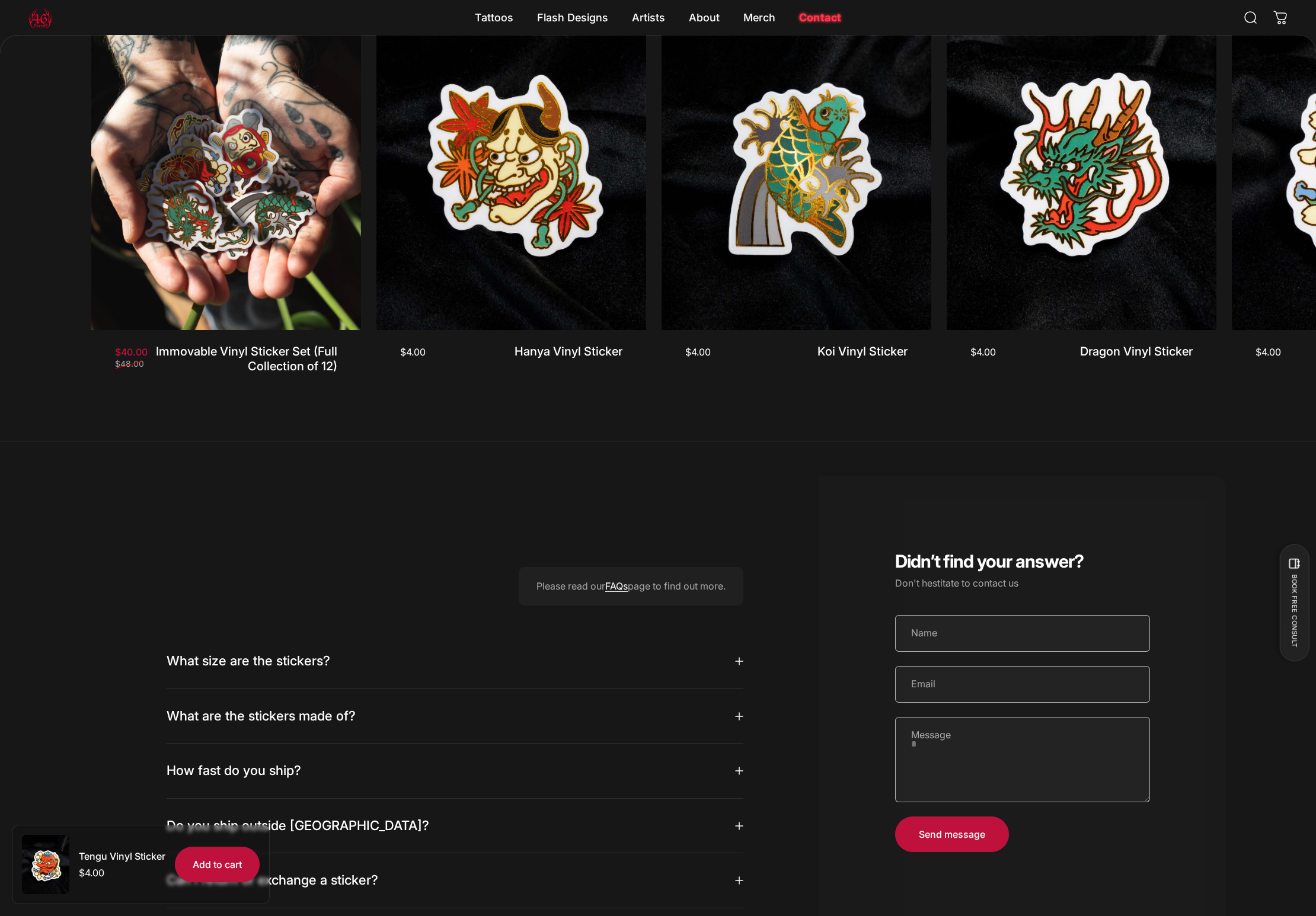
click at [324, 662] on summary "What size are the stickers?" at bounding box center [454, 662] width 577 height 54
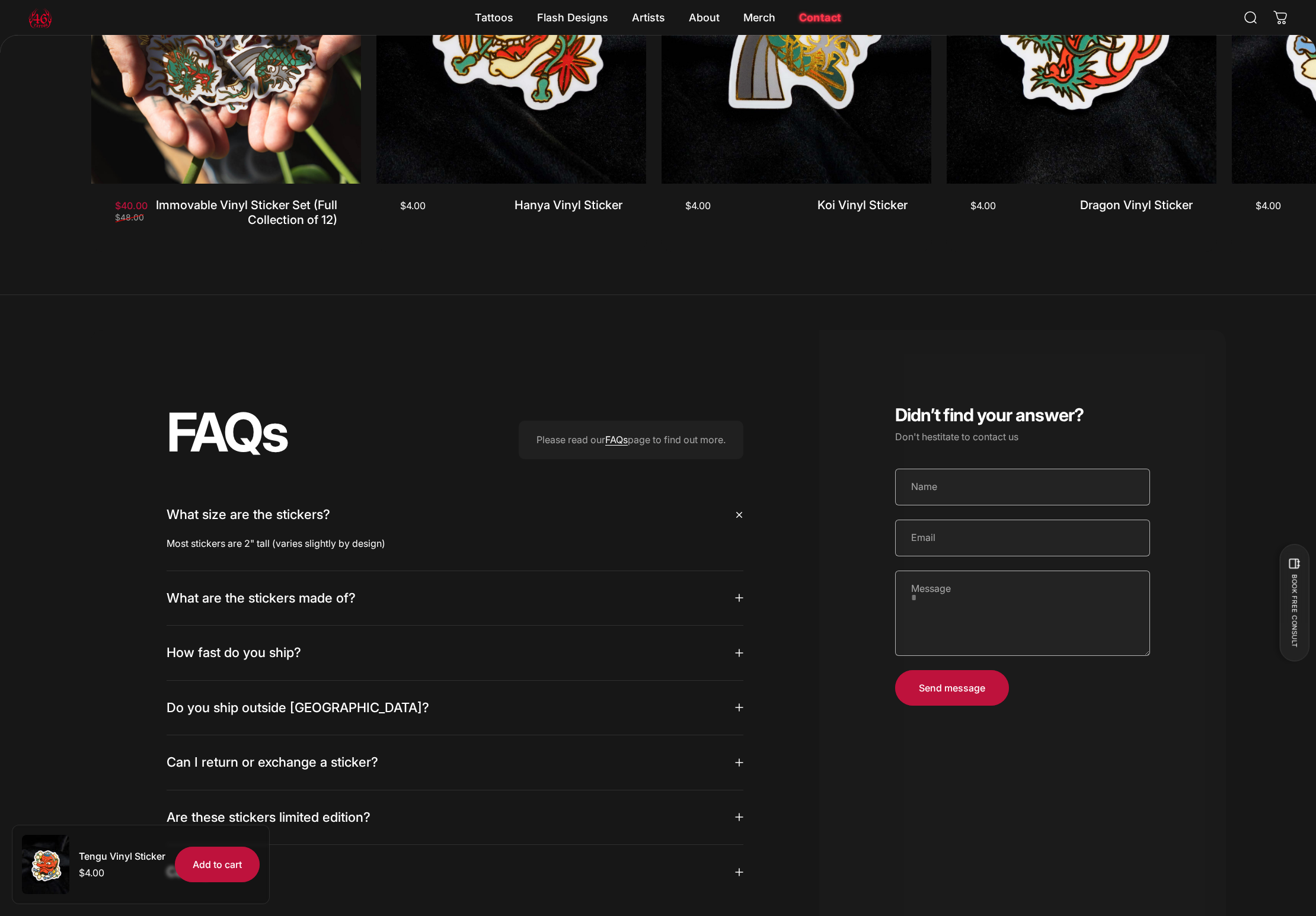
scroll to position [1191, 0]
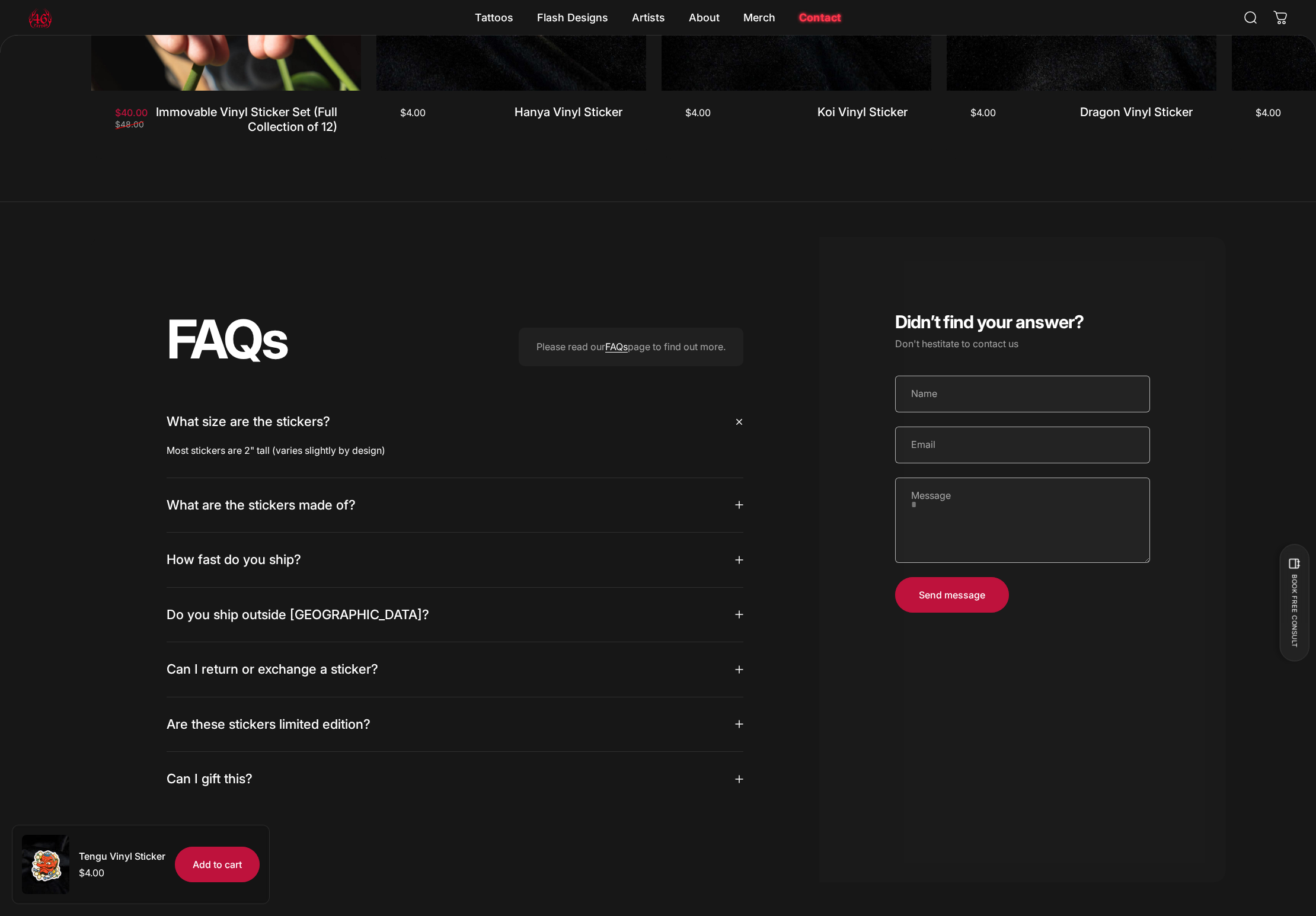
click at [367, 508] on summary "What are the stickers made of?" at bounding box center [454, 506] width 577 height 54
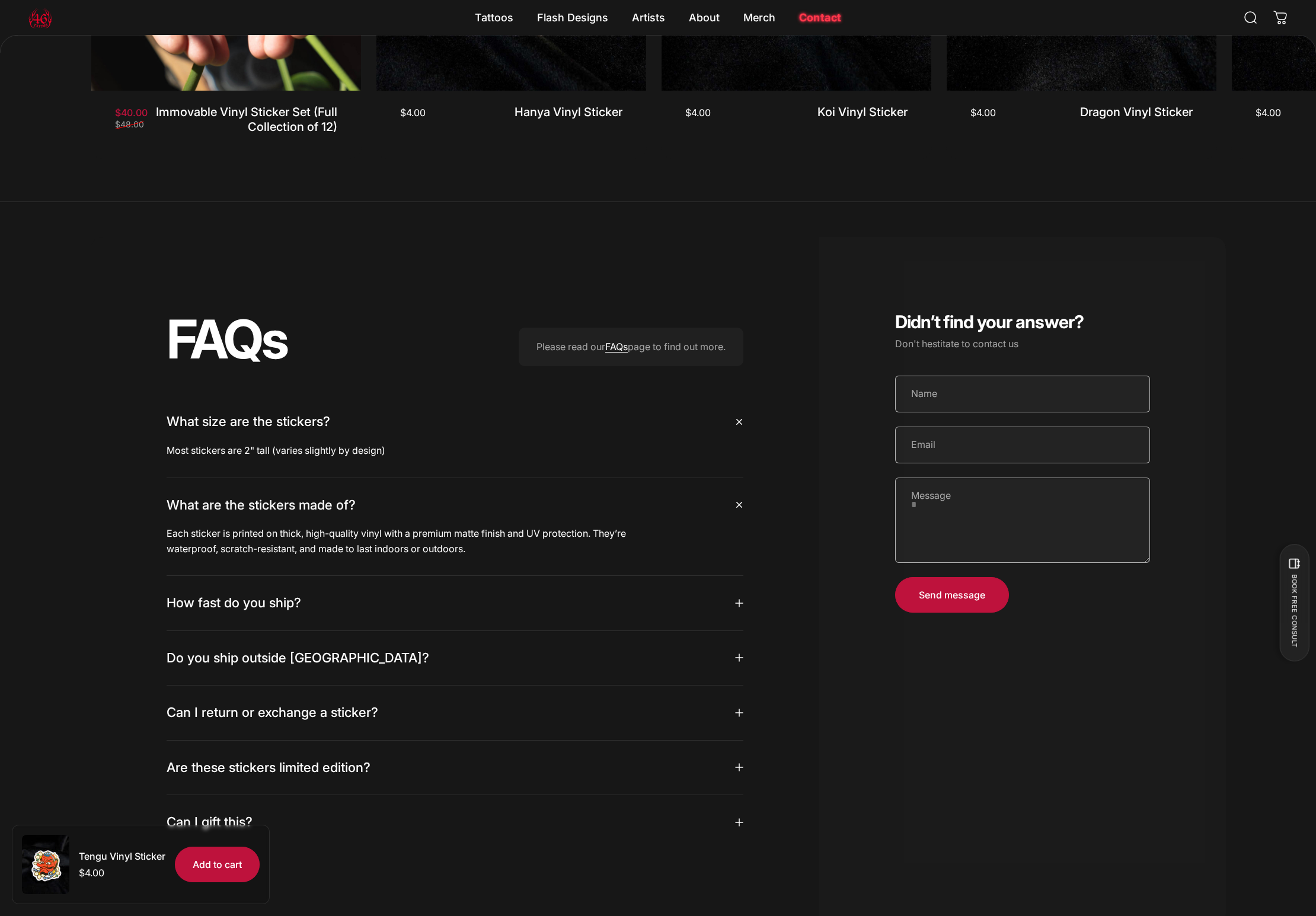
click at [355, 627] on summary "How fast do you ship?" at bounding box center [454, 603] width 577 height 54
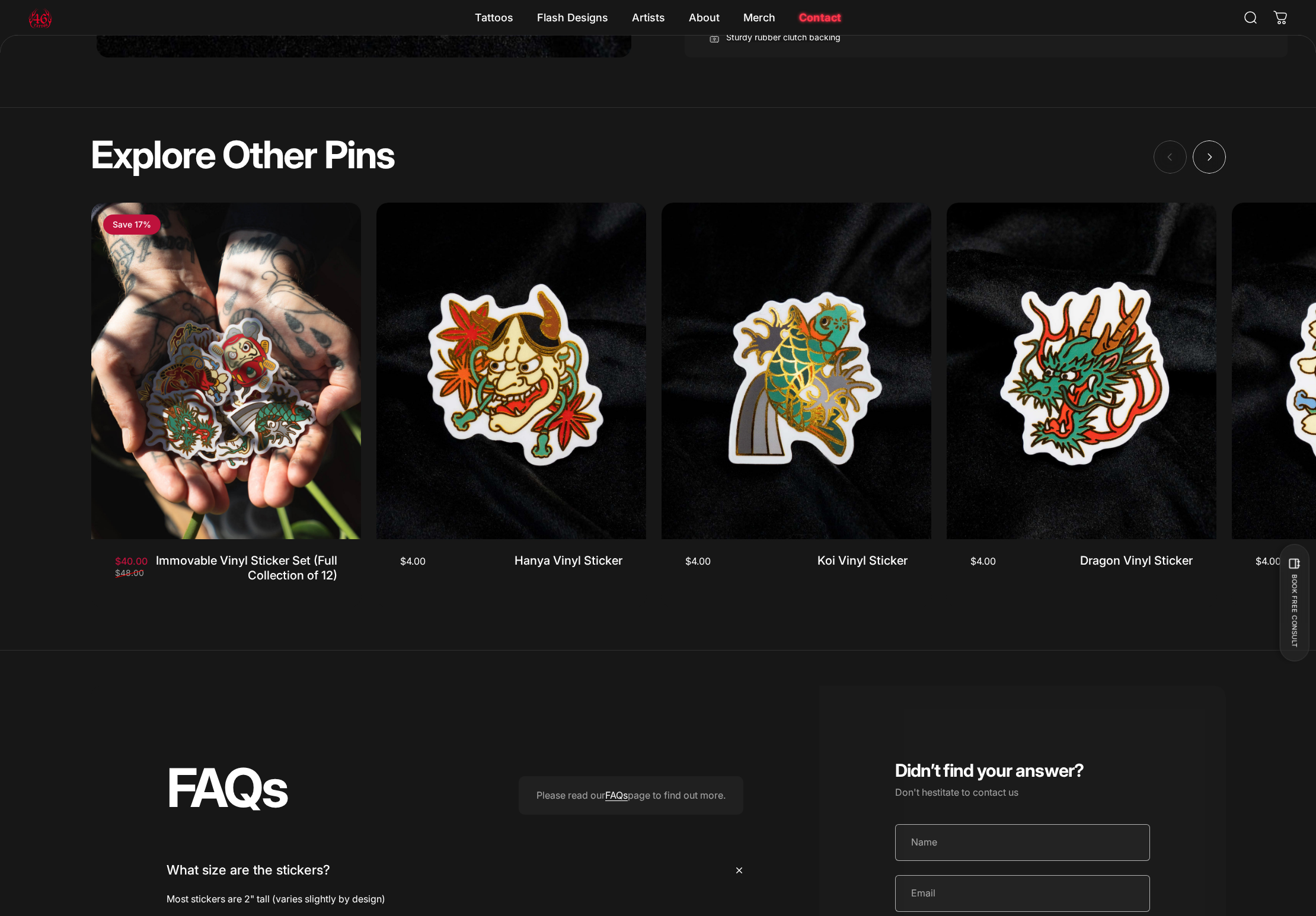
scroll to position [0, 0]
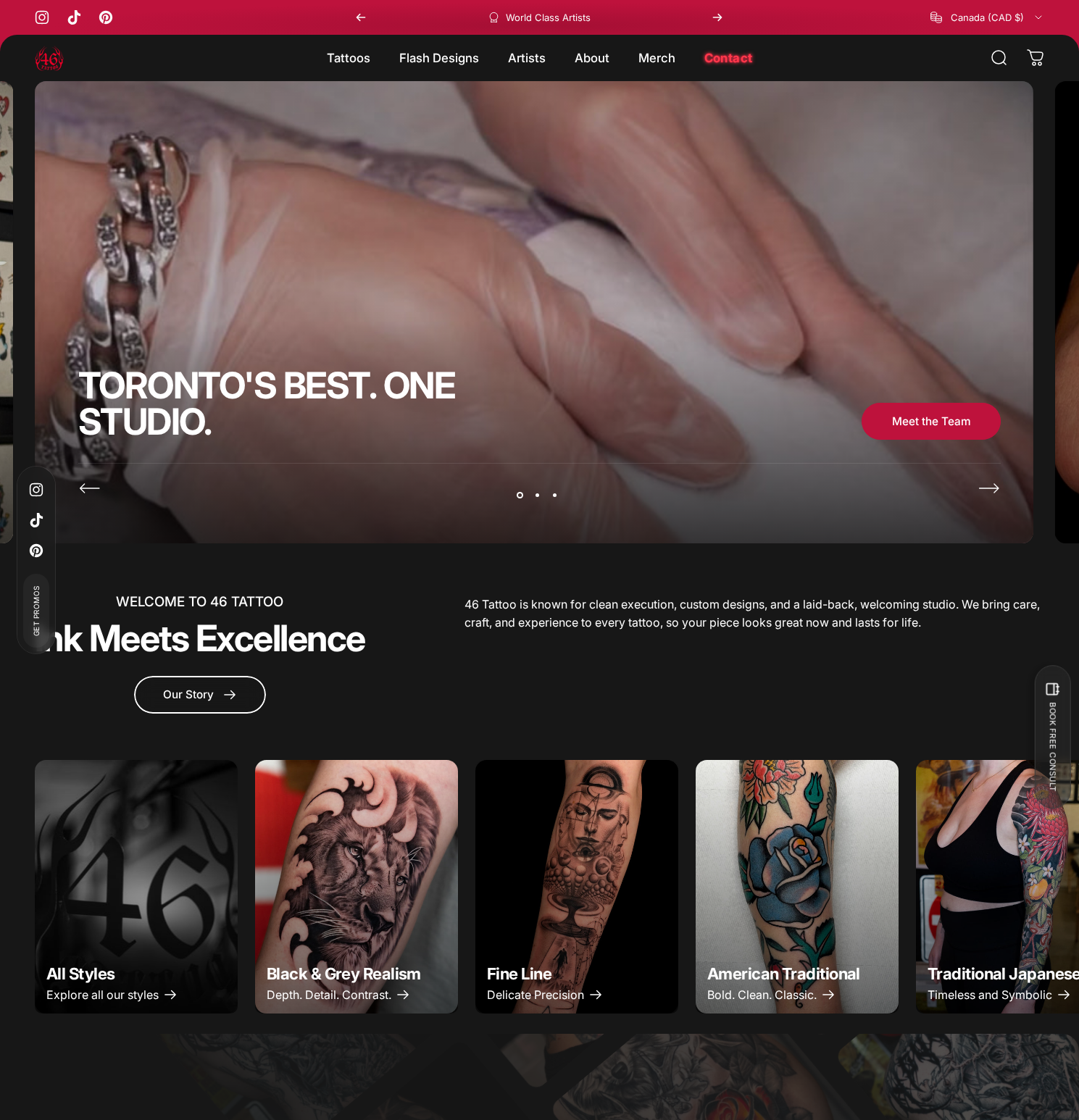
click at [995, 495] on icon "Next" at bounding box center [989, 488] width 23 height 23
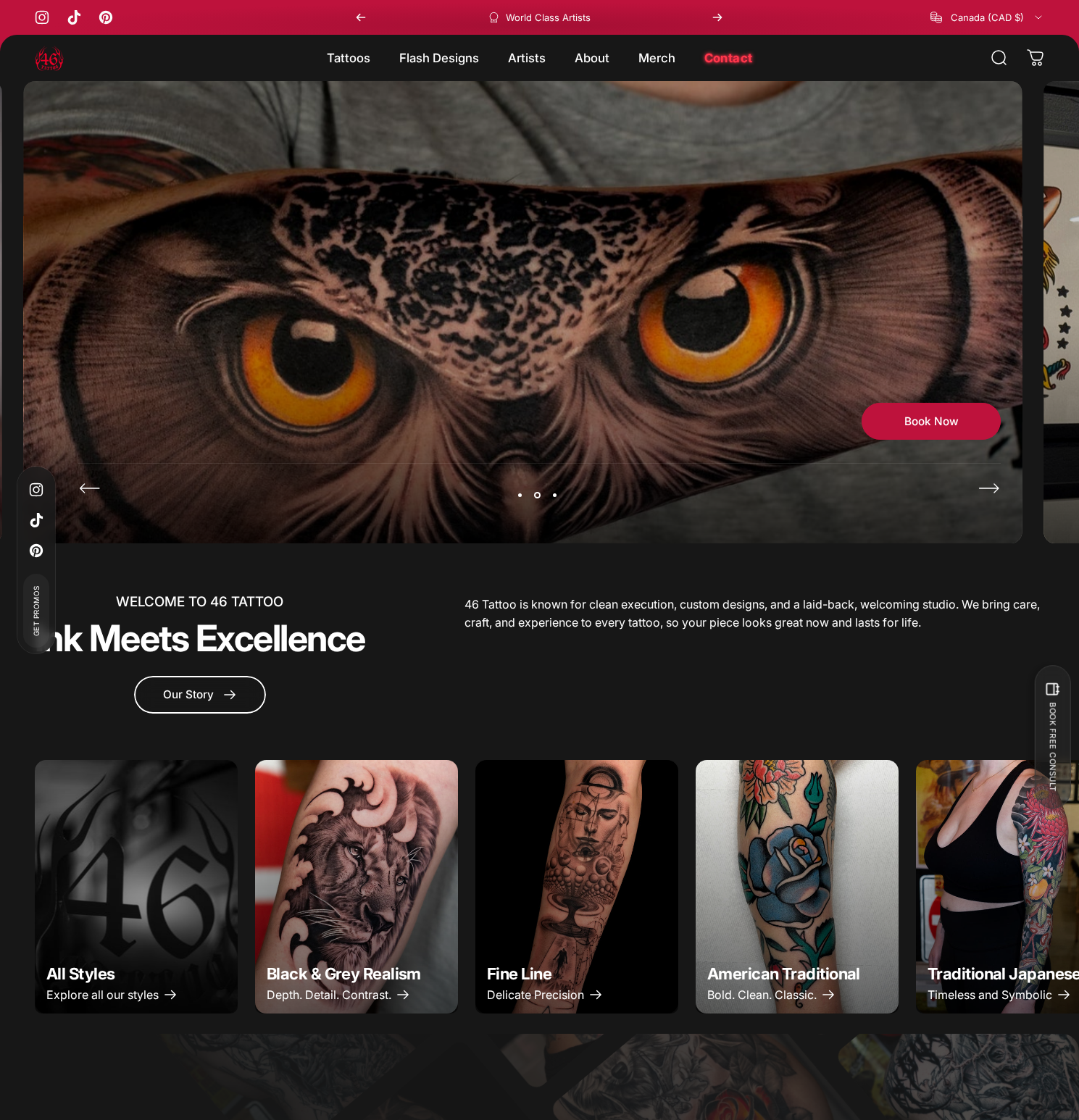
click at [96, 488] on icon "Previous" at bounding box center [89, 488] width 23 height 23
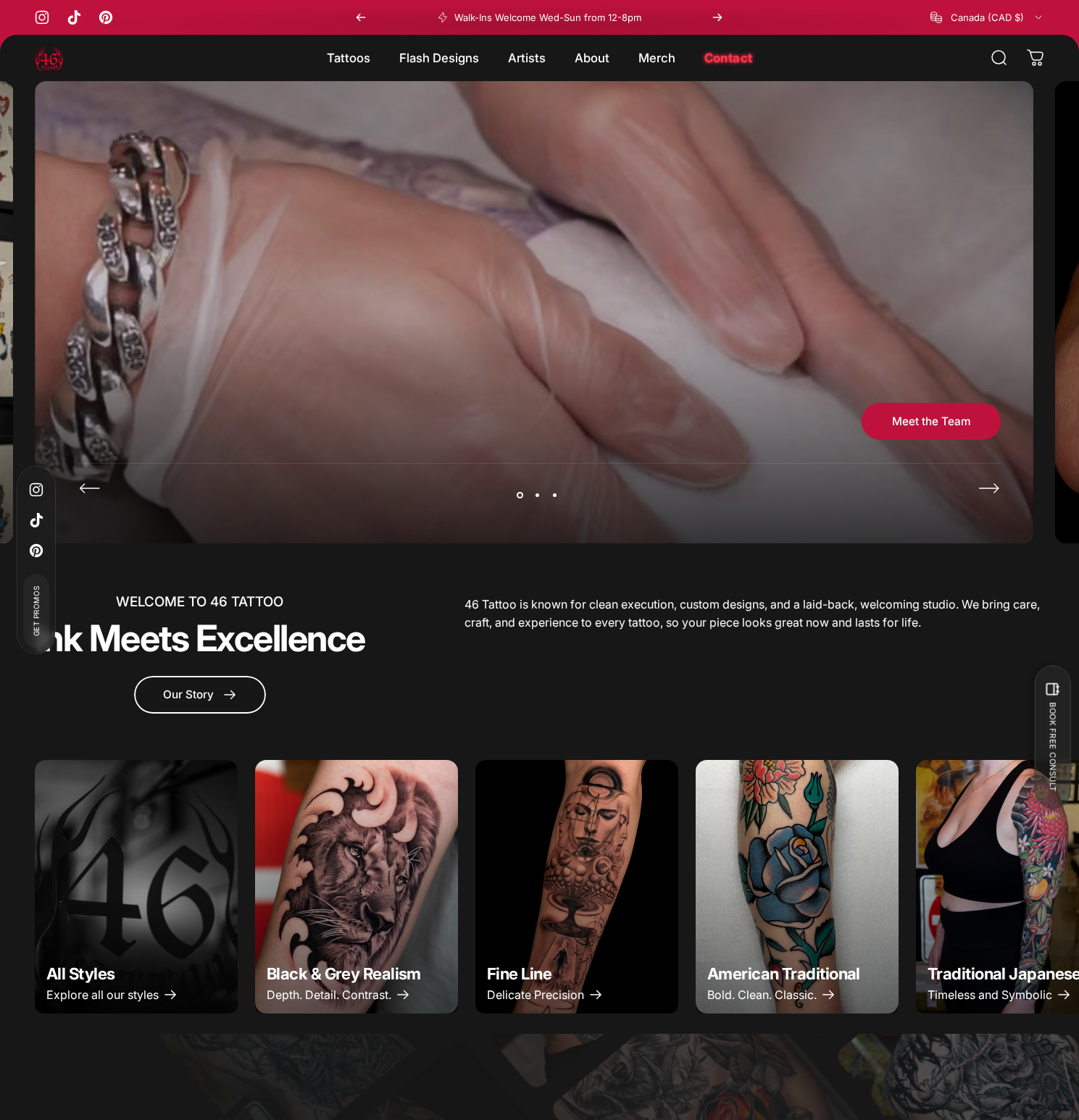
click at [983, 491] on icon "Next" at bounding box center [989, 488] width 23 height 23
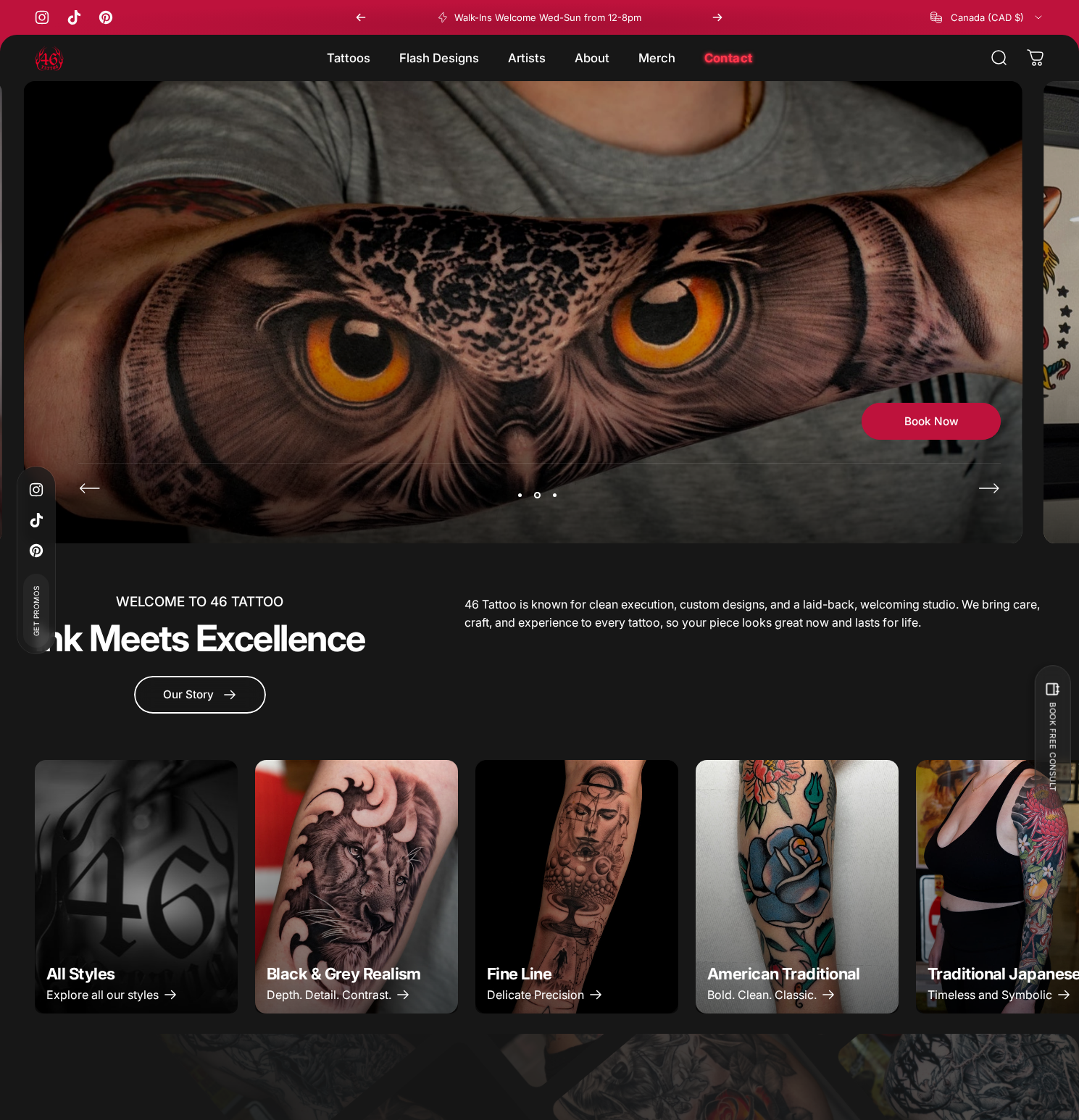
click at [983, 491] on icon "Next" at bounding box center [989, 488] width 23 height 23
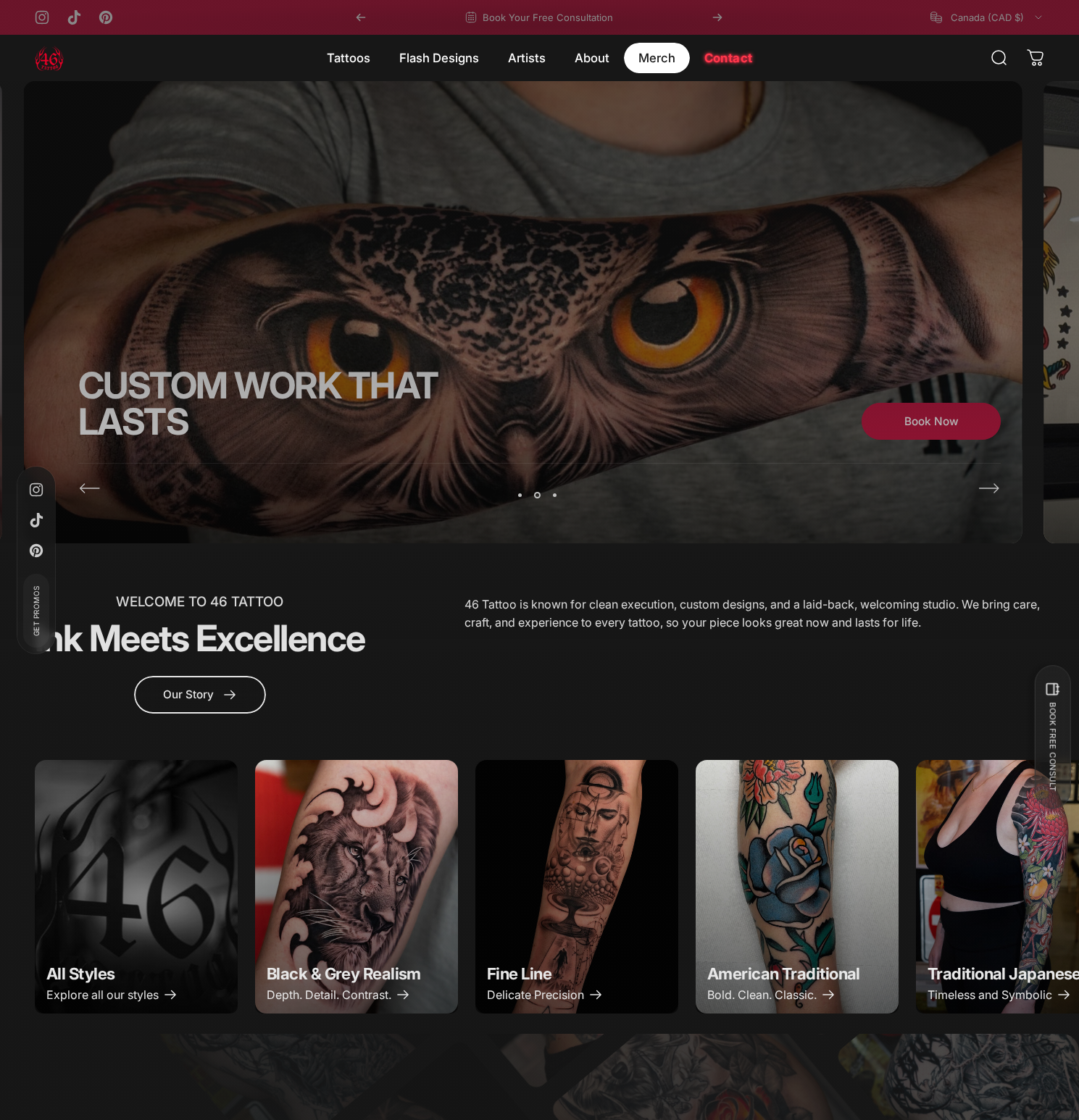
click at [655, 59] on magnet-element "Merch Merch" at bounding box center [657, 58] width 66 height 30
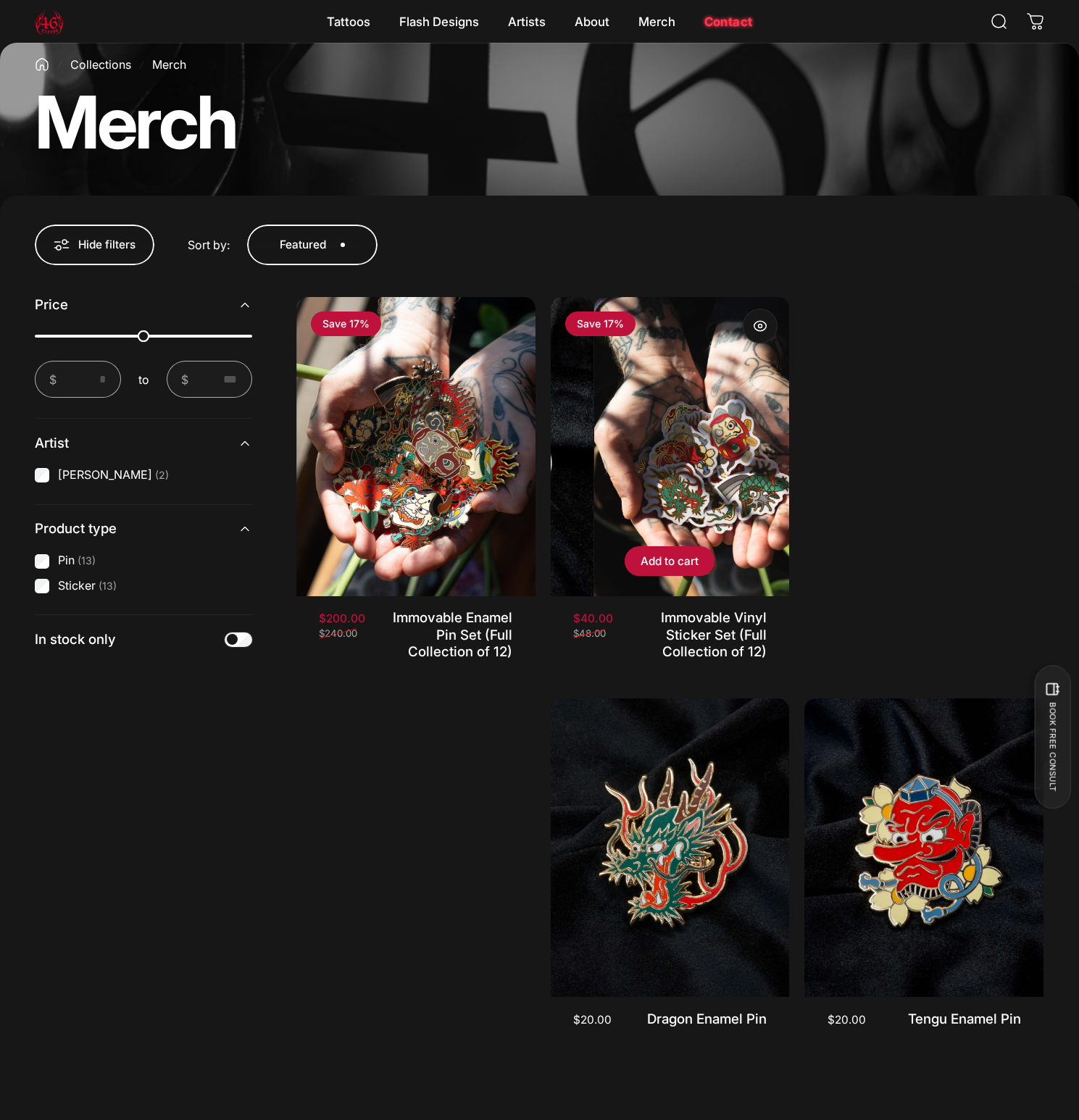
scroll to position [476, 0]
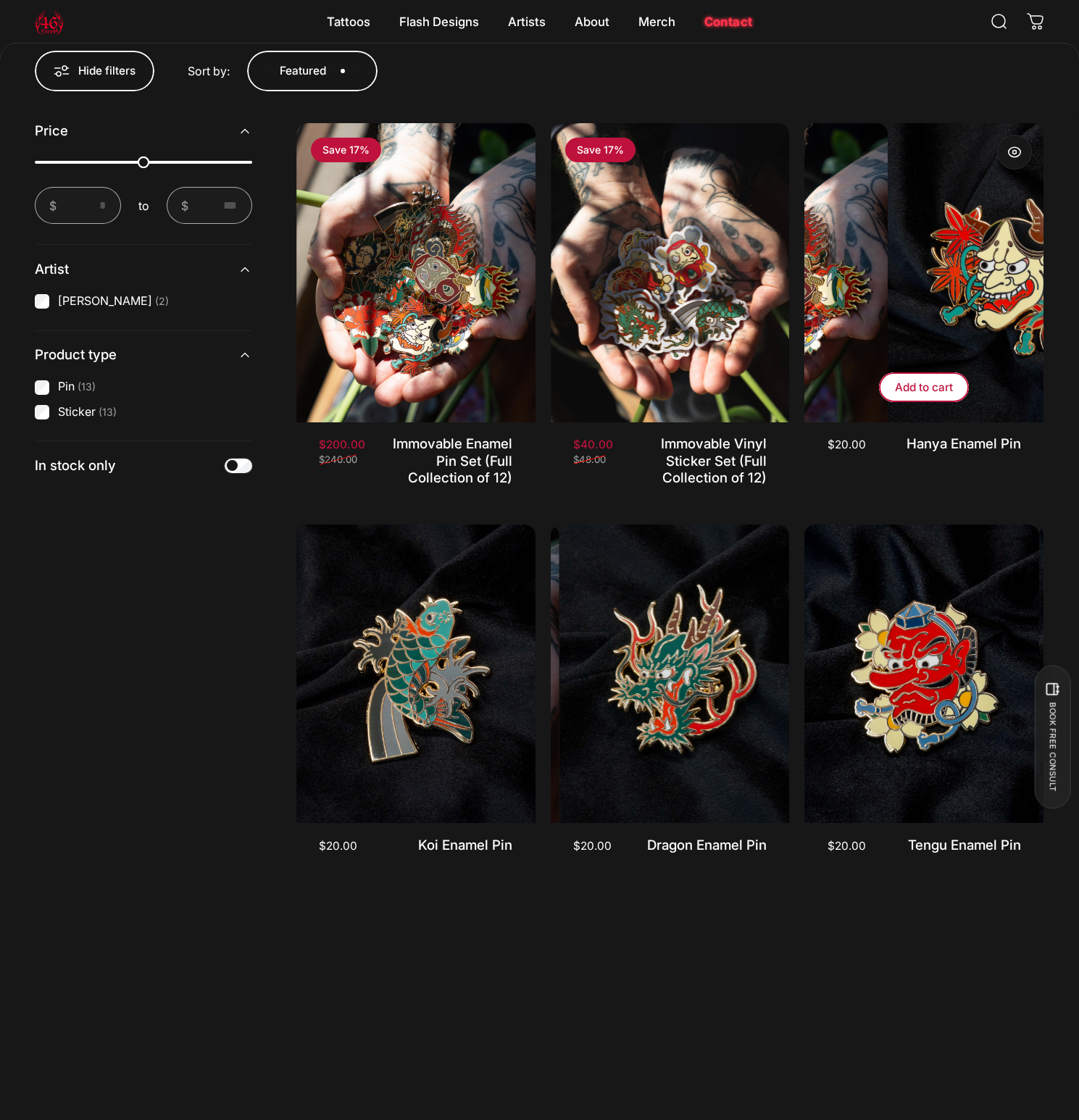
click at [936, 372] on button "Add to cart" at bounding box center [924, 386] width 89 height 29
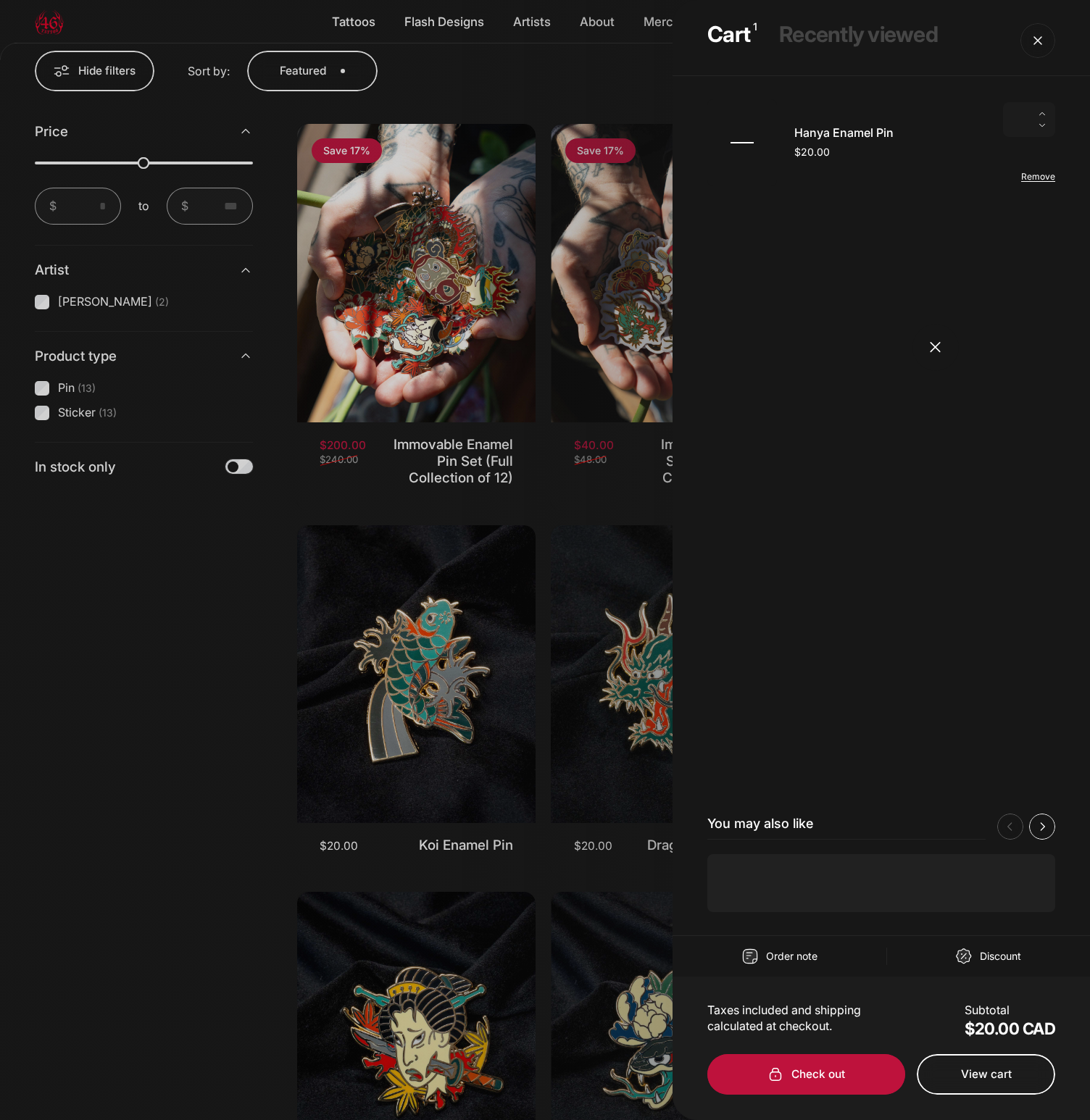
click at [936, 344] on cart-drawer "Cart 1 Recently viewed Cart Hanya Enamel Pin $20.00 Quantity * Remove" at bounding box center [545, 560] width 1090 height 1120
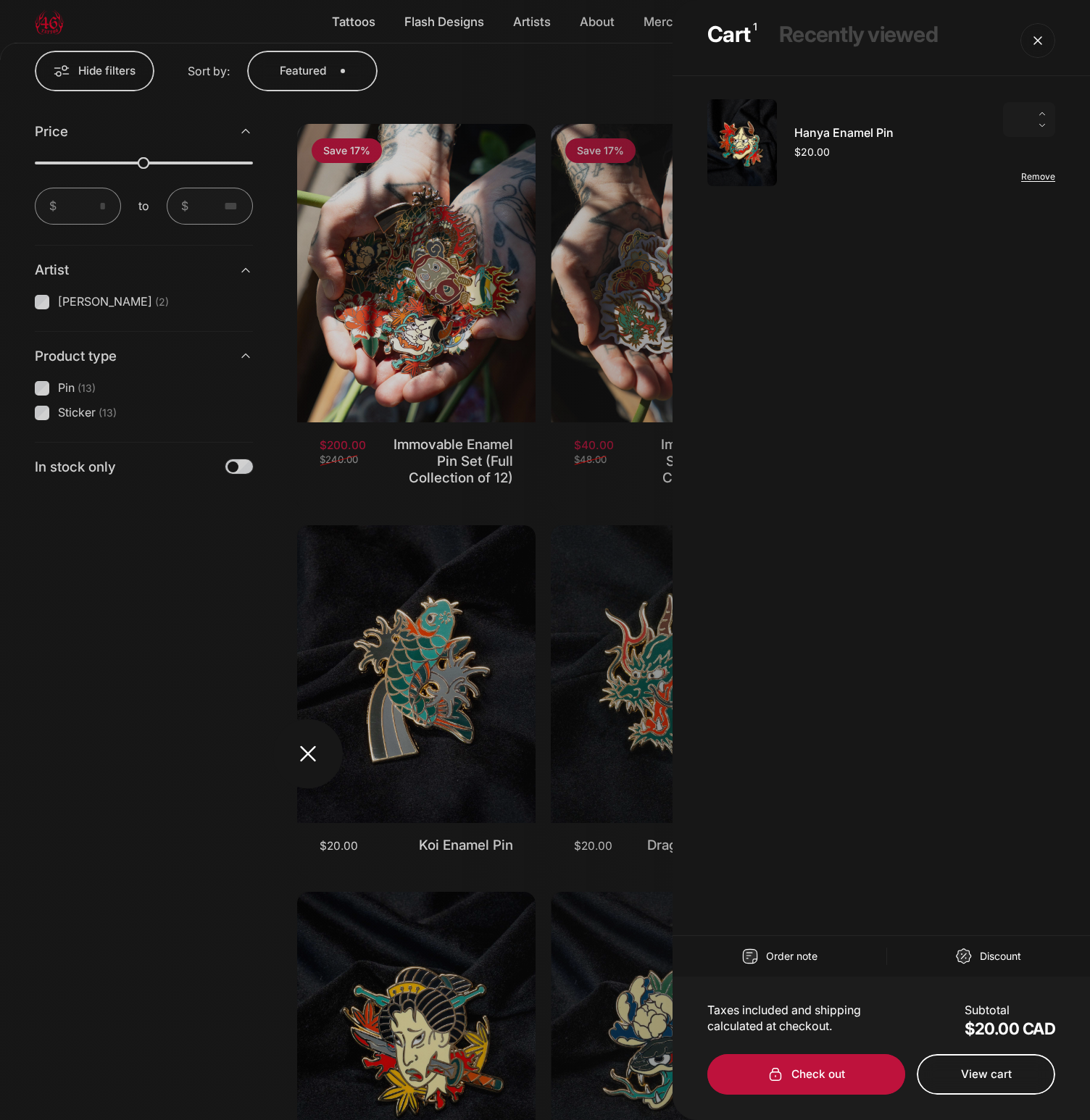
click at [299, 763] on overlay-element "Cart" at bounding box center [545, 560] width 1090 height 1120
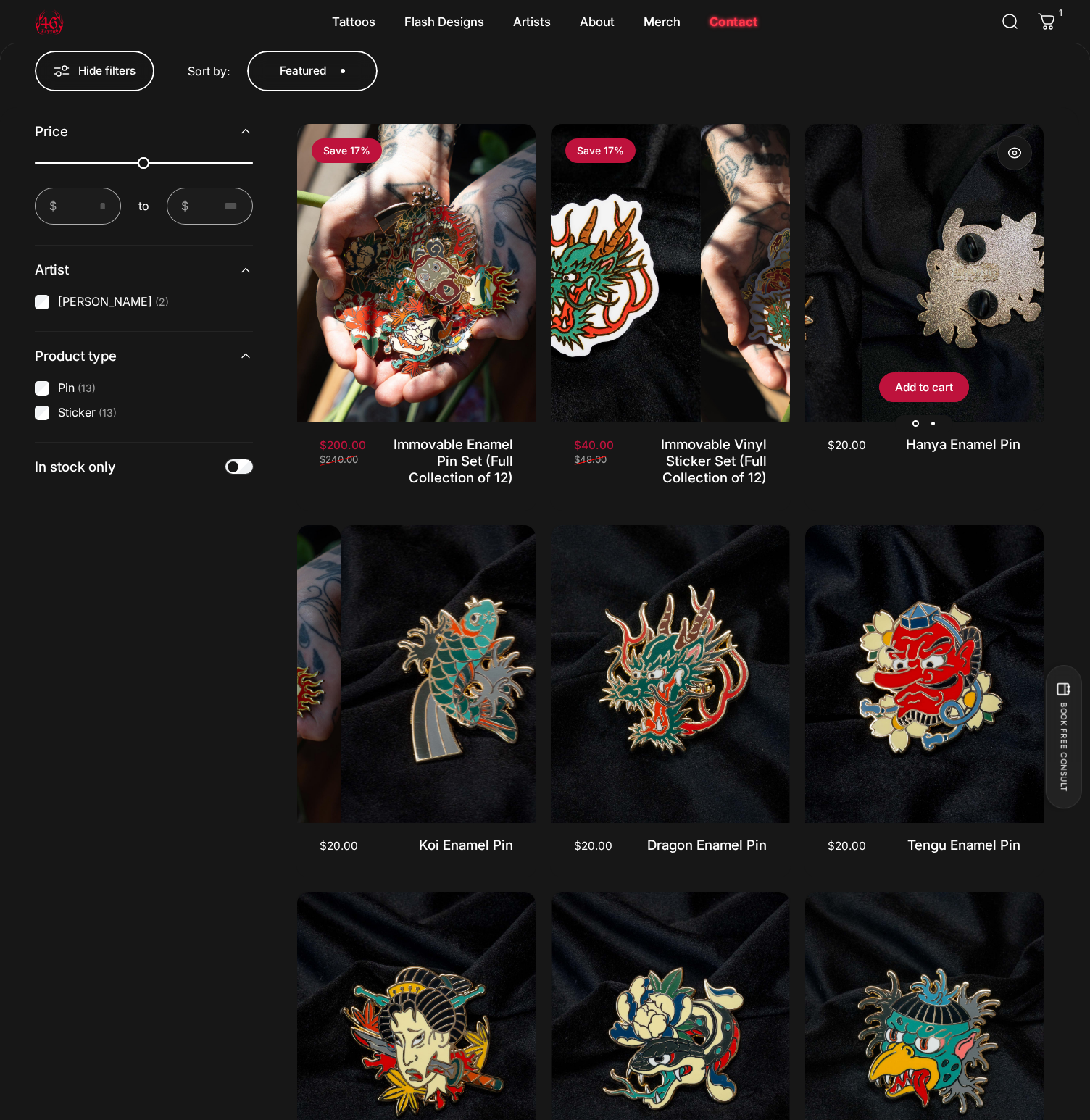
click at [892, 296] on img "Hanya Enamel Pin" at bounding box center [981, 273] width 239 height 299
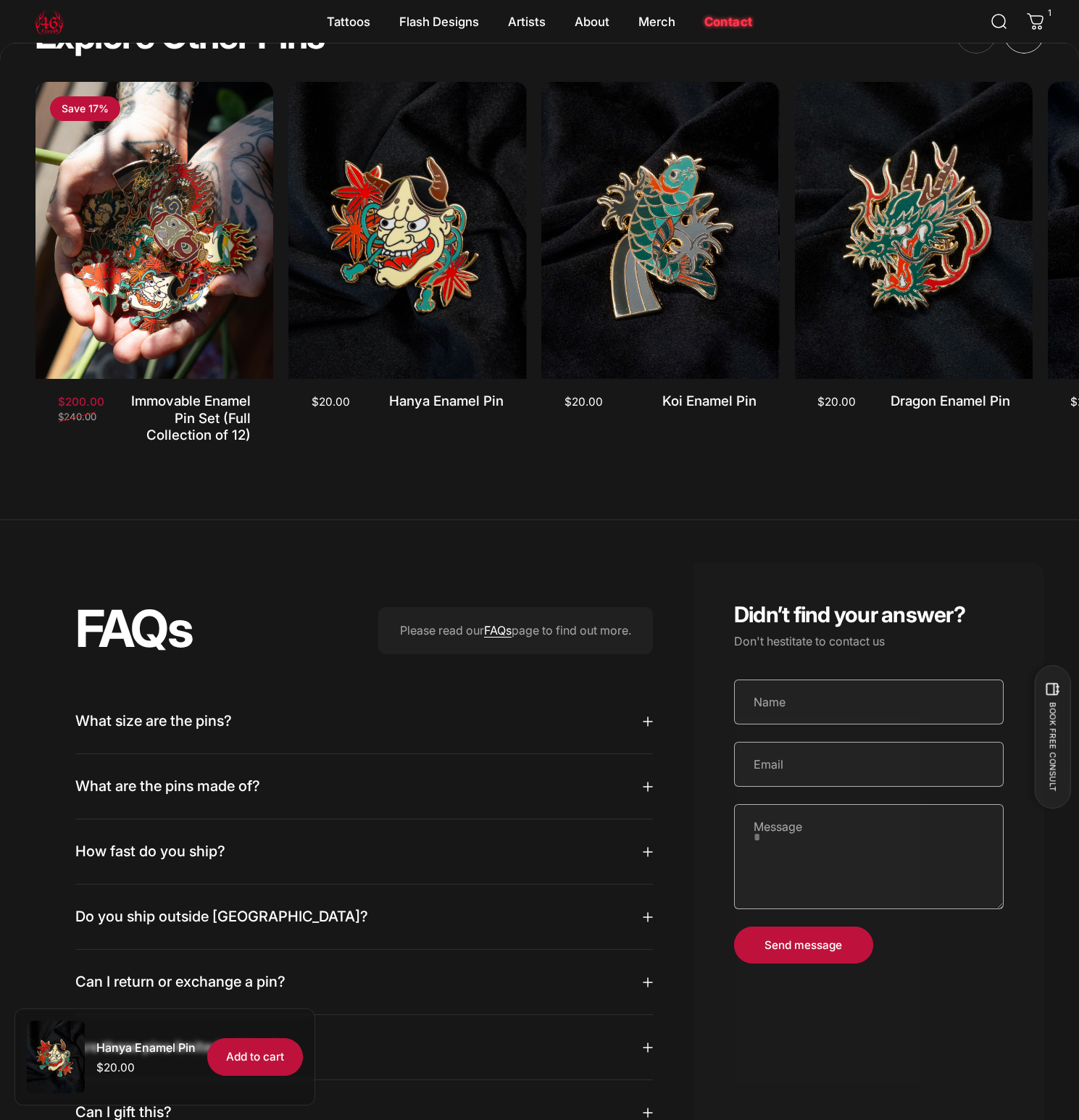
scroll to position [1224, 0]
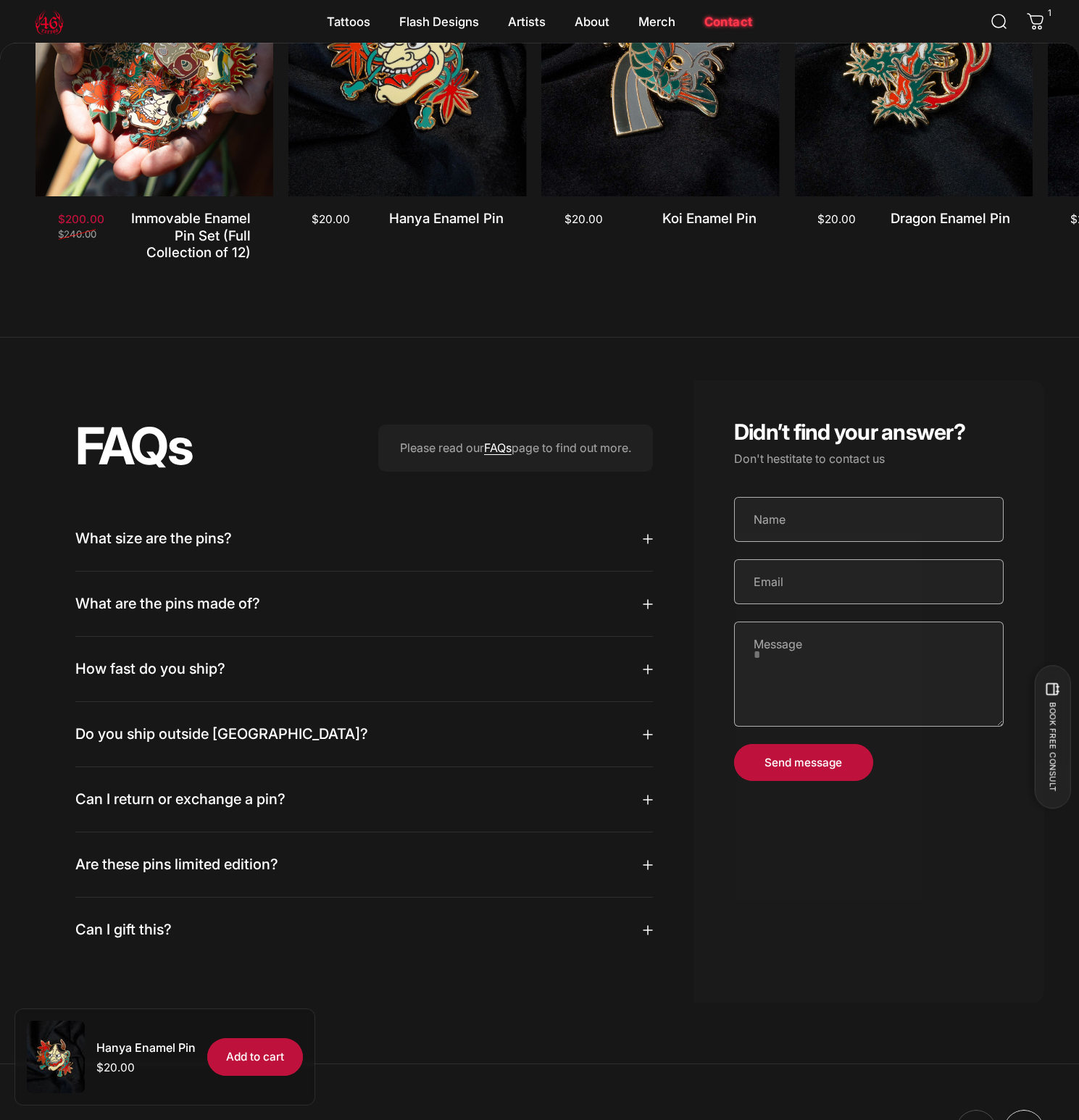
click at [315, 571] on summary "What size are the pins?" at bounding box center [363, 539] width 578 height 65
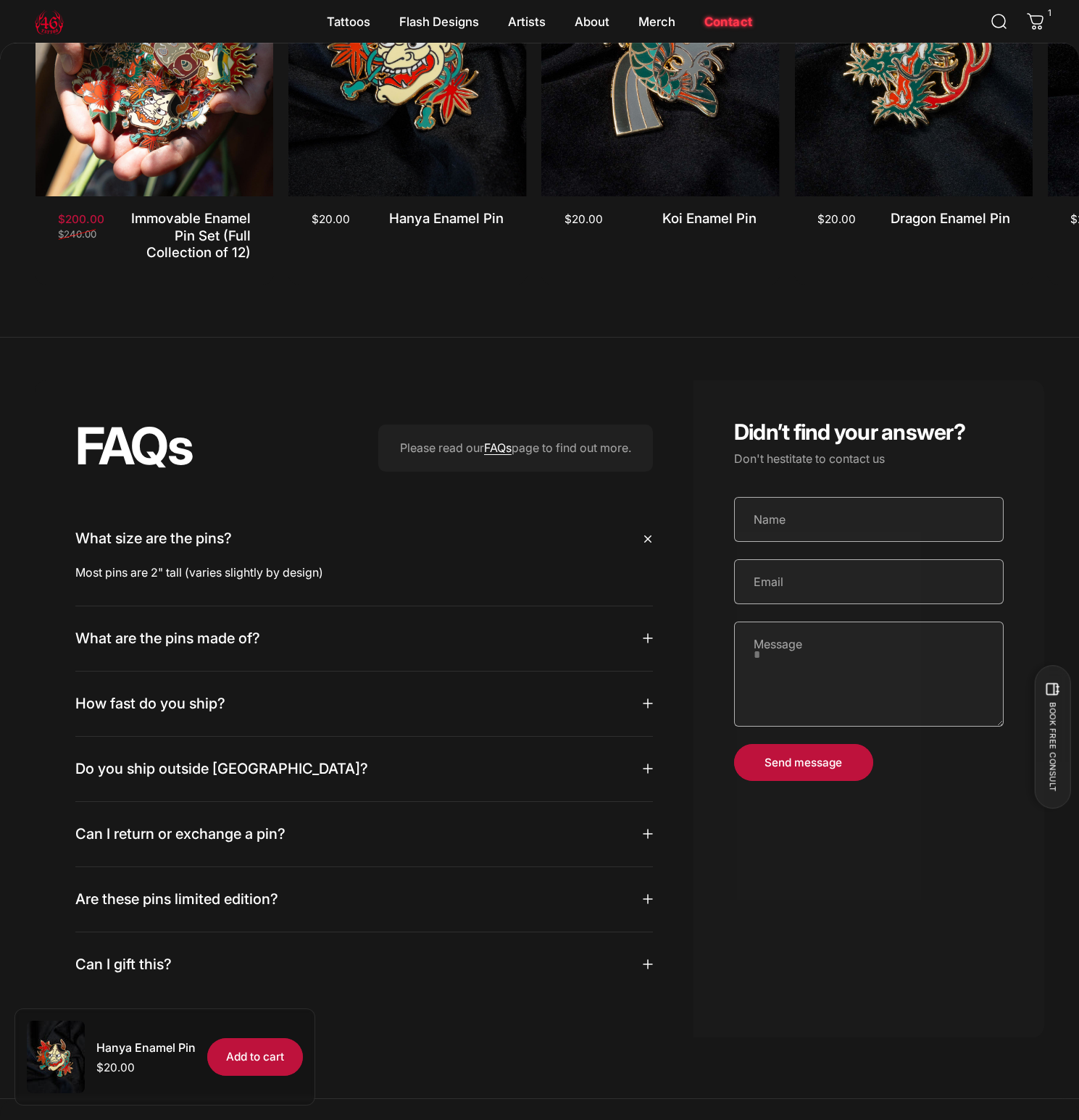
click at [317, 564] on summary "What size are the pins?" at bounding box center [363, 539] width 578 height 65
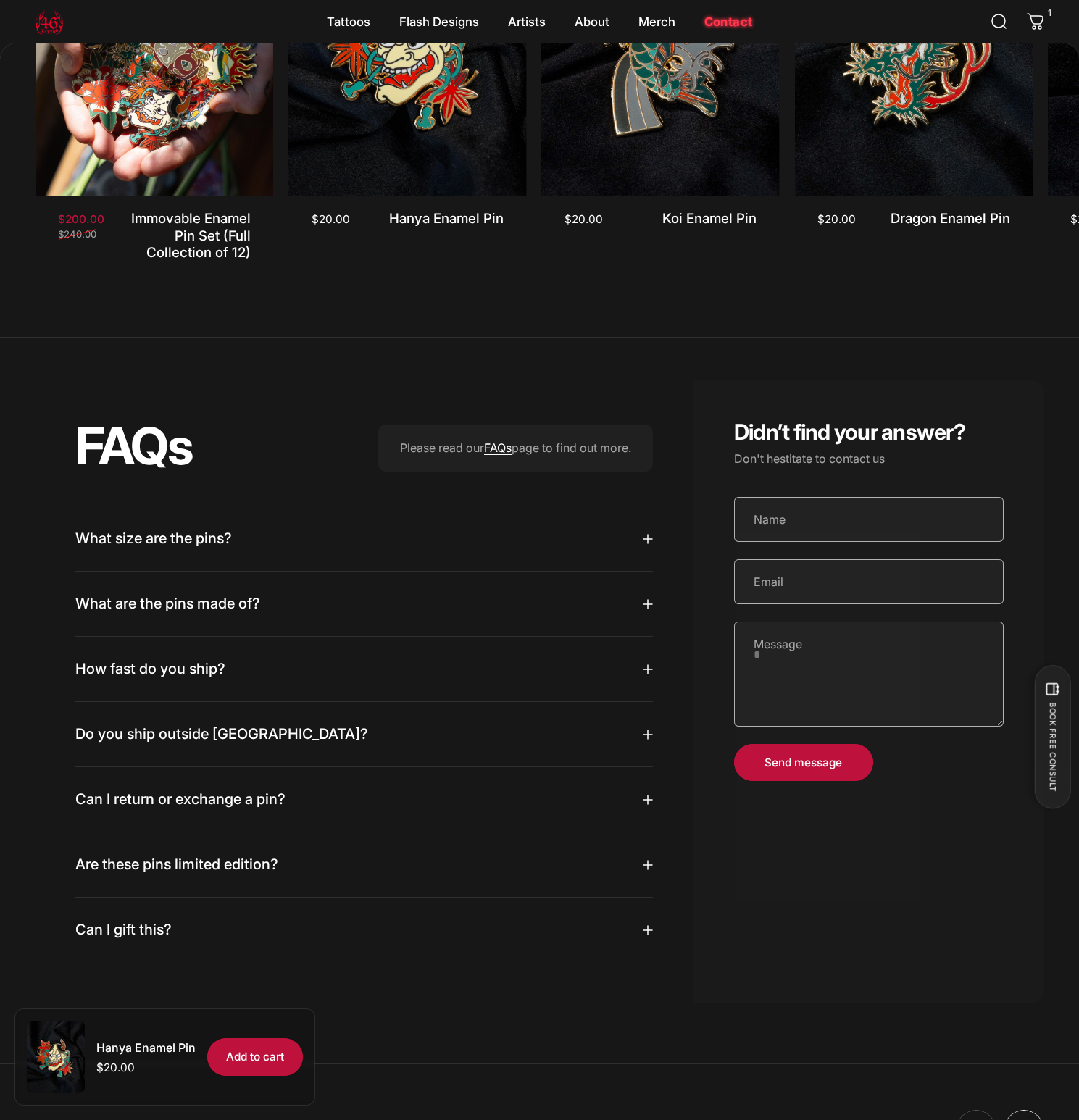
click at [289, 631] on summary "What are the pins made of?" at bounding box center [363, 604] width 578 height 65
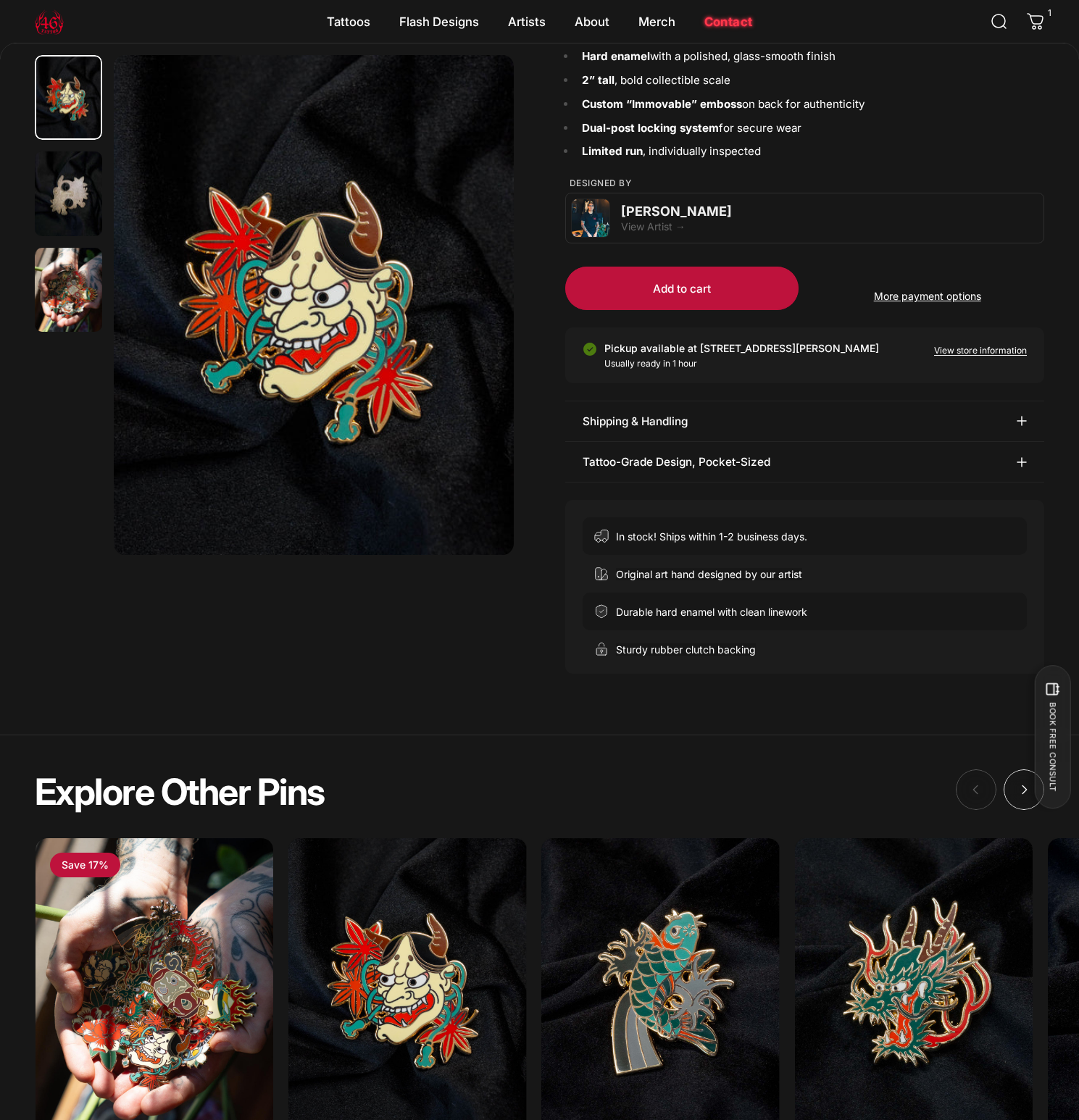
scroll to position [0, 0]
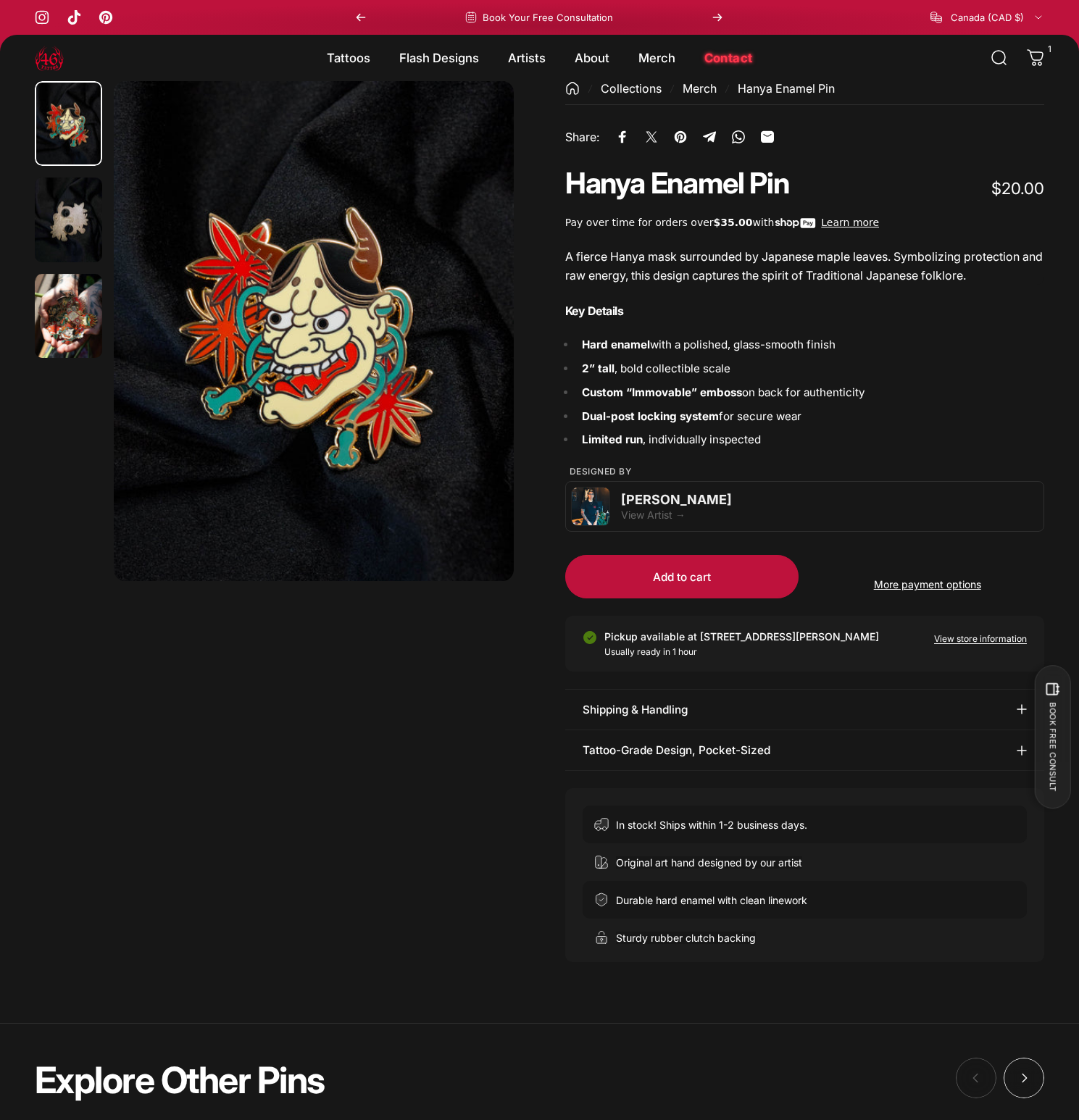
click at [618, 313] on h5 "Key Details" at bounding box center [804, 311] width 479 height 17
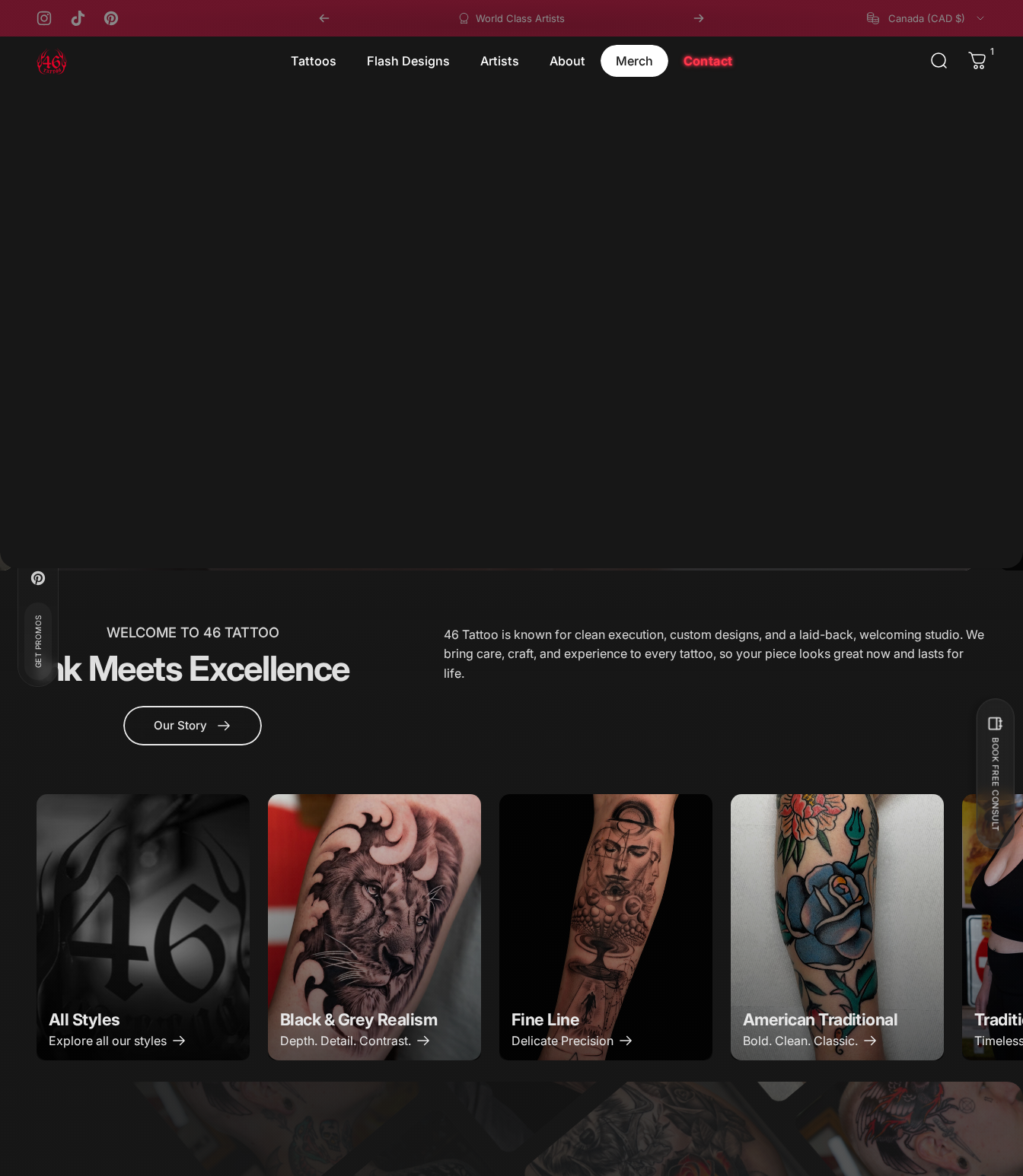
click at [614, 63] on magnet-element "Merch Merch" at bounding box center [634, 61] width 68 height 32
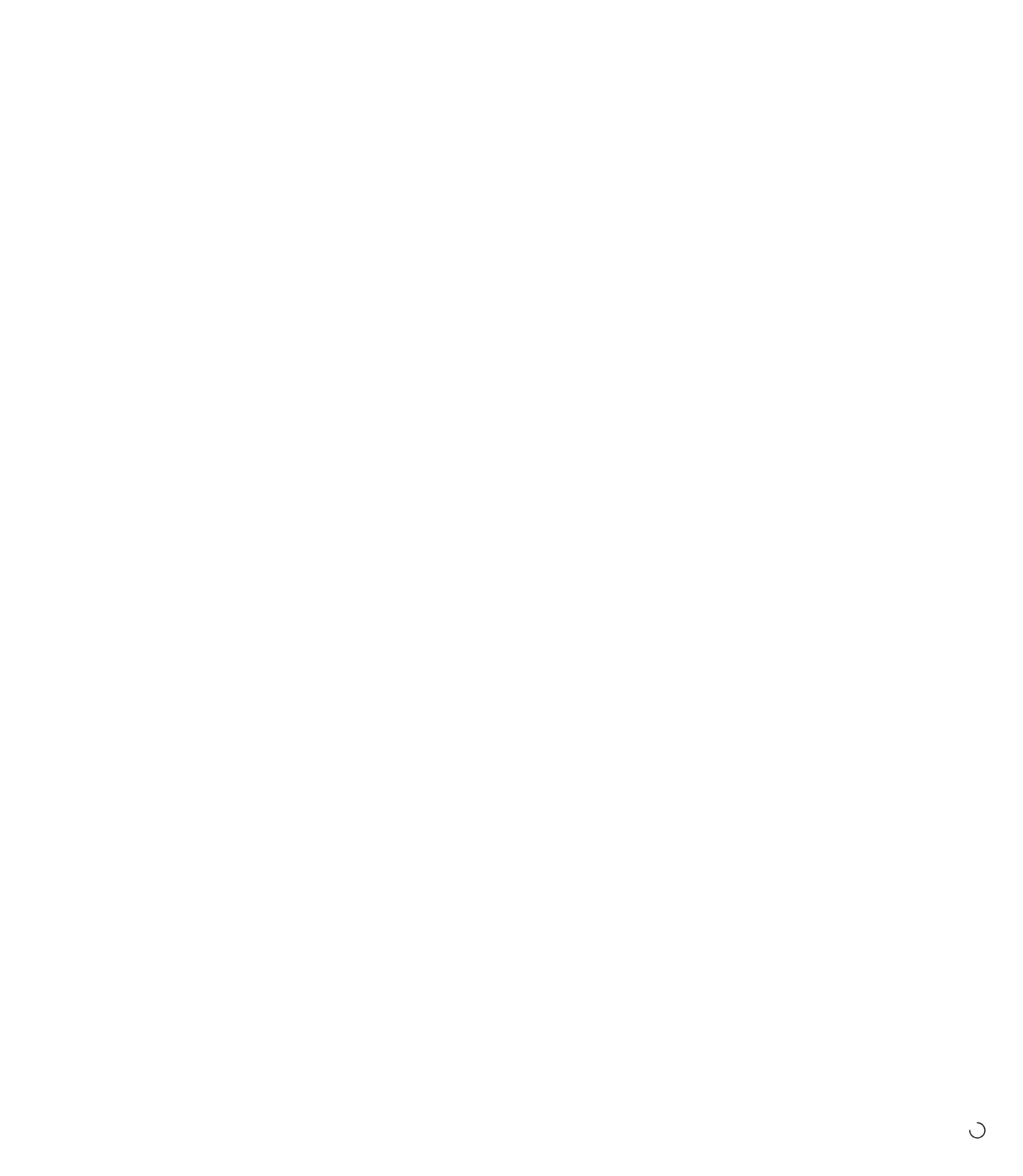
click at [894, 734] on img "Hanya Enamel Pin" at bounding box center [802, 759] width 216 height 269
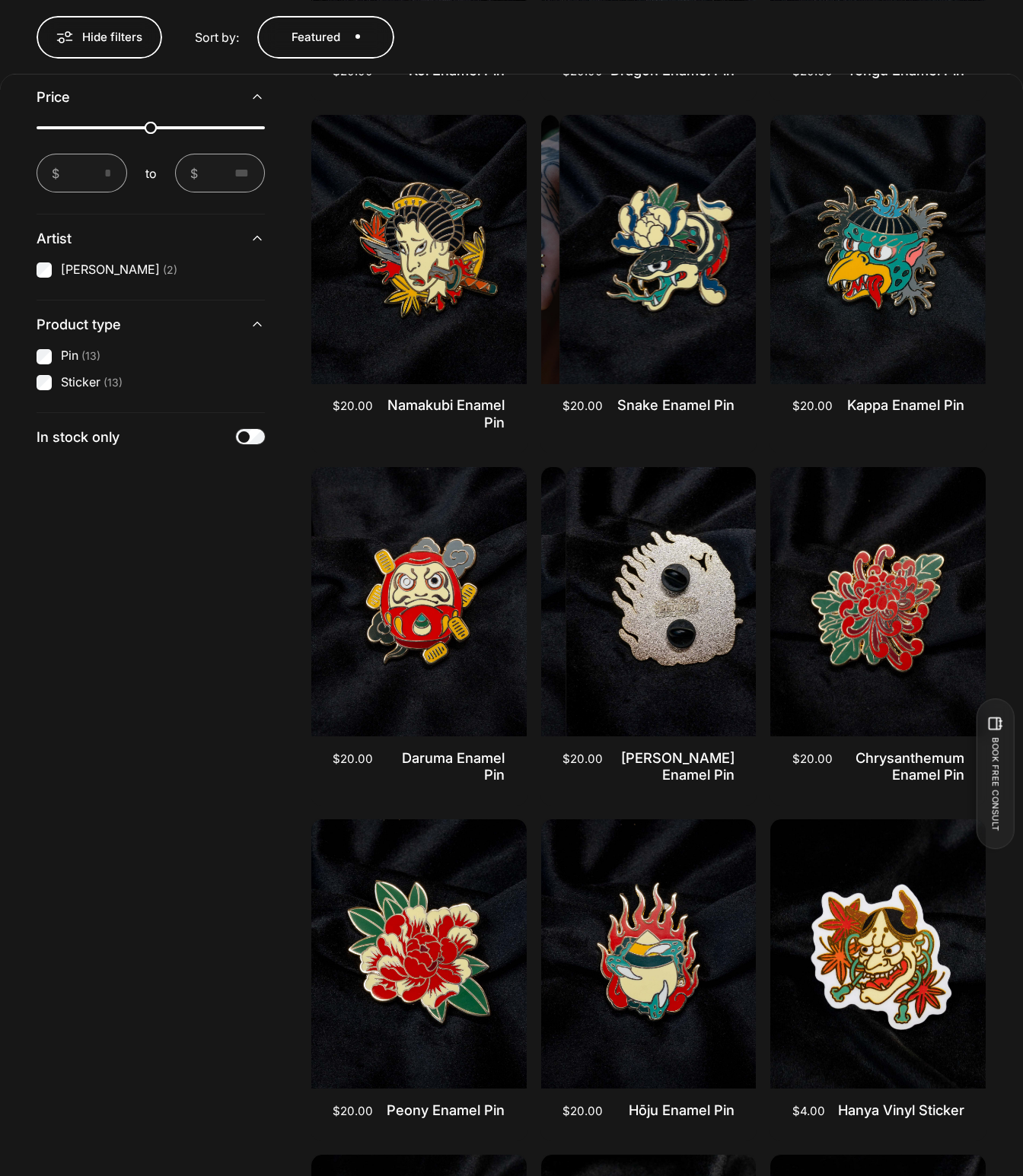
scroll to position [2505, 0]
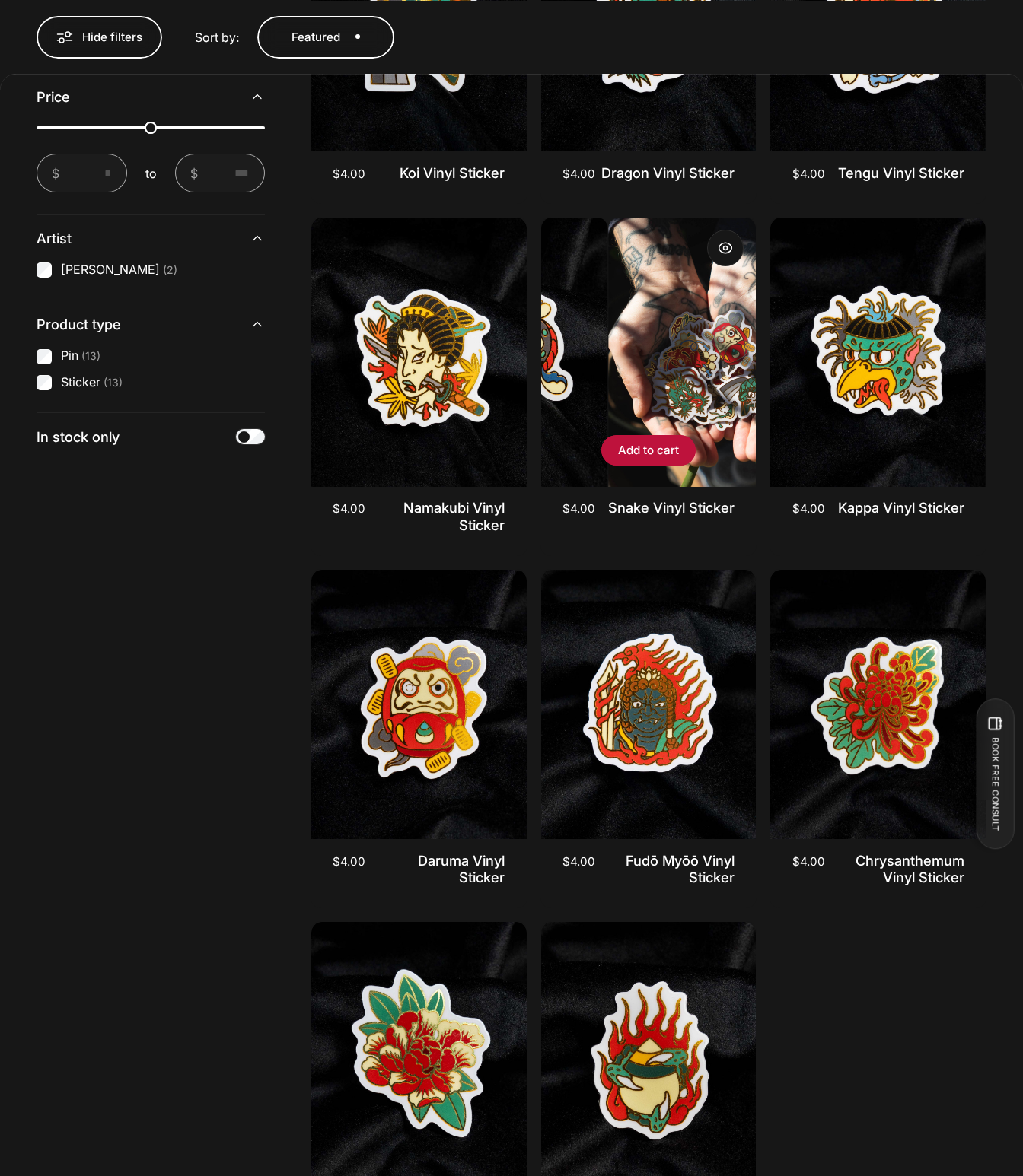
click at [644, 365] on img "Snake Vinyl Sticker" at bounding box center [715, 352] width 216 height 269
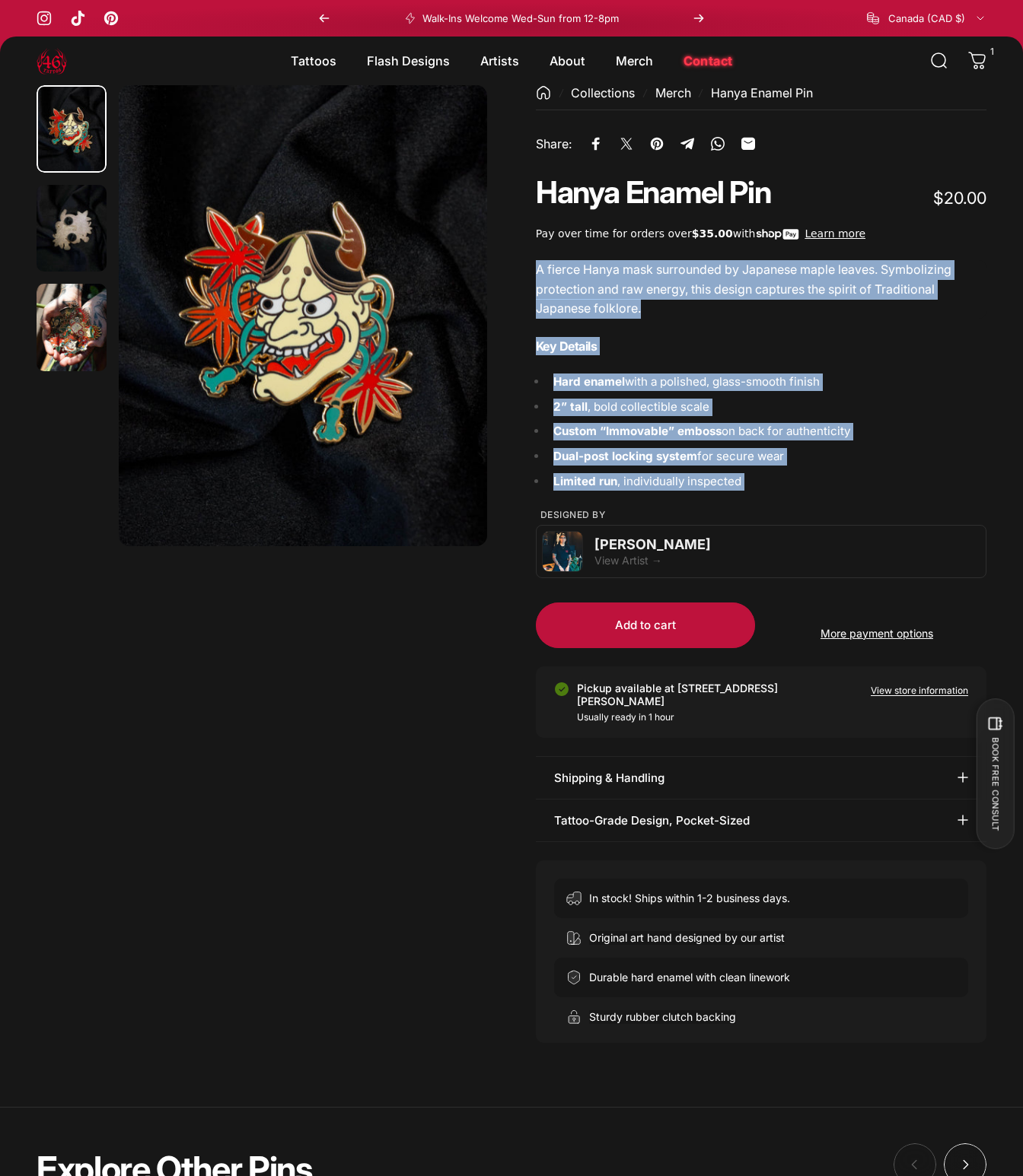
drag, startPoint x: 770, startPoint y: 491, endPoint x: 538, endPoint y: 273, distance: 318.4
click at [538, 273] on product-info "Collections Merch Hanya Enamel Pin Share: Share on Facebook Share on X Pin on P…" at bounding box center [760, 564] width 451 height 958
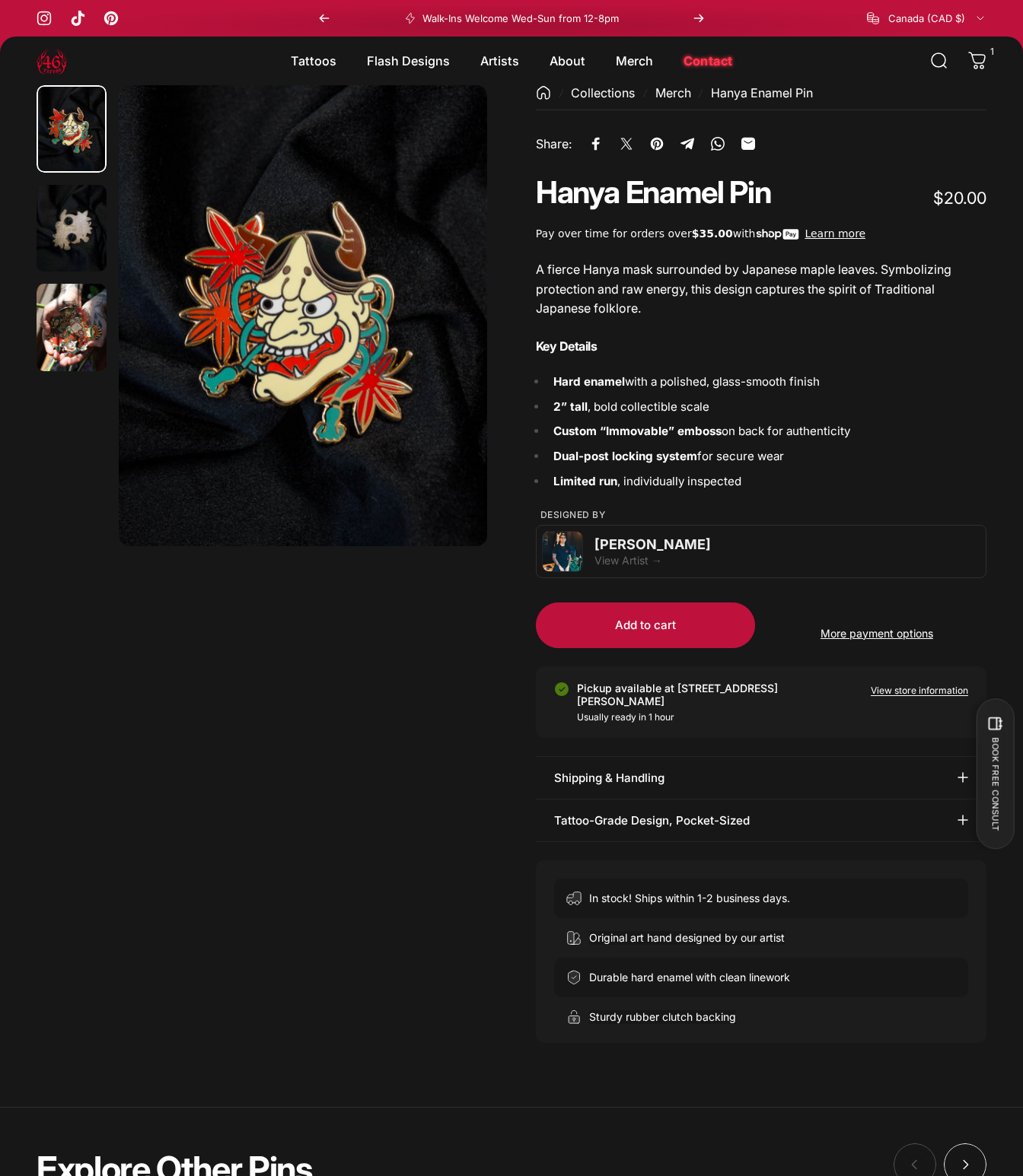
click at [679, 427] on strong "Custom “Immovable” emboss" at bounding box center [637, 431] width 168 height 14
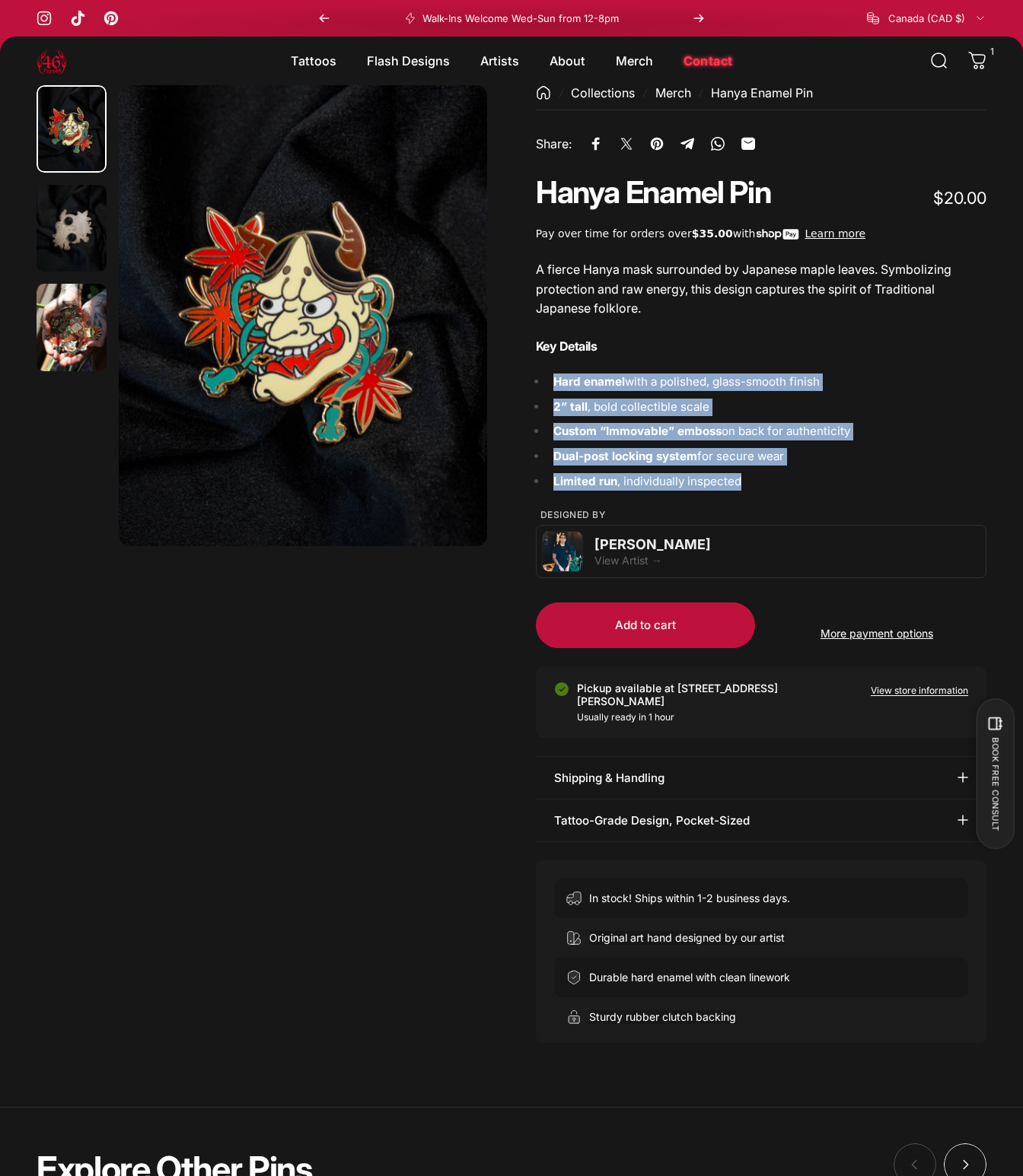
drag, startPoint x: 761, startPoint y: 478, endPoint x: 548, endPoint y: 380, distance: 234.5
click at [548, 380] on ul "Hard enamel with a polished, glass-smooth finish 2” tall , bold collectible sca…" at bounding box center [766, 432] width 439 height 117
copy ul "Hard enamel with a polished, glass-smooth finish 2” tall , bold collectible sca…"
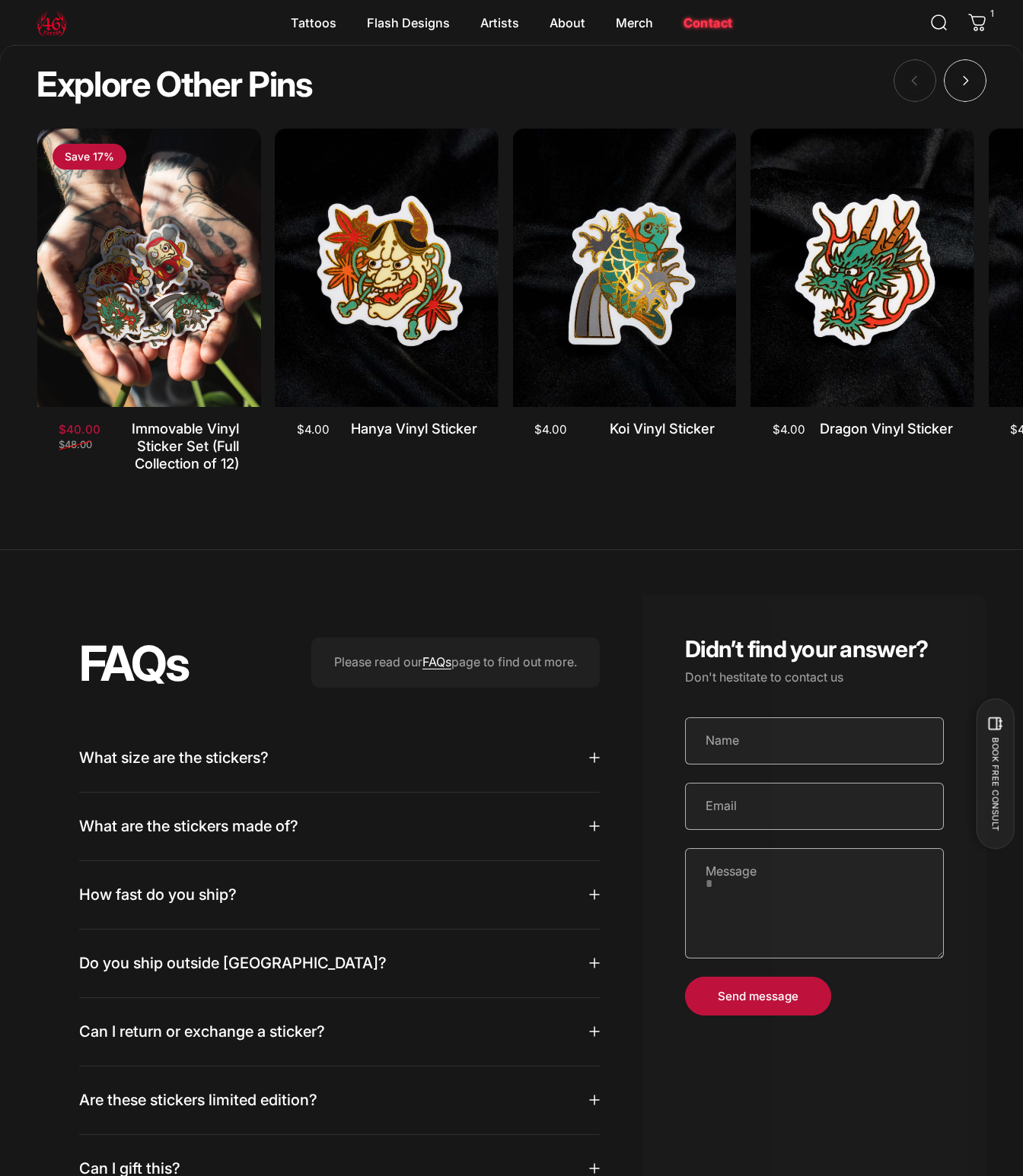
scroll to position [1280, 0]
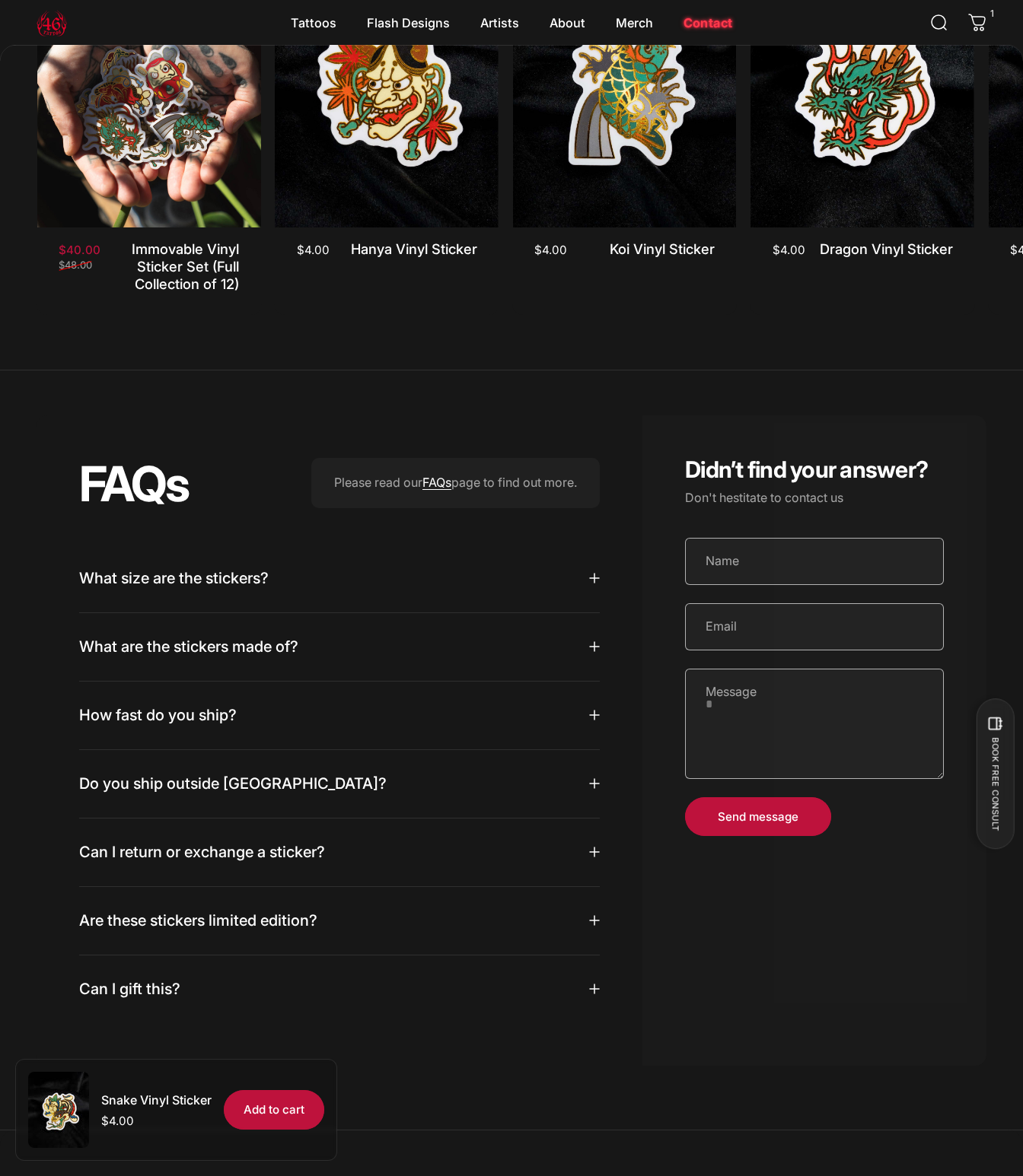
click at [521, 590] on summary "What size are the stickers?" at bounding box center [339, 579] width 520 height 68
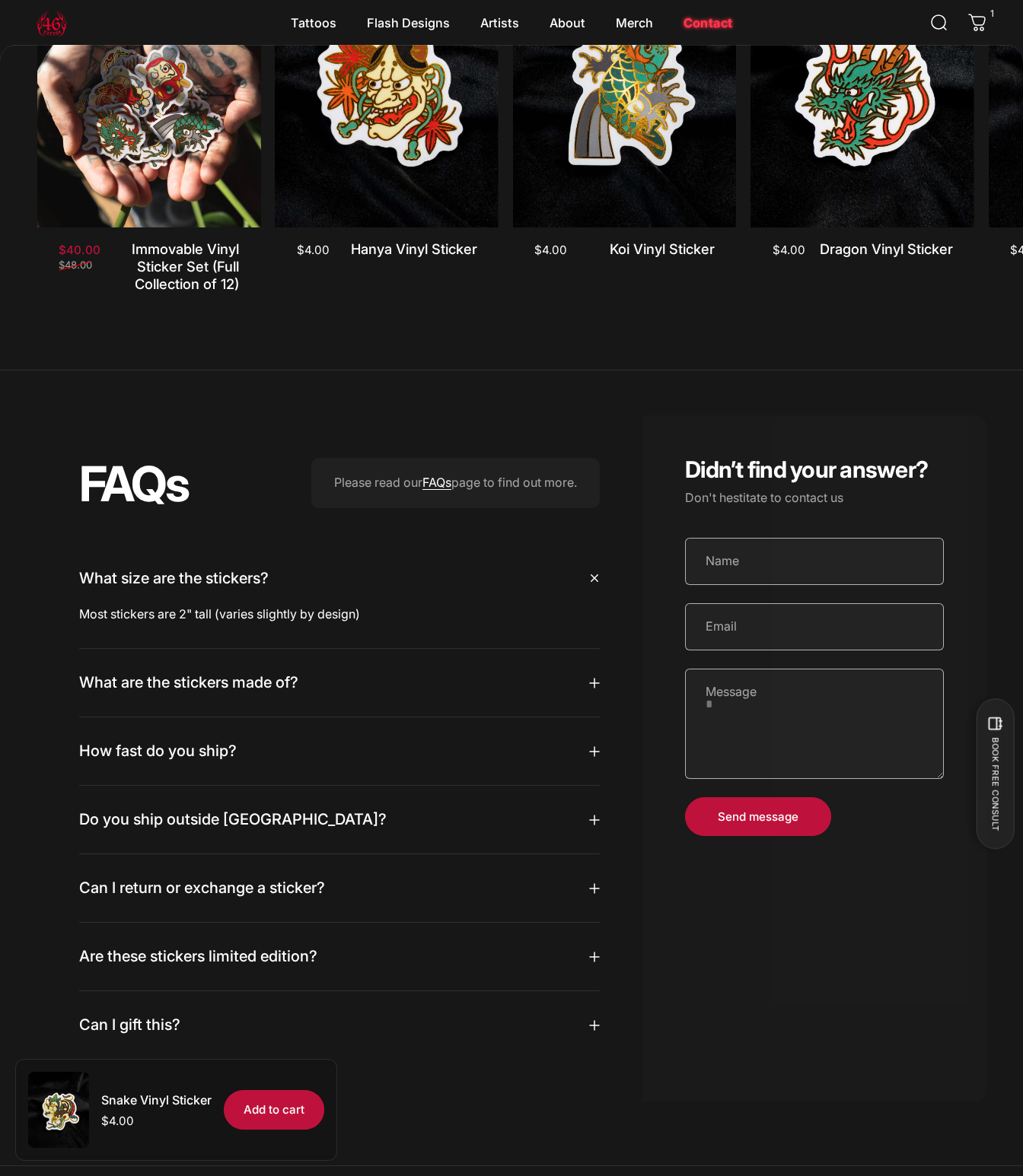
click at [524, 583] on summary "What size are the stickers?" at bounding box center [339, 579] width 520 height 68
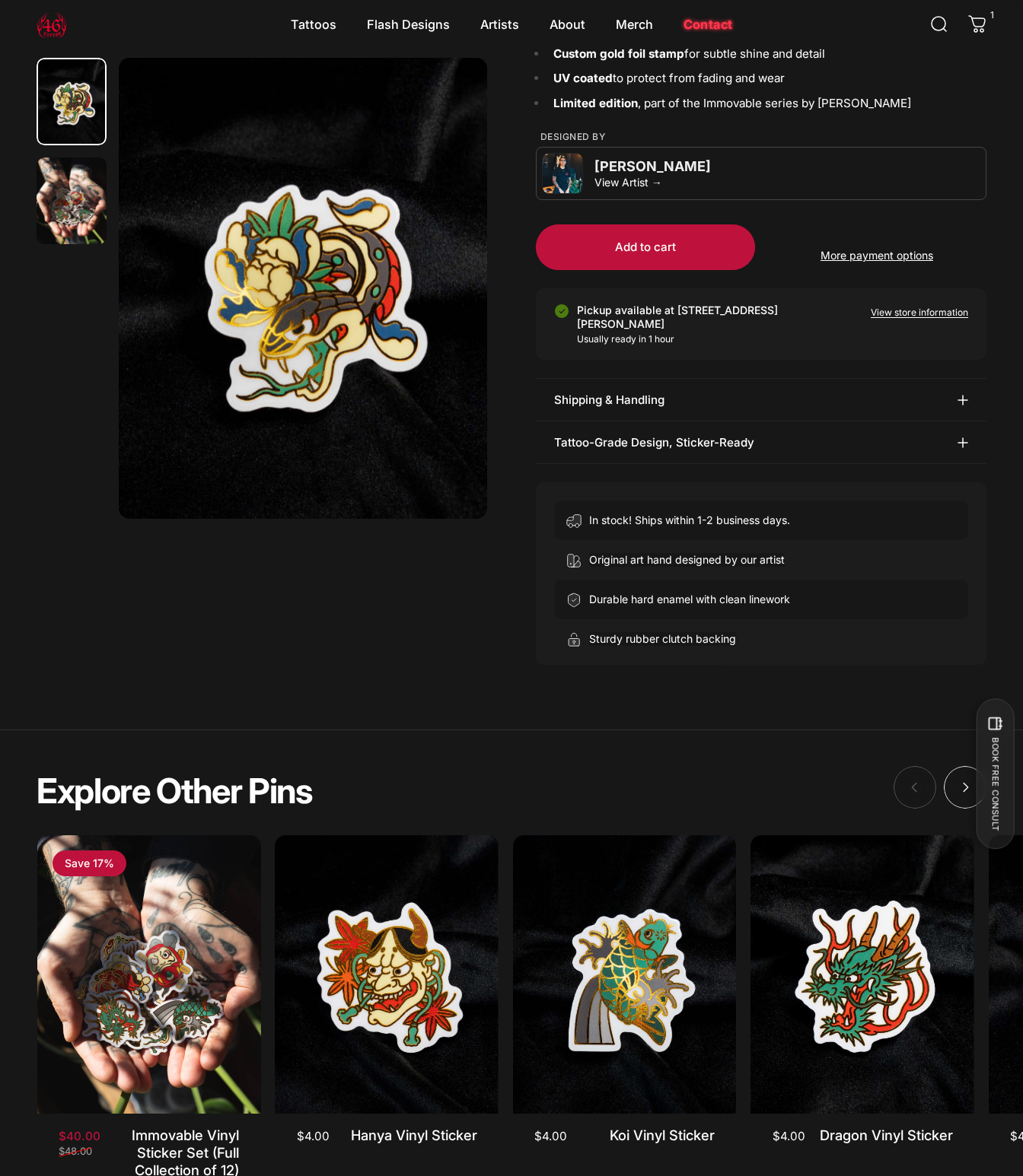
scroll to position [0, 0]
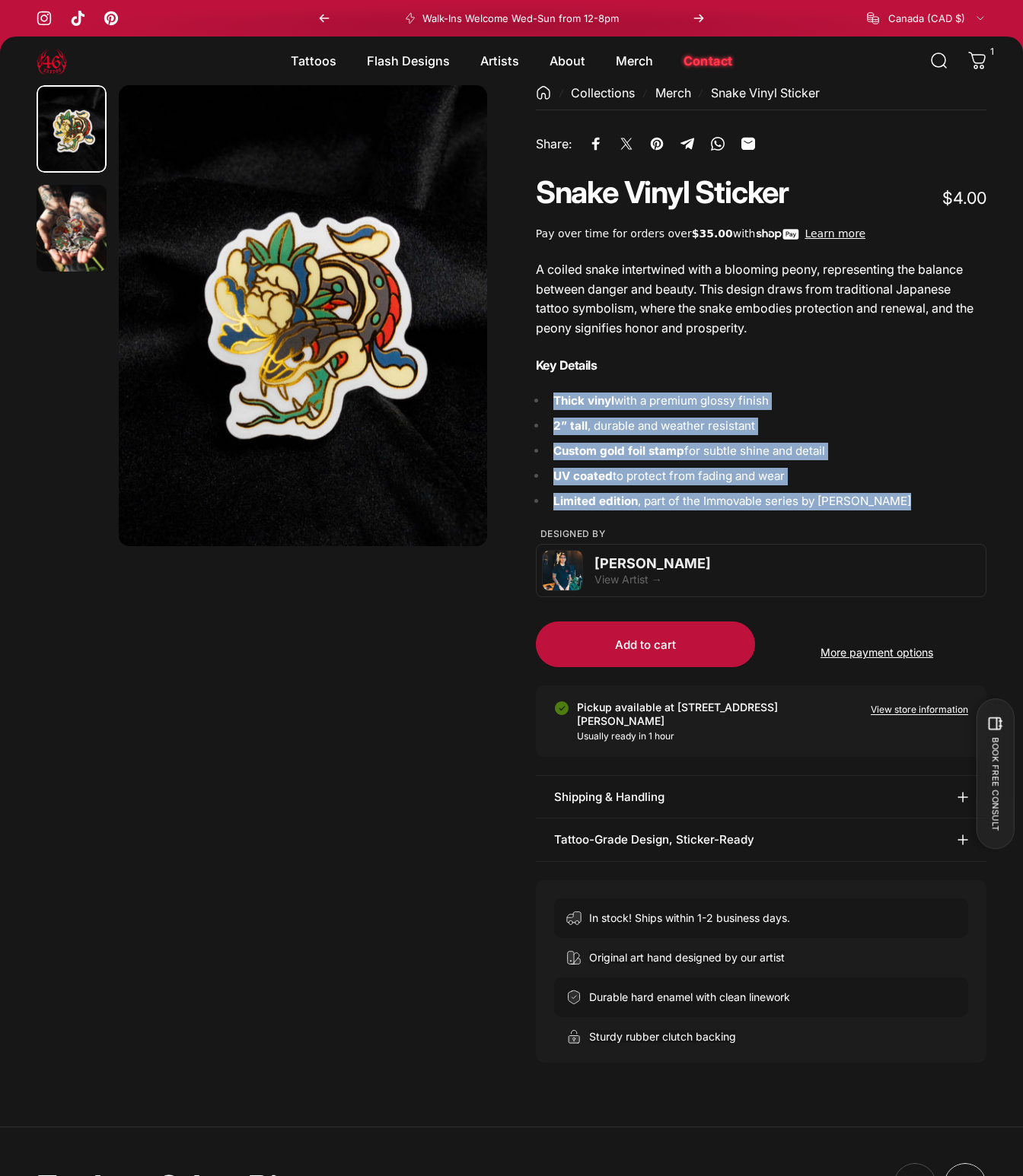
drag, startPoint x: 911, startPoint y: 502, endPoint x: 553, endPoint y: 402, distance: 371.7
click at [553, 402] on ul "Thick vinyl with a premium glossy finish 2” tall , durable and weather resistan…" at bounding box center [766, 451] width 439 height 117
copy ul "Thick vinyl with a premium glossy finish 2” tall , durable and weather resistan…"
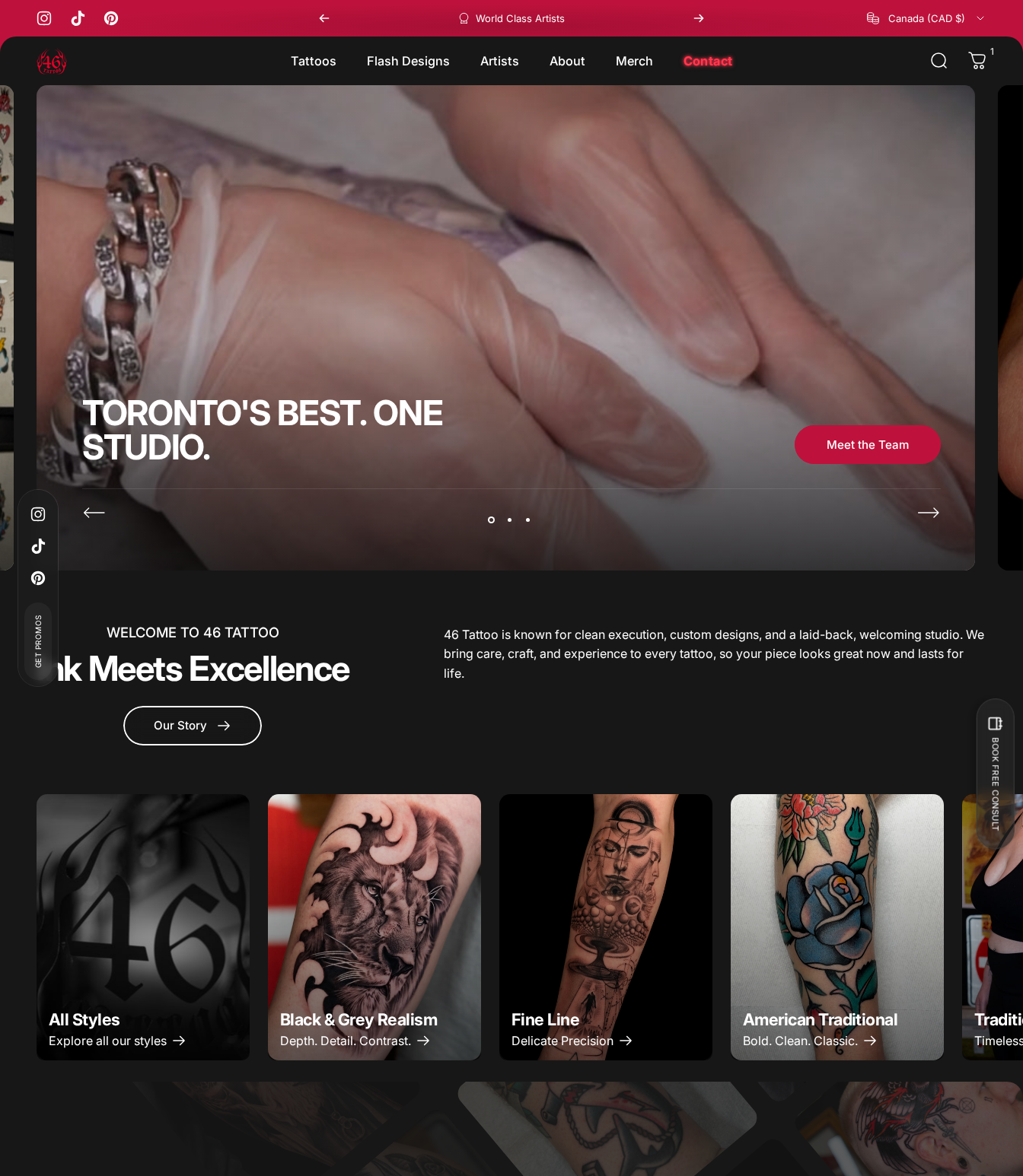
click at [982, 62] on icon at bounding box center [977, 61] width 18 height 18
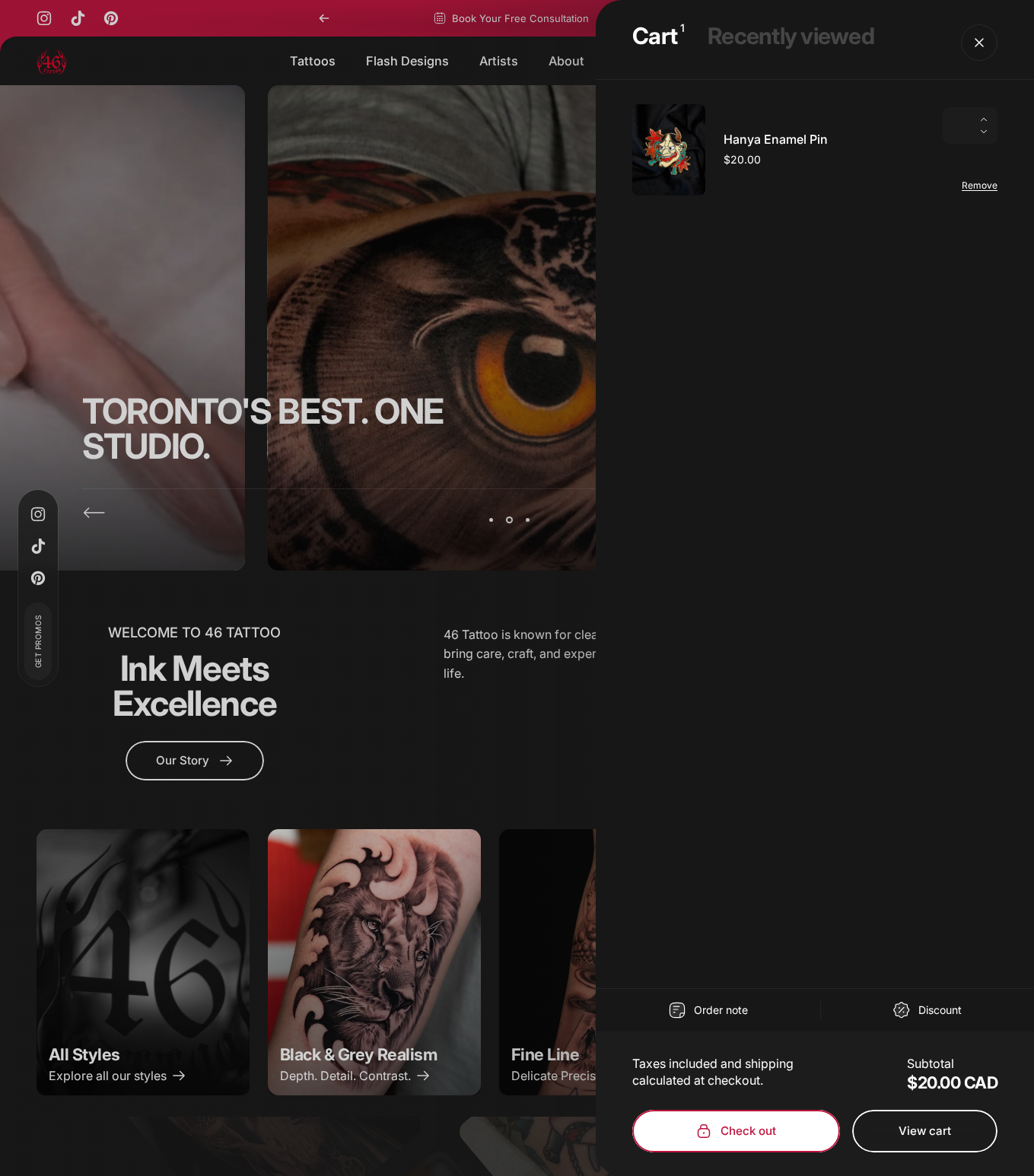
click at [770, 1121] on span "Cart" at bounding box center [736, 1131] width 312 height 85
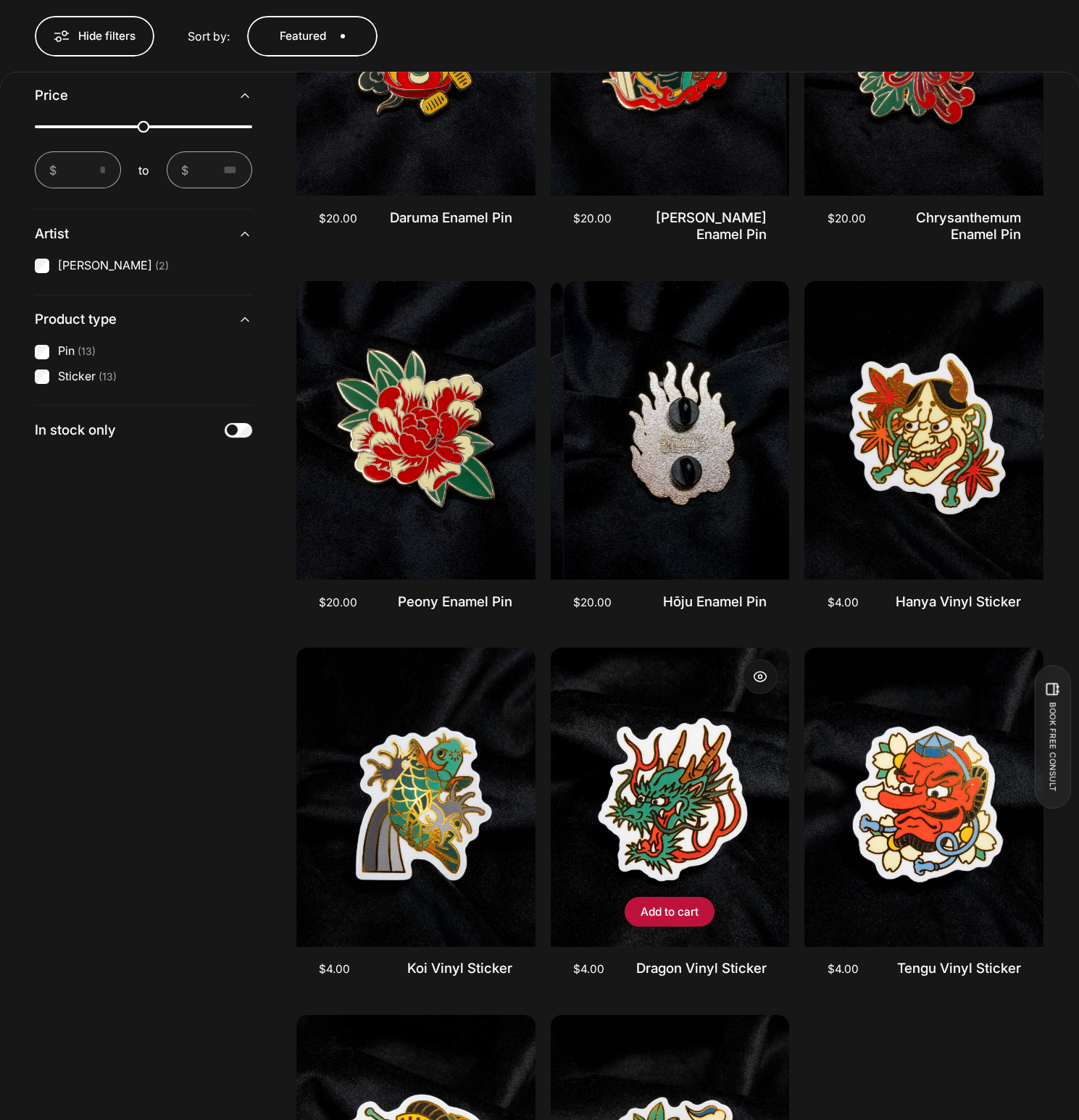
scroll to position [2144, 0]
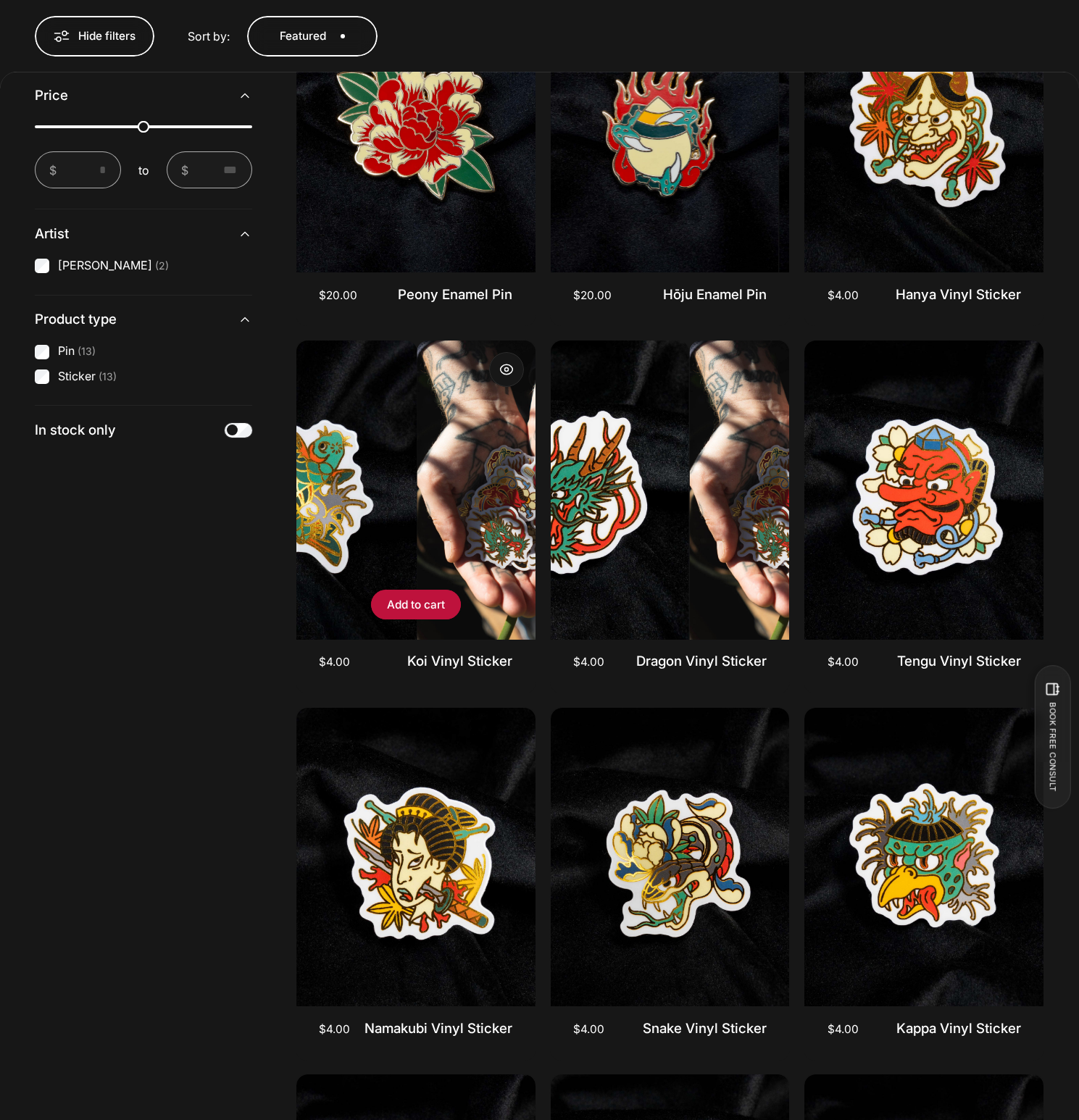
click at [422, 512] on img "Koi Vinyl Sticker" at bounding box center [536, 490] width 239 height 299
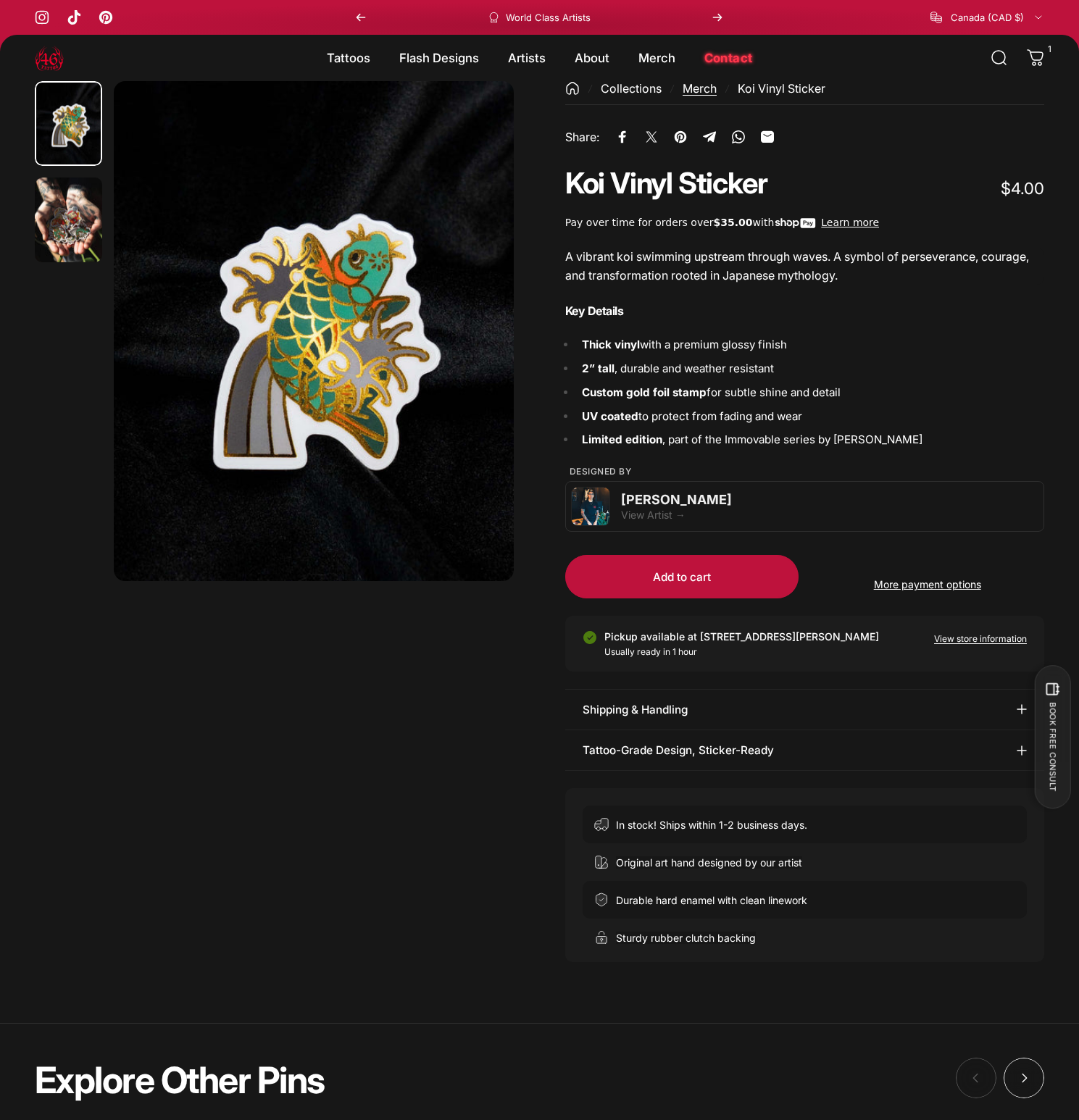
click at [703, 88] on link "Merch" at bounding box center [699, 88] width 34 height 14
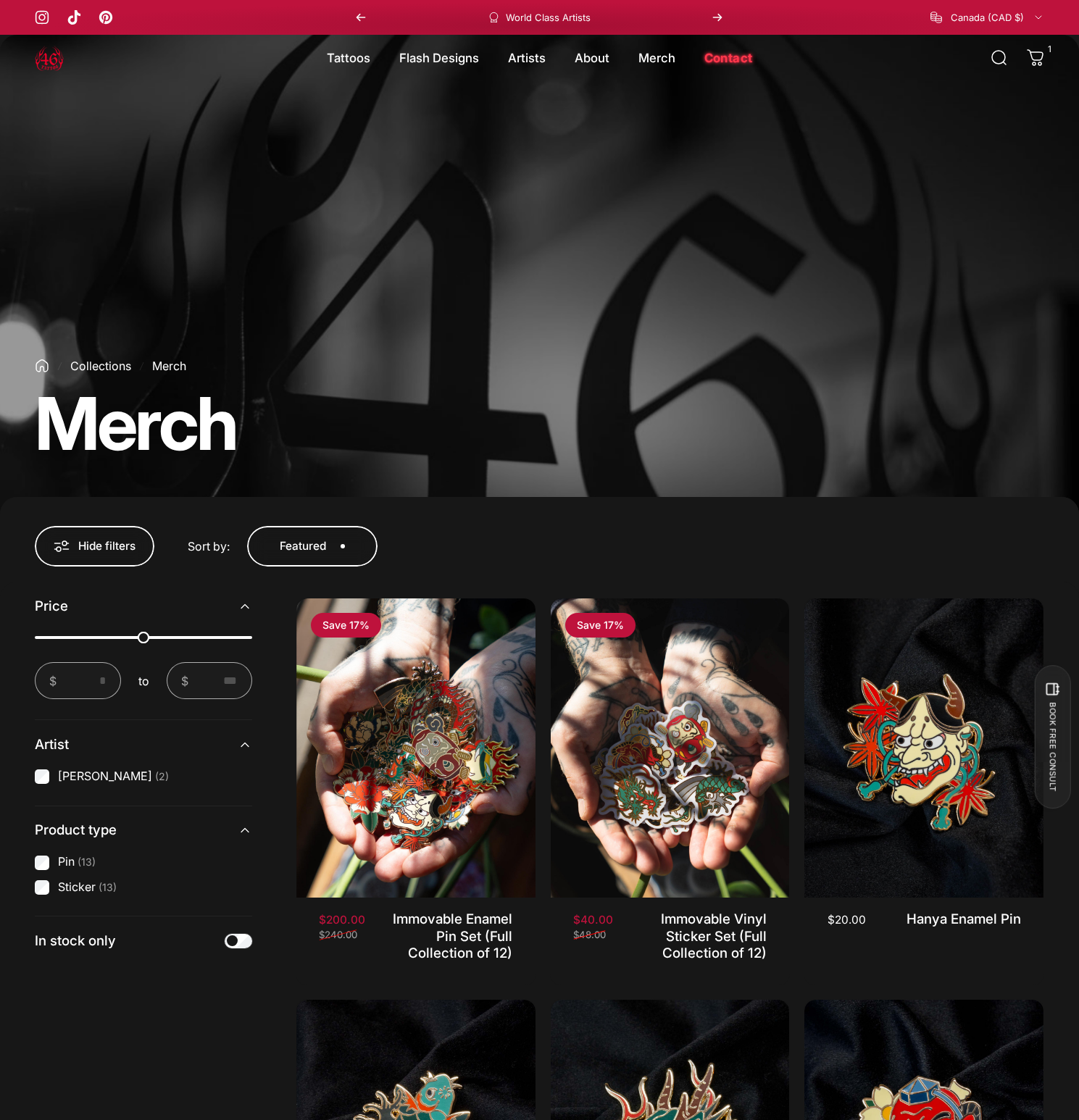
click at [47, 65] on img at bounding box center [49, 58] width 29 height 29
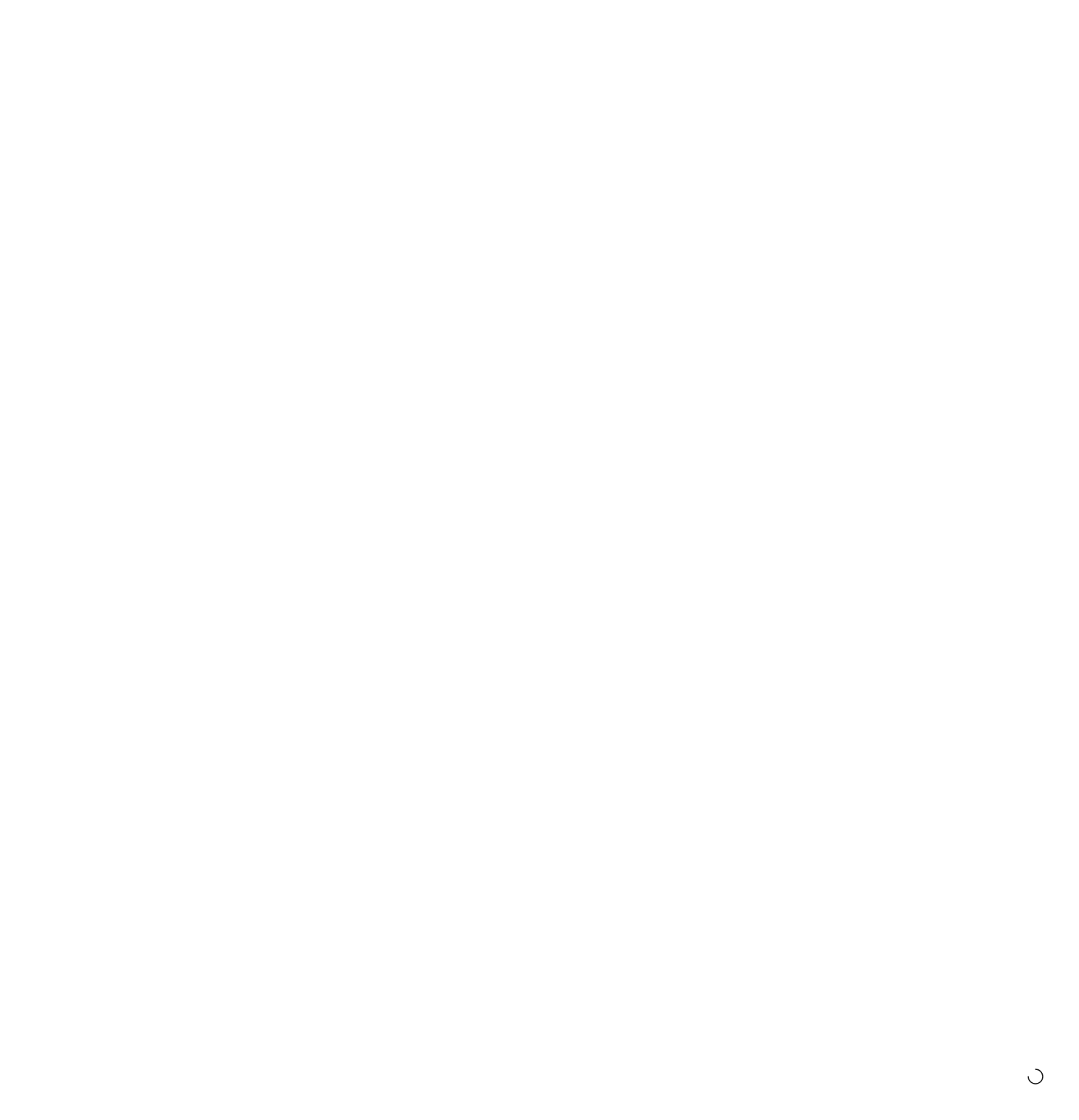
click at [639, 52] on magnet-element "Merch Merch" at bounding box center [657, 58] width 66 height 30
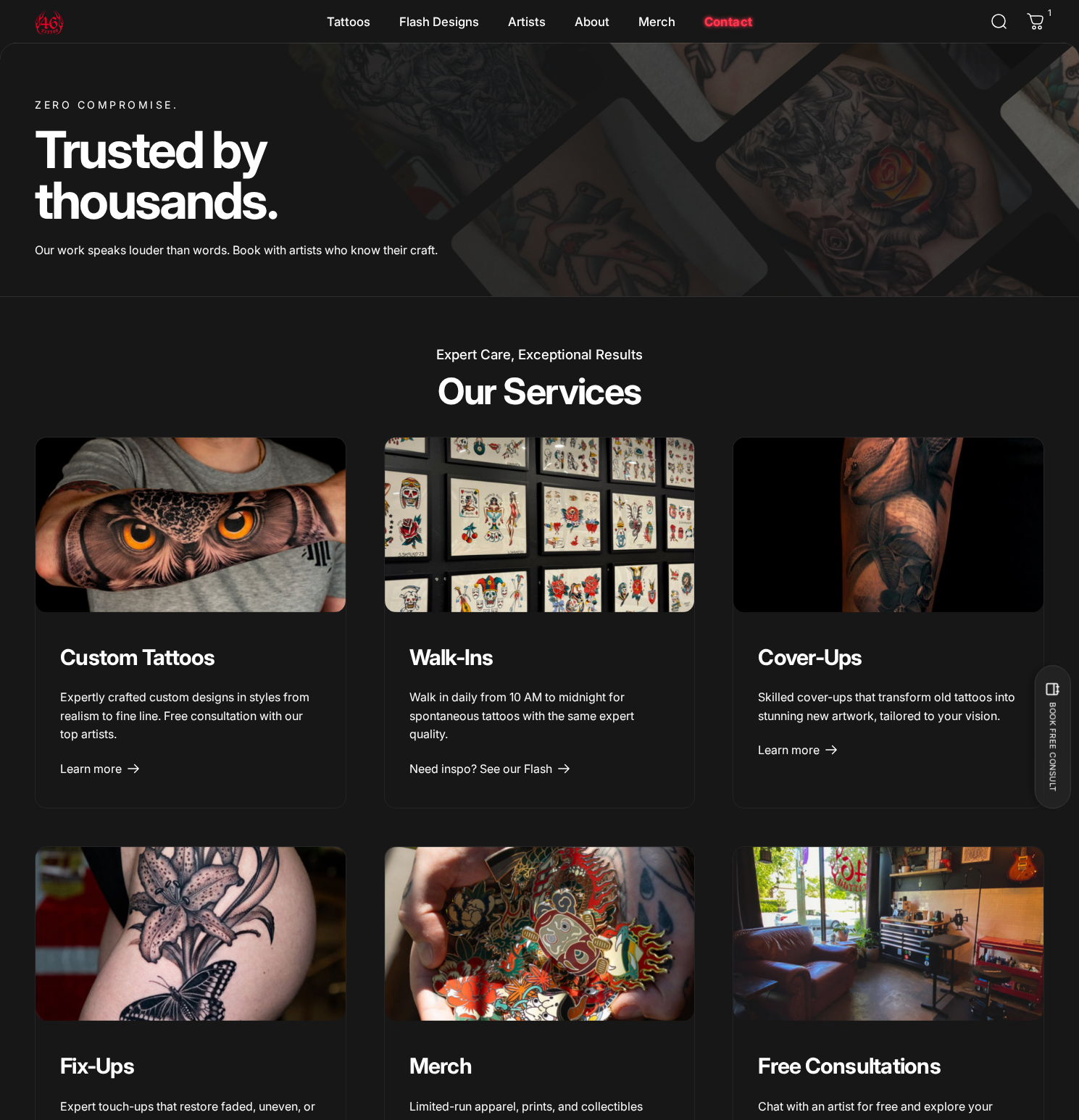
scroll to position [1521, 0]
